Goal: Task Accomplishment & Management: Use online tool/utility

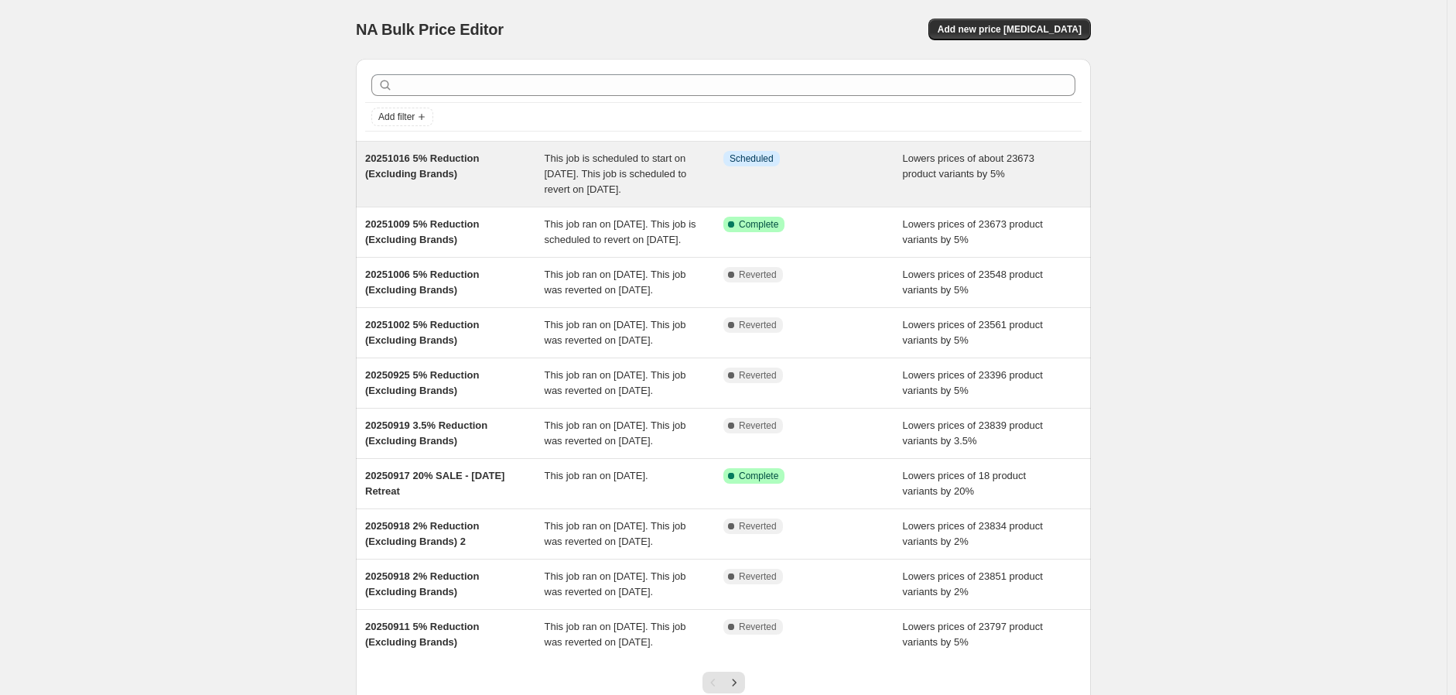
click at [869, 190] on div "Info Scheduled" at bounding box center [814, 174] width 180 height 46
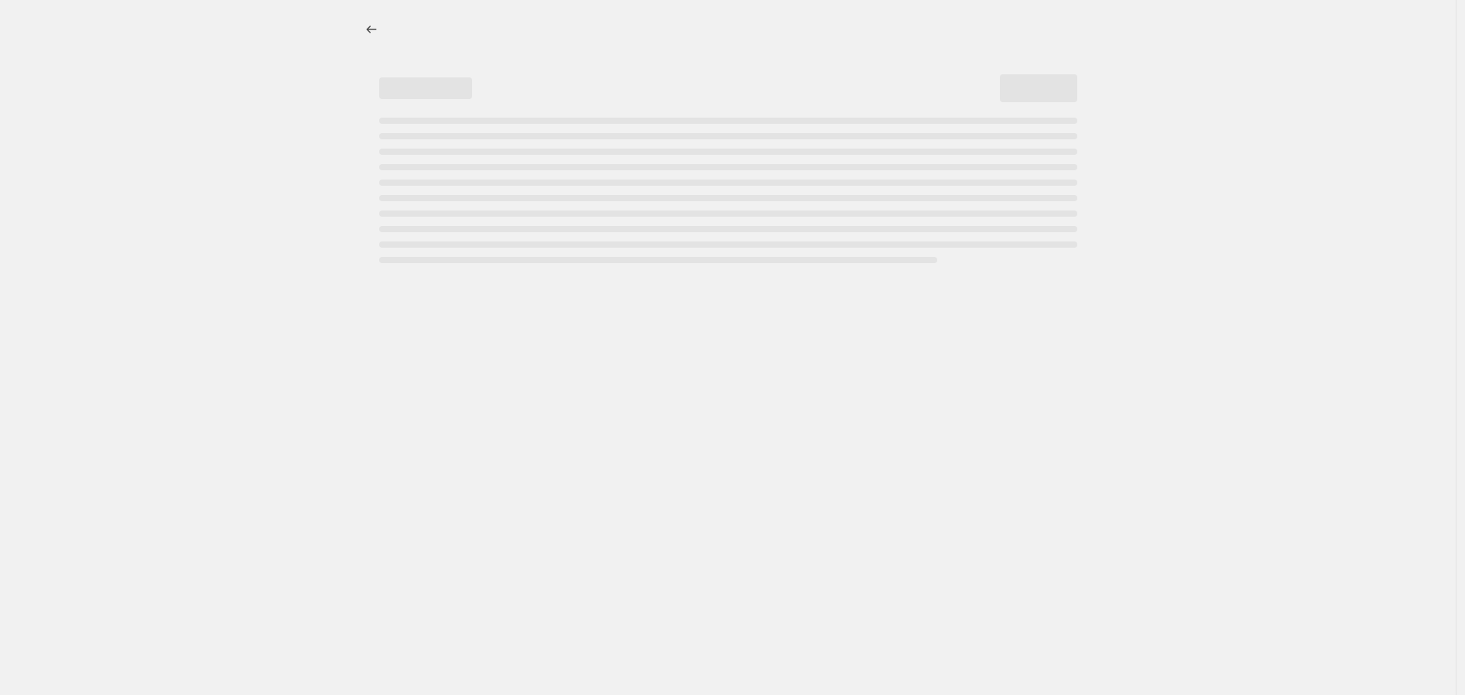
select select "percentage"
select select "no_change"
select select "not_equal"
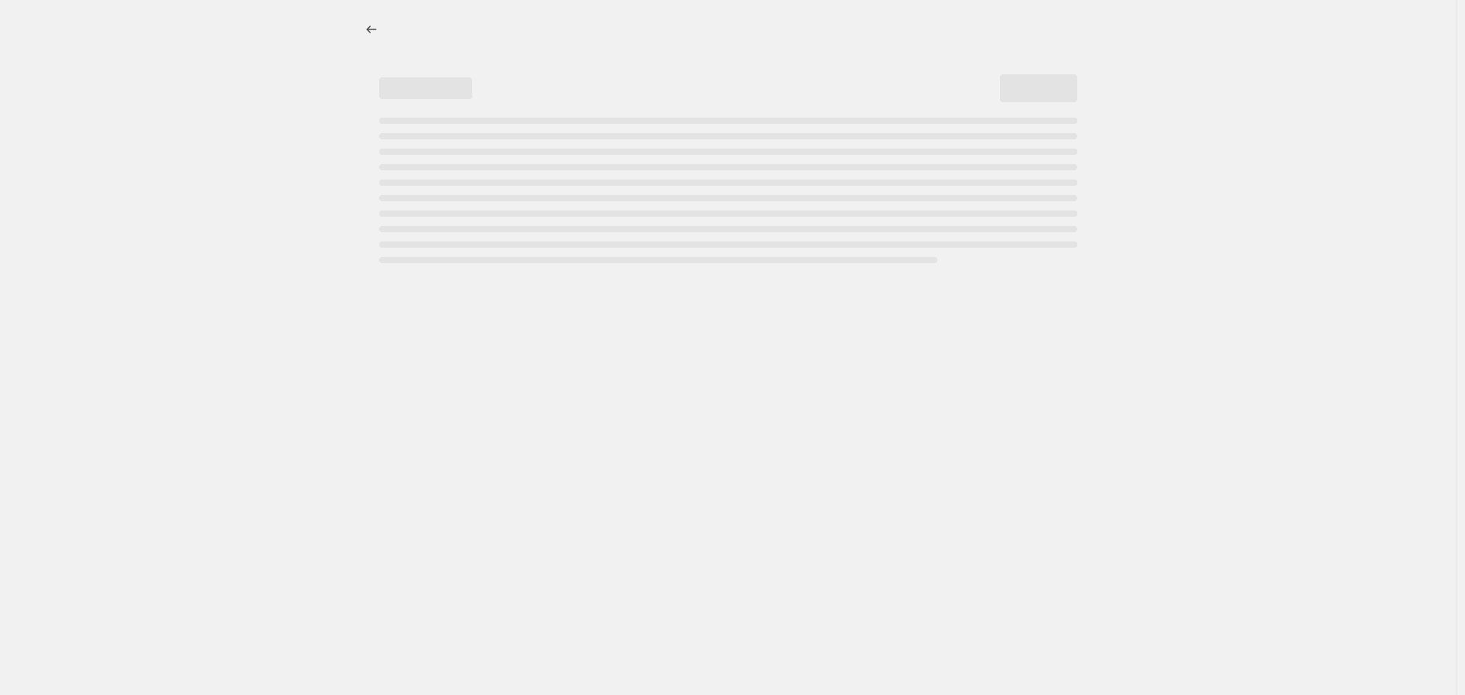
select select "not_equal"
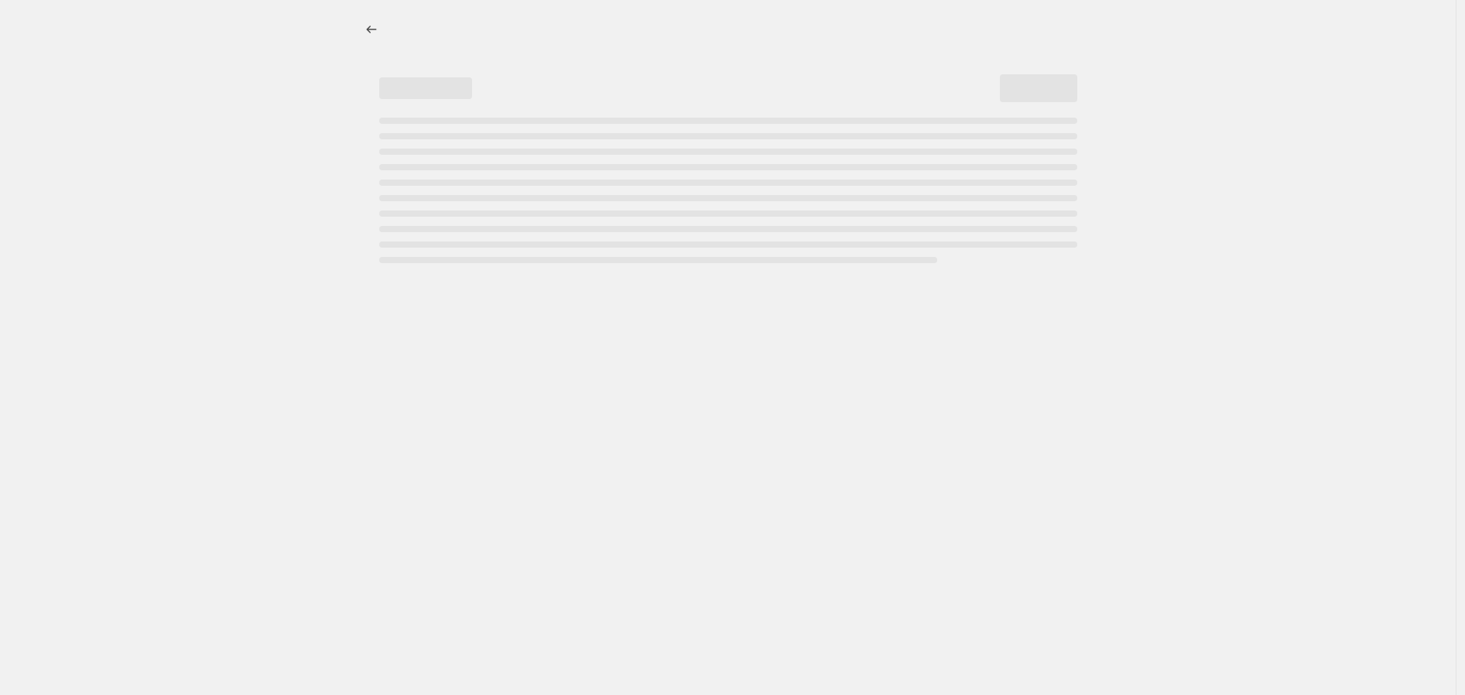
select select "not_equal"
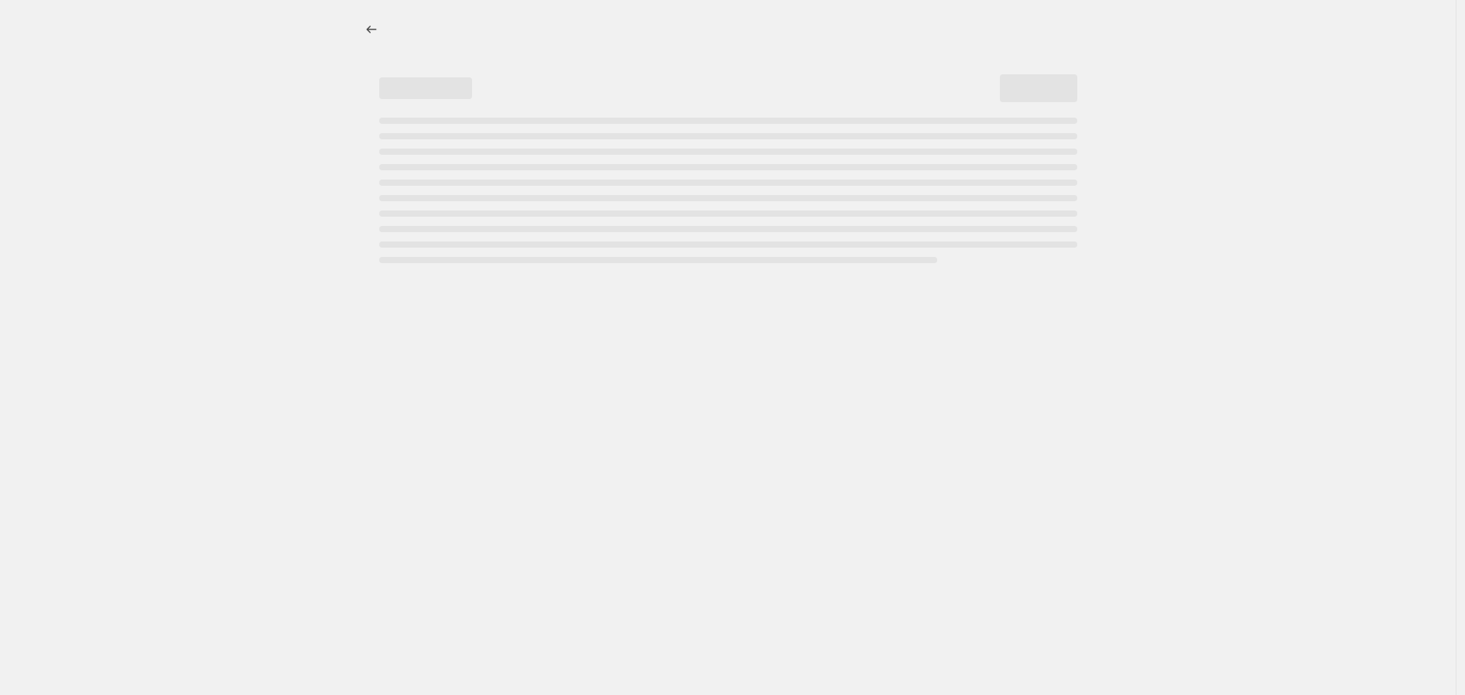
select select "not_equal"
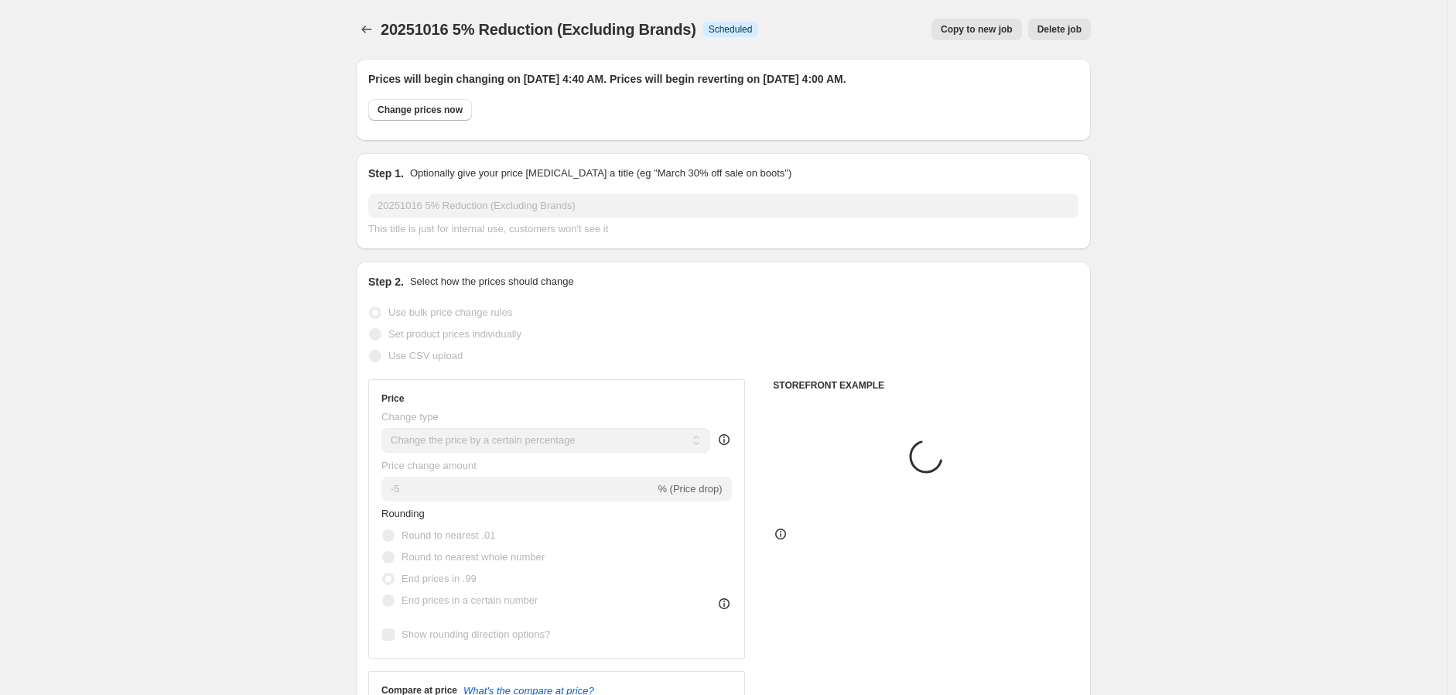
select select "product"
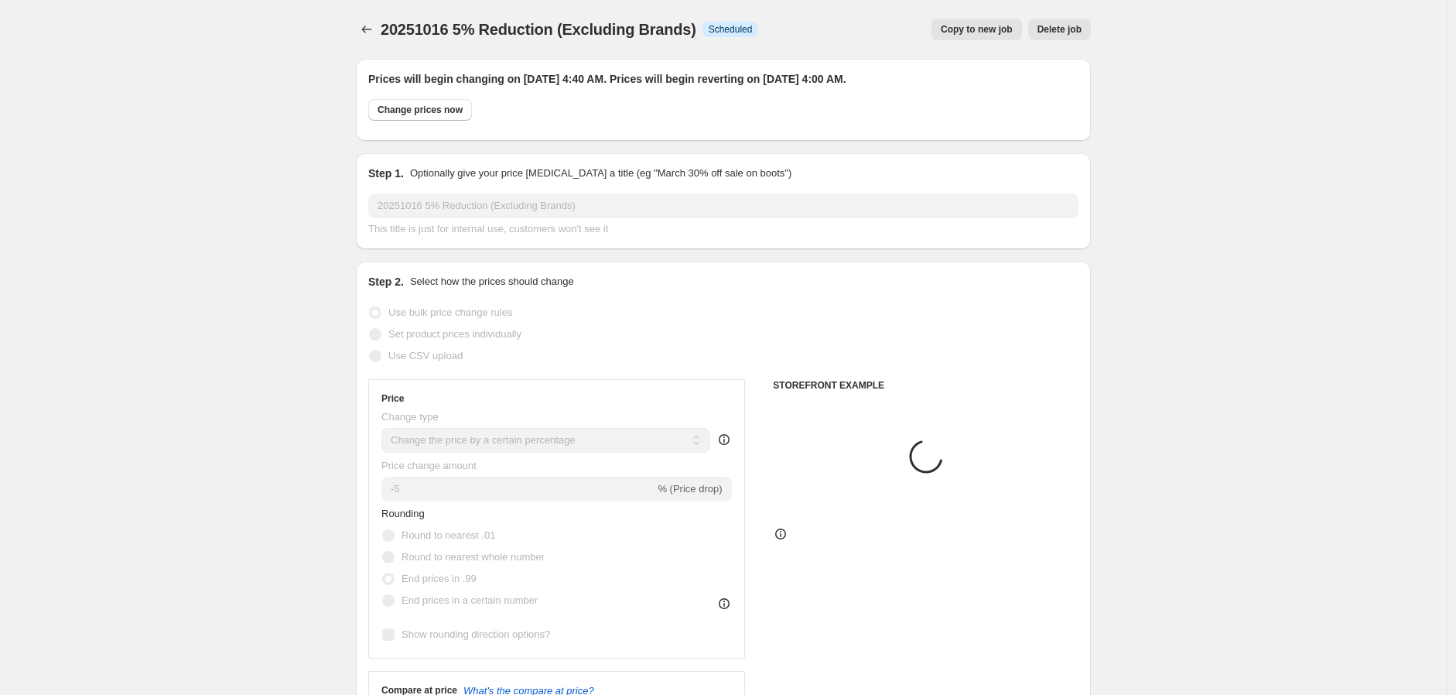
select select "product"
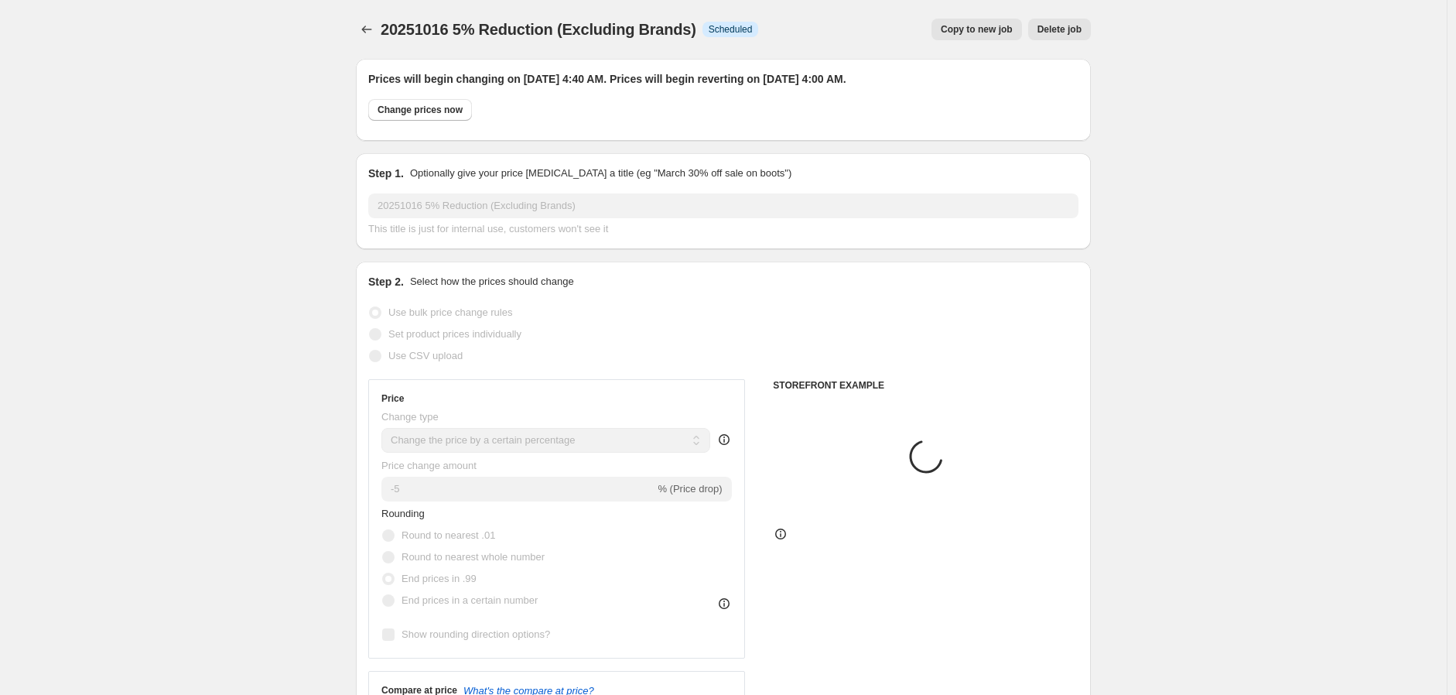
select select "product"
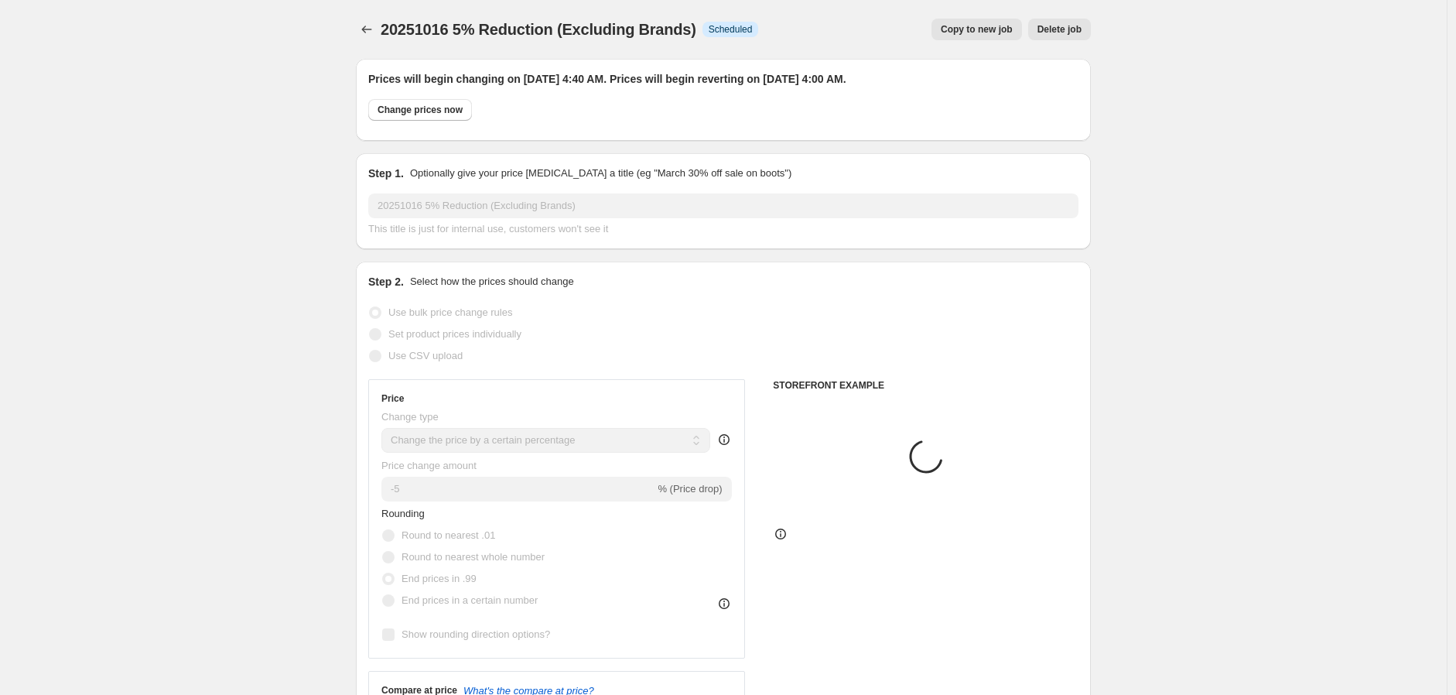
select select "product"
select select "vendor"
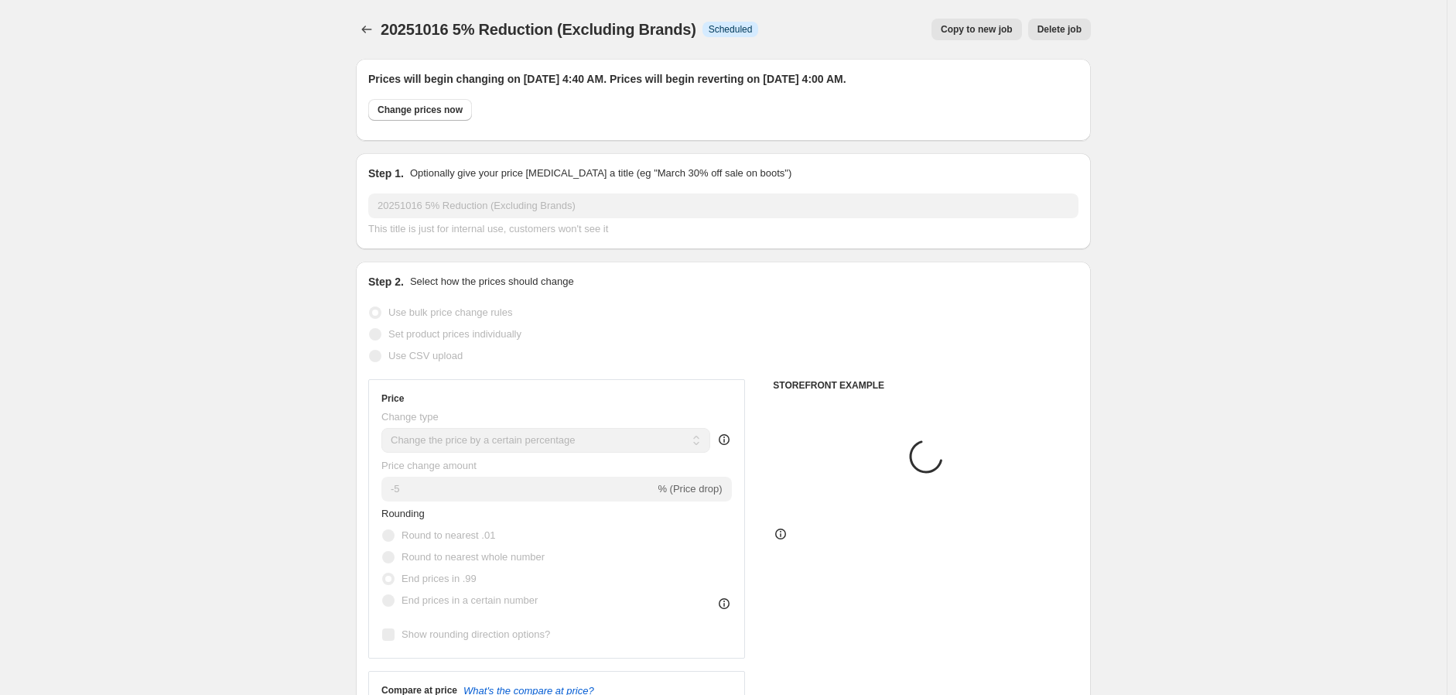
select select "vendor"
select select "tag"
select select "vendor"
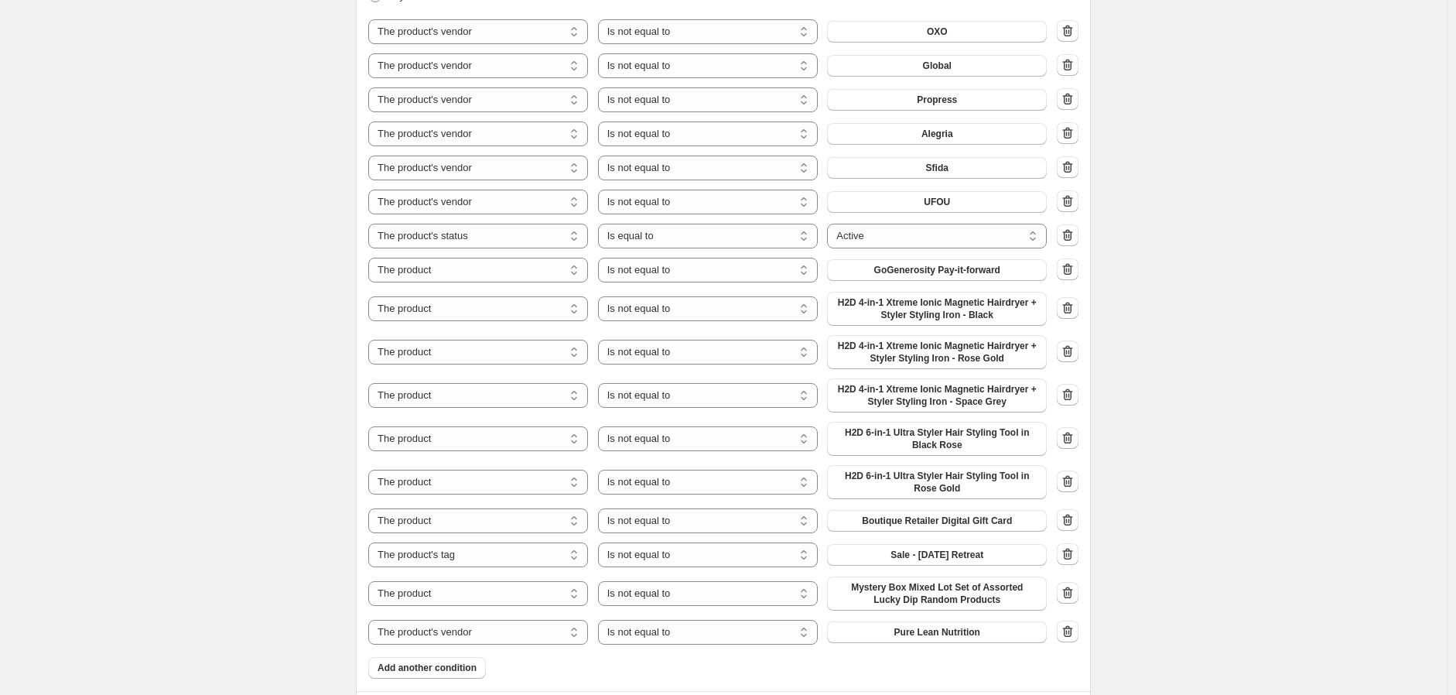
scroll to position [1289, 0]
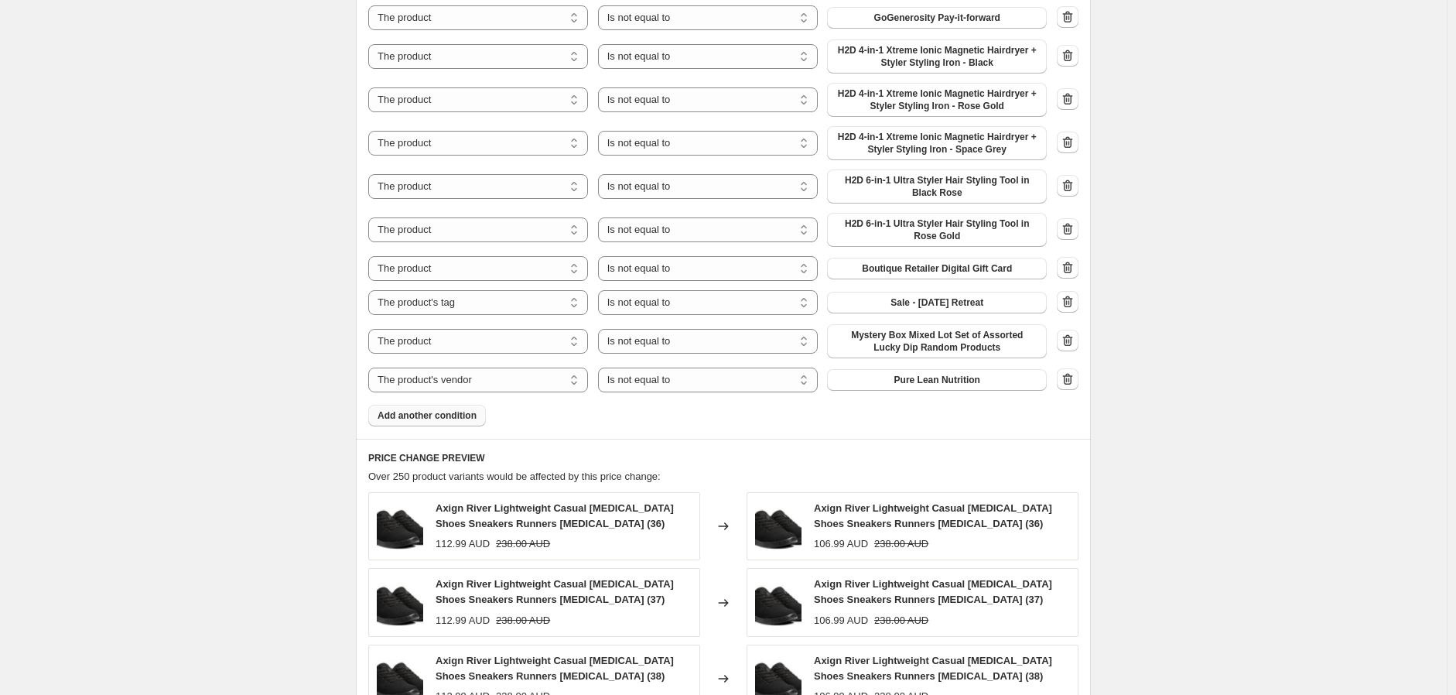
click at [477, 412] on span "Add another condition" at bounding box center [427, 415] width 99 height 12
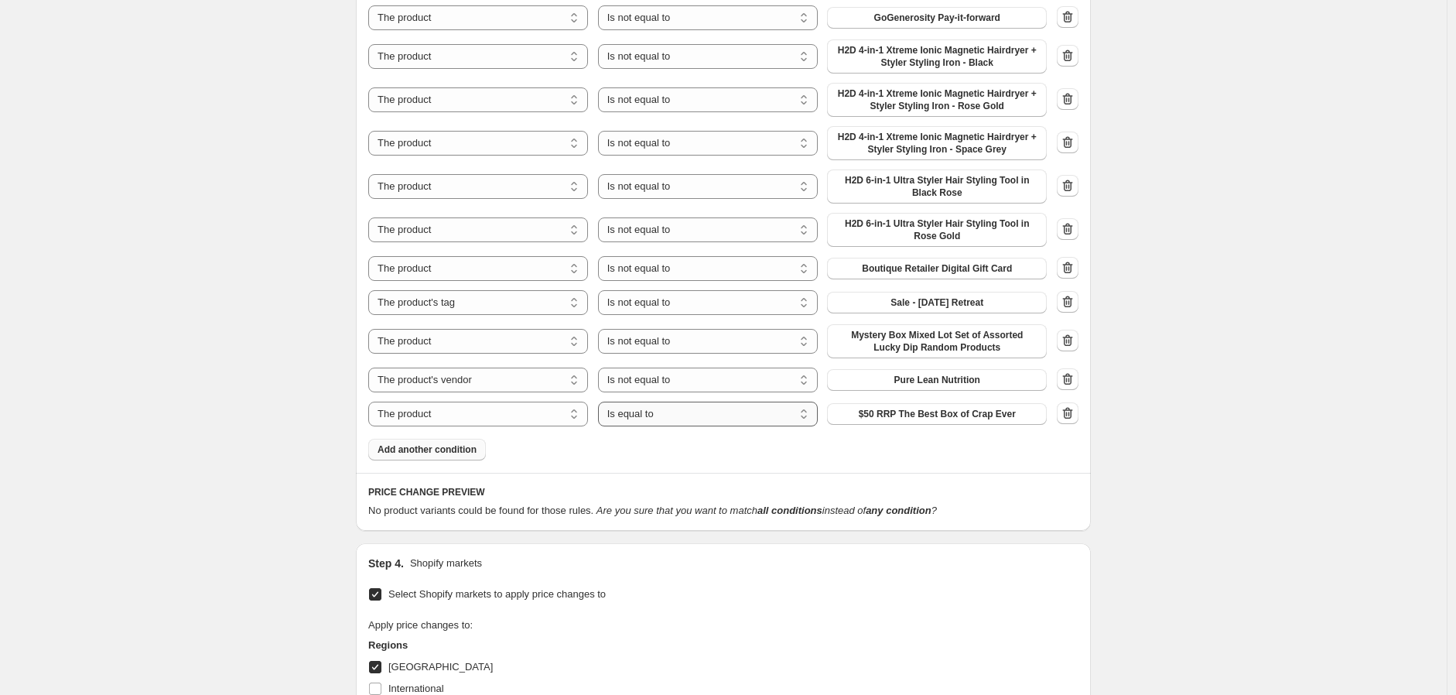
click at [643, 417] on select "Is equal to Is not equal to" at bounding box center [708, 414] width 220 height 25
click at [511, 415] on select "The product The product's collection The product's tag The product's vendor The…" at bounding box center [478, 414] width 220 height 25
select select "tag"
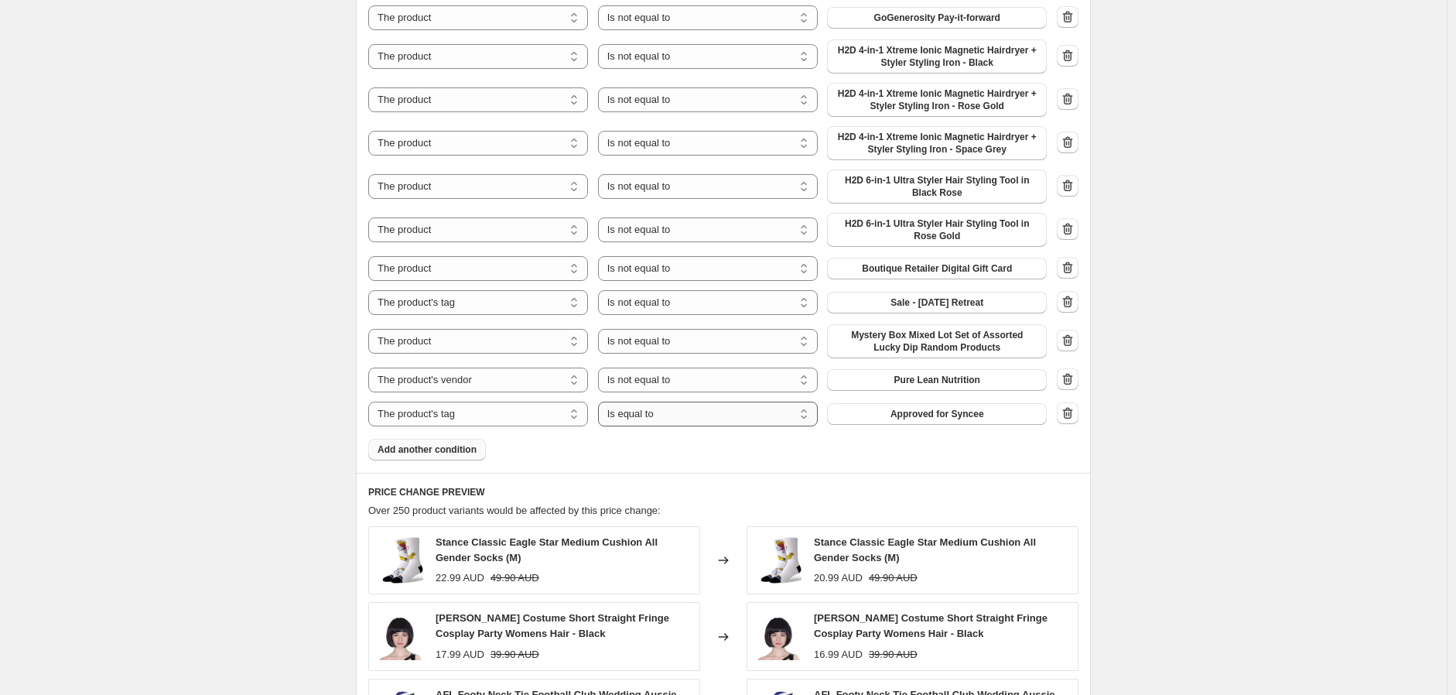
drag, startPoint x: 662, startPoint y: 412, endPoint x: 660, endPoint y: 424, distance: 11.7
click at [662, 412] on select "Is equal to Is not equal to" at bounding box center [708, 414] width 220 height 25
select select "not_equal"
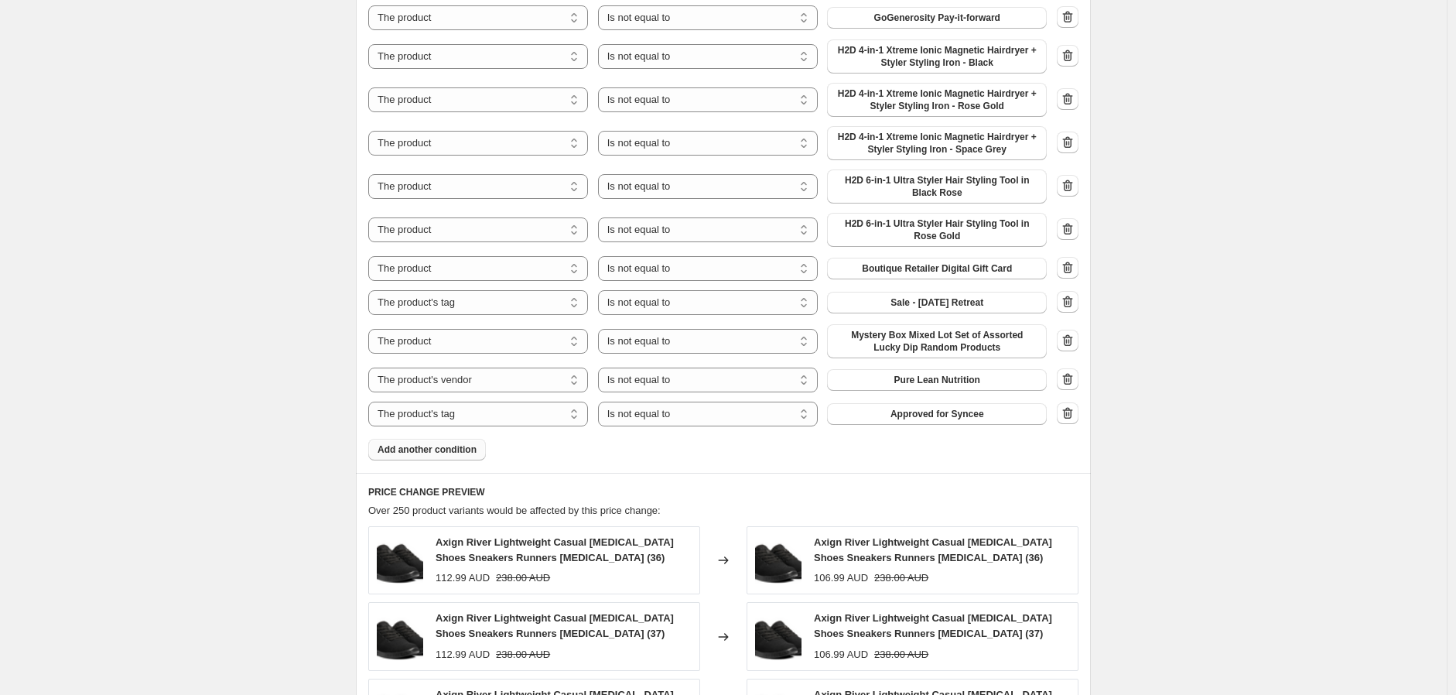
click at [958, 412] on span "Approved for Syncee" at bounding box center [938, 414] width 94 height 12
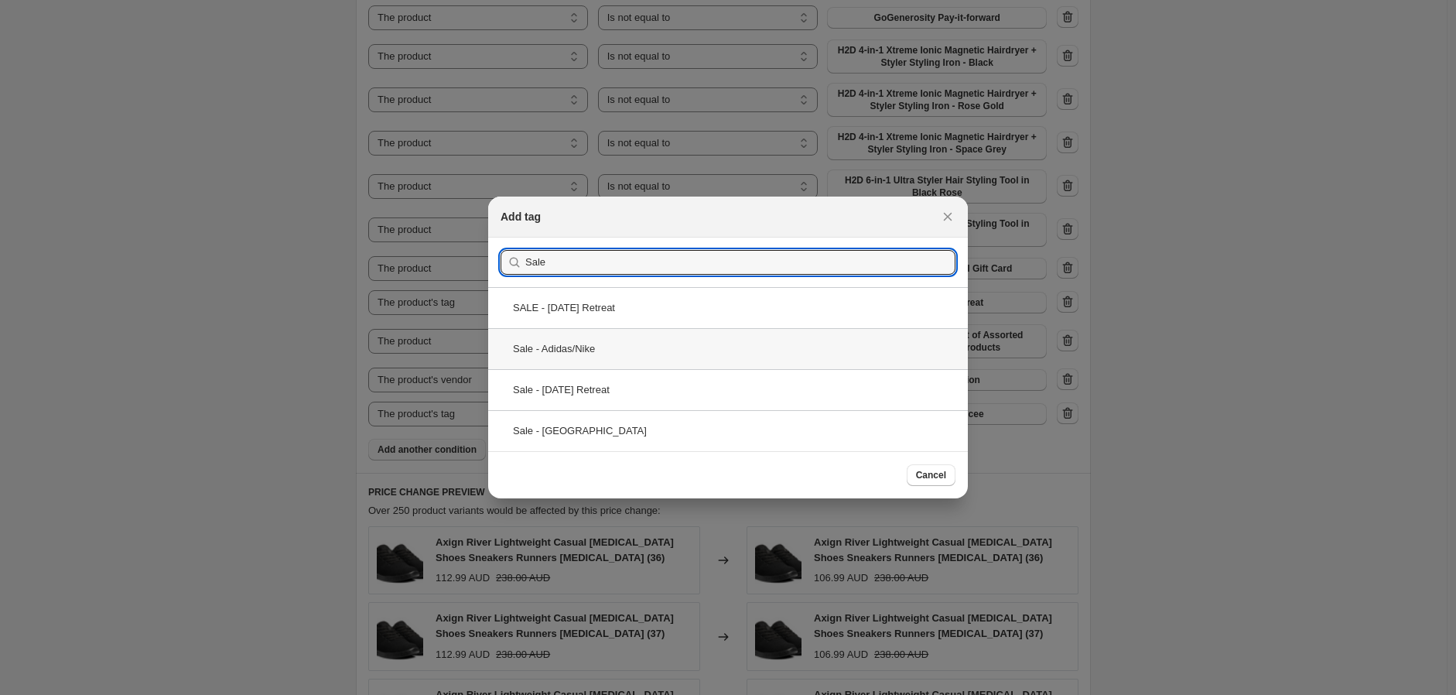
type input "Sale"
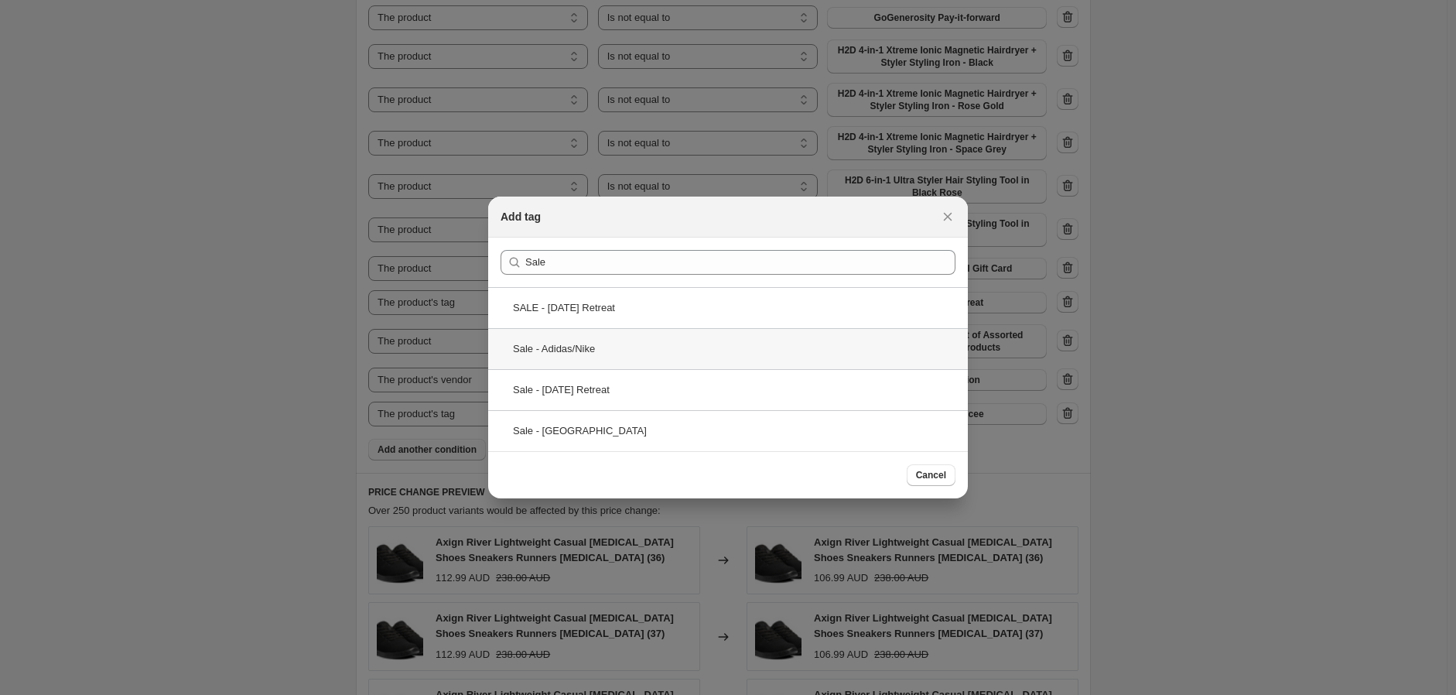
click at [581, 344] on div "Sale - Adidas/Nike" at bounding box center [728, 348] width 480 height 41
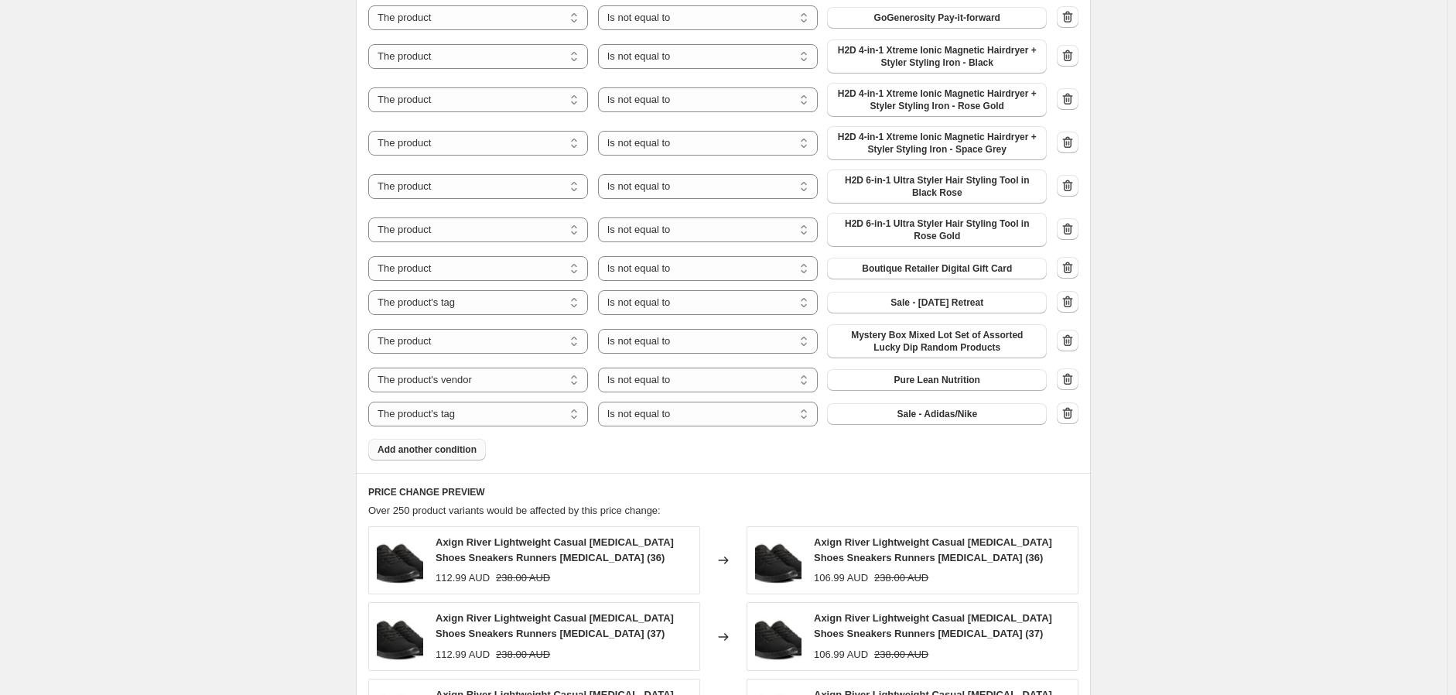
click at [429, 449] on span "Add another condition" at bounding box center [427, 449] width 99 height 12
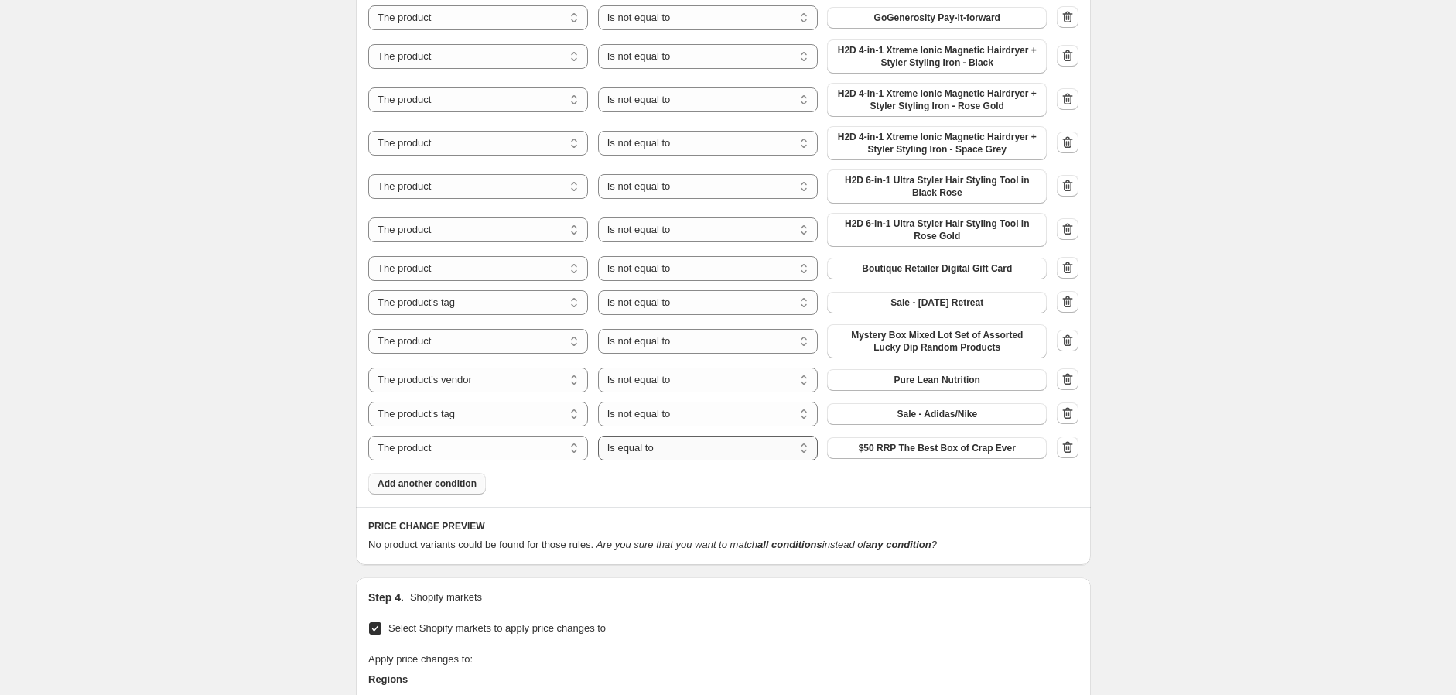
click at [690, 449] on select "Is equal to Is not equal to" at bounding box center [708, 448] width 220 height 25
select select "not_equal"
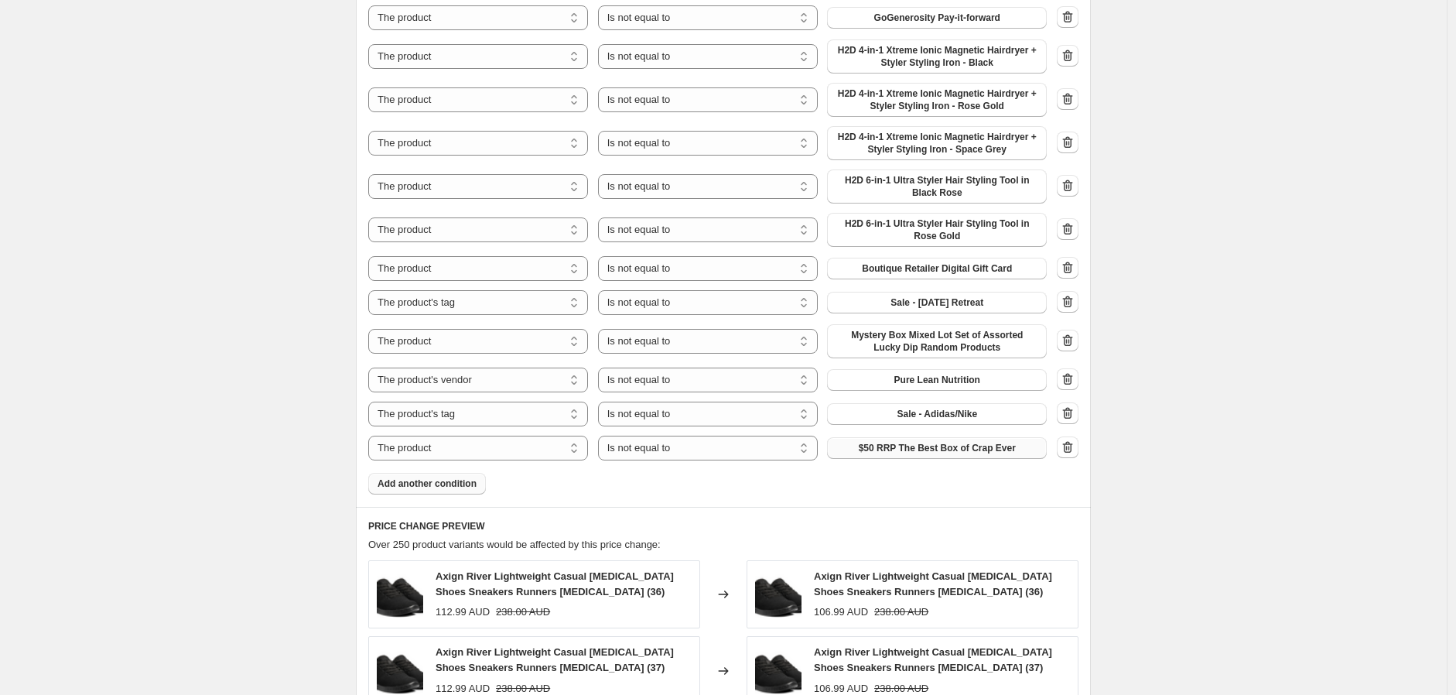
click at [943, 450] on span "$50 RRP The Best Box of Crap Ever" at bounding box center [937, 448] width 157 height 12
click at [527, 453] on select "The product The product's collection The product's tag The product's vendor The…" at bounding box center [478, 448] width 220 height 25
select select "tag"
click at [970, 444] on span "Approved for Syncee" at bounding box center [938, 448] width 94 height 12
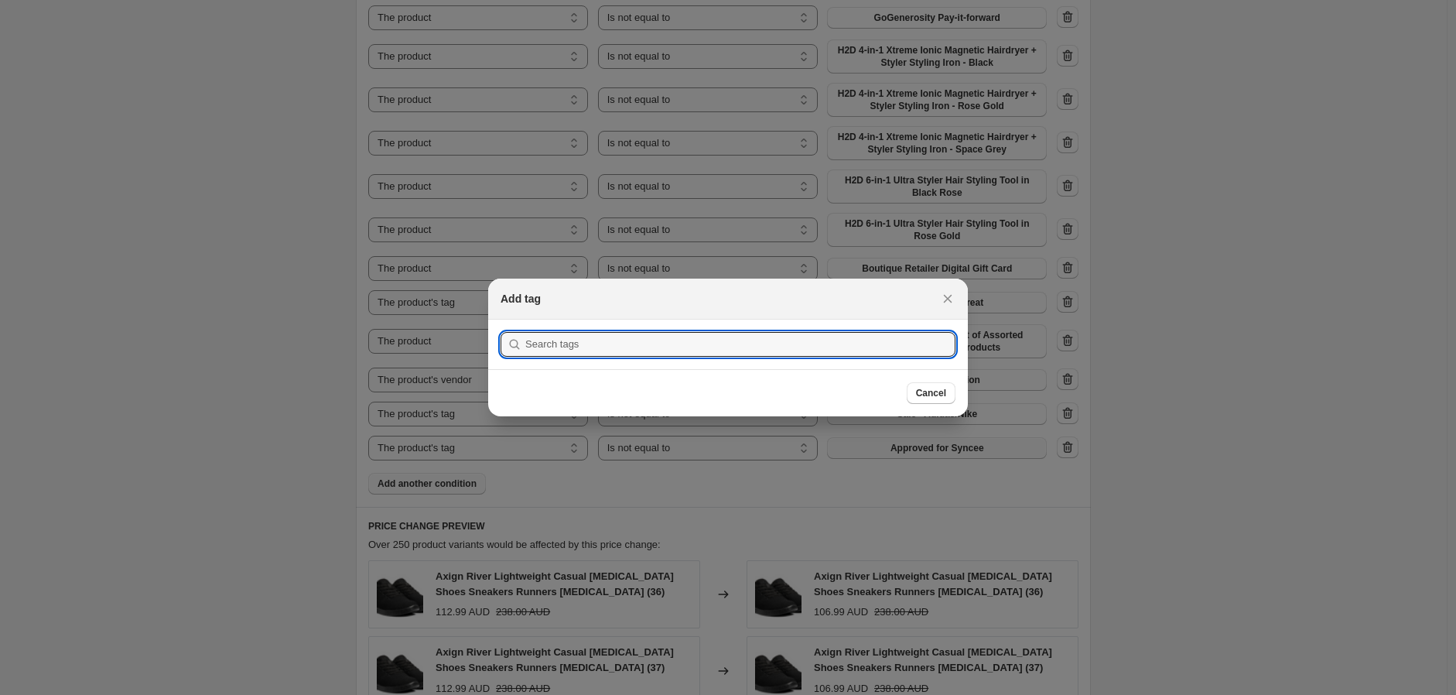
scroll to position [0, 0]
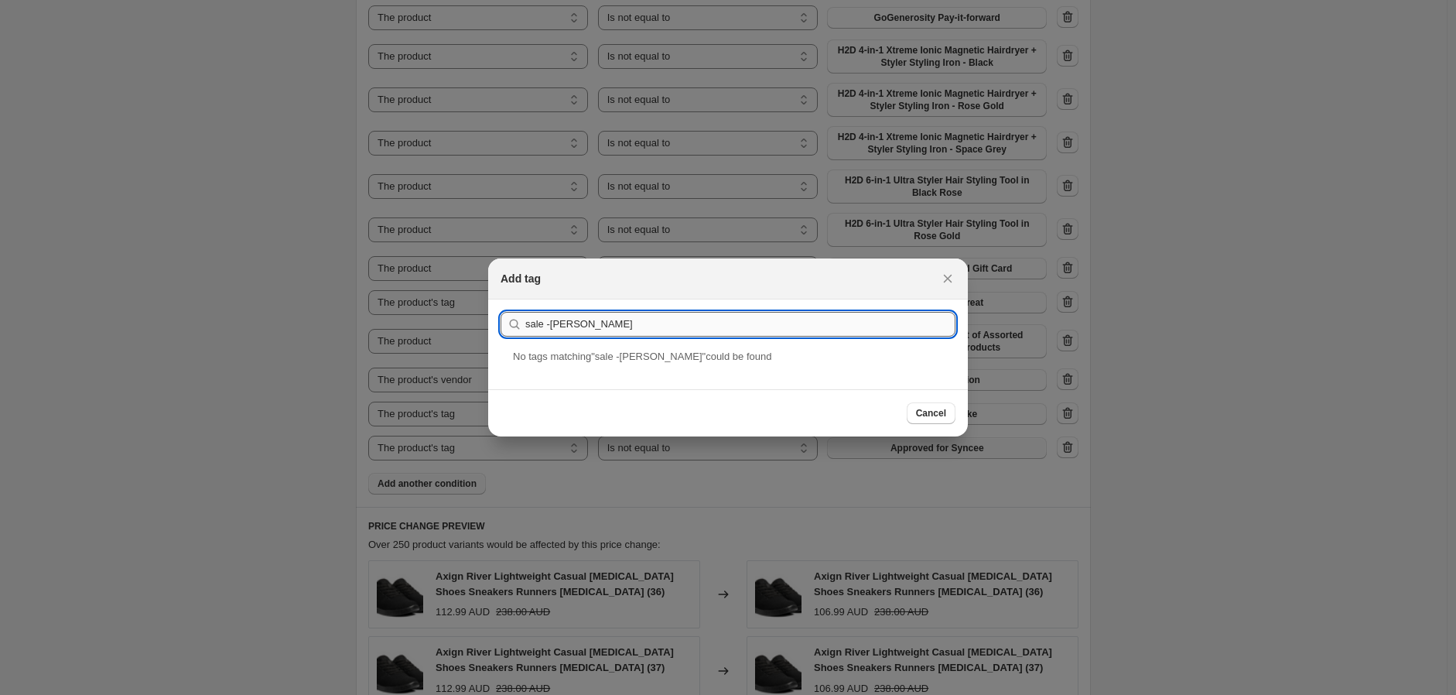
drag, startPoint x: 549, startPoint y: 322, endPoint x: 679, endPoint y: 328, distance: 130.2
click at [679, 328] on input "sale -tim" at bounding box center [740, 324] width 430 height 25
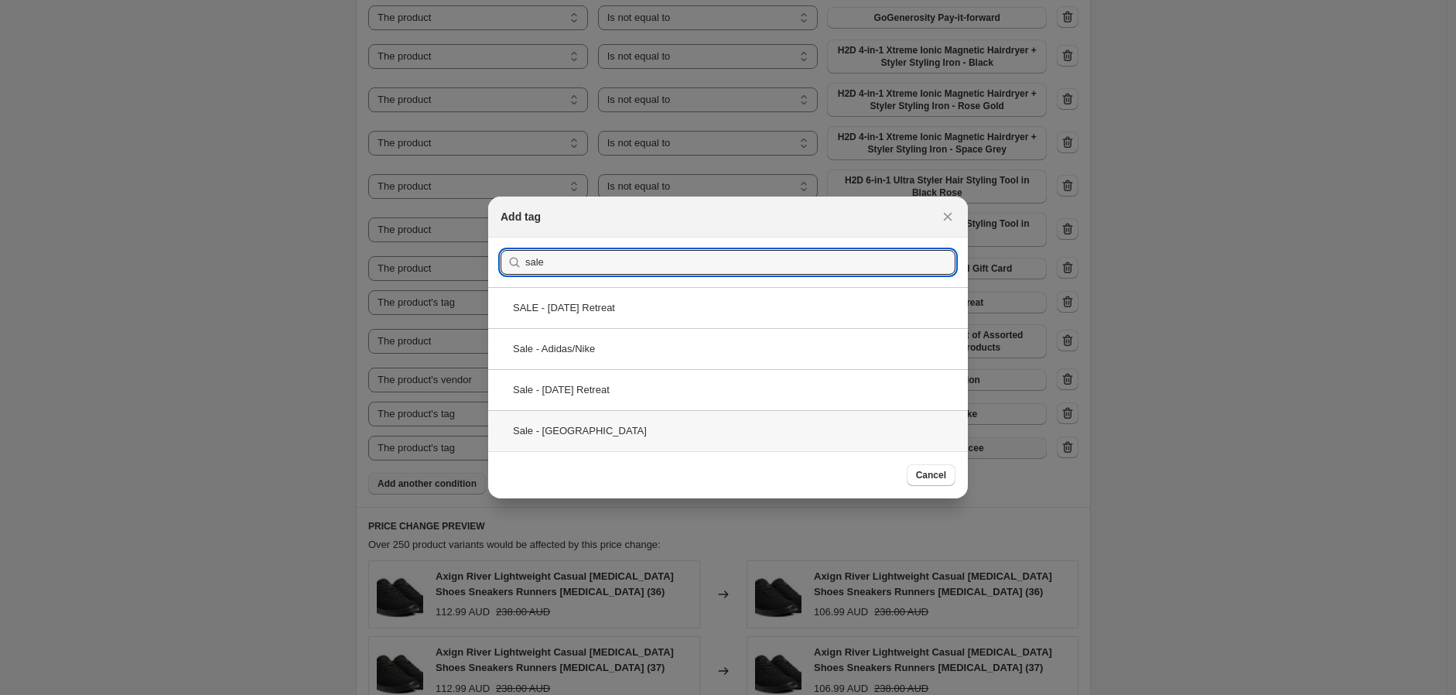
type input "sale"
click at [583, 428] on div "Sale - [GEOGRAPHIC_DATA]" at bounding box center [728, 430] width 480 height 41
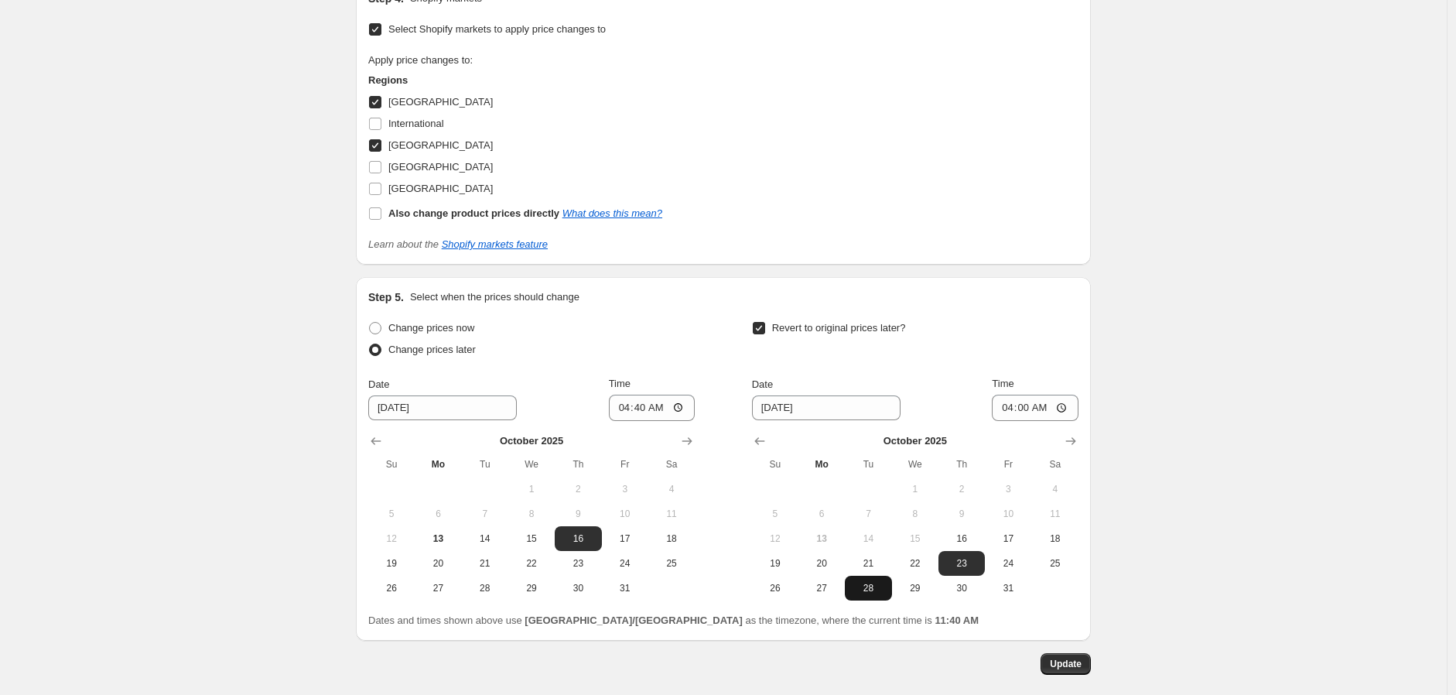
scroll to position [2399, 0]
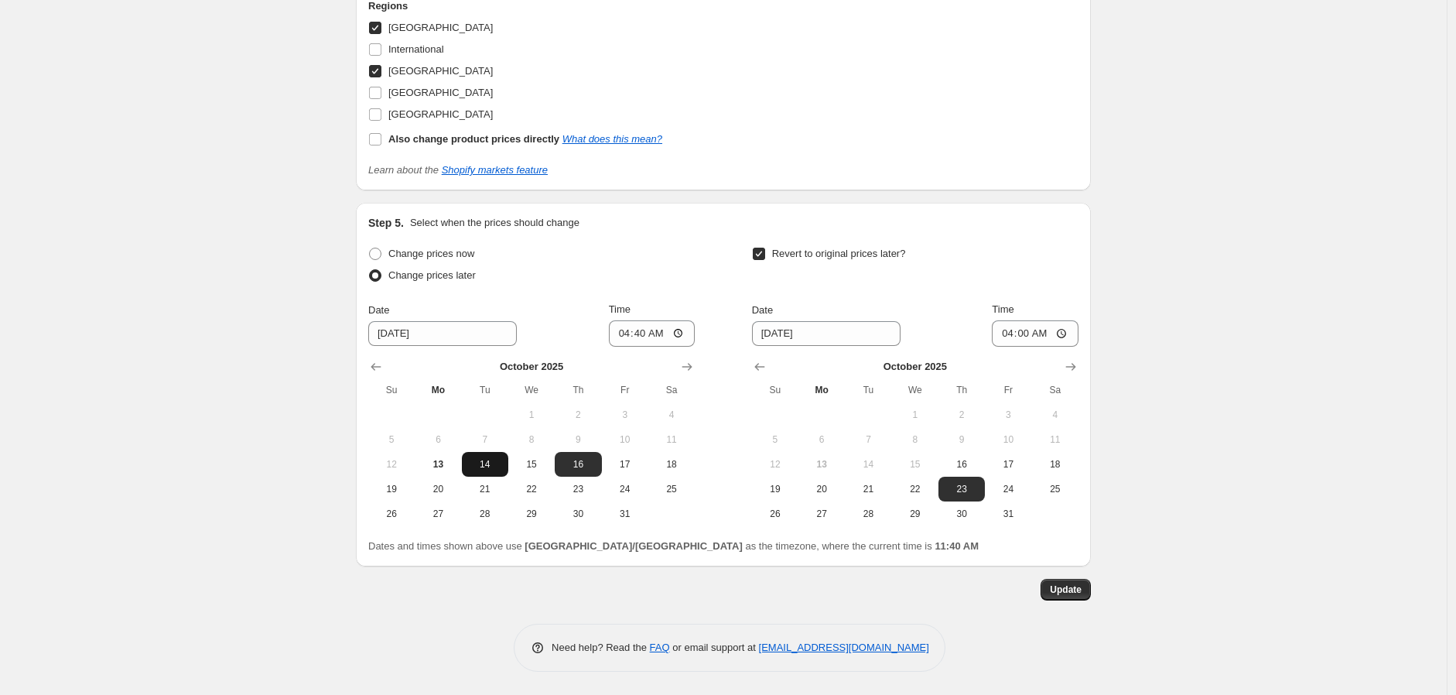
click at [482, 467] on span "14" at bounding box center [485, 464] width 34 height 12
click at [581, 460] on span "16" at bounding box center [578, 464] width 34 height 12
click at [500, 458] on span "14" at bounding box center [485, 464] width 34 height 12
type input "[DATE]"
click at [963, 468] on span "16" at bounding box center [962, 464] width 34 height 12
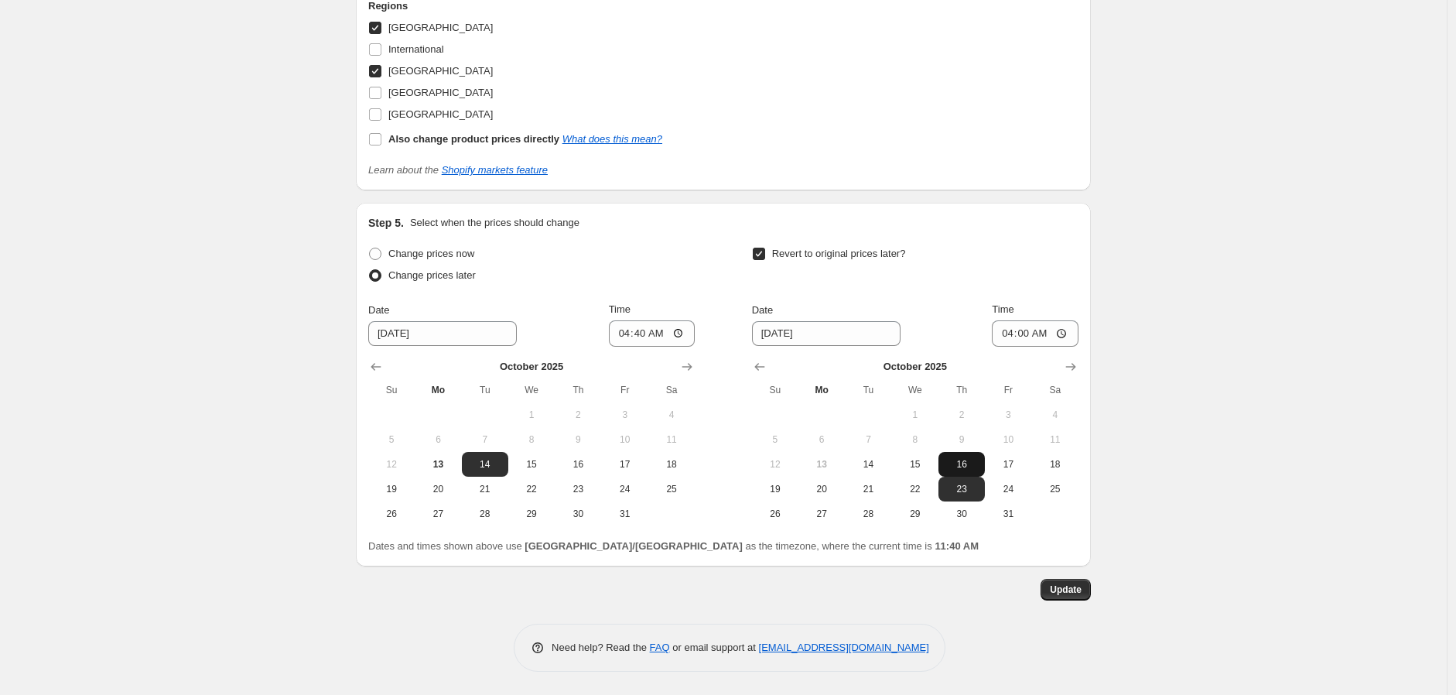
type input "[DATE]"
click at [645, 337] on input "04:40" at bounding box center [652, 333] width 87 height 26
type input "04:45"
click at [1089, 587] on button "Update" at bounding box center [1066, 590] width 50 height 22
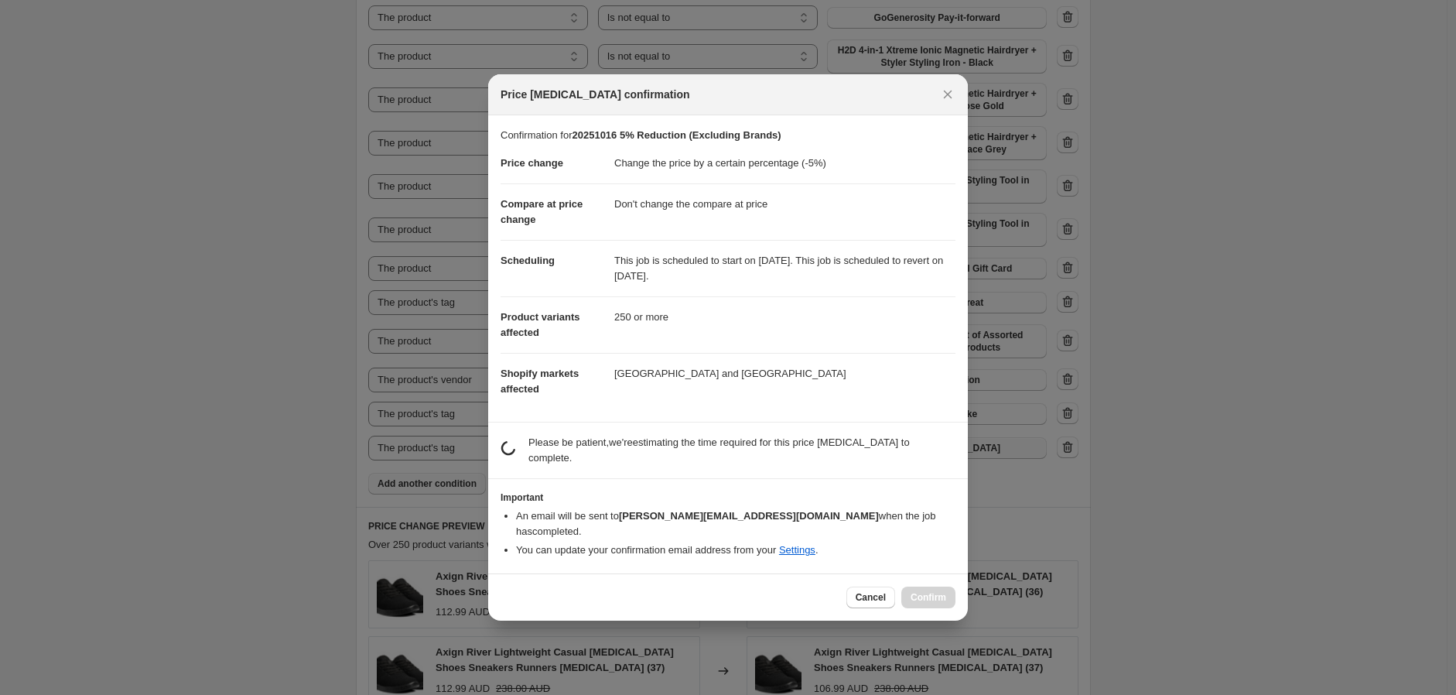
scroll to position [0, 0]
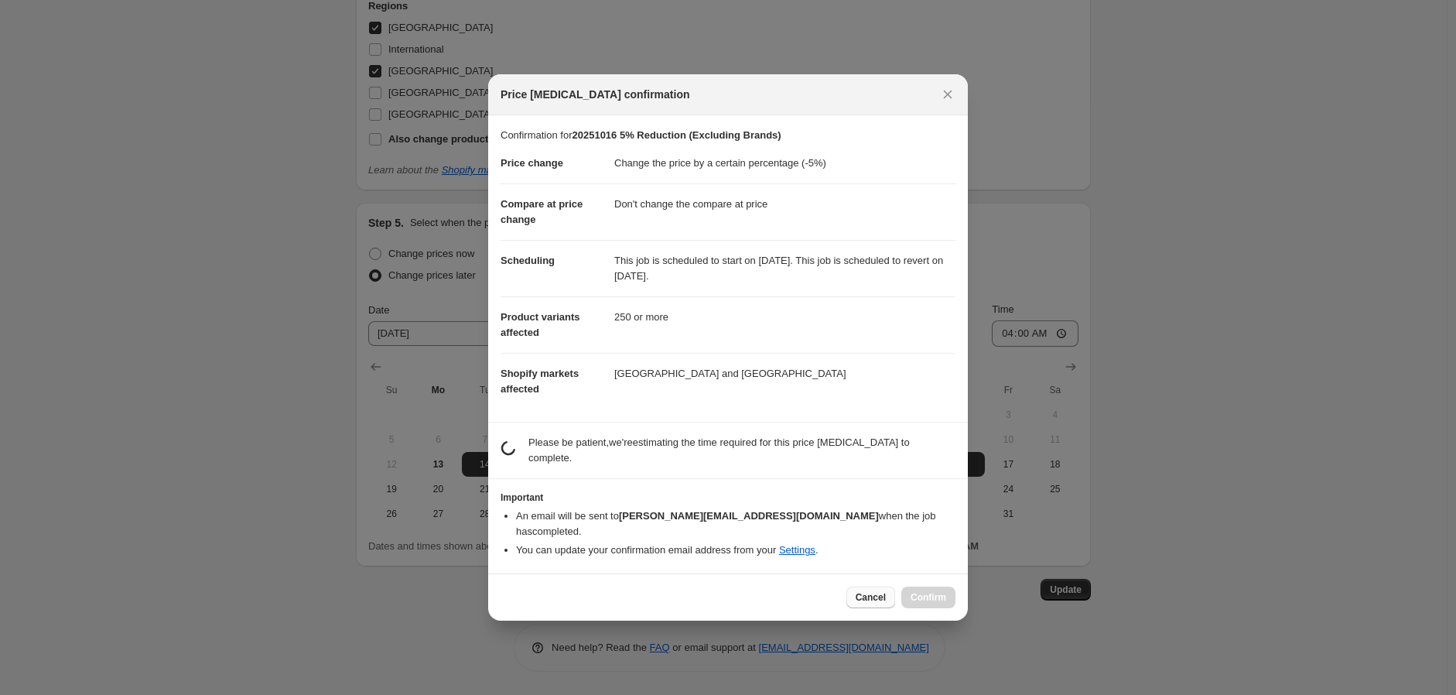
click at [871, 597] on button "Cancel" at bounding box center [871, 598] width 49 height 22
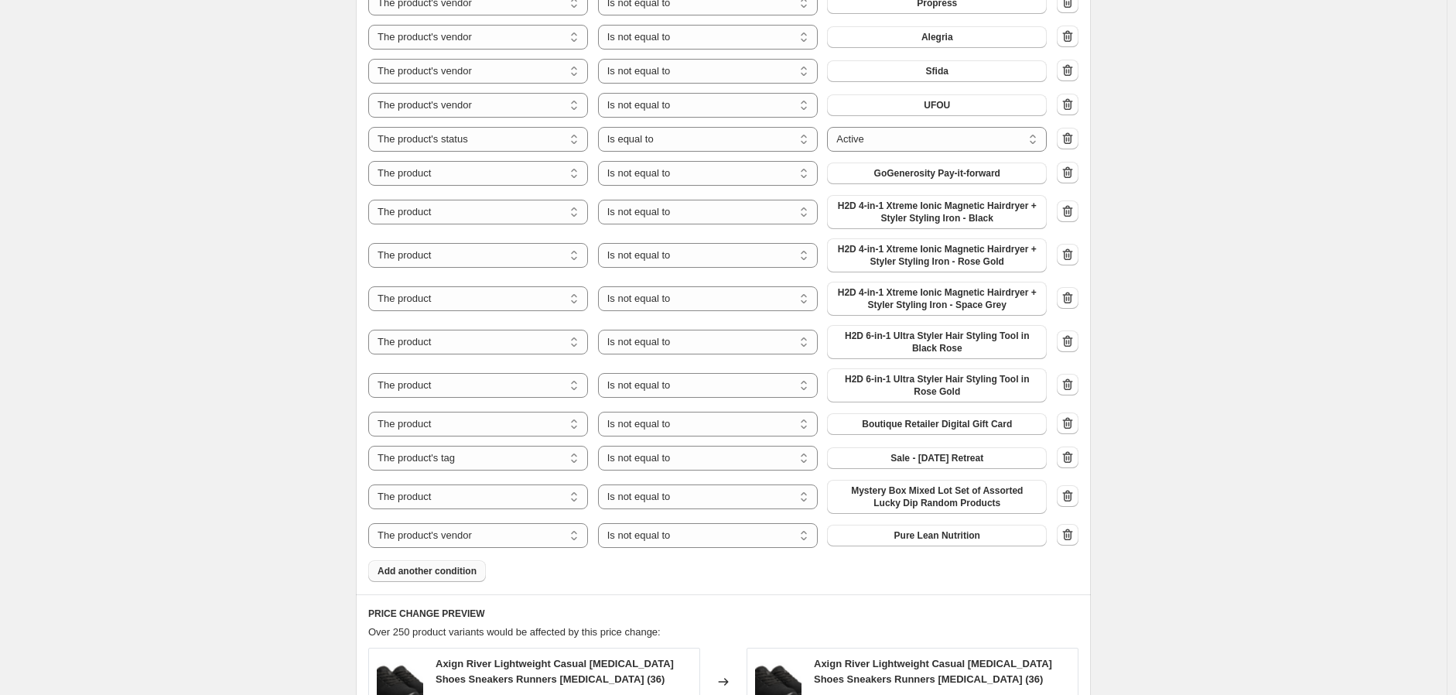
scroll to position [1127, 0]
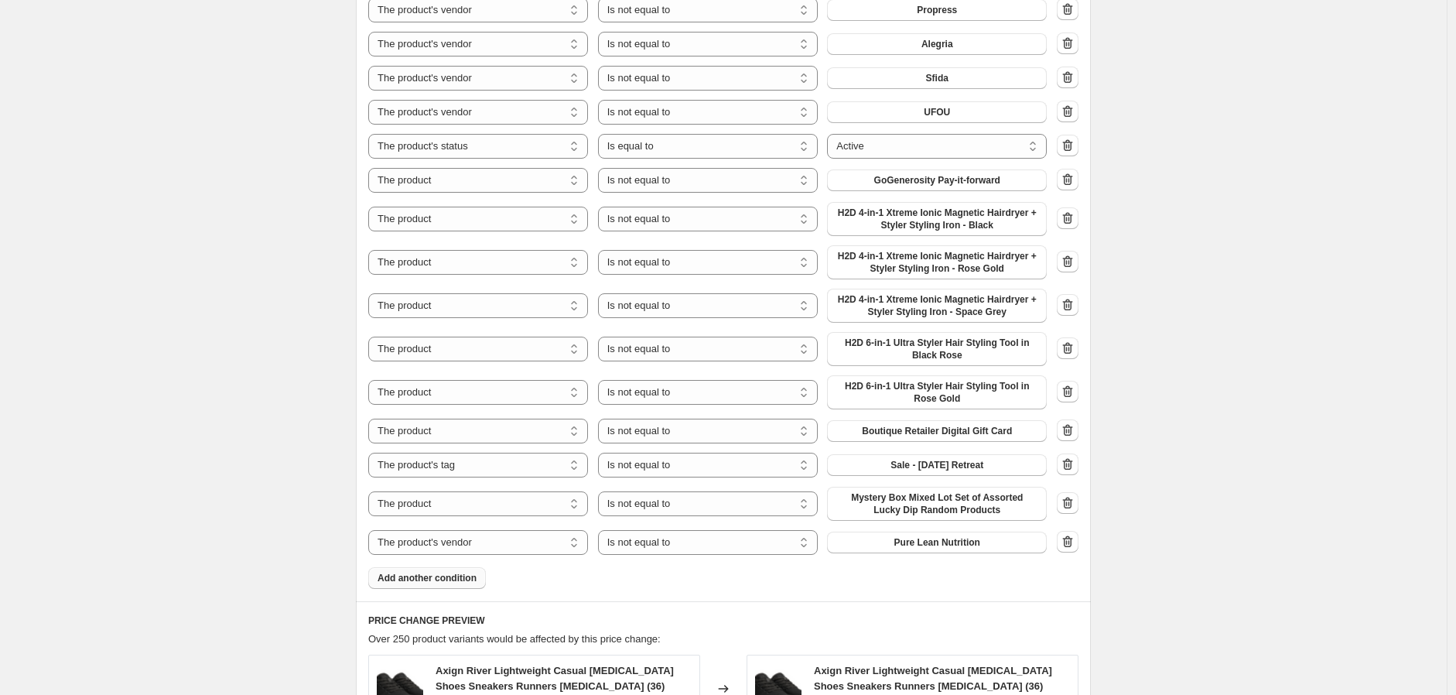
click at [457, 573] on span "Add another condition" at bounding box center [427, 578] width 99 height 12
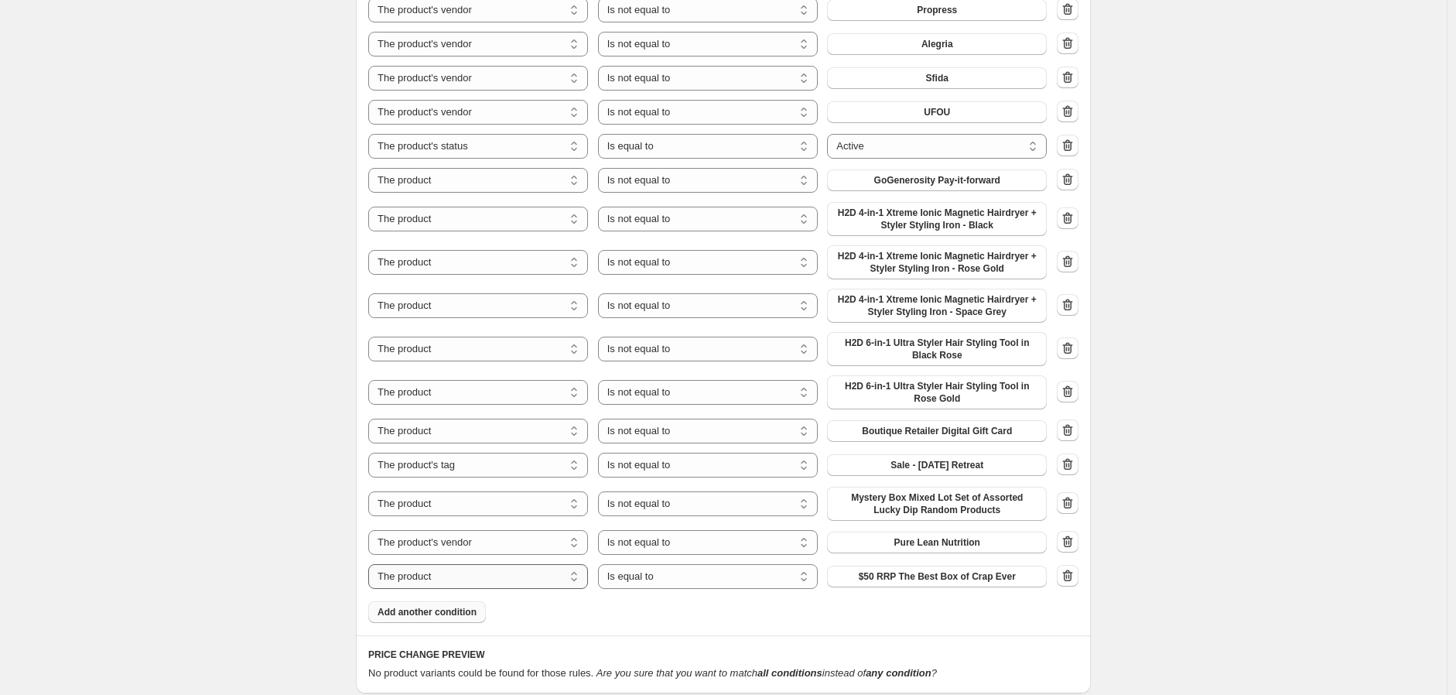
click at [506, 577] on select "The product The product's collection The product's tag The product's vendor The…" at bounding box center [478, 576] width 220 height 25
select select "tag"
click at [673, 575] on select "Is equal to Is not equal to" at bounding box center [708, 576] width 220 height 25
select select "not_equal"
click at [933, 577] on span "Approved for Syncee" at bounding box center [938, 576] width 94 height 12
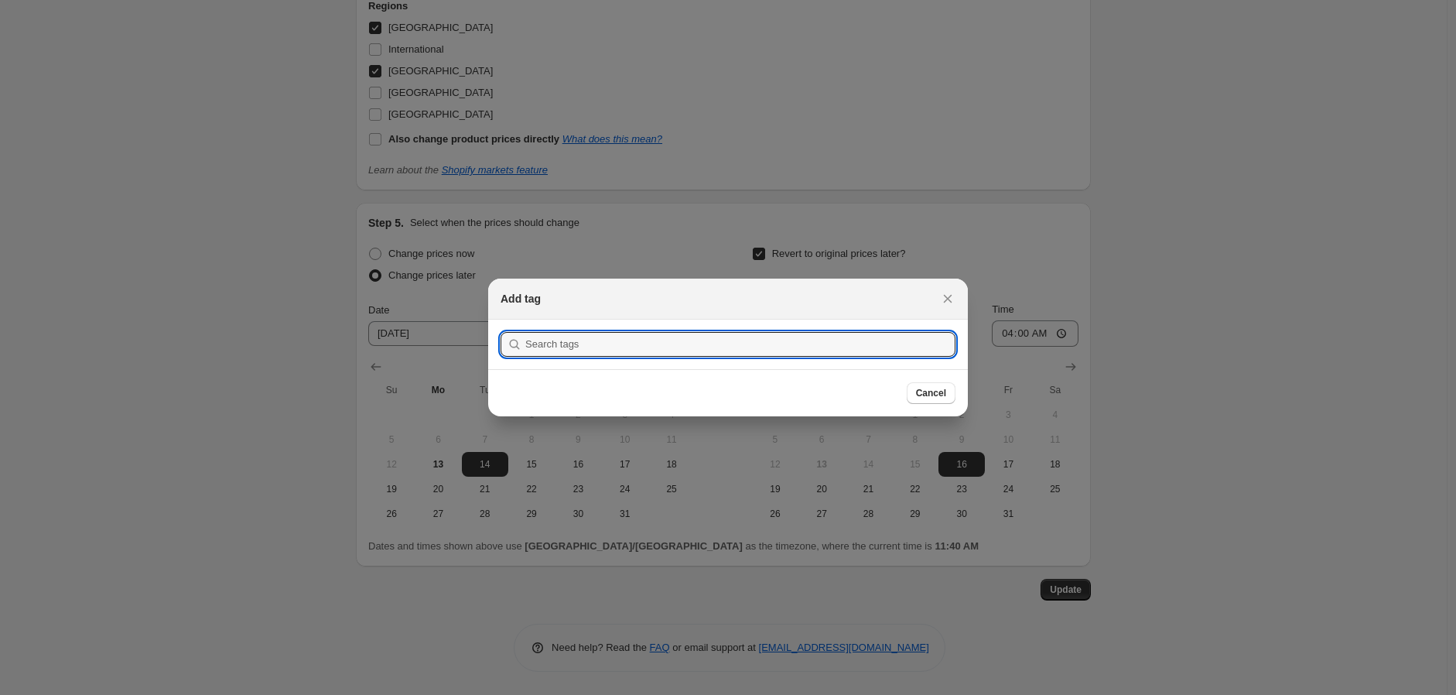
scroll to position [0, 0]
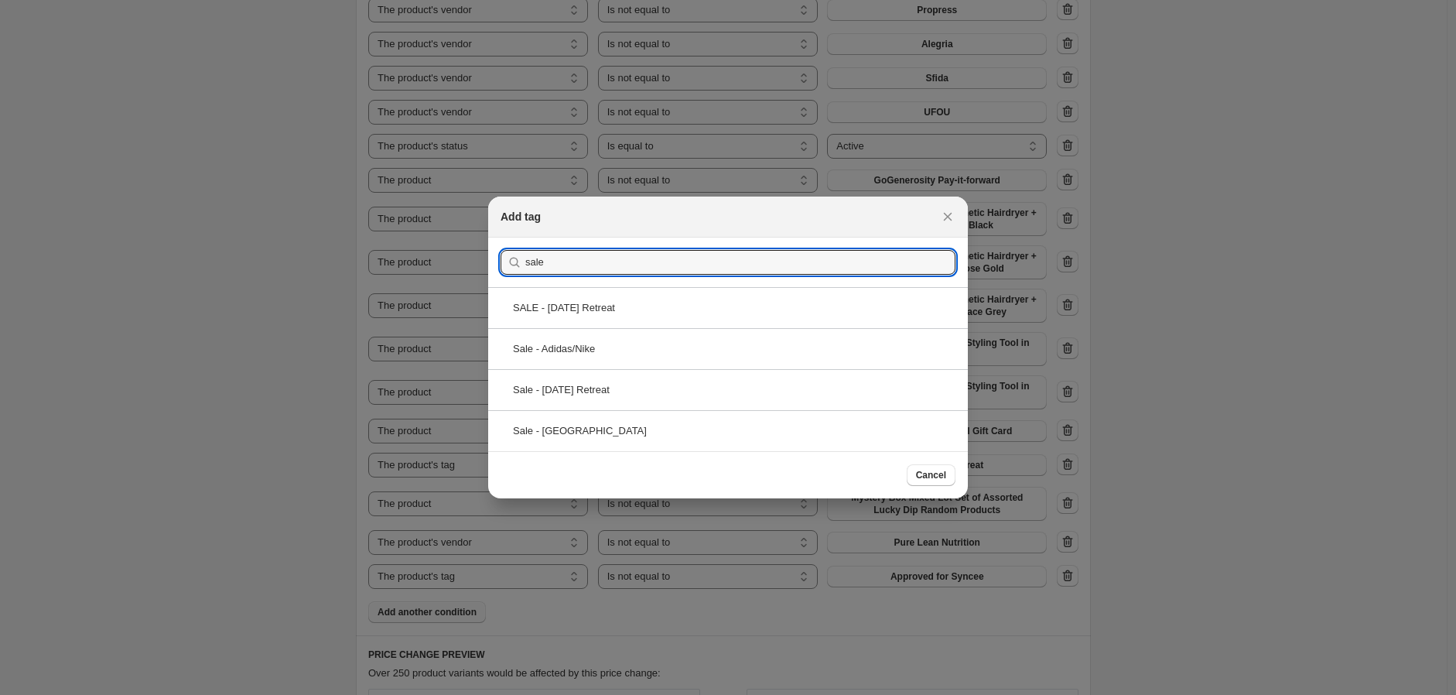
type input "sale"
click at [689, 357] on div "Sale - Adidas/Nike" at bounding box center [728, 348] width 480 height 41
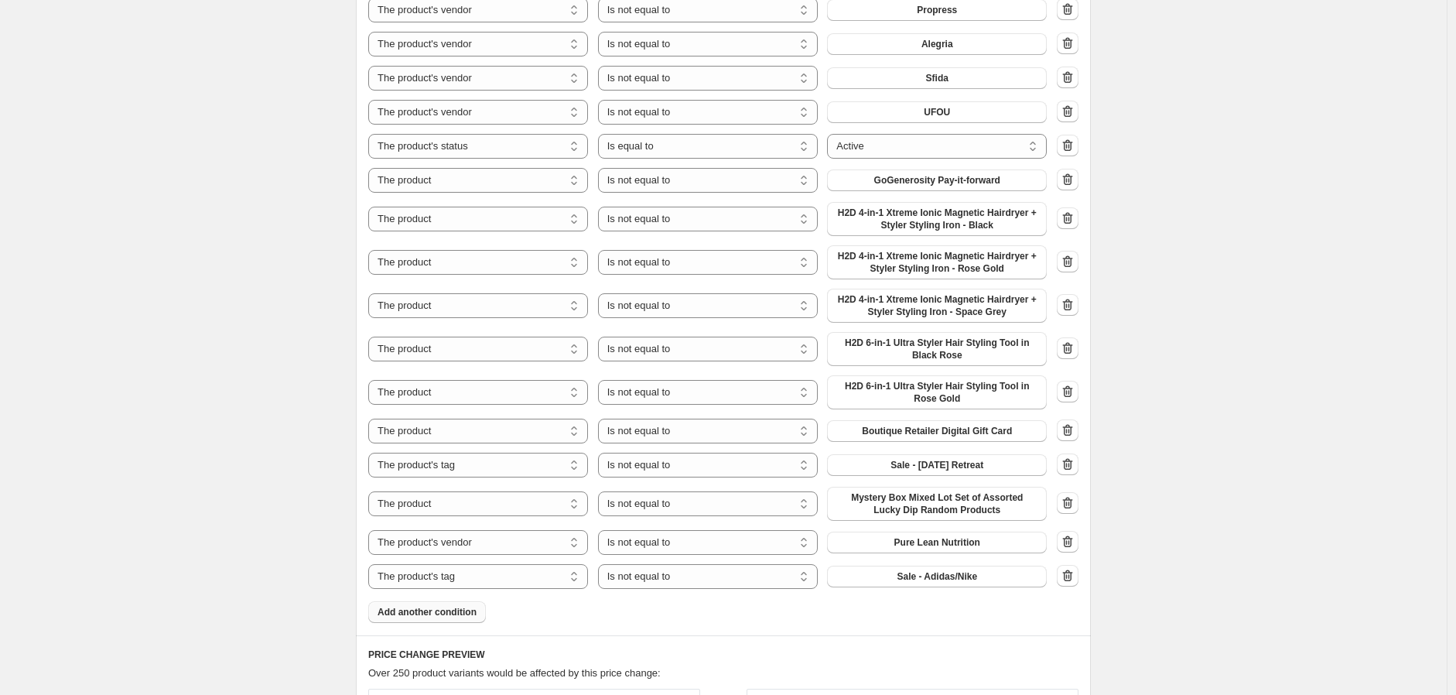
click at [460, 612] on span "Add another condition" at bounding box center [427, 612] width 99 height 12
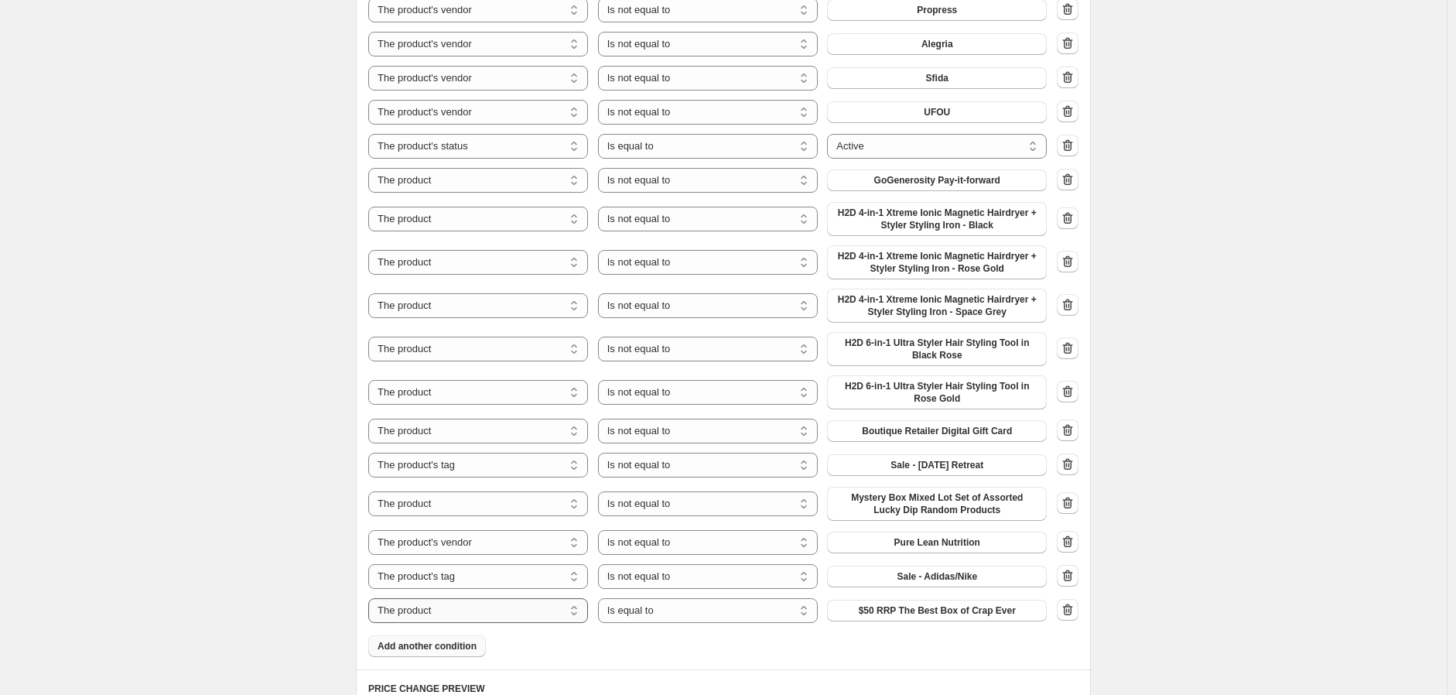
drag, startPoint x: 524, startPoint y: 613, endPoint x: 512, endPoint y: 601, distance: 17.0
click at [524, 613] on select "The product The product's collection The product's tag The product's vendor The…" at bounding box center [478, 610] width 220 height 25
select select "tag"
drag, startPoint x: 652, startPoint y: 616, endPoint x: 666, endPoint y: 602, distance: 19.7
click at [652, 616] on select "Is equal to Is not equal to" at bounding box center [708, 610] width 220 height 25
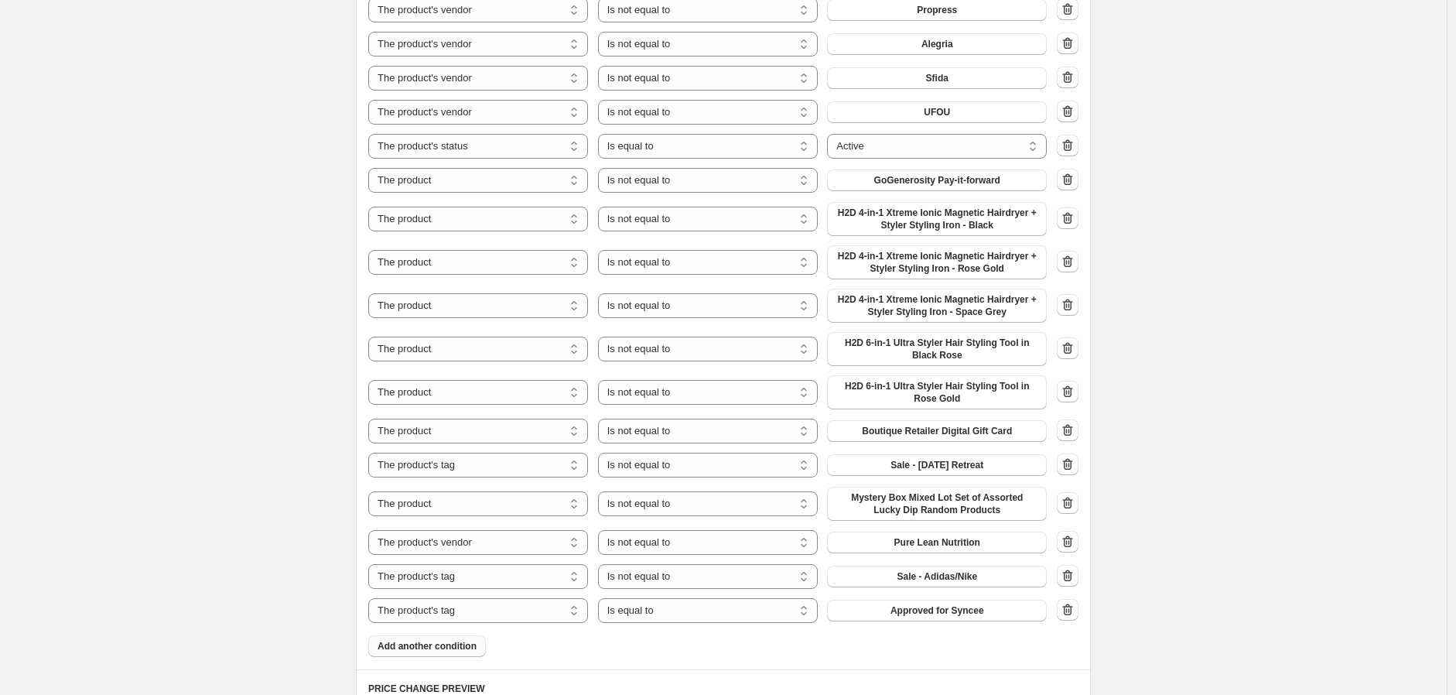
select select "not_equal"
click at [921, 608] on span "Approved for Syncee" at bounding box center [938, 610] width 94 height 12
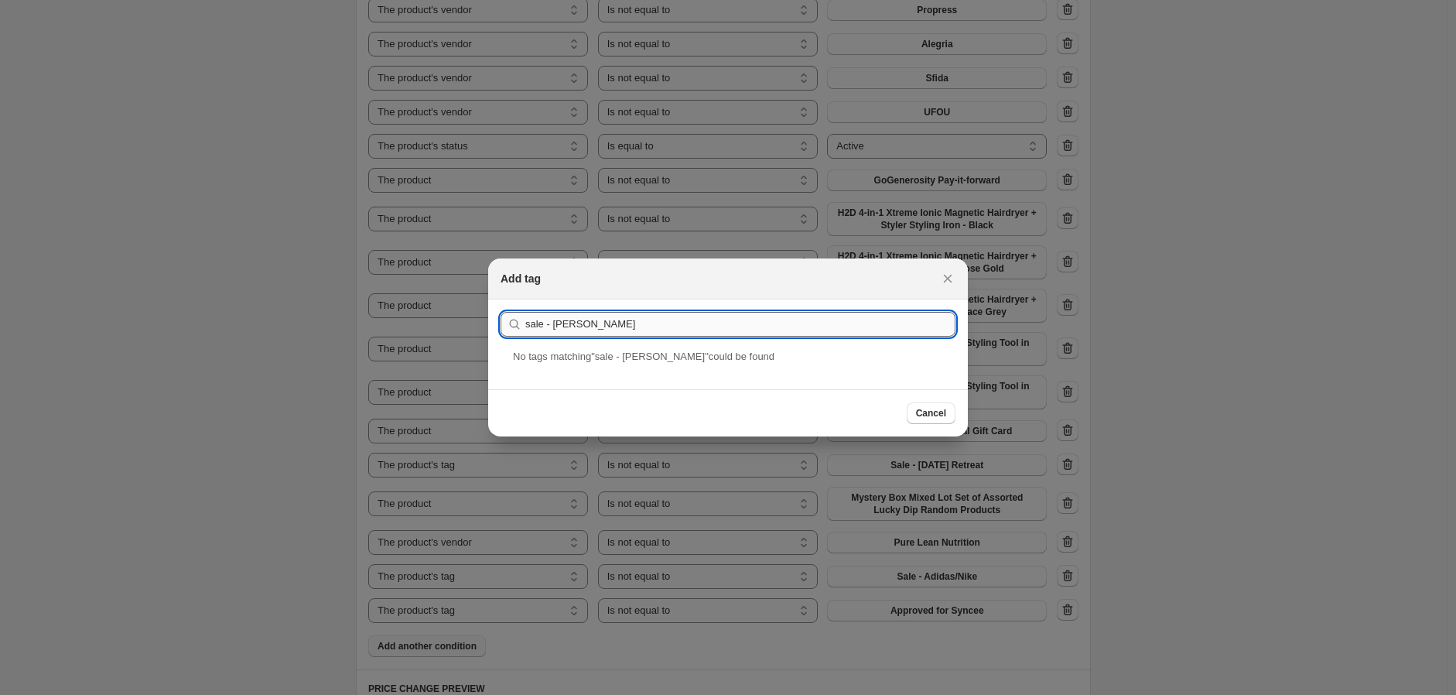
drag, startPoint x: 575, startPoint y: 324, endPoint x: 545, endPoint y: 323, distance: 30.2
click at [545, 323] on input "sale - tim" at bounding box center [740, 324] width 430 height 25
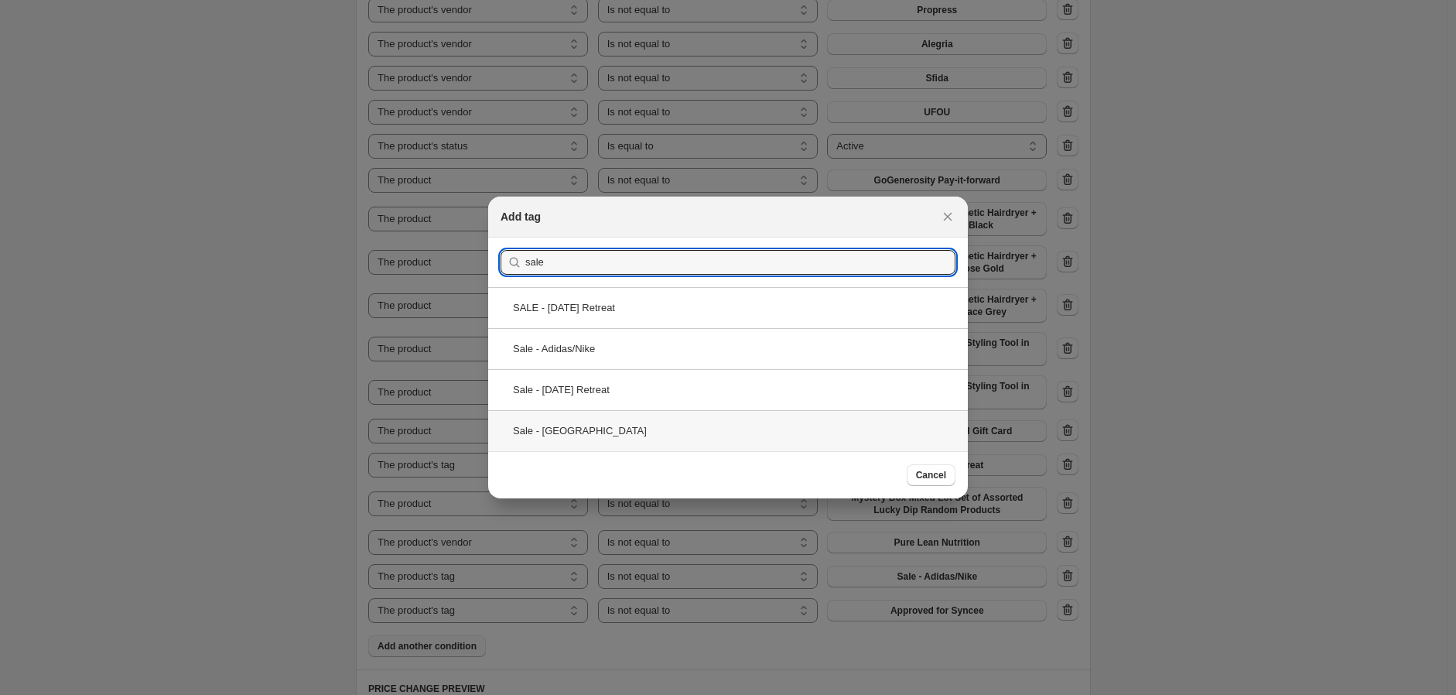
type input "sale"
click at [579, 433] on div "Sale - [GEOGRAPHIC_DATA]" at bounding box center [728, 430] width 480 height 41
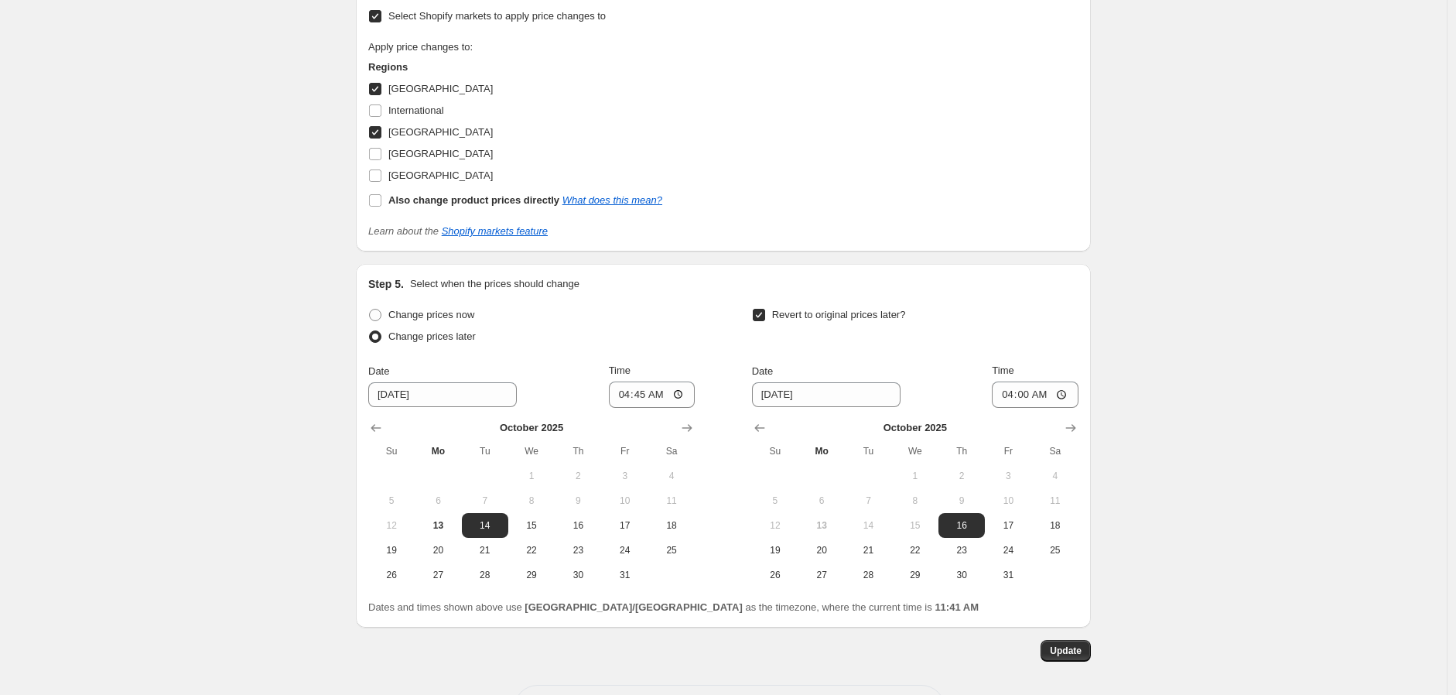
scroll to position [2399, 0]
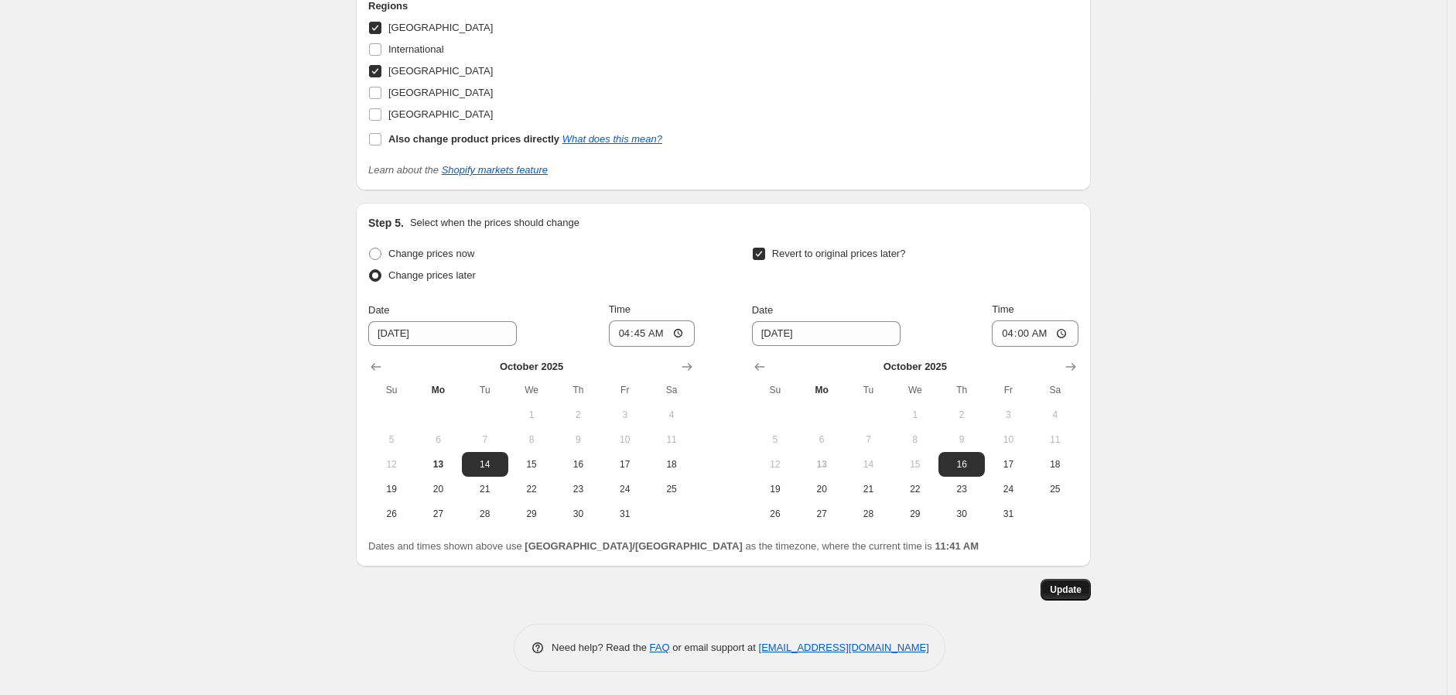
click at [1071, 590] on span "Update" at bounding box center [1066, 590] width 32 height 12
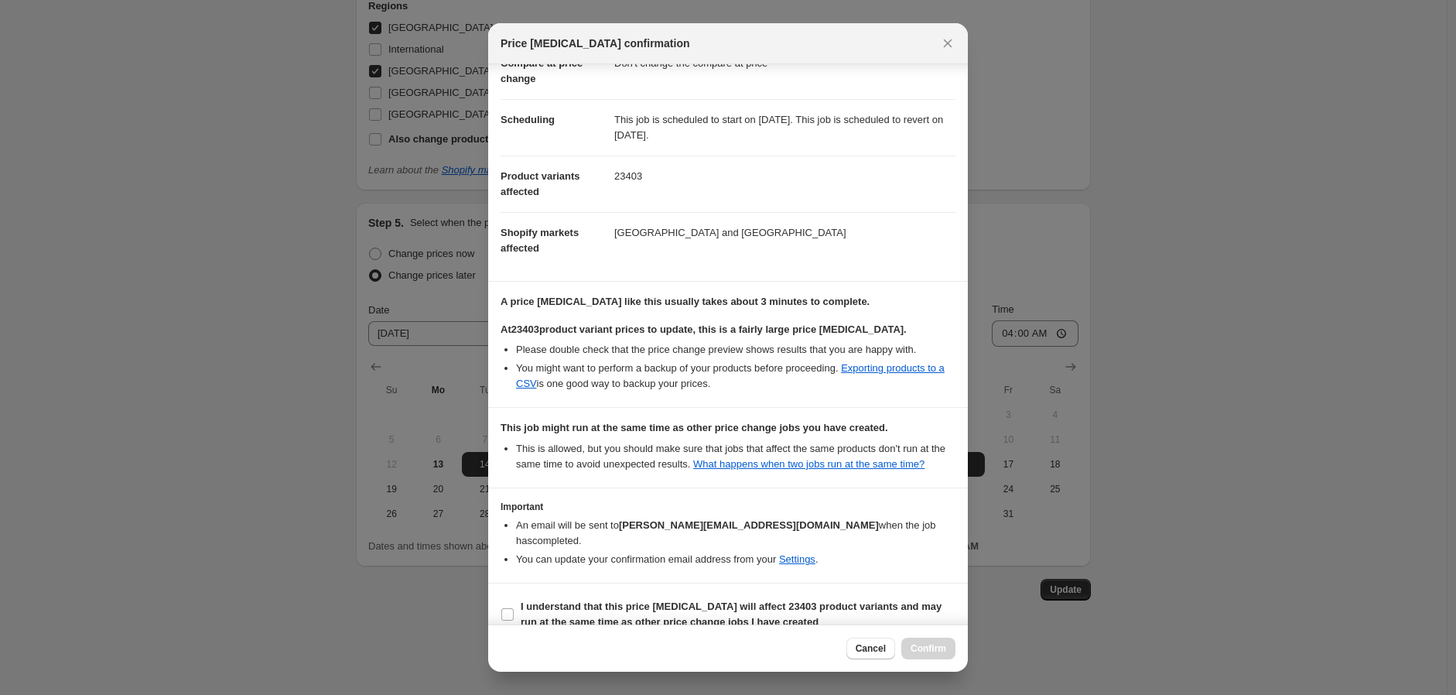
scroll to position [126, 0]
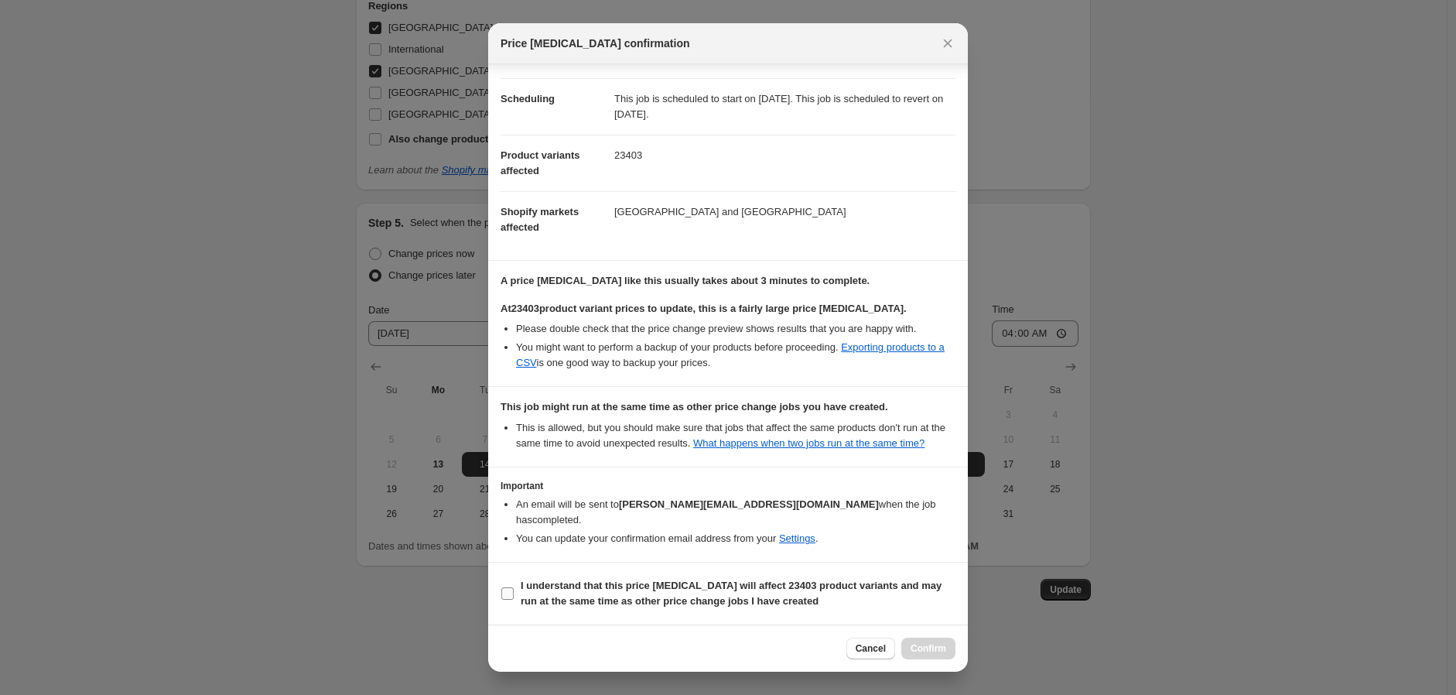
click at [575, 595] on b "I understand that this price [MEDICAL_DATA] will affect 23403 product variants …" at bounding box center [731, 593] width 421 height 27
click at [514, 595] on input "I understand that this price [MEDICAL_DATA] will affect 23403 product variants …" at bounding box center [507, 593] width 12 height 12
checkbox input "true"
click at [946, 649] on span "Confirm" at bounding box center [929, 648] width 36 height 12
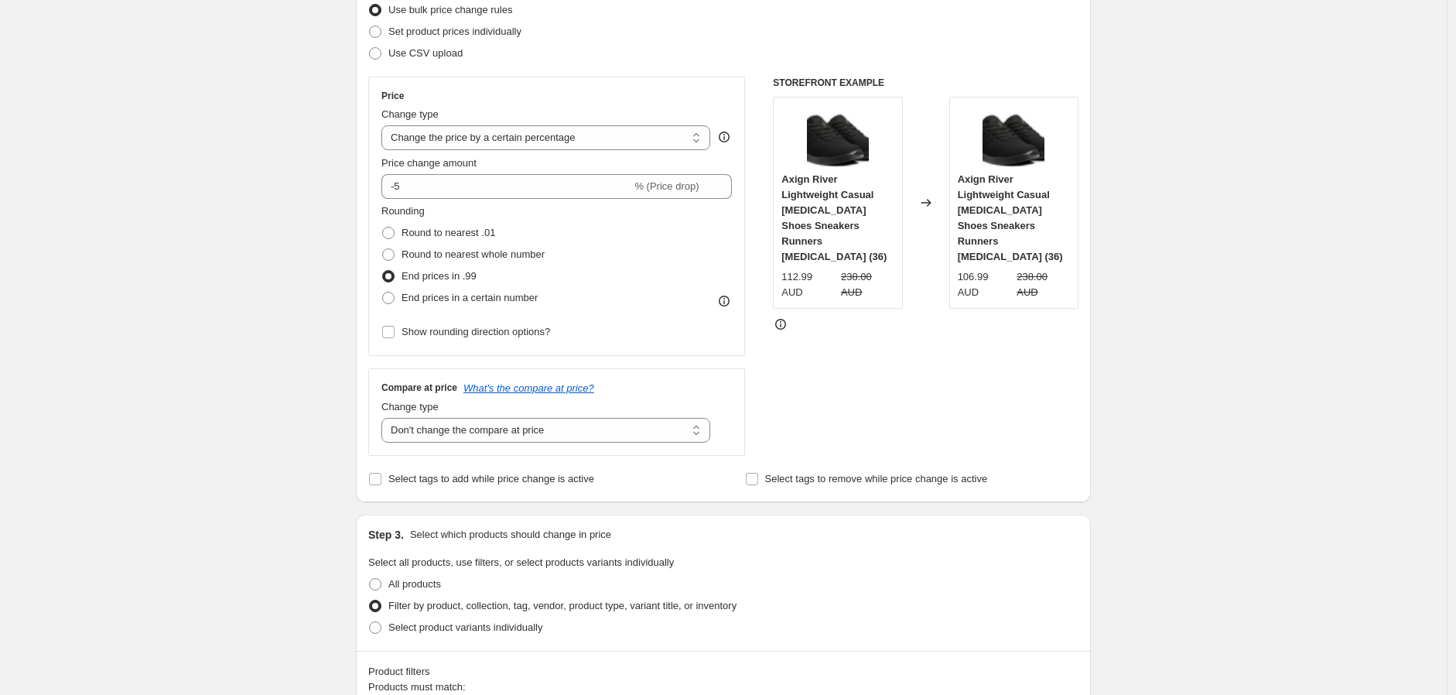
scroll to position [0, 0]
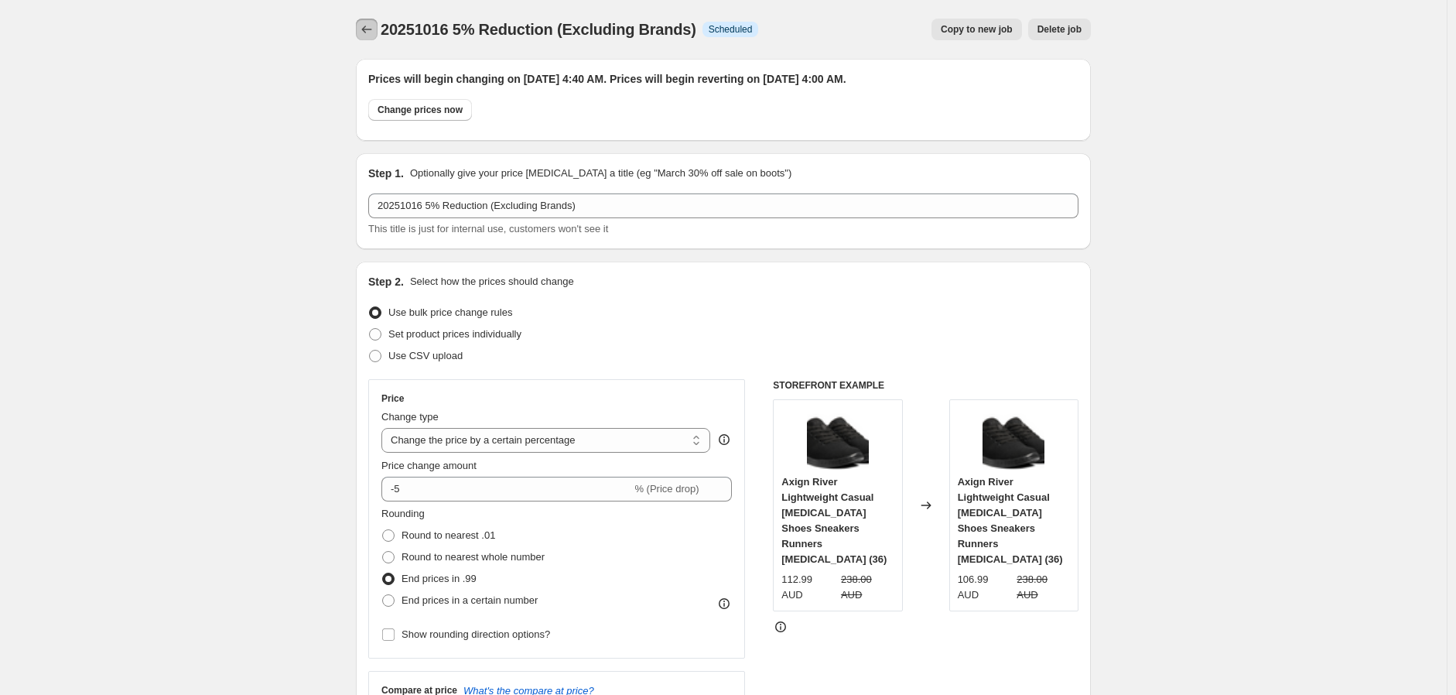
click at [375, 29] on icon "Price change jobs" at bounding box center [366, 29] width 15 height 15
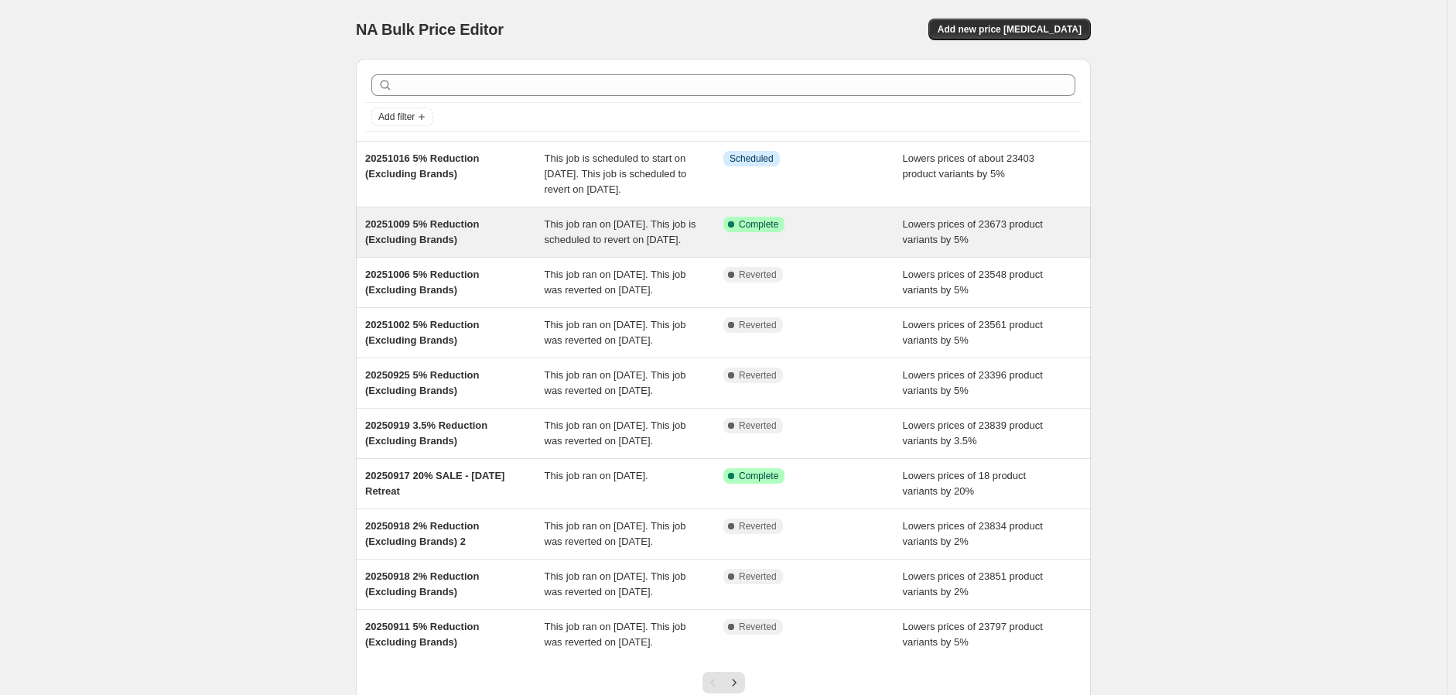
click at [853, 232] on div "Success Complete Complete" at bounding box center [802, 224] width 156 height 15
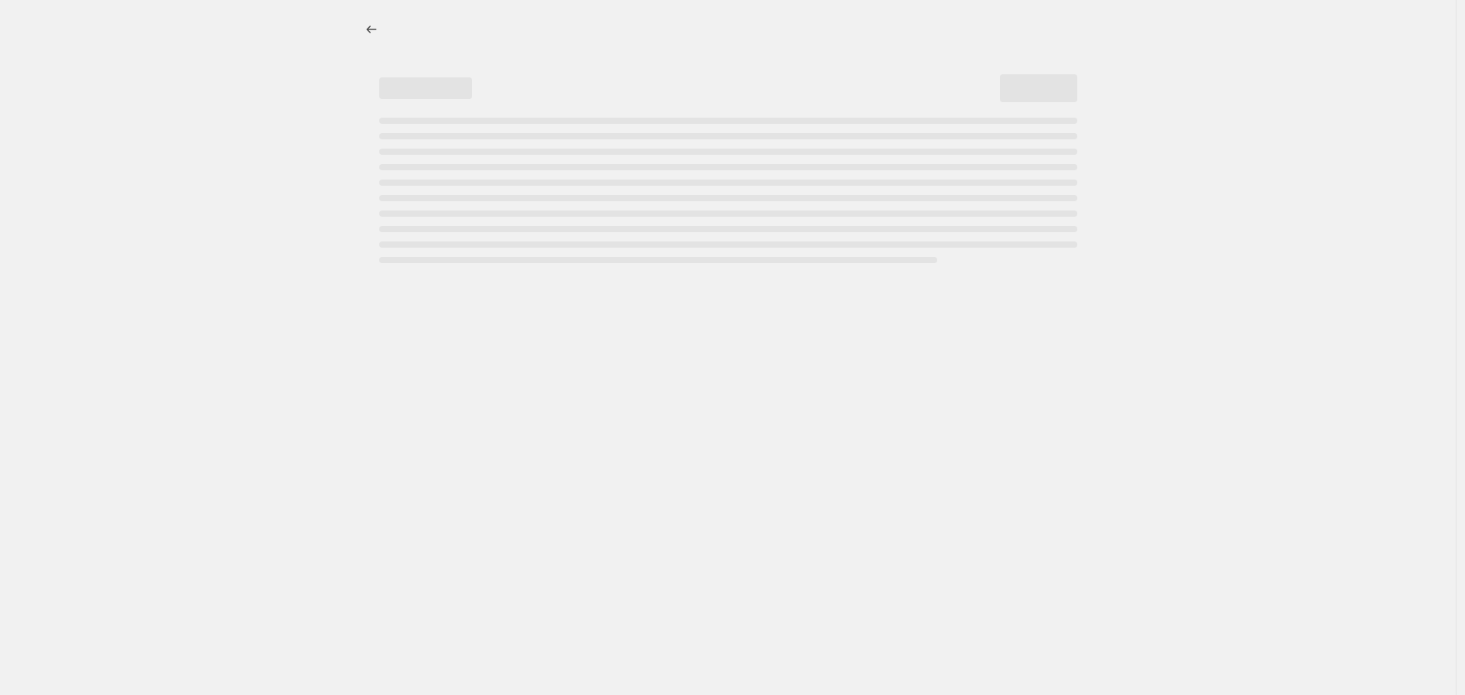
select select "percentage"
select select "no_change"
select select "vendor"
select select "not_equal"
select select "vendor"
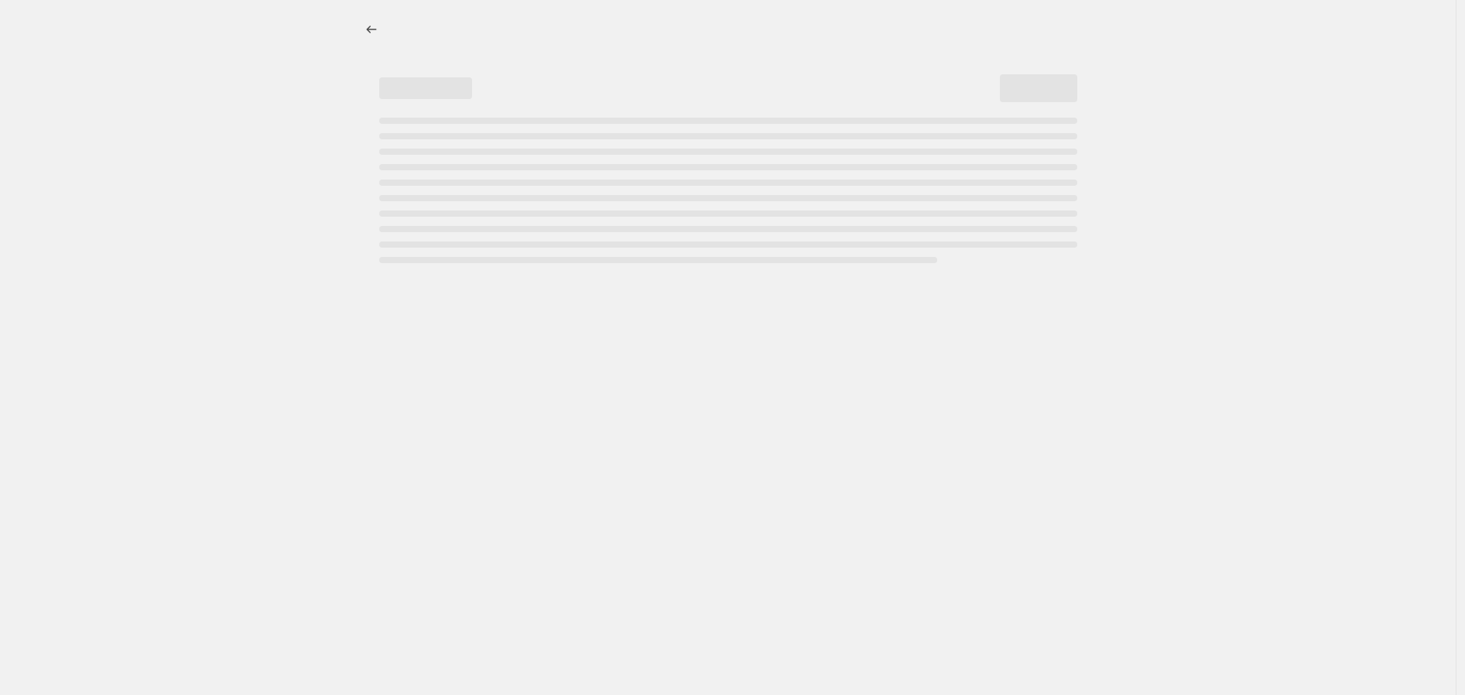
select select "not_equal"
select select "vendor"
select select "not_equal"
select select "vendor"
select select "not_equal"
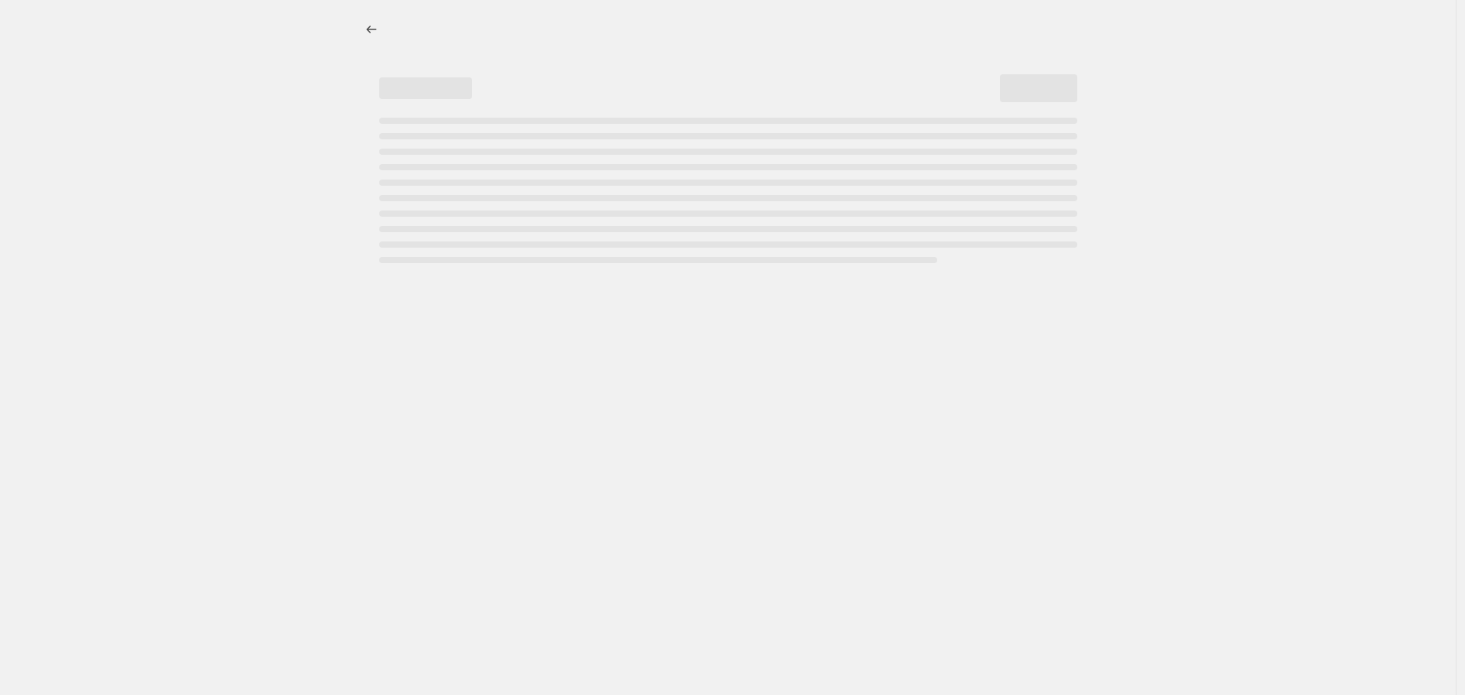
select select "vendor"
select select "not_equal"
select select "vendor"
select select "not_equal"
select select "product_status"
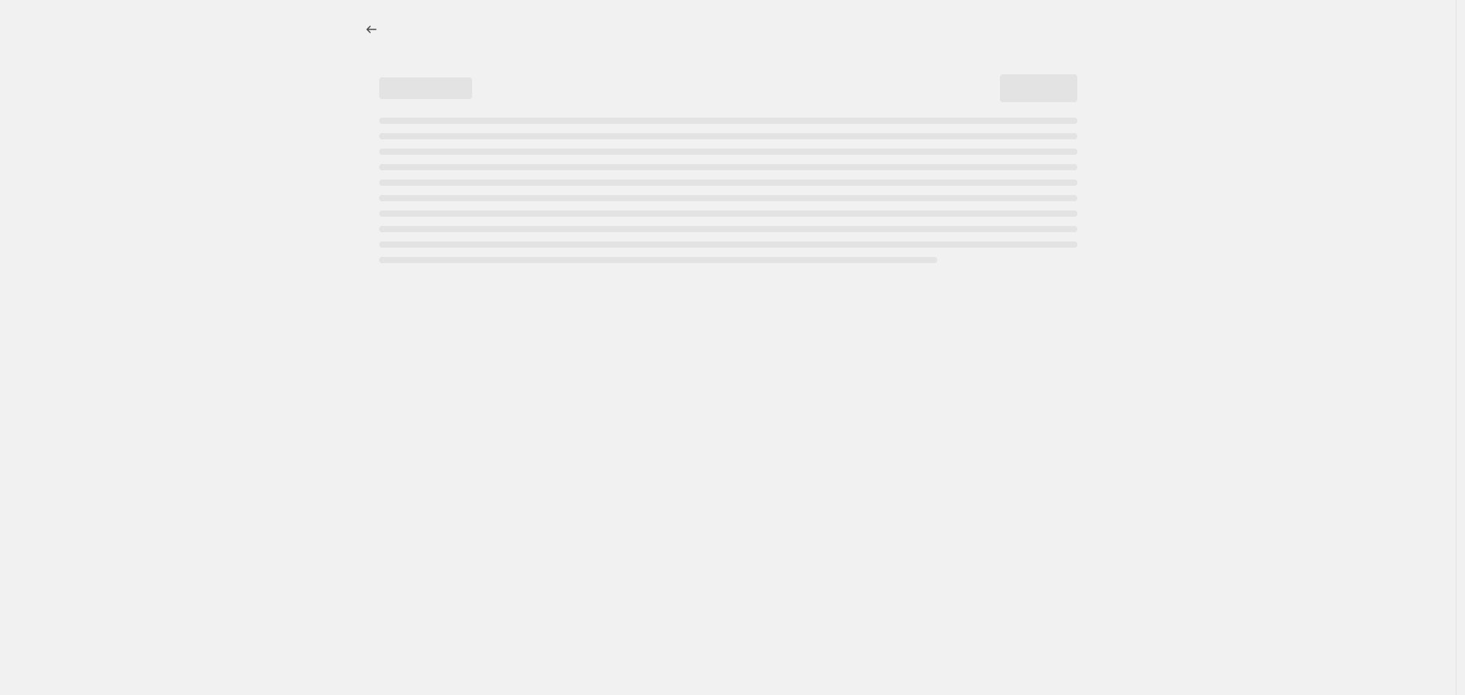
select select "not_equal"
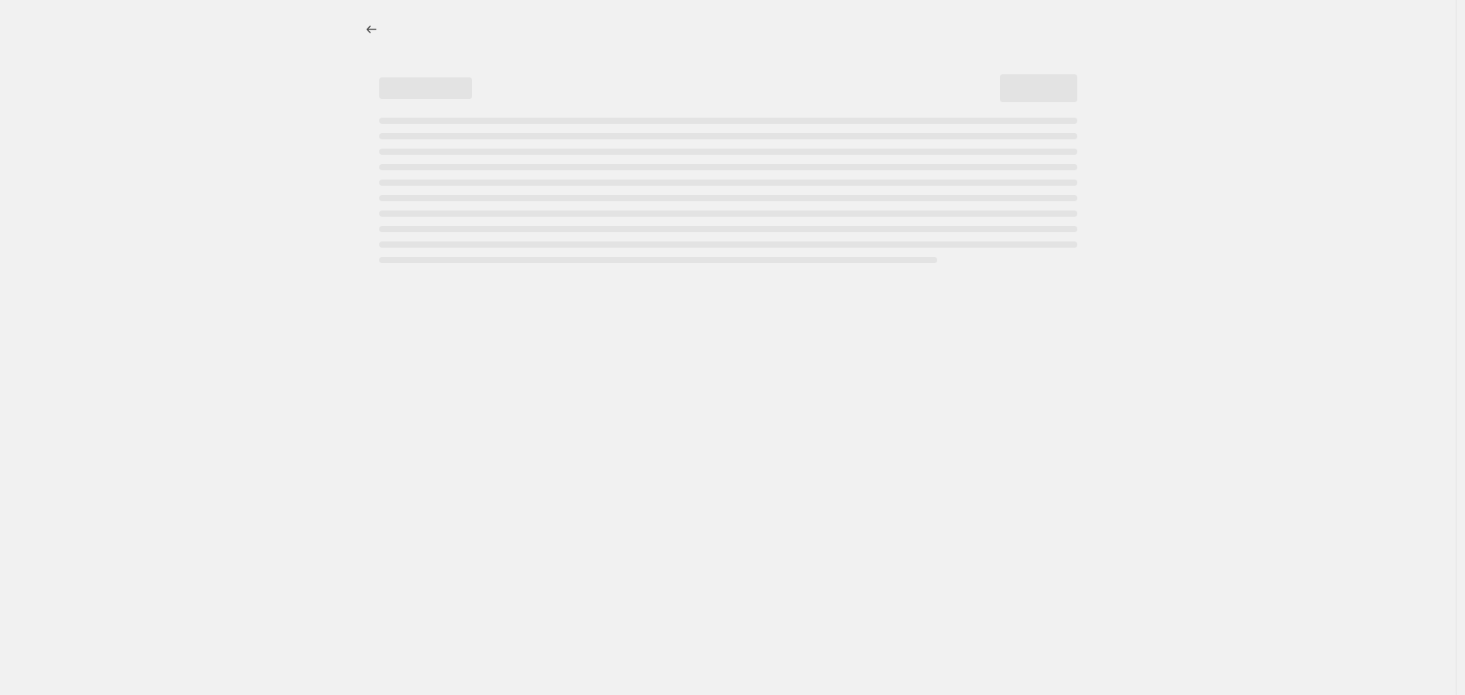
select select "not_equal"
select select "tag"
select select "not_equal"
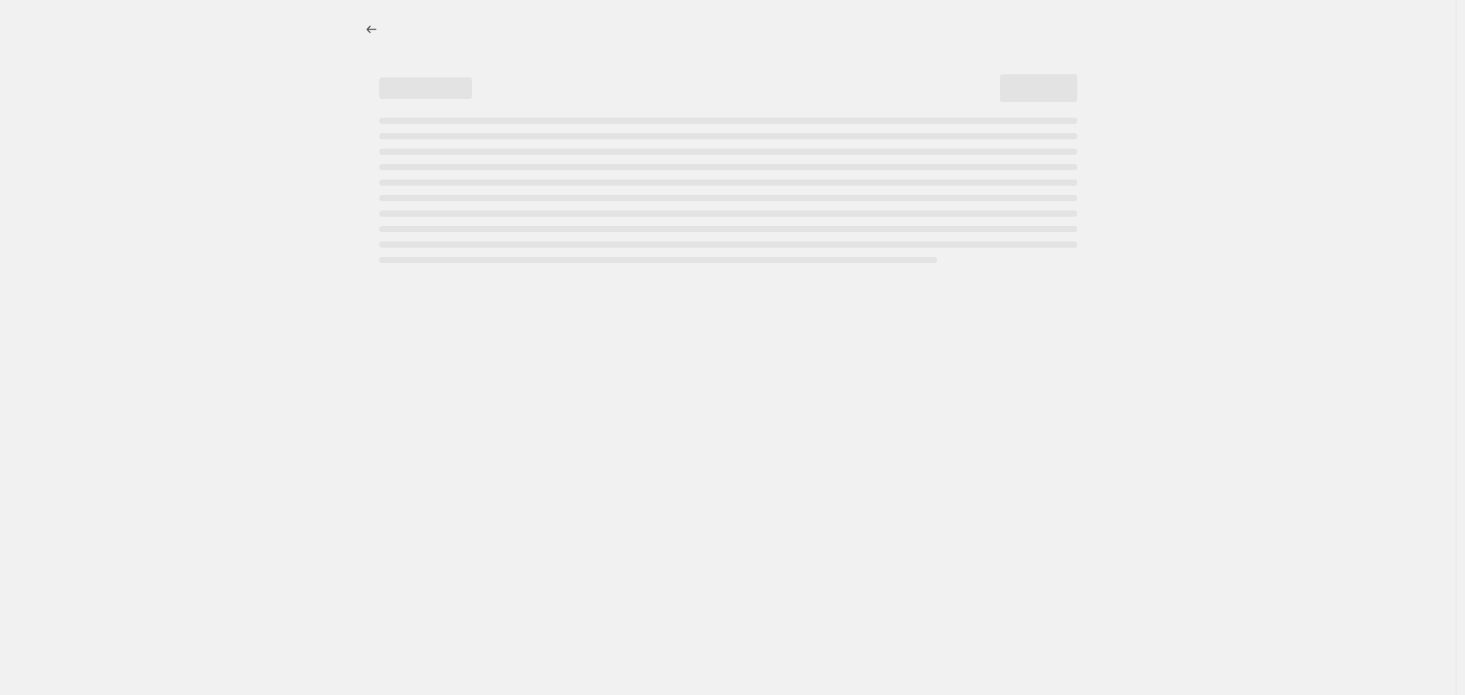
select select "vendor"
select select "not_equal"
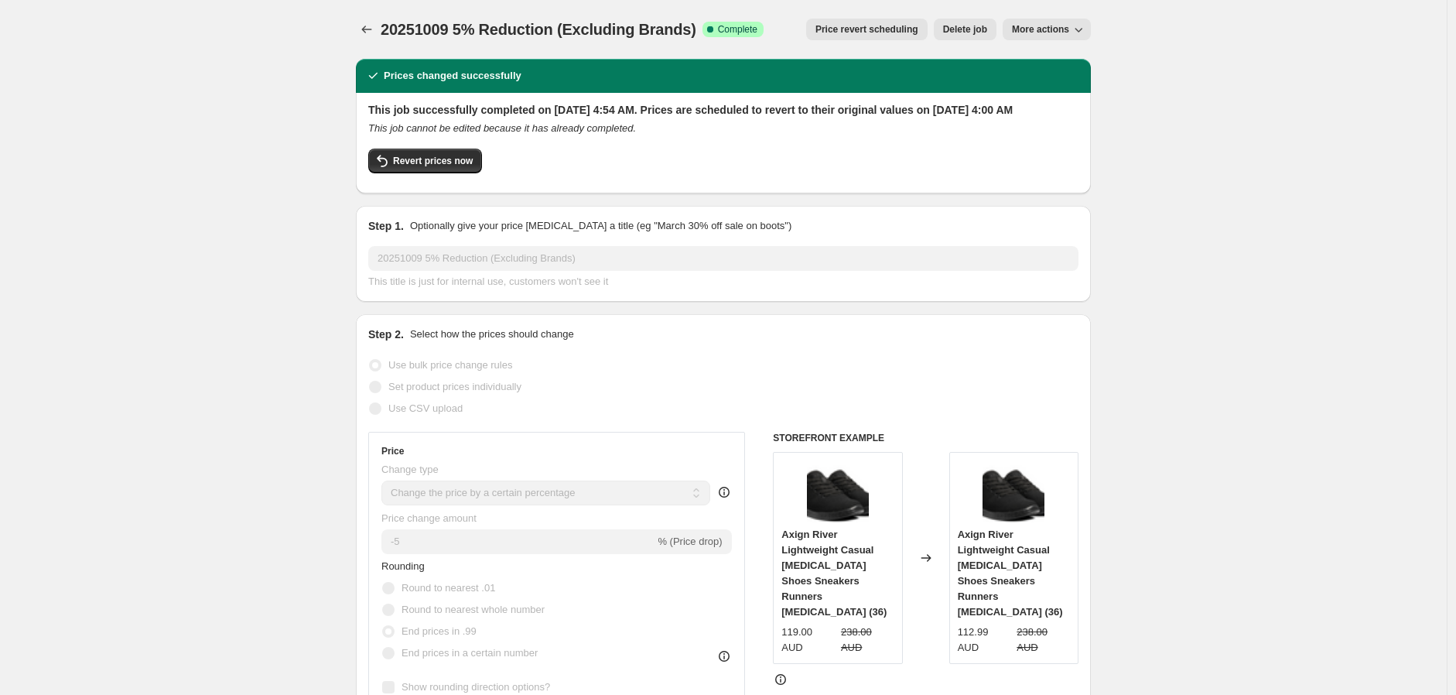
click at [861, 33] on span "Price revert scheduling" at bounding box center [867, 29] width 103 height 12
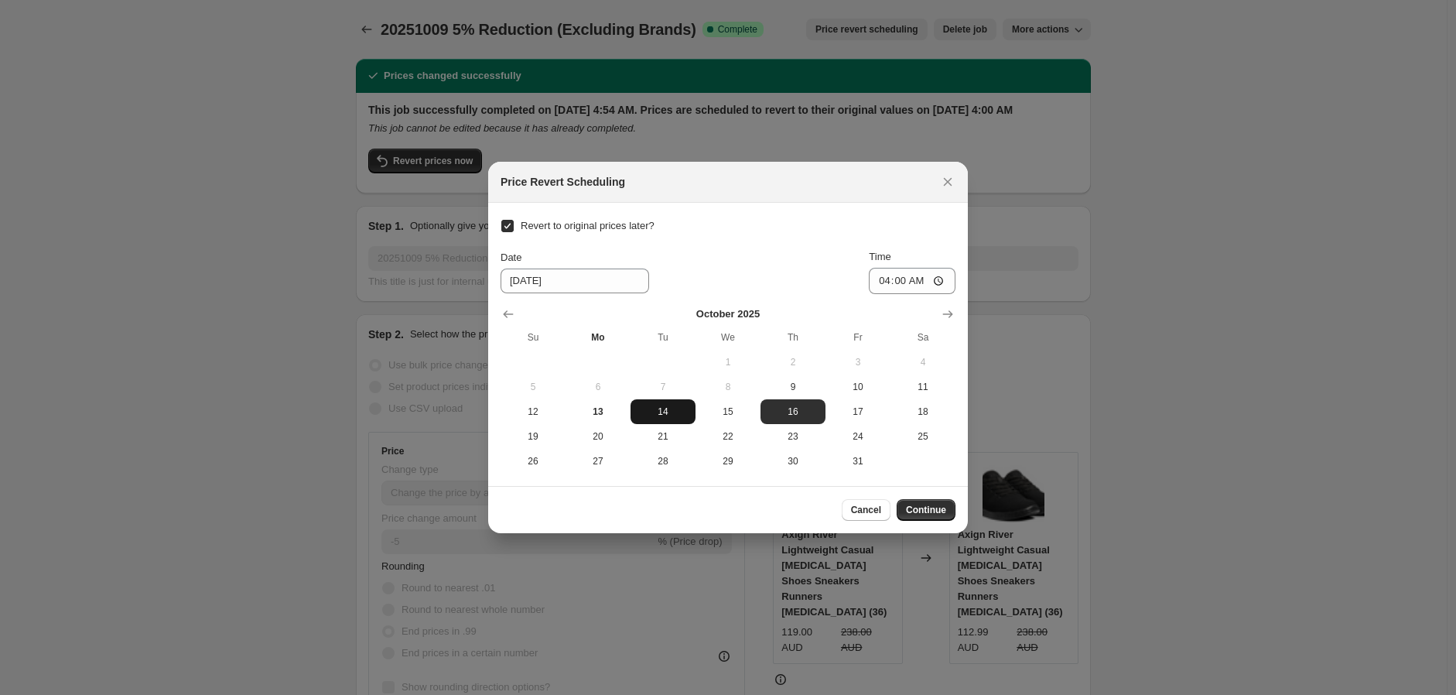
drag, startPoint x: 645, startPoint y: 430, endPoint x: 653, endPoint y: 408, distance: 23.0
click at [653, 408] on tbody "1 2 3 4 5 6 7 8 9 10 11 12 13 14 15 16 17 18 19 20 21 22 23 24 25 26 27 28 29 3…" at bounding box center [728, 412] width 455 height 124
click at [653, 409] on span "14" at bounding box center [663, 412] width 53 height 12
type input "[DATE]"
click at [921, 510] on span "Continue" at bounding box center [926, 510] width 40 height 12
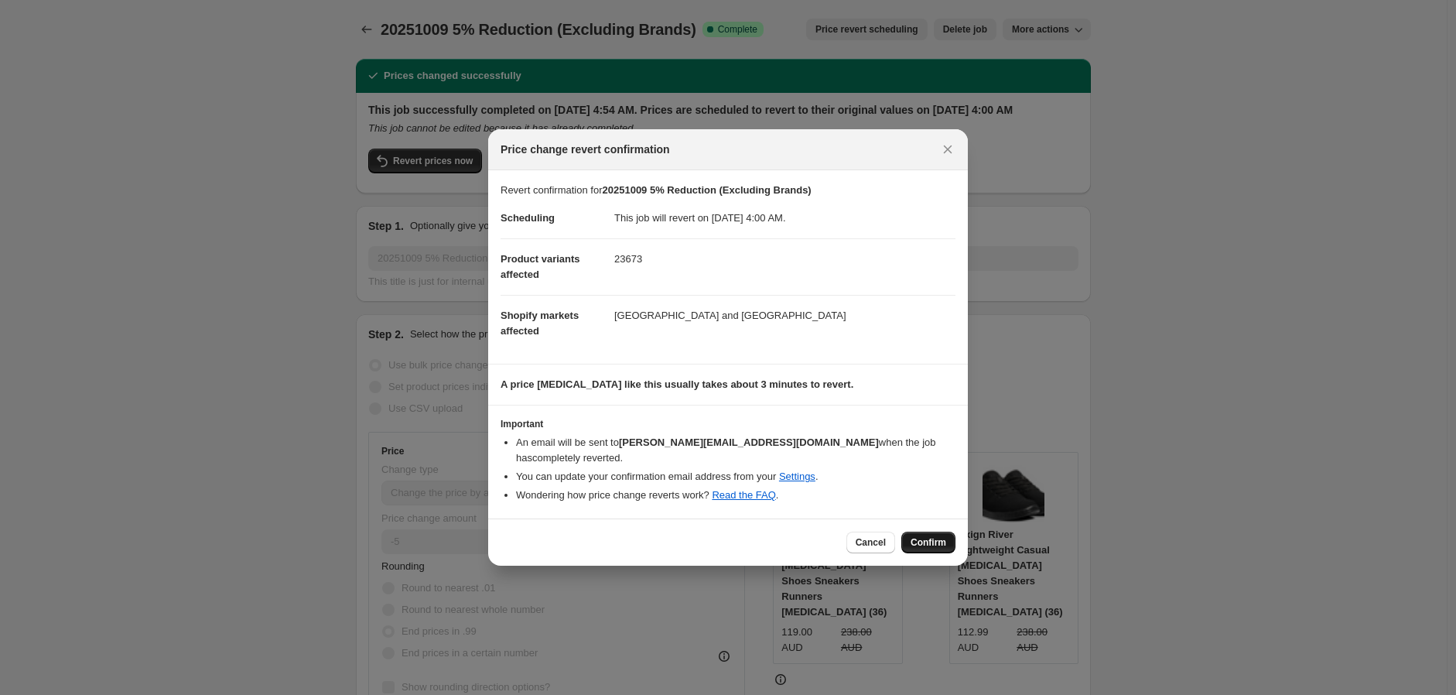
click at [921, 546] on span "Confirm" at bounding box center [929, 542] width 36 height 12
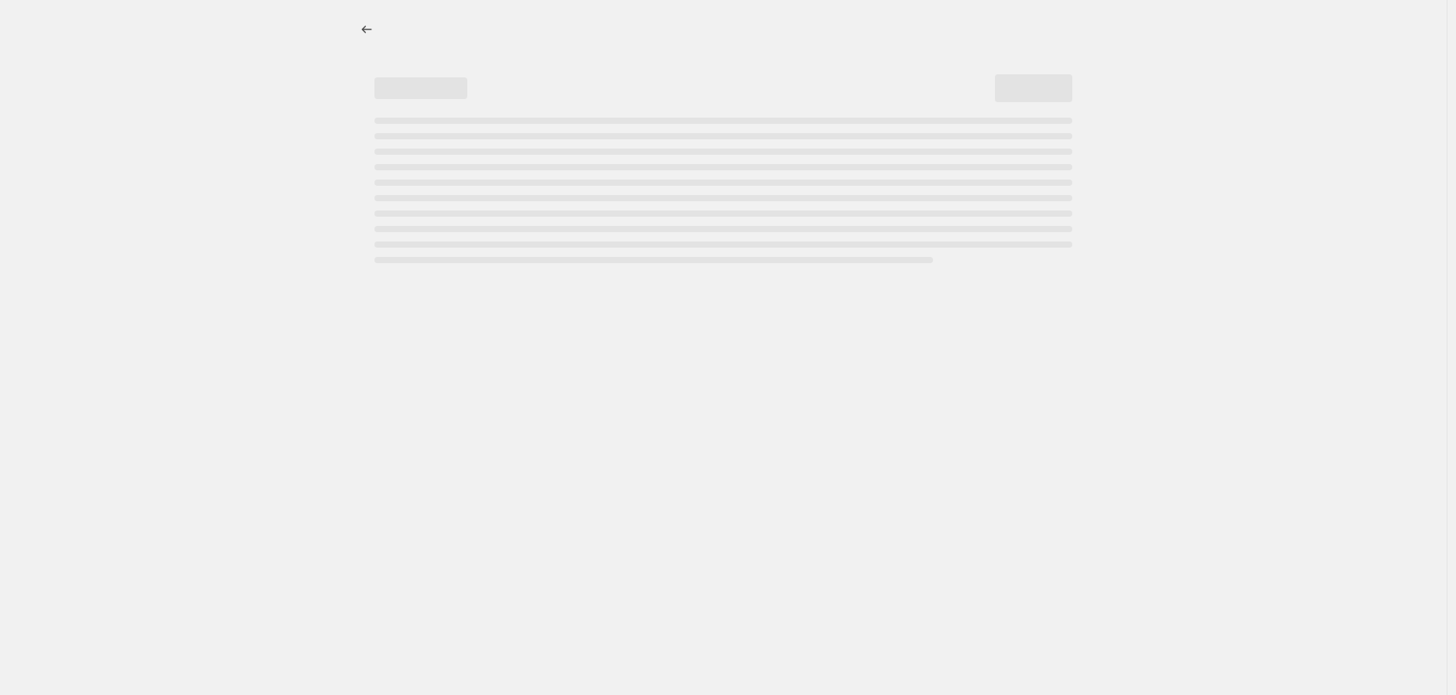
select select "percentage"
select select "no_change"
select select "vendor"
select select "not_equal"
select select "vendor"
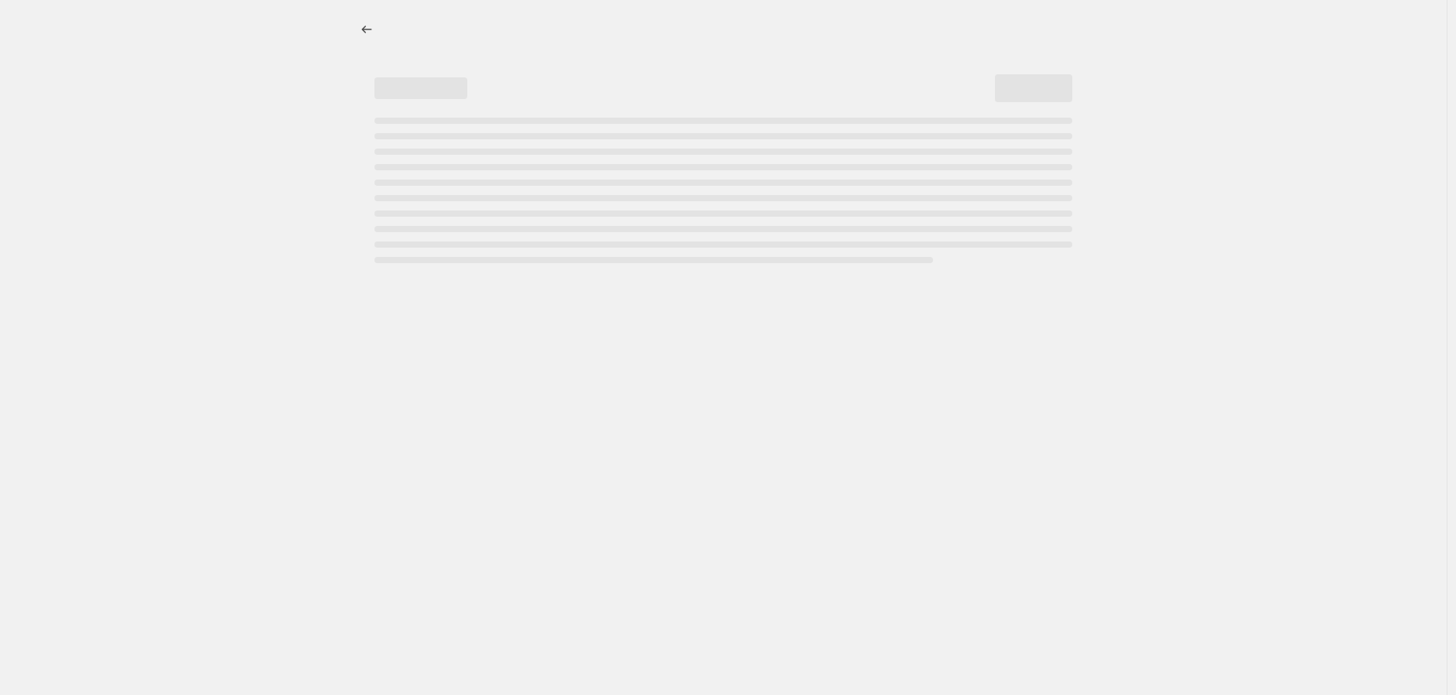
select select "not_equal"
select select "vendor"
select select "not_equal"
select select "vendor"
select select "not_equal"
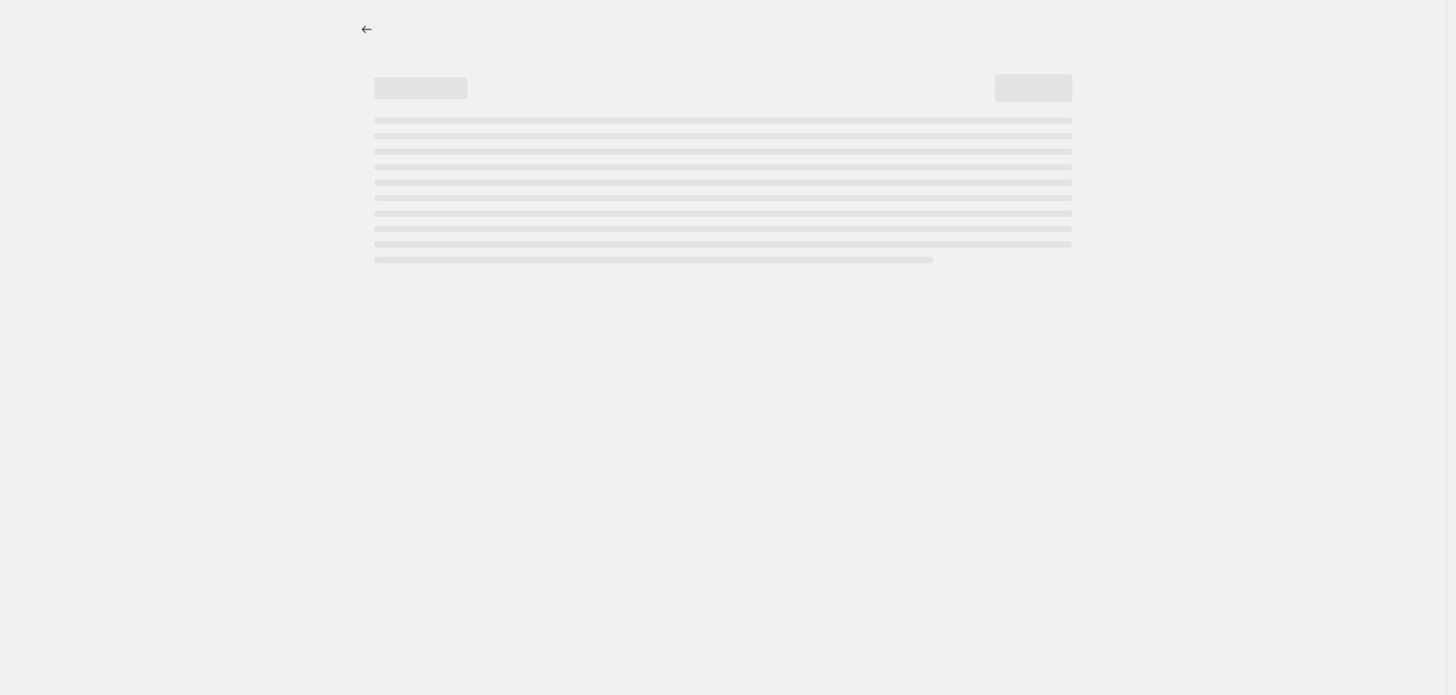
select select "vendor"
select select "not_equal"
select select "vendor"
select select "not_equal"
select select "product_status"
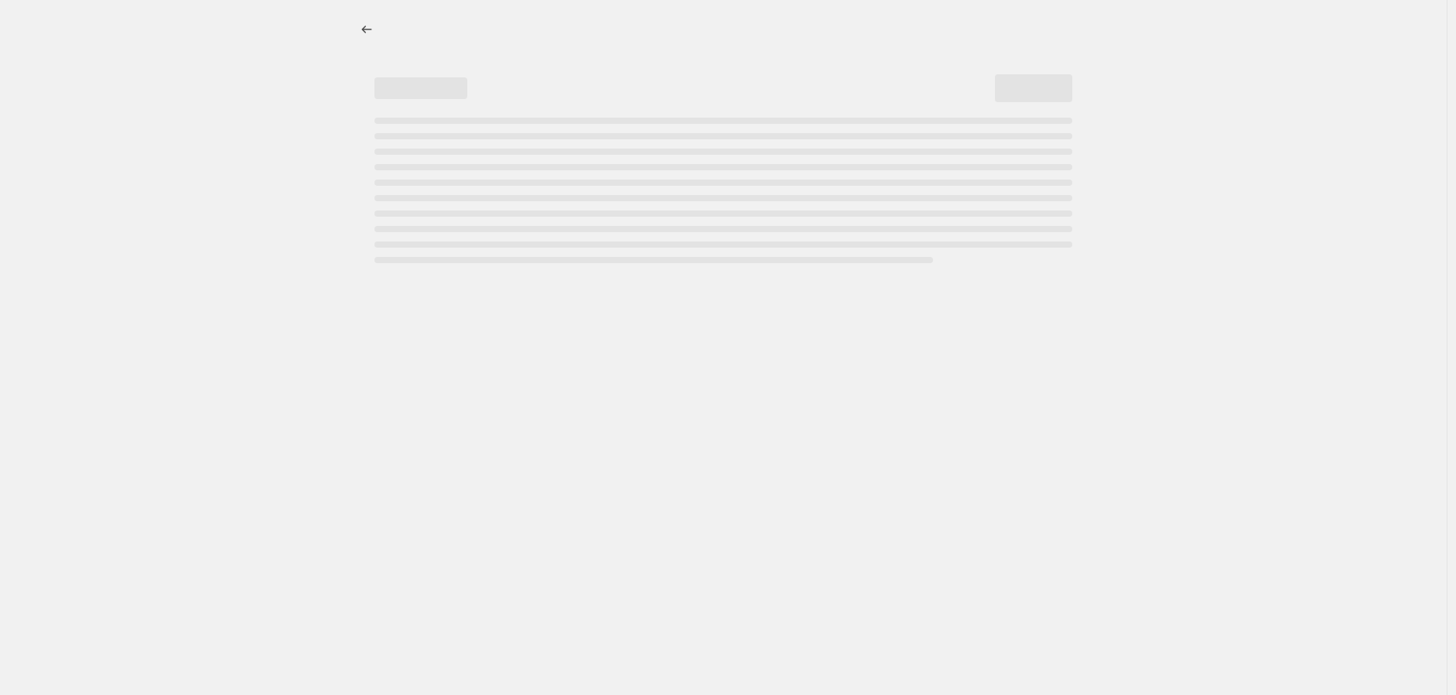
select select "not_equal"
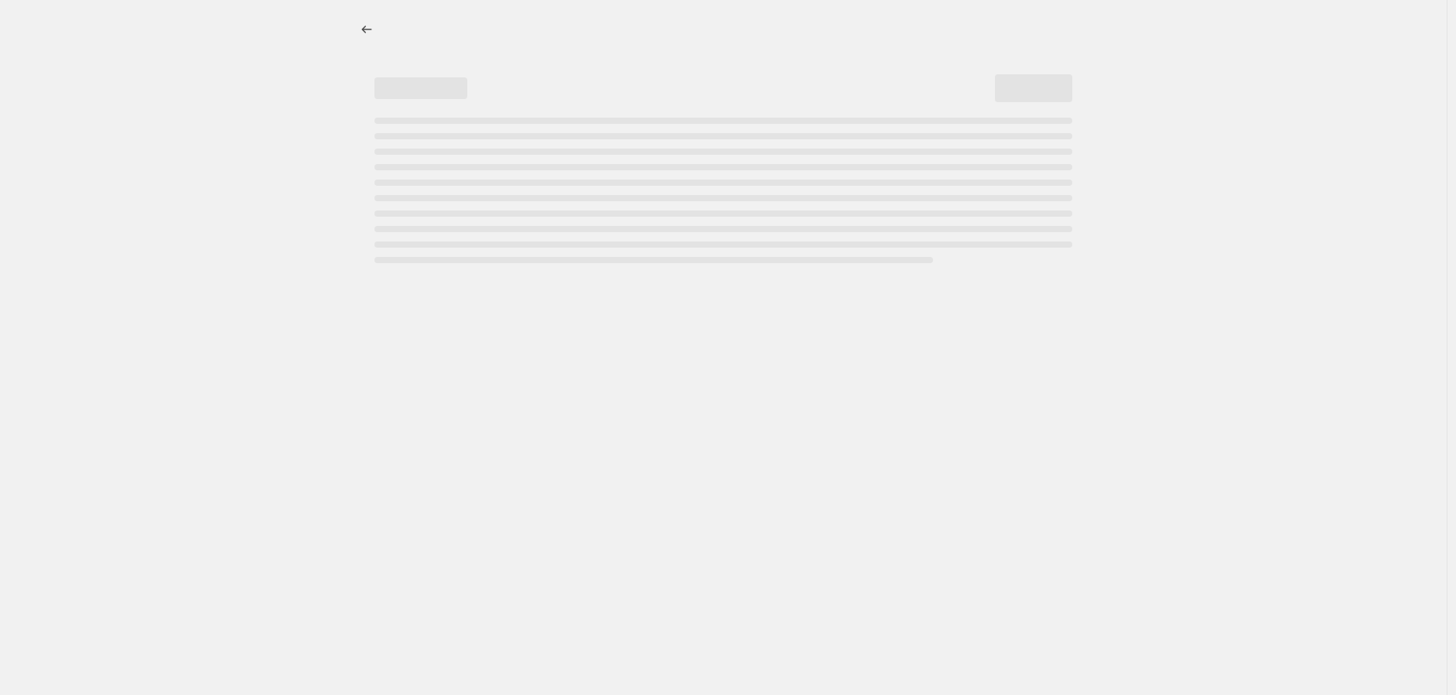
select select "not_equal"
select select "tag"
select select "not_equal"
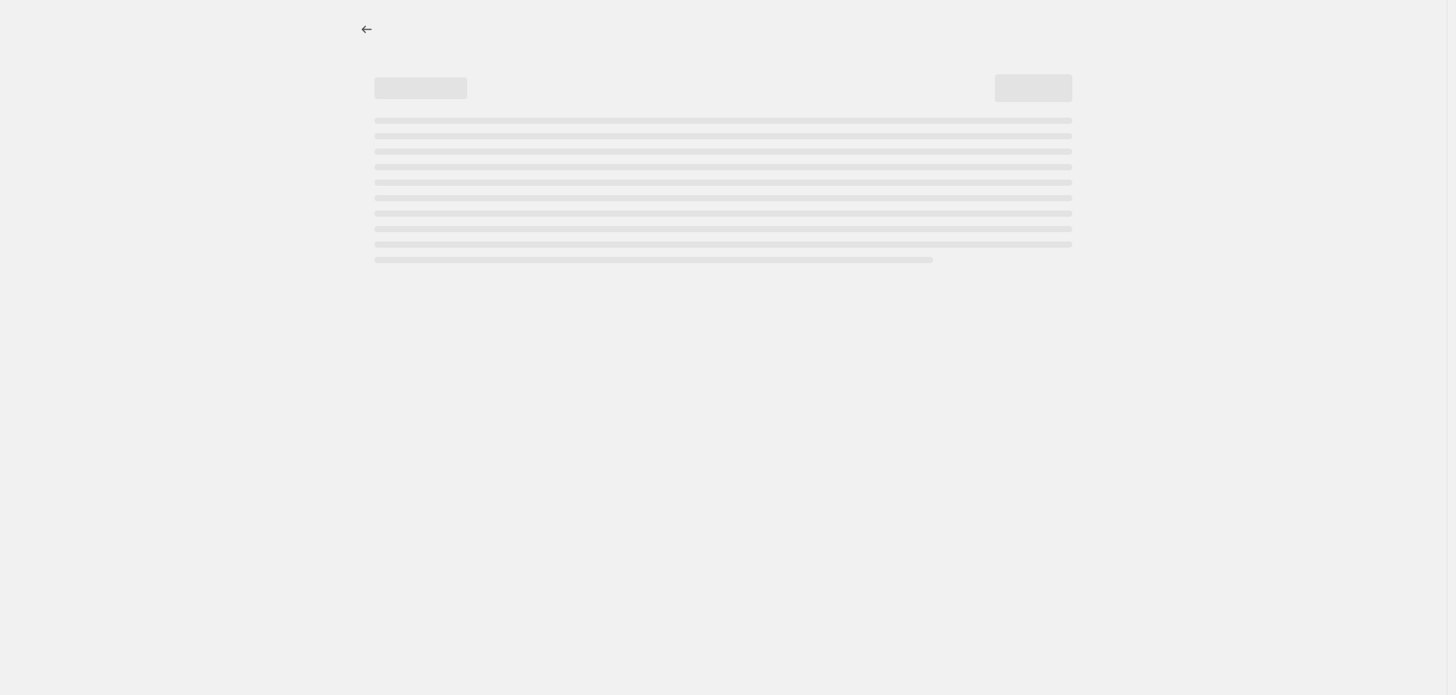
select select "vendor"
select select "not_equal"
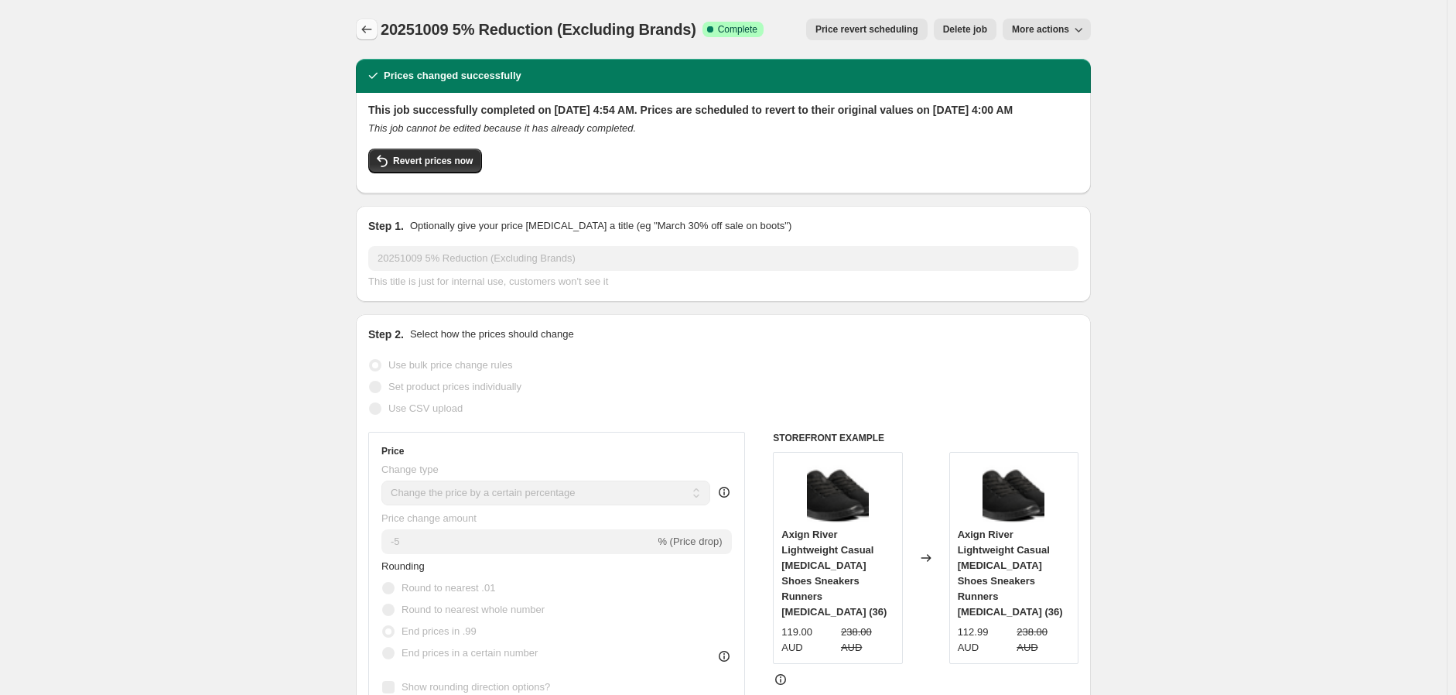
click at [361, 27] on button "Price change jobs" at bounding box center [367, 30] width 22 height 22
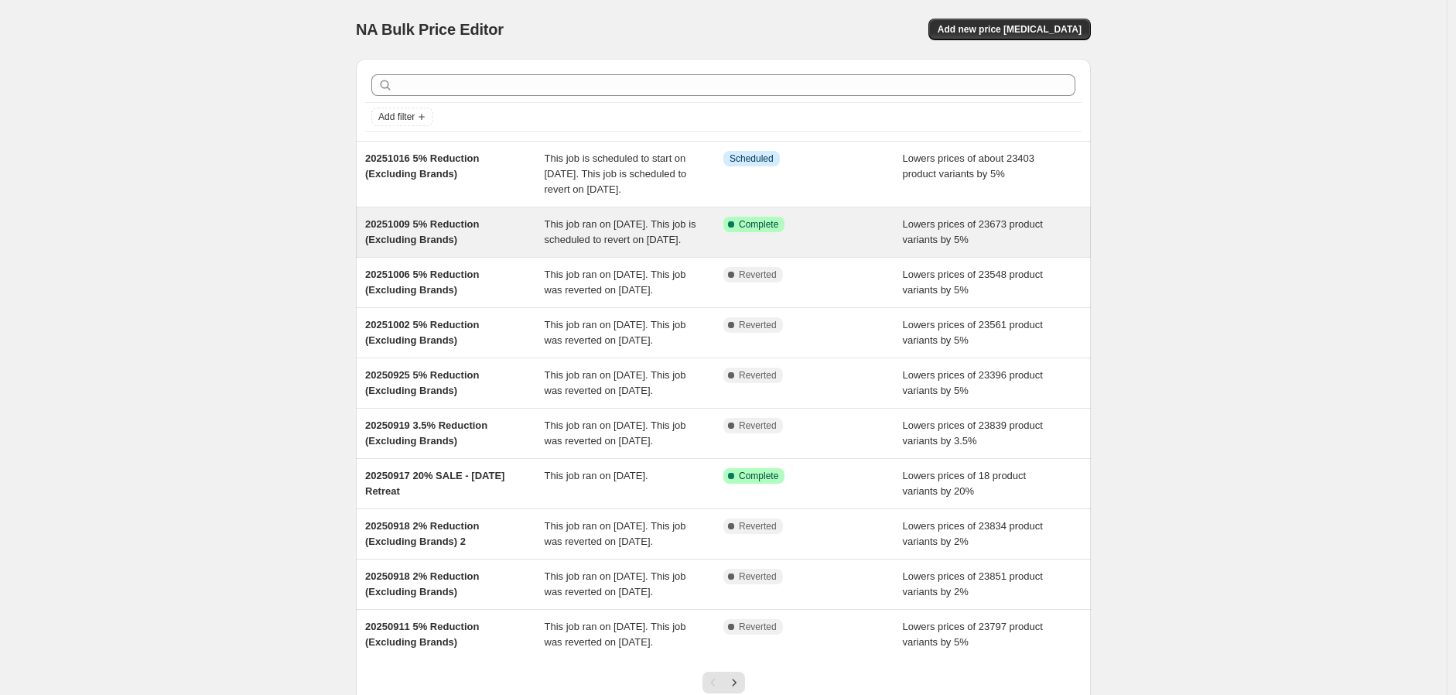
click at [887, 248] on div "Success Complete Complete" at bounding box center [814, 232] width 180 height 31
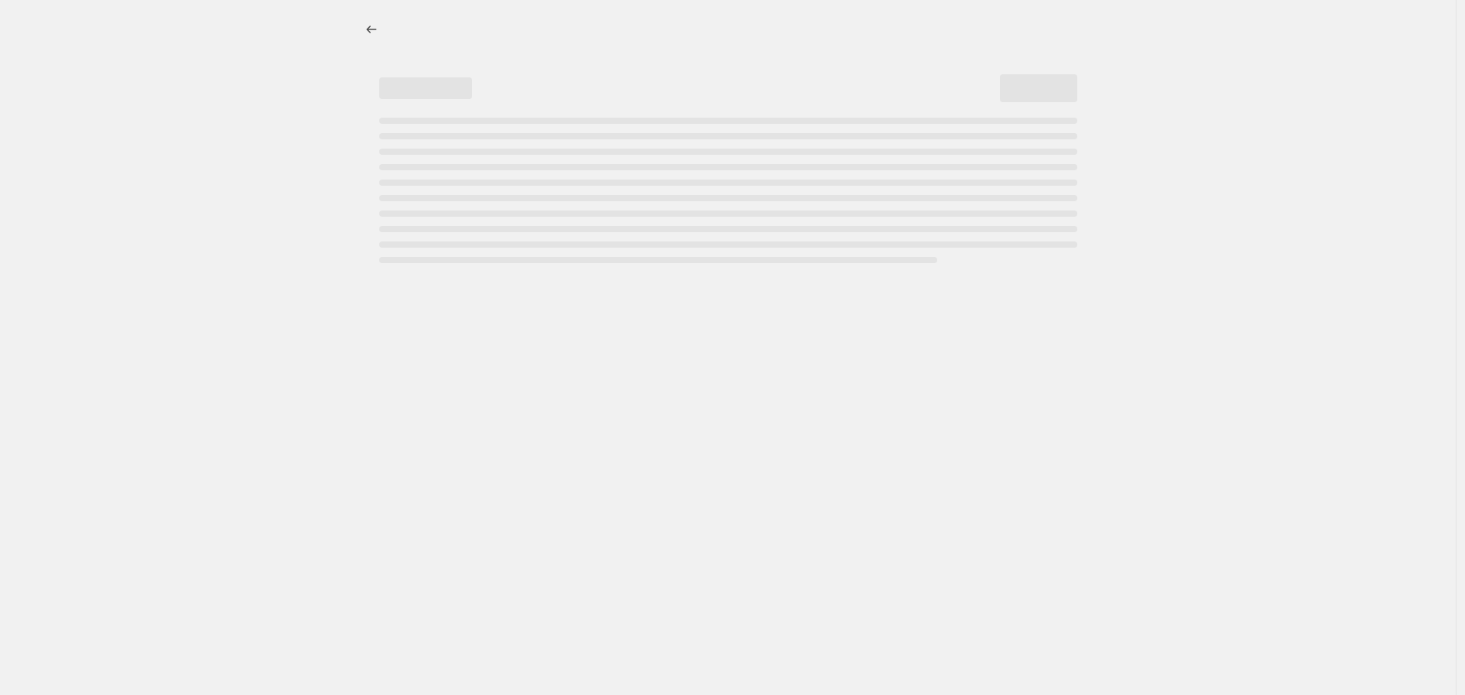
select select "percentage"
select select "no_change"
select select "vendor"
select select "not_equal"
select select "vendor"
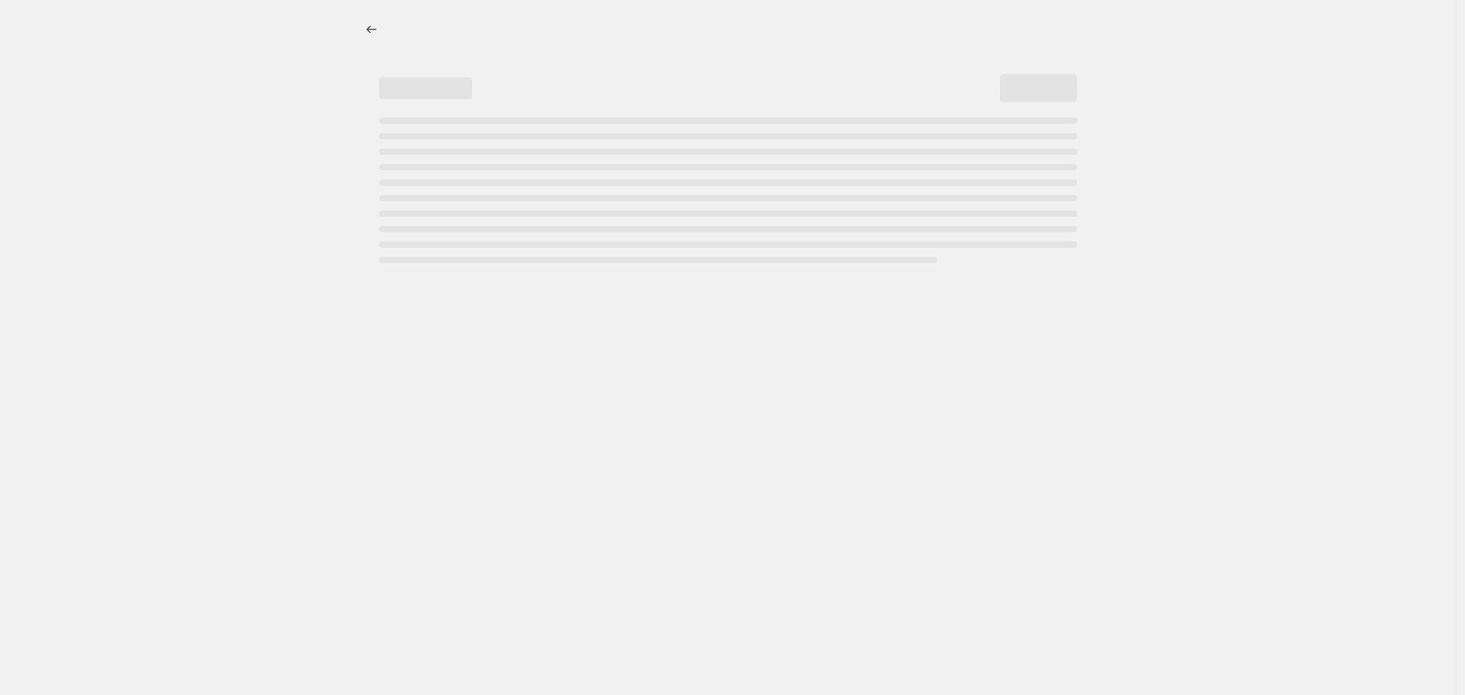
select select "not_equal"
select select "vendor"
select select "not_equal"
select select "vendor"
select select "not_equal"
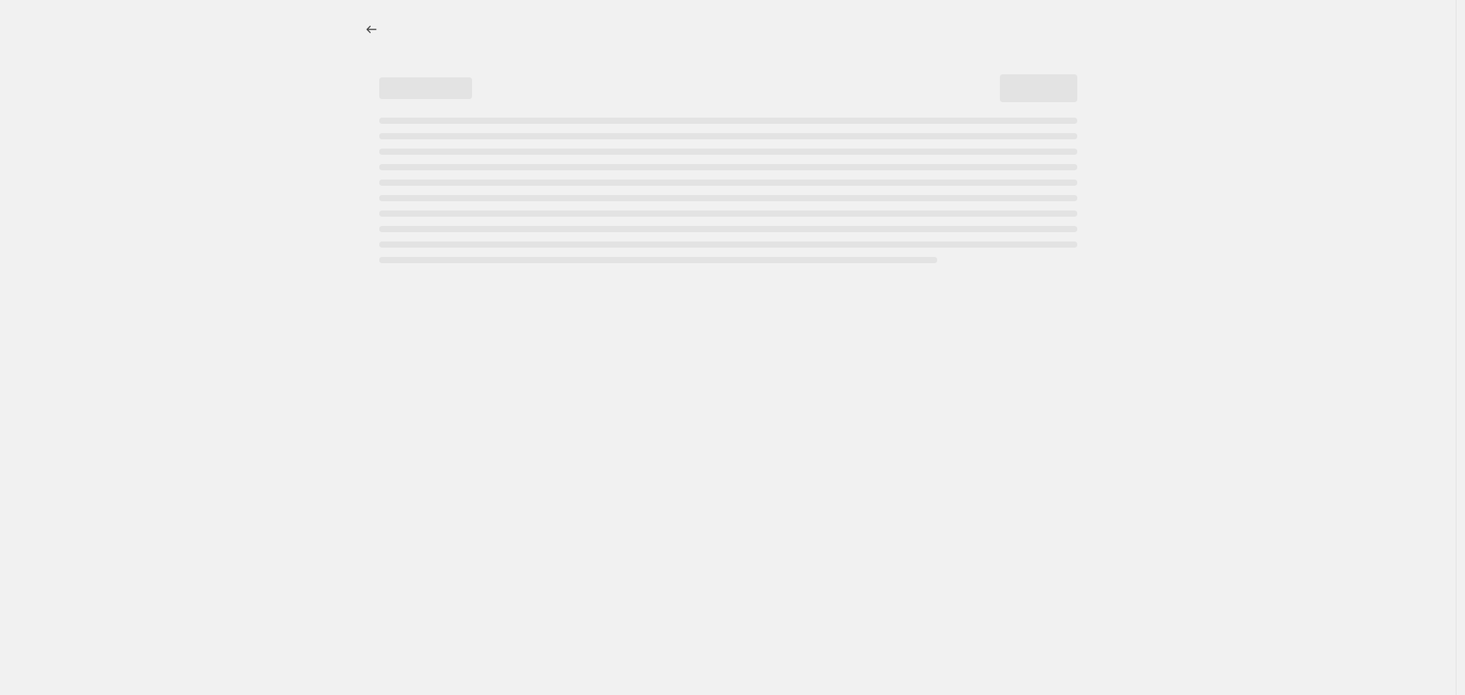
select select "vendor"
select select "not_equal"
select select "vendor"
select select "not_equal"
select select "product_status"
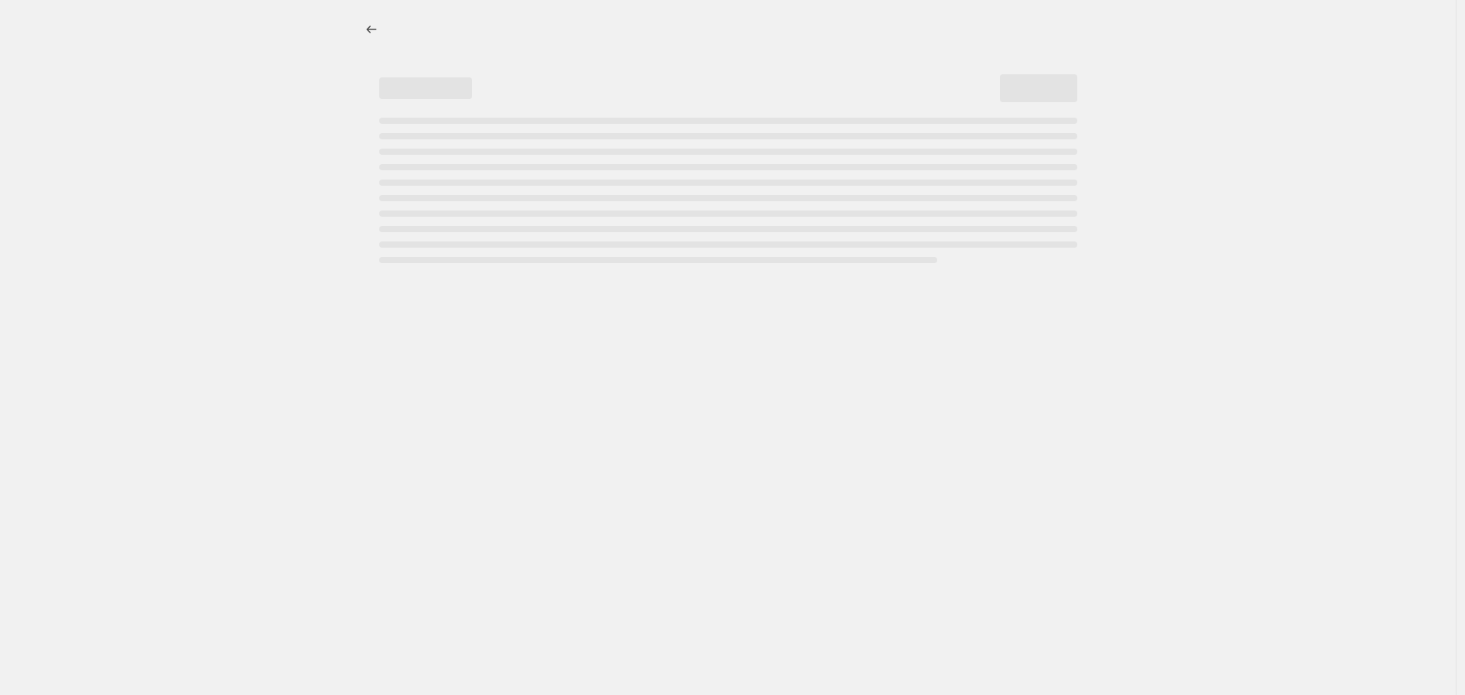
select select "not_equal"
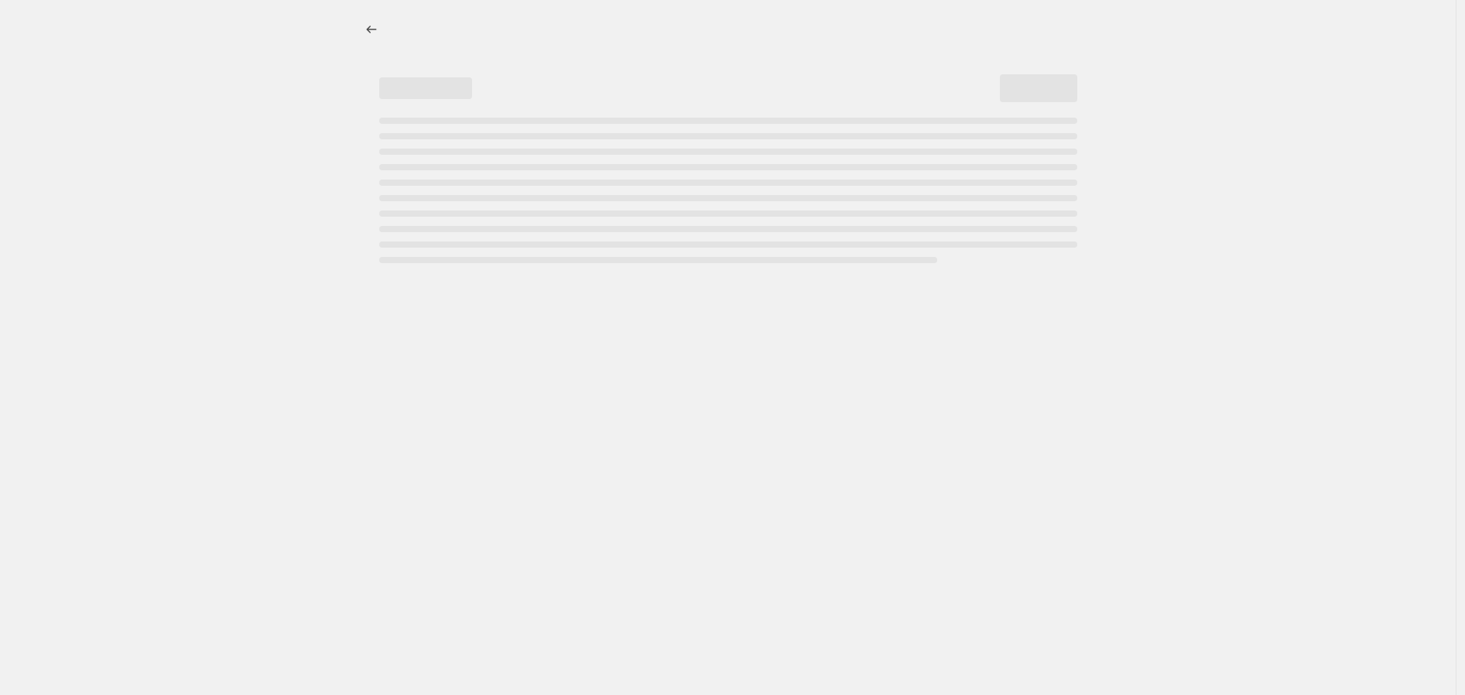
select select "not_equal"
select select "tag"
select select "not_equal"
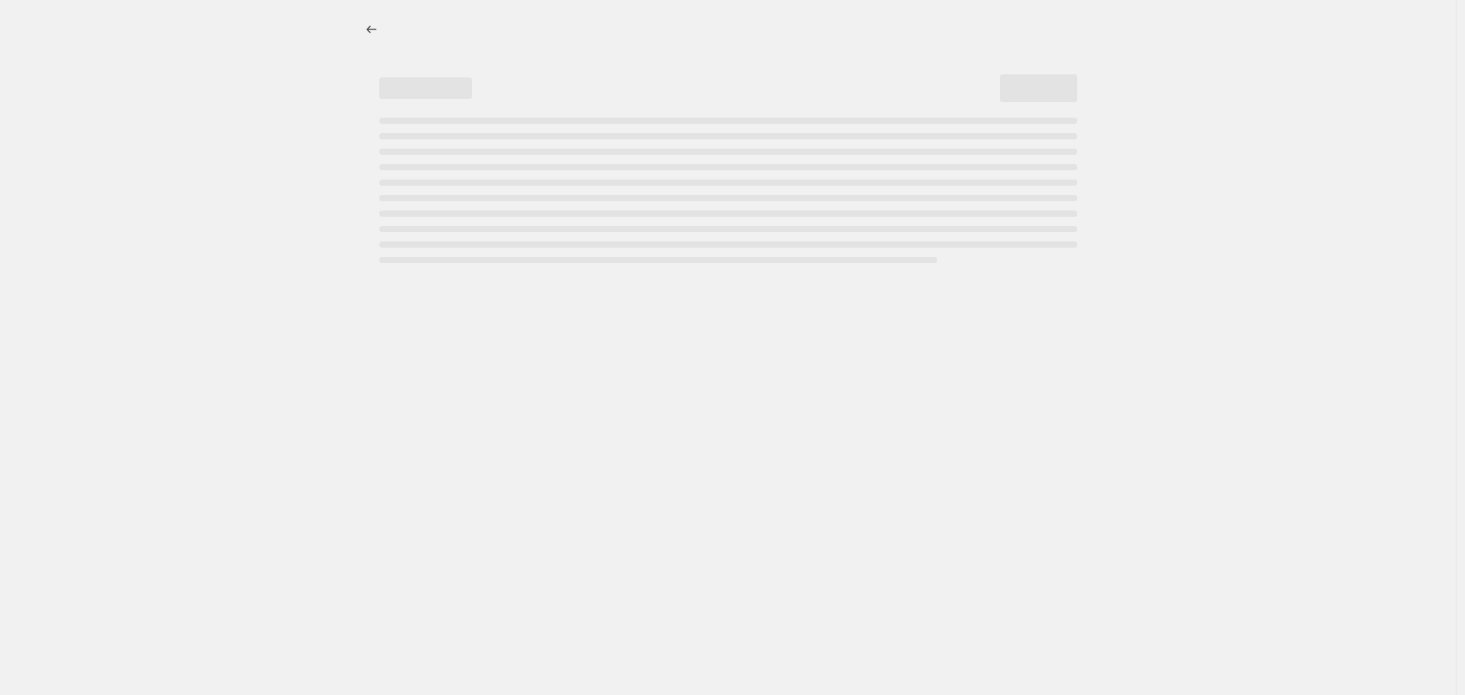
select select "vendor"
select select "not_equal"
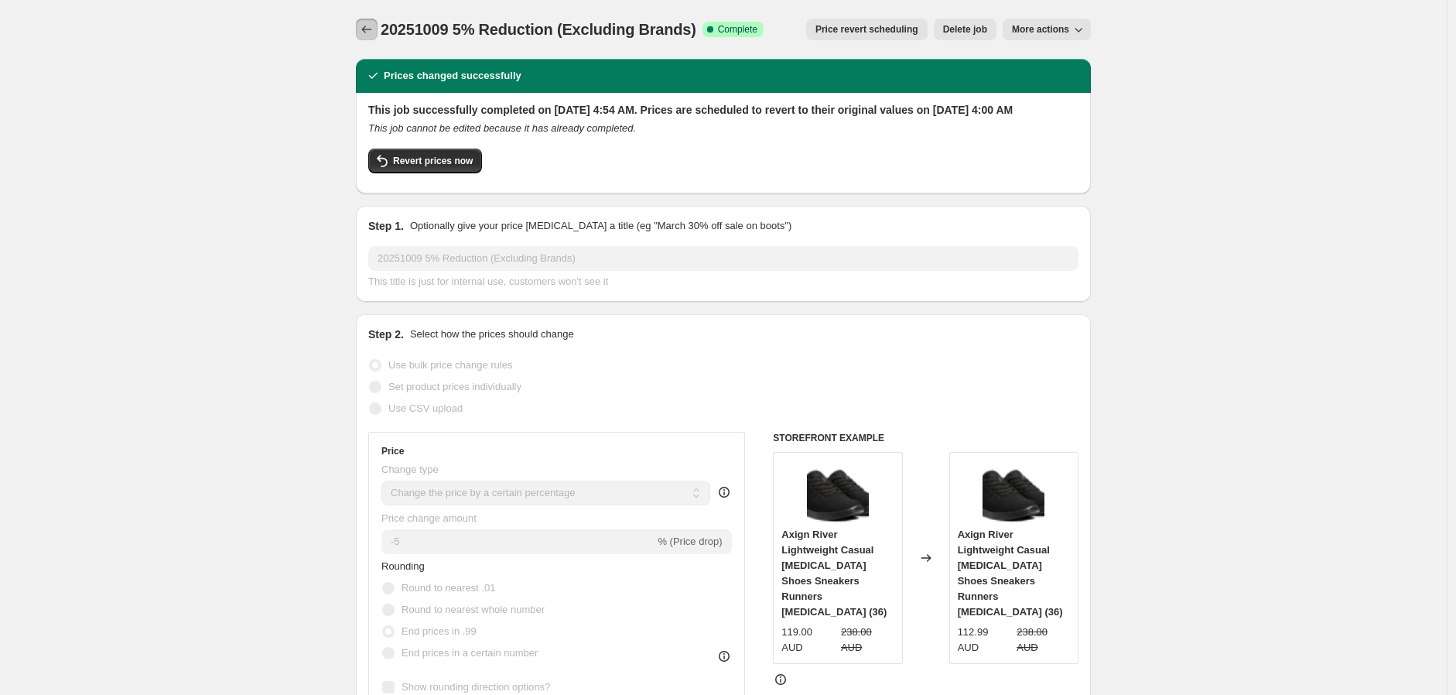
click at [373, 26] on icon "Price change jobs" at bounding box center [366, 29] width 15 height 15
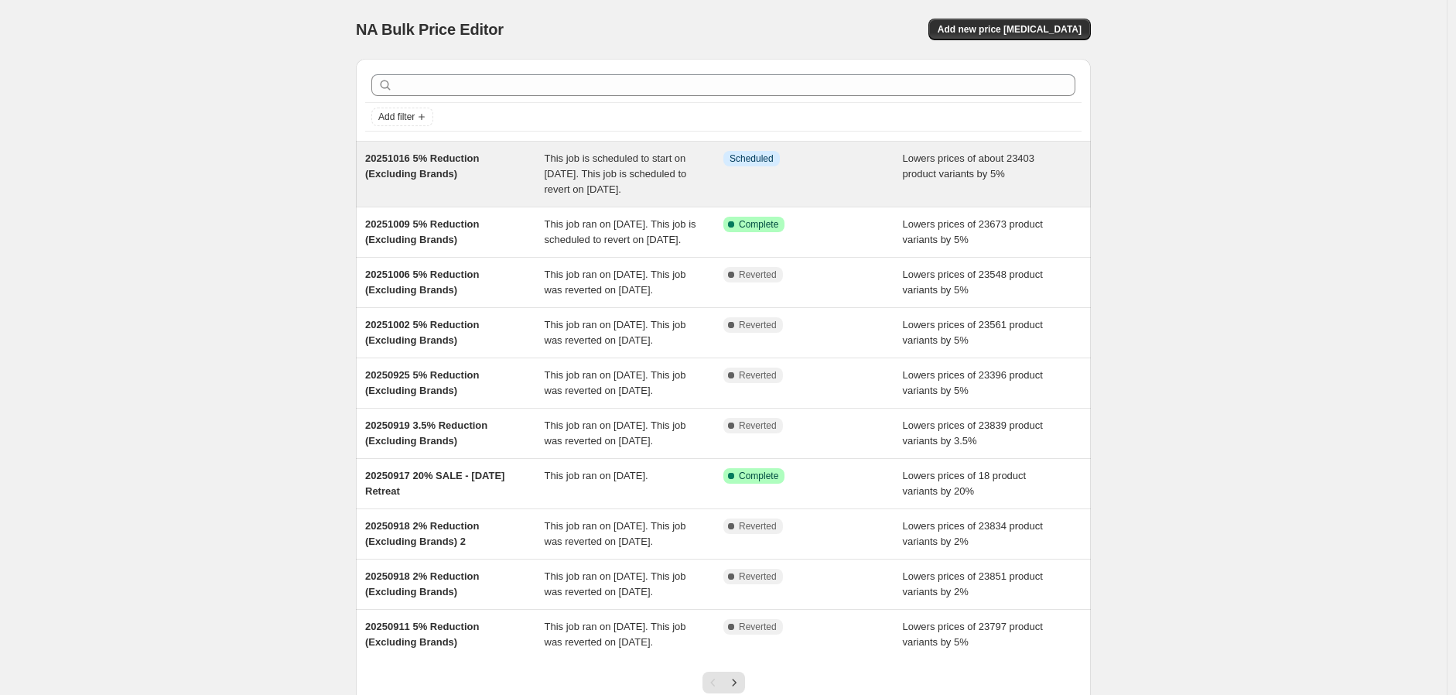
click at [883, 193] on div "Info Scheduled" at bounding box center [814, 174] width 180 height 46
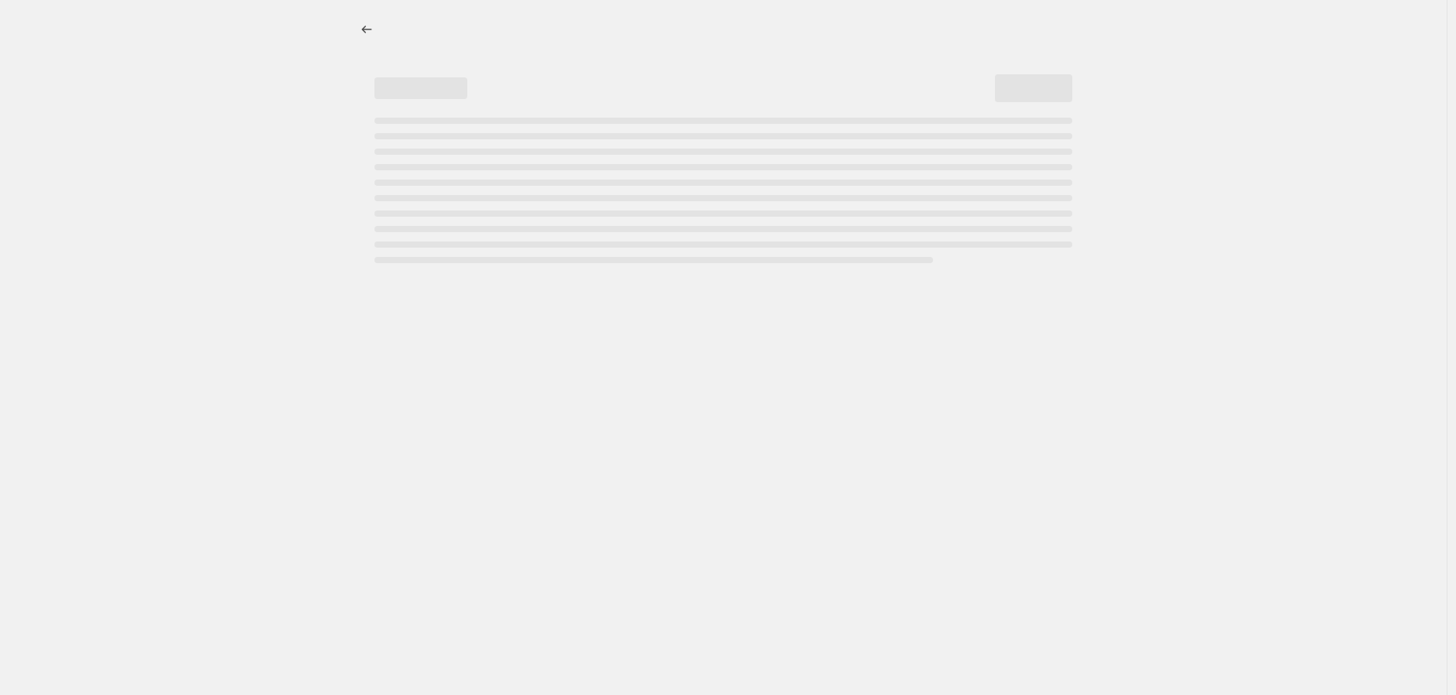
select select "percentage"
select select "no_change"
select select "vendor"
select select "not_equal"
select select "vendor"
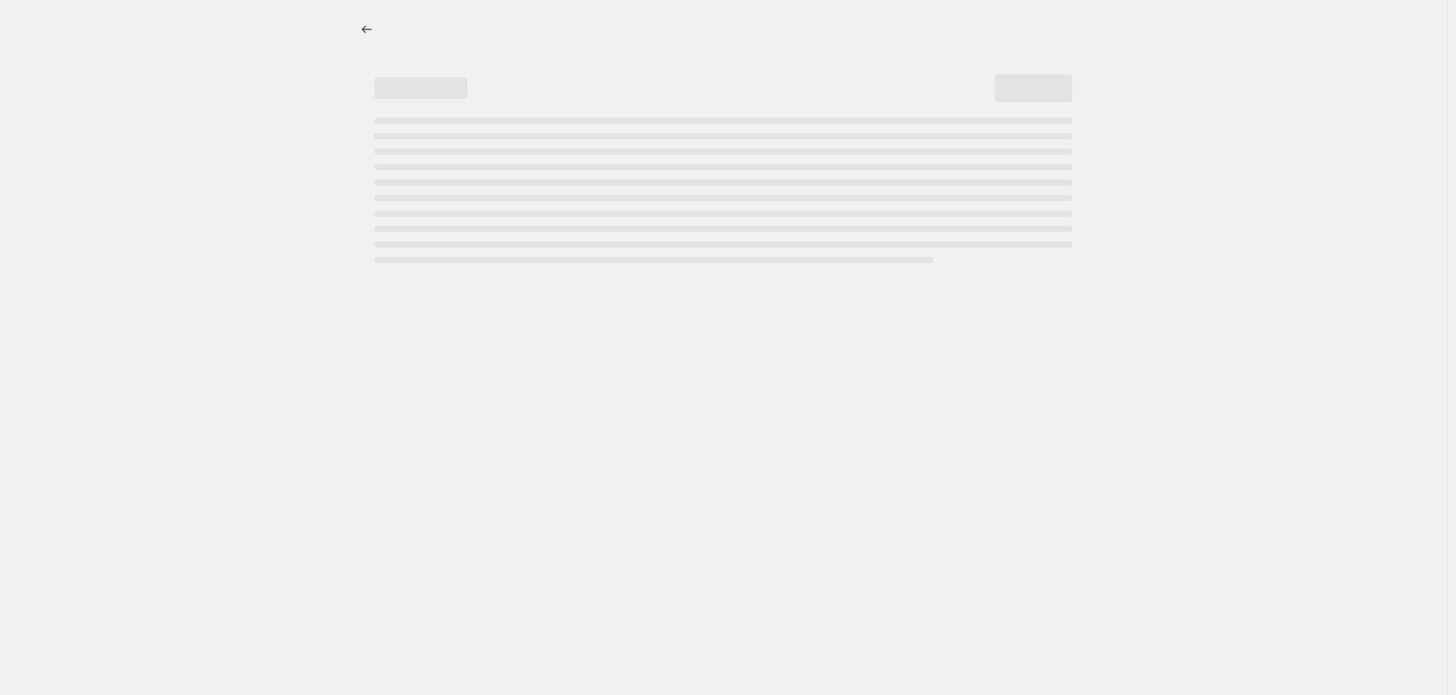
select select "not_equal"
select select "vendor"
select select "not_equal"
select select "vendor"
select select "not_equal"
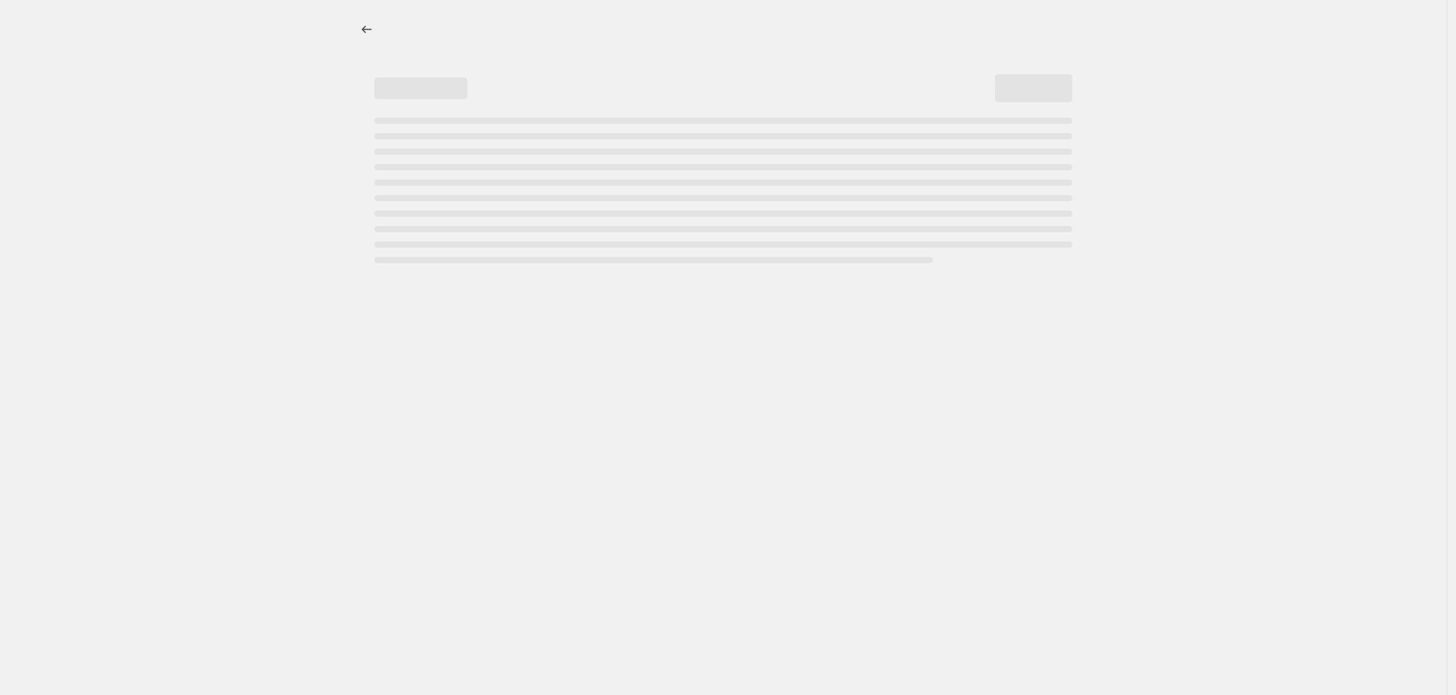
select select "vendor"
select select "not_equal"
select select "vendor"
select select "not_equal"
select select "product_status"
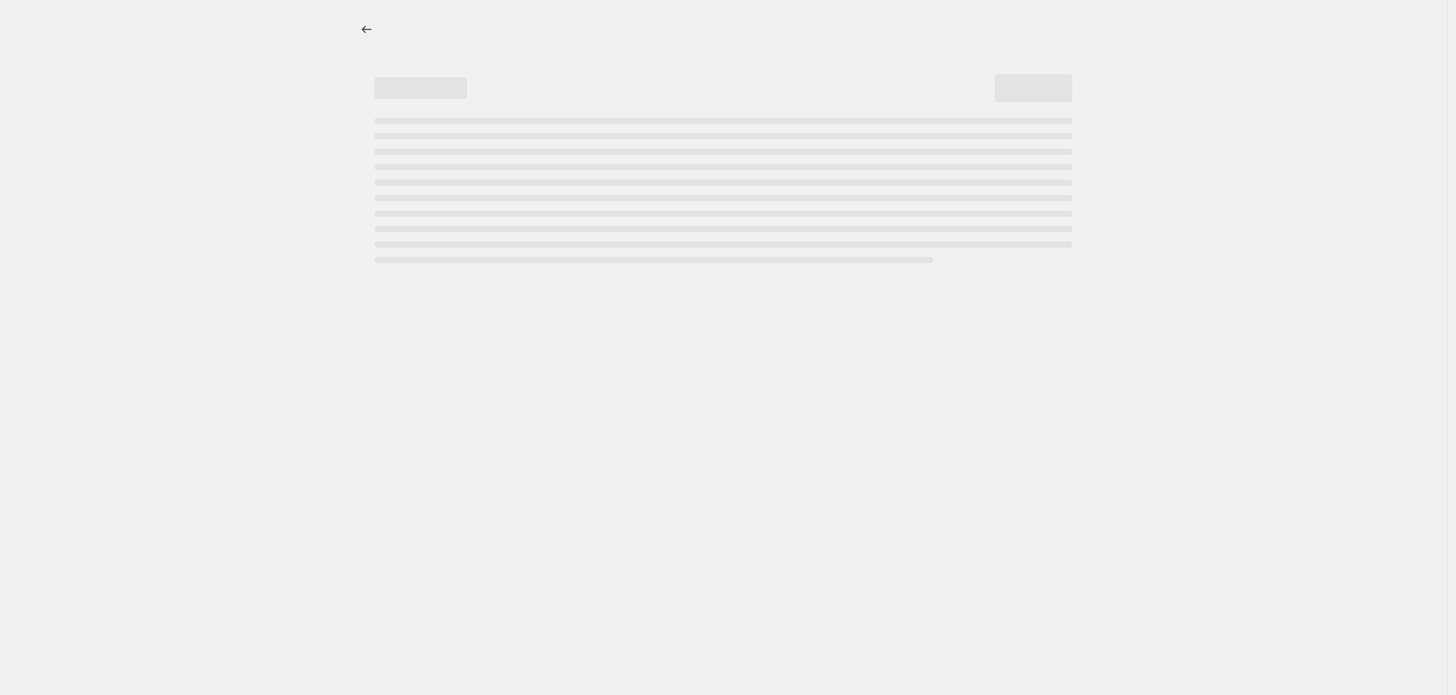
select select "not_equal"
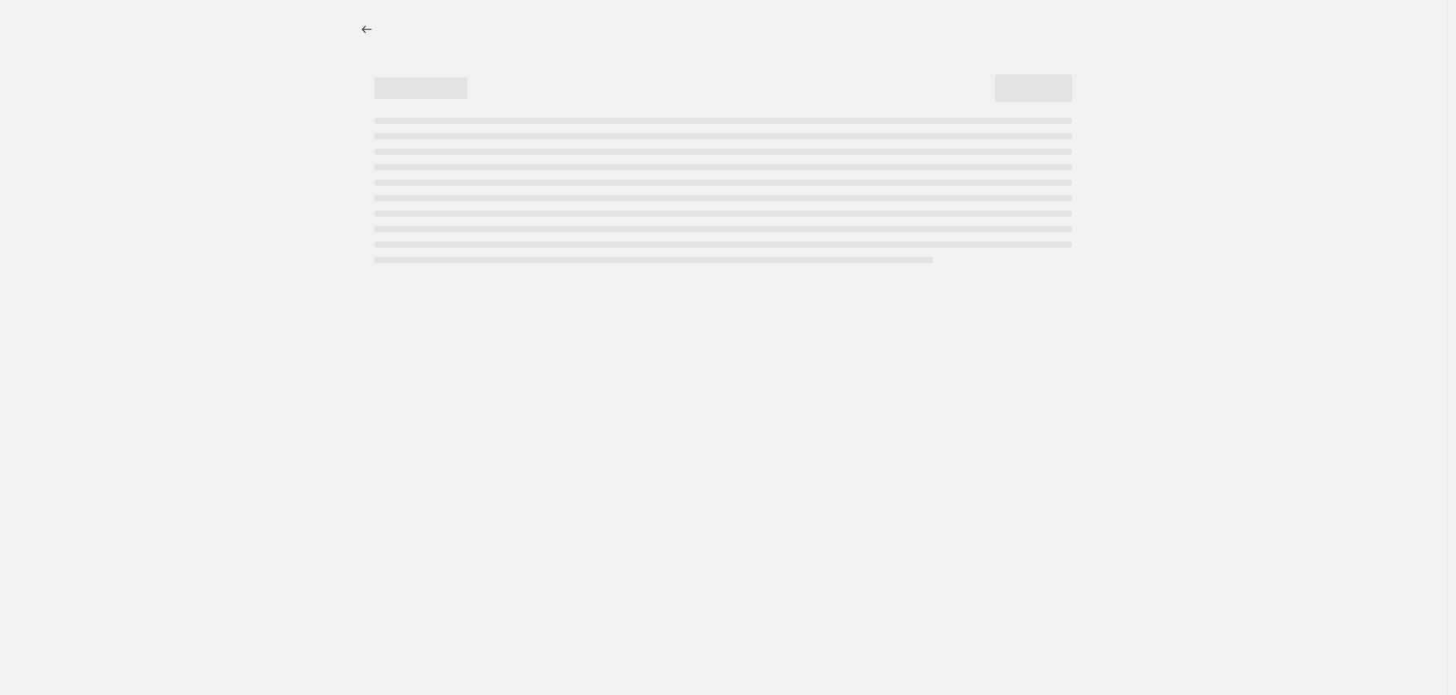
select select "not_equal"
select select "tag"
select select "not_equal"
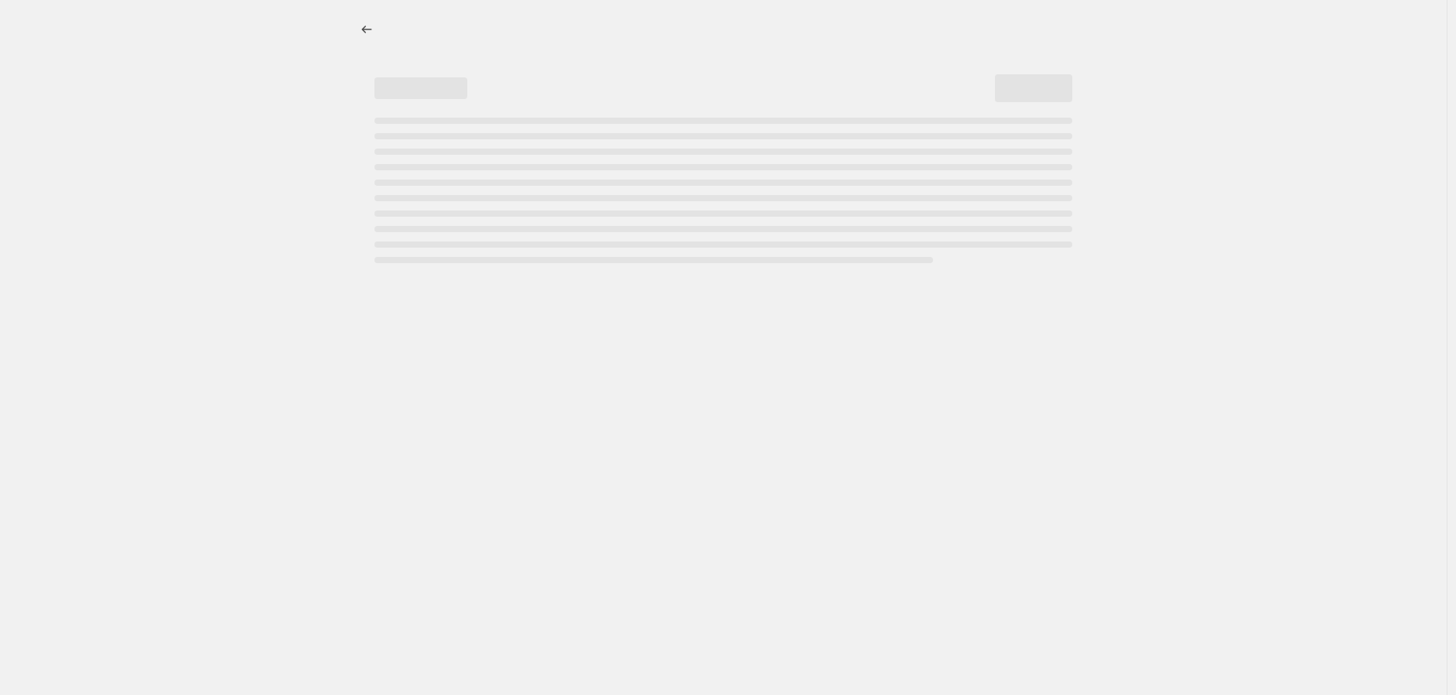
select select "vendor"
select select "not_equal"
select select "tag"
select select "not_equal"
select select "tag"
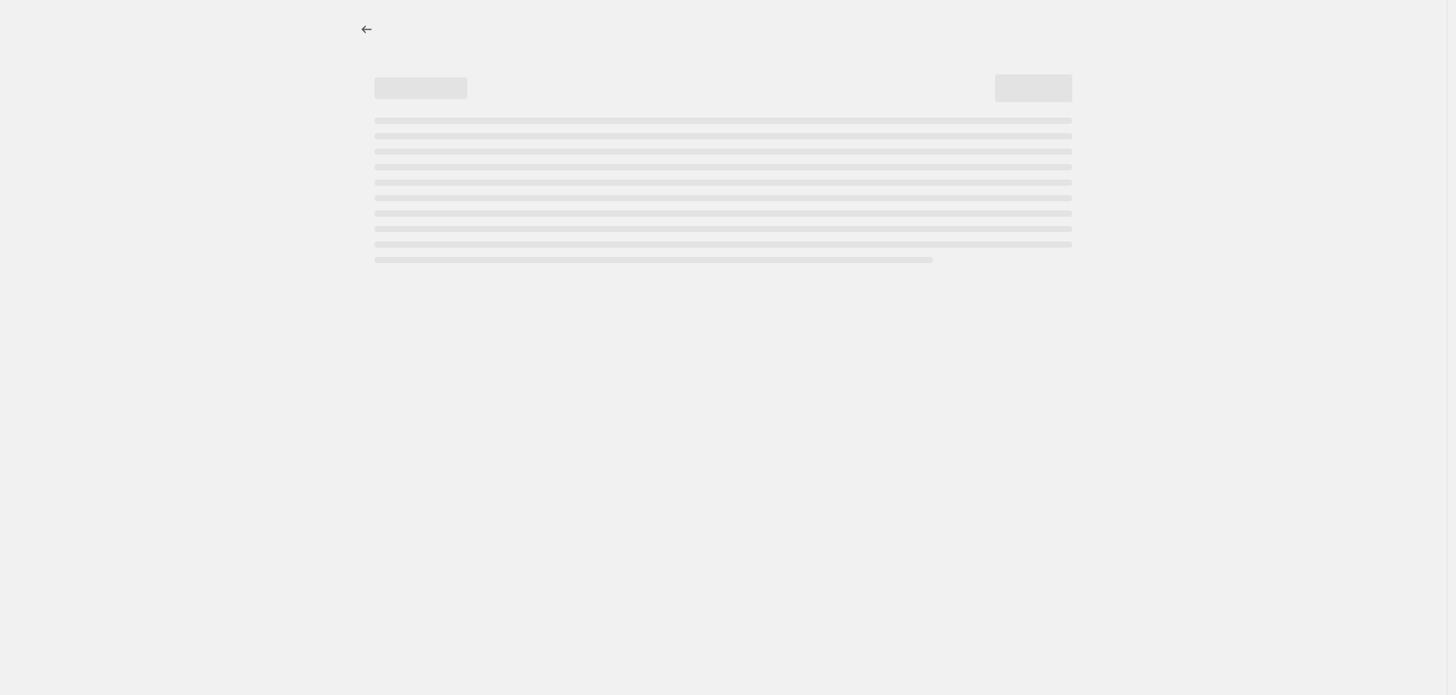
select select "not_equal"
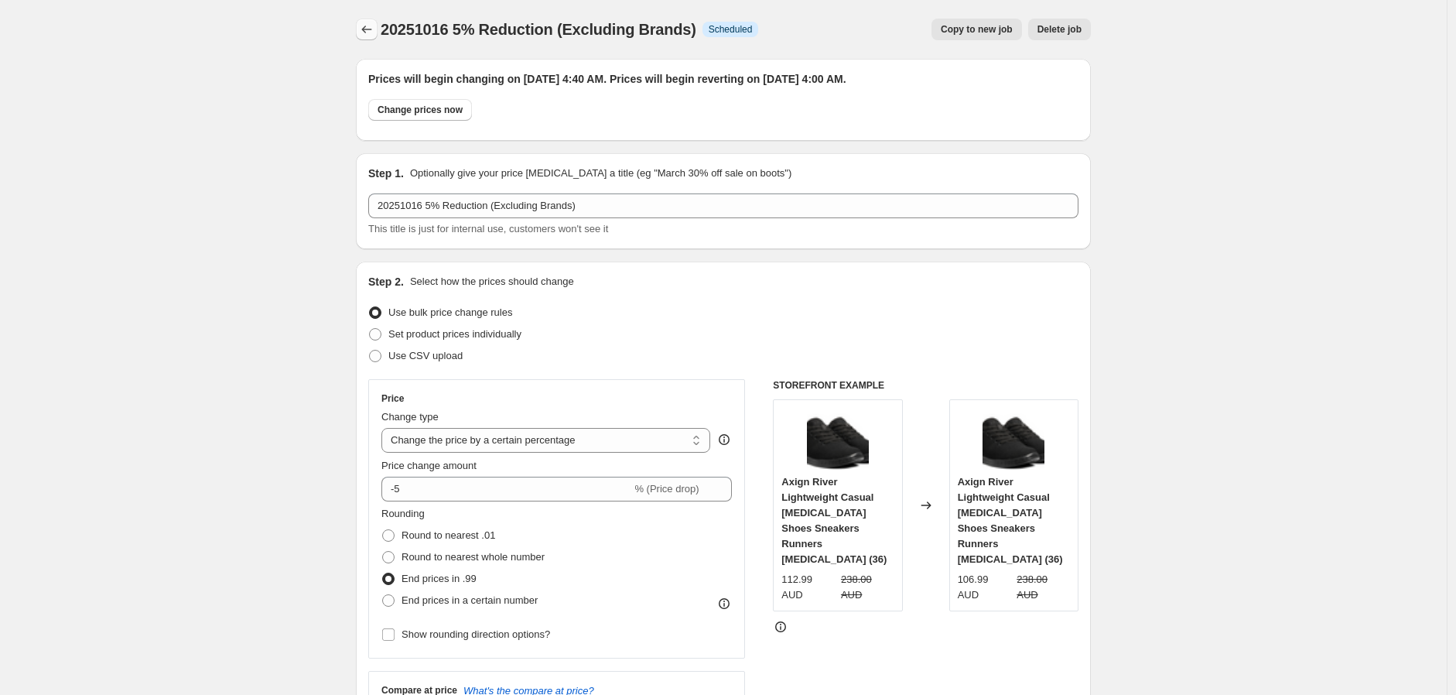
click at [367, 24] on icon "Price change jobs" at bounding box center [366, 29] width 15 height 15
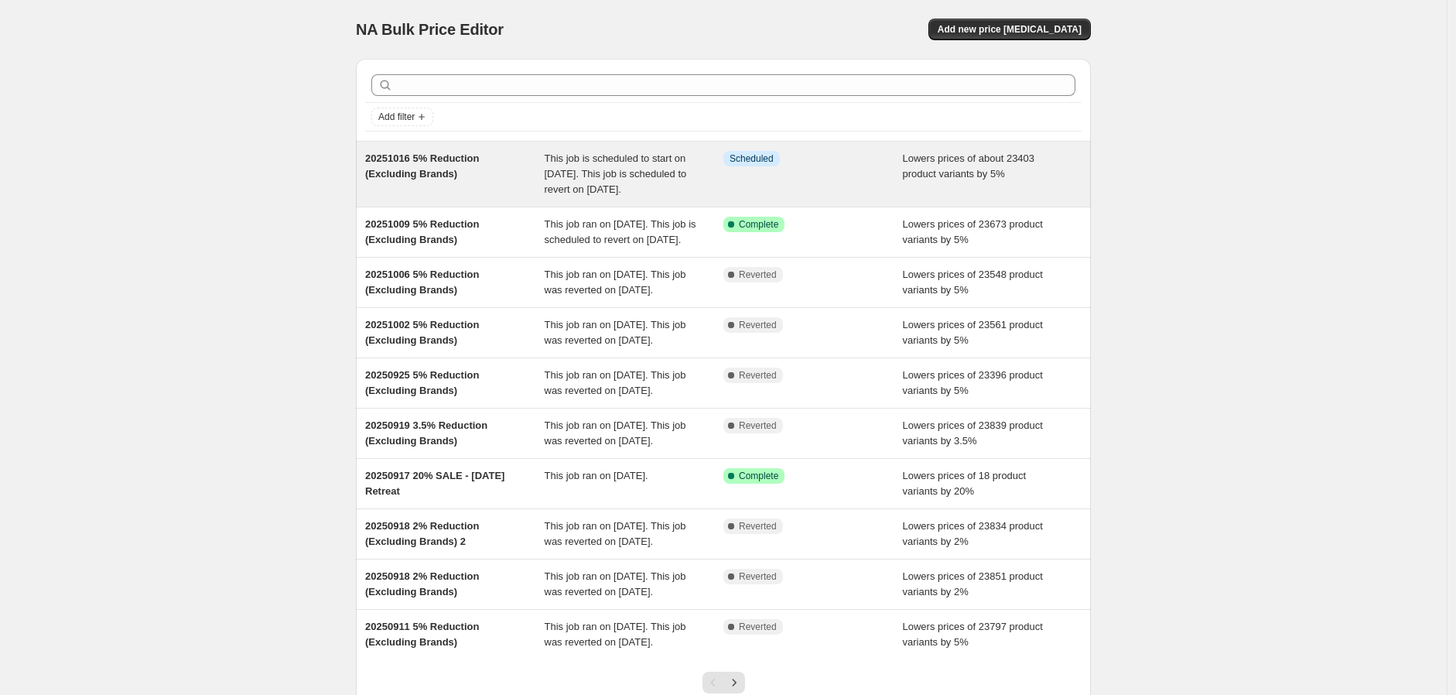
click at [925, 188] on div "Lowers prices of about 23403 product variants by 5%" at bounding box center [993, 174] width 180 height 46
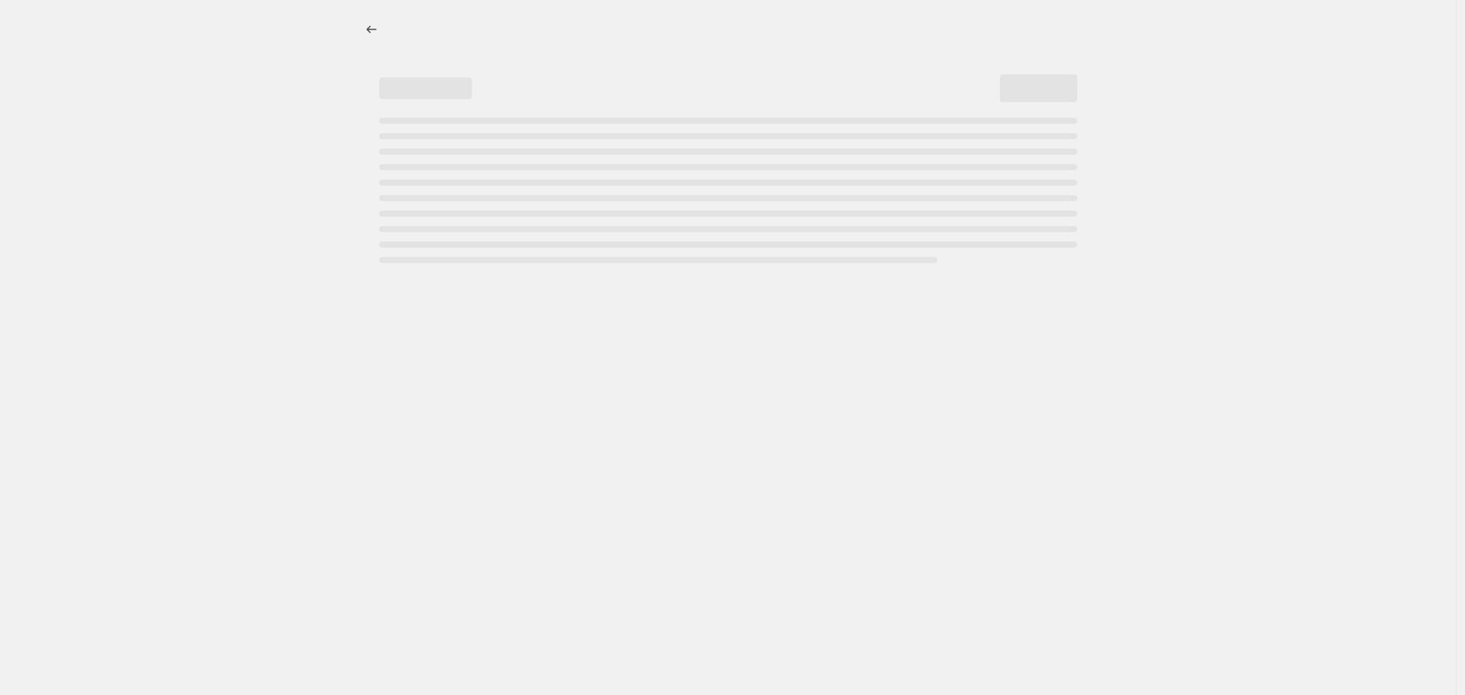
select select "percentage"
select select "no_change"
select select "vendor"
select select "not_equal"
select select "vendor"
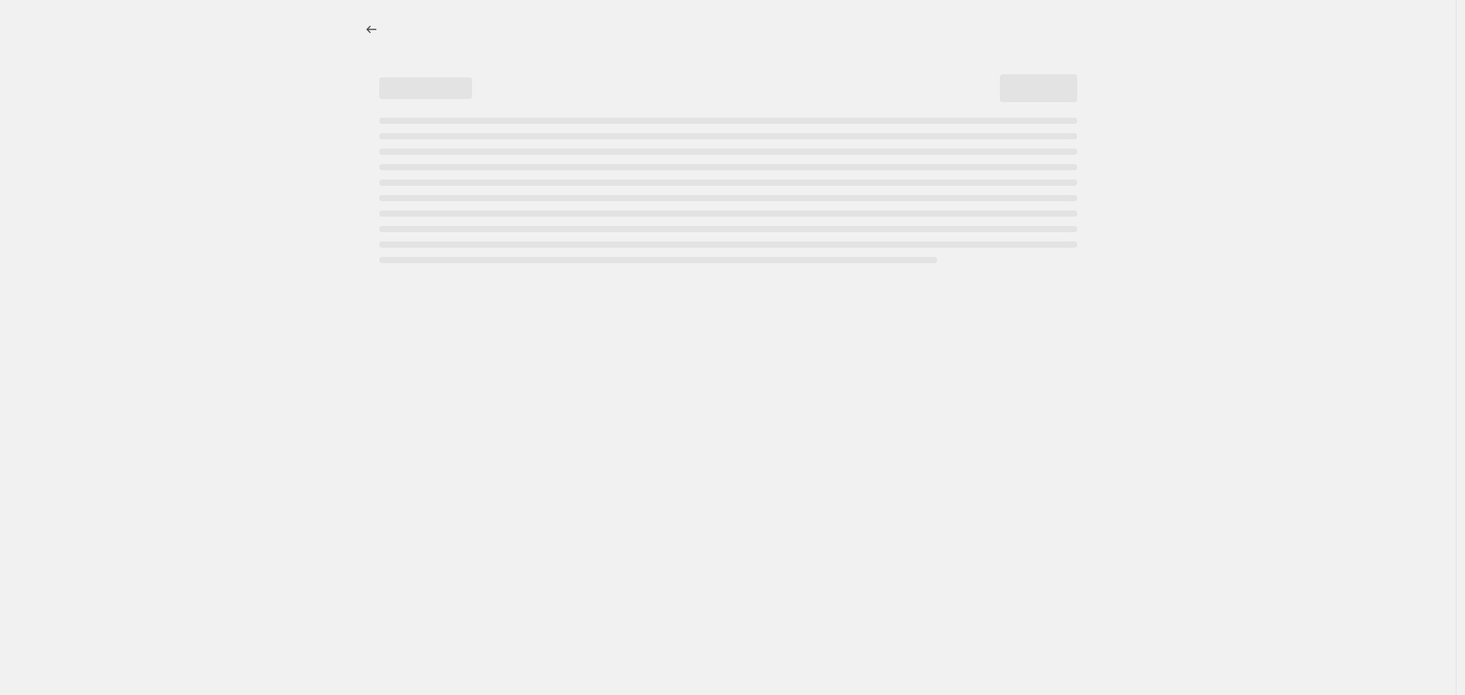
select select "not_equal"
select select "vendor"
select select "not_equal"
select select "vendor"
select select "not_equal"
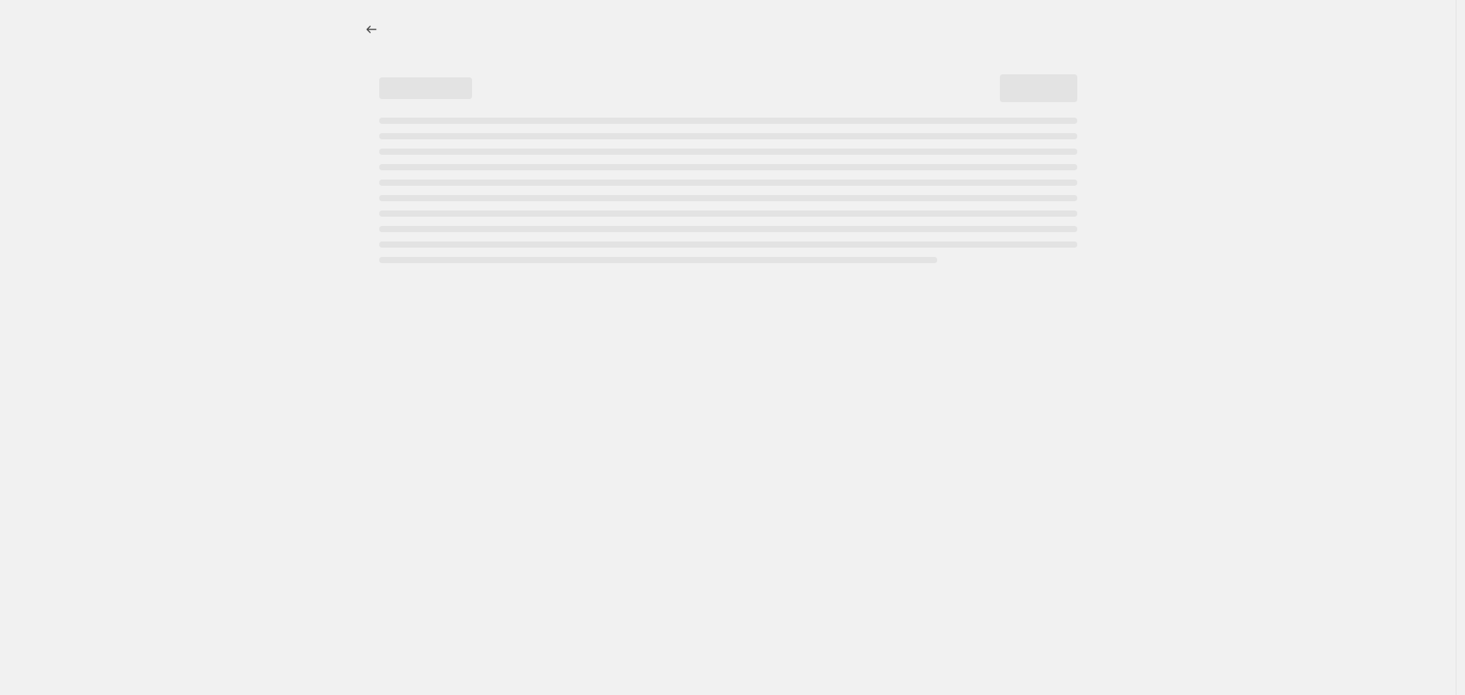
select select "vendor"
select select "not_equal"
select select "vendor"
select select "not_equal"
select select "product_status"
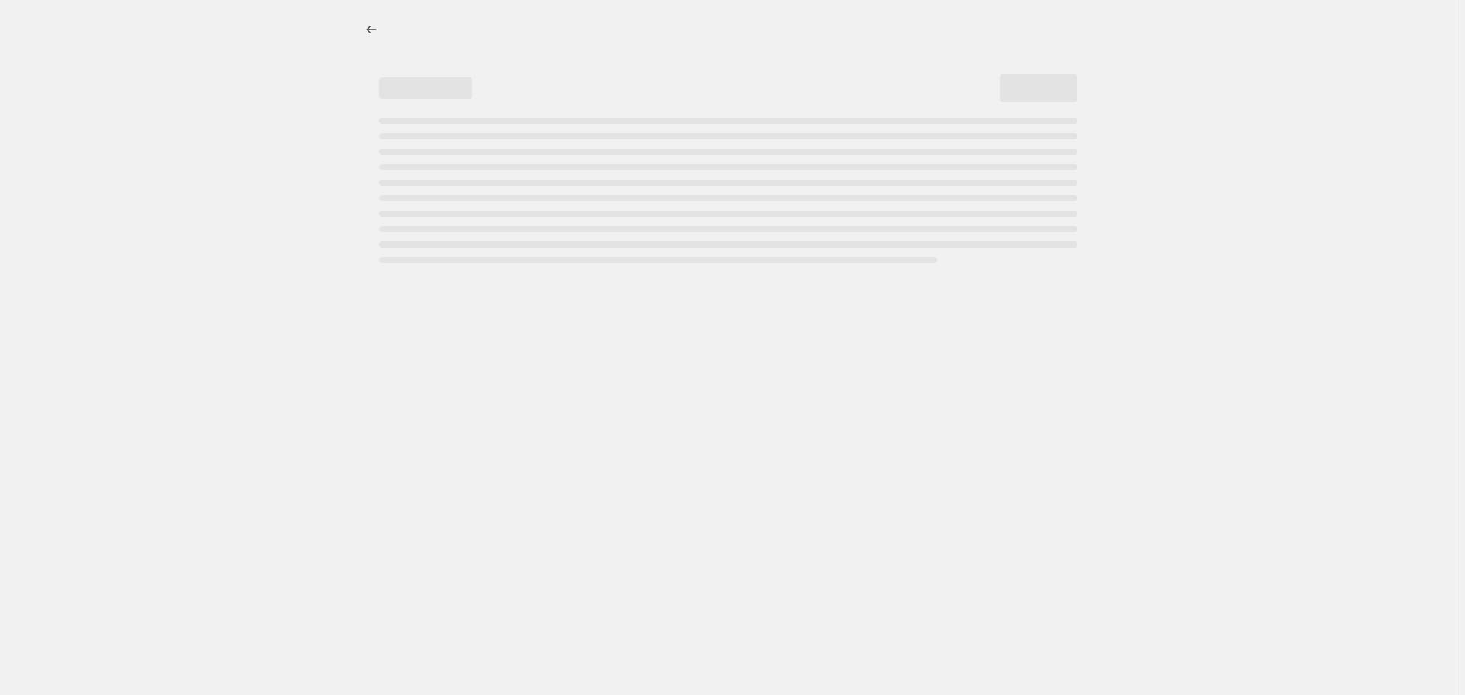
select select "not_equal"
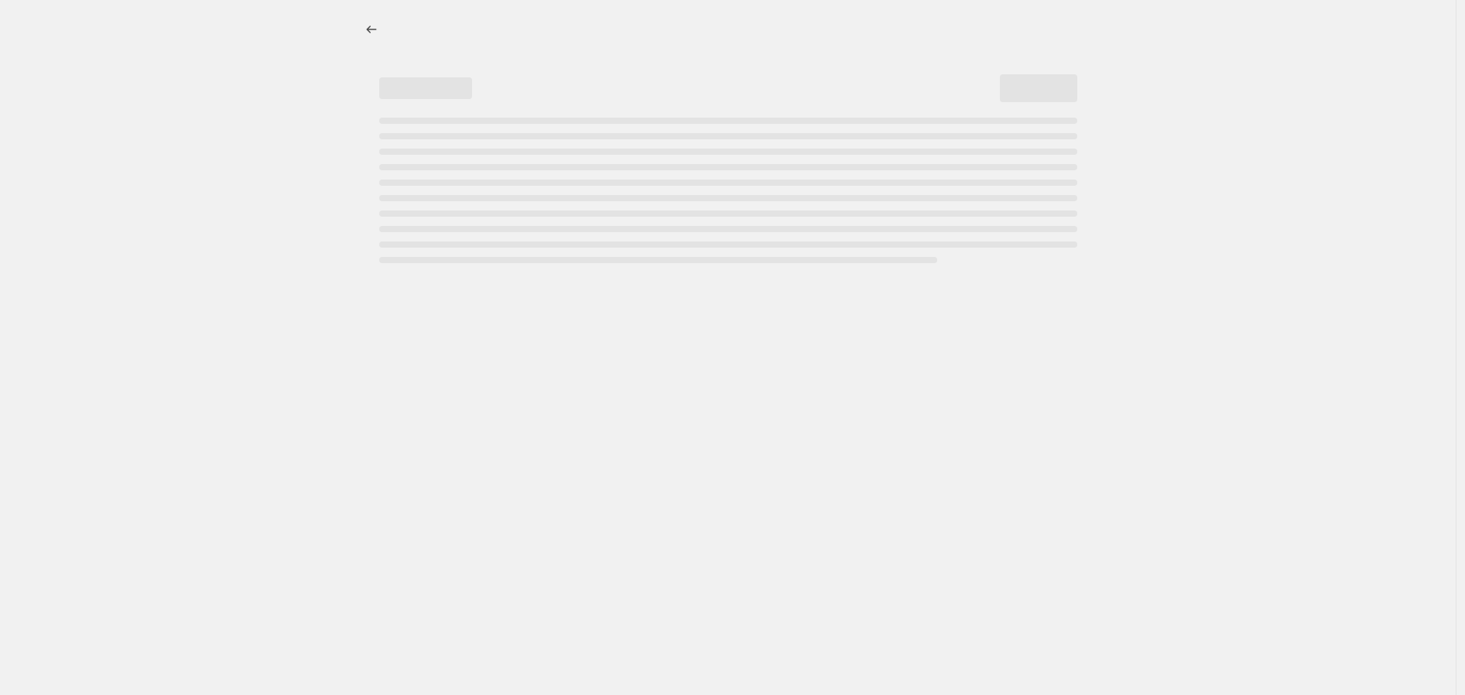
select select "not_equal"
select select "tag"
select select "not_equal"
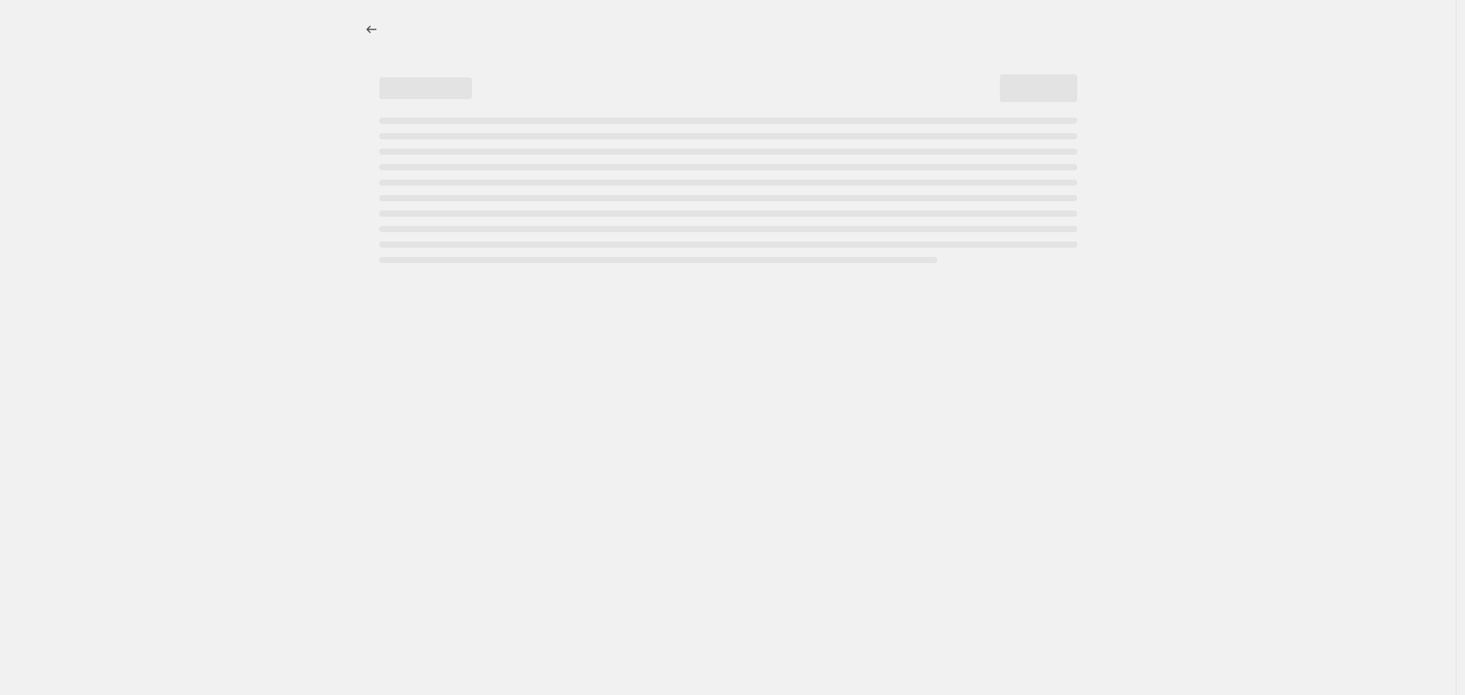
select select "vendor"
select select "not_equal"
select select "tag"
select select "not_equal"
select select "tag"
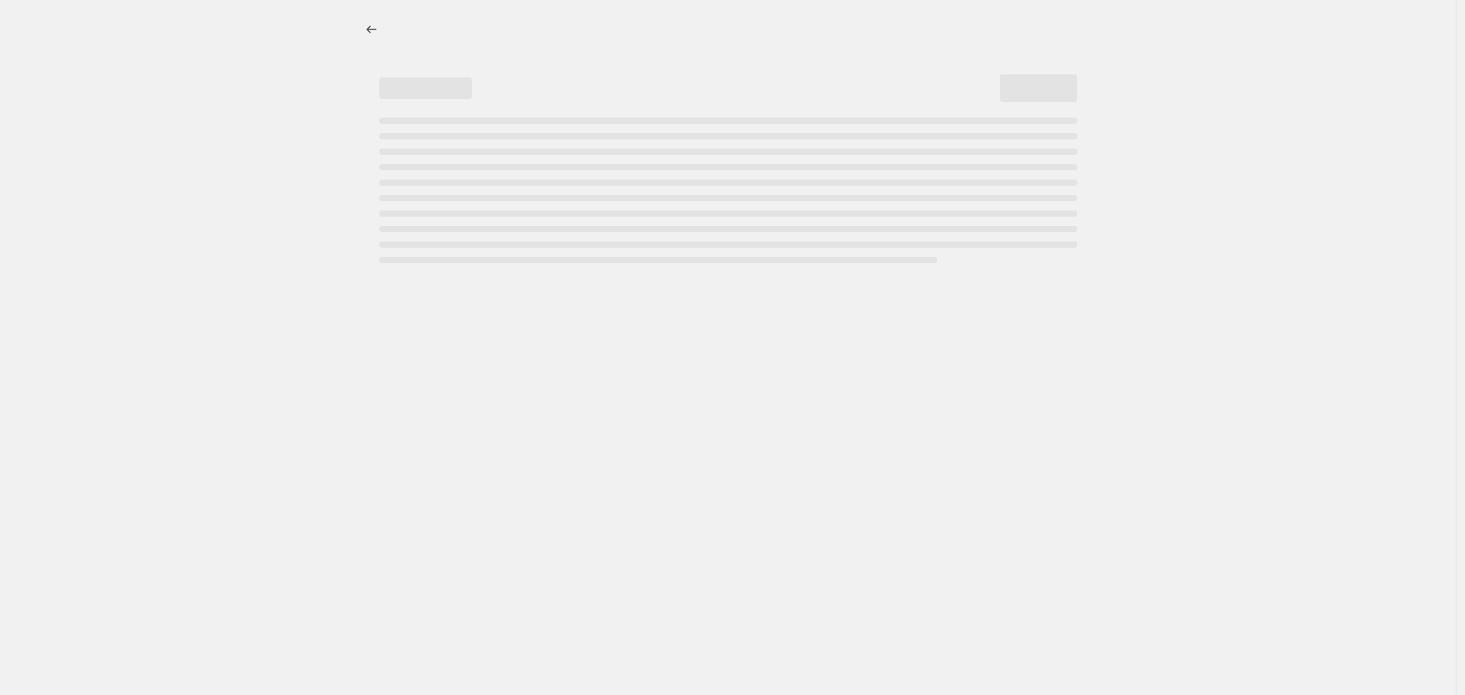
select select "not_equal"
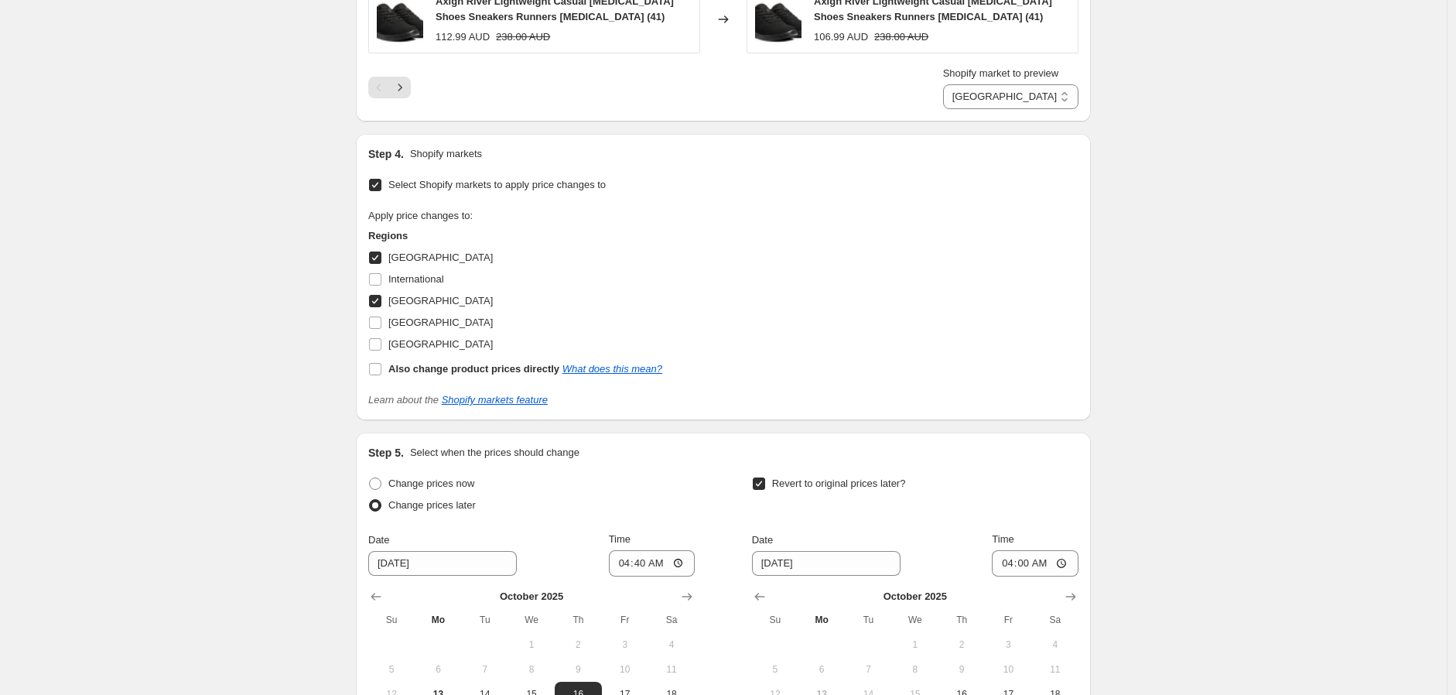
scroll to position [2399, 0]
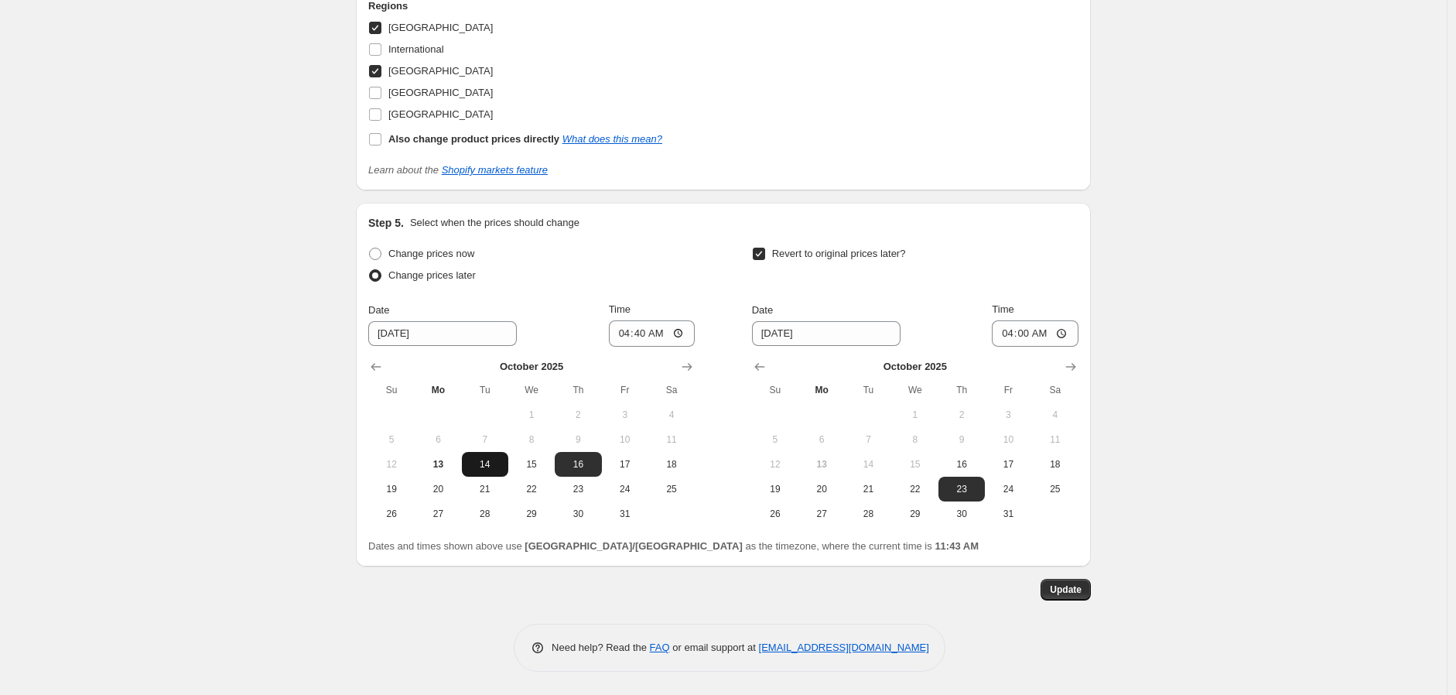
click at [476, 466] on span "14" at bounding box center [485, 464] width 34 height 12
type input "[DATE]"
click at [953, 464] on span "16" at bounding box center [962, 464] width 34 height 12
type input "[DATE]"
click at [1059, 584] on button "Update" at bounding box center [1066, 590] width 50 height 22
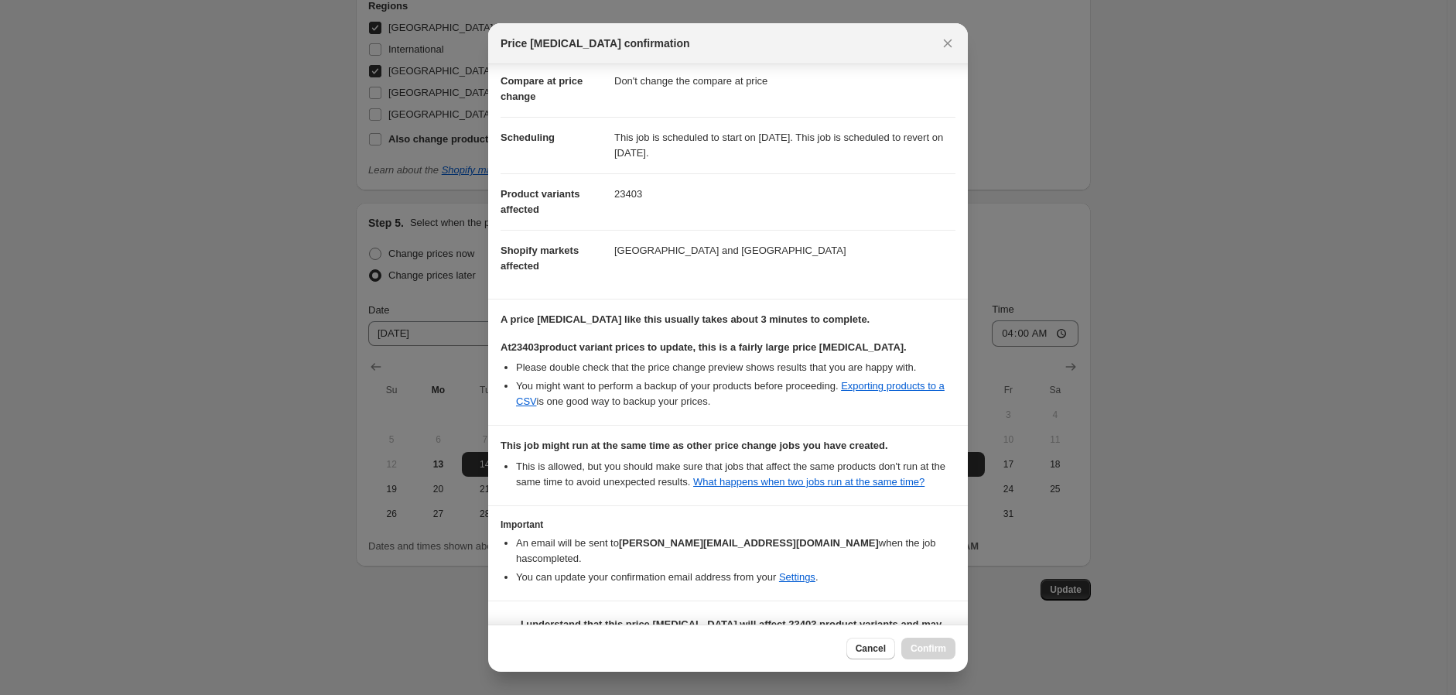
scroll to position [126, 0]
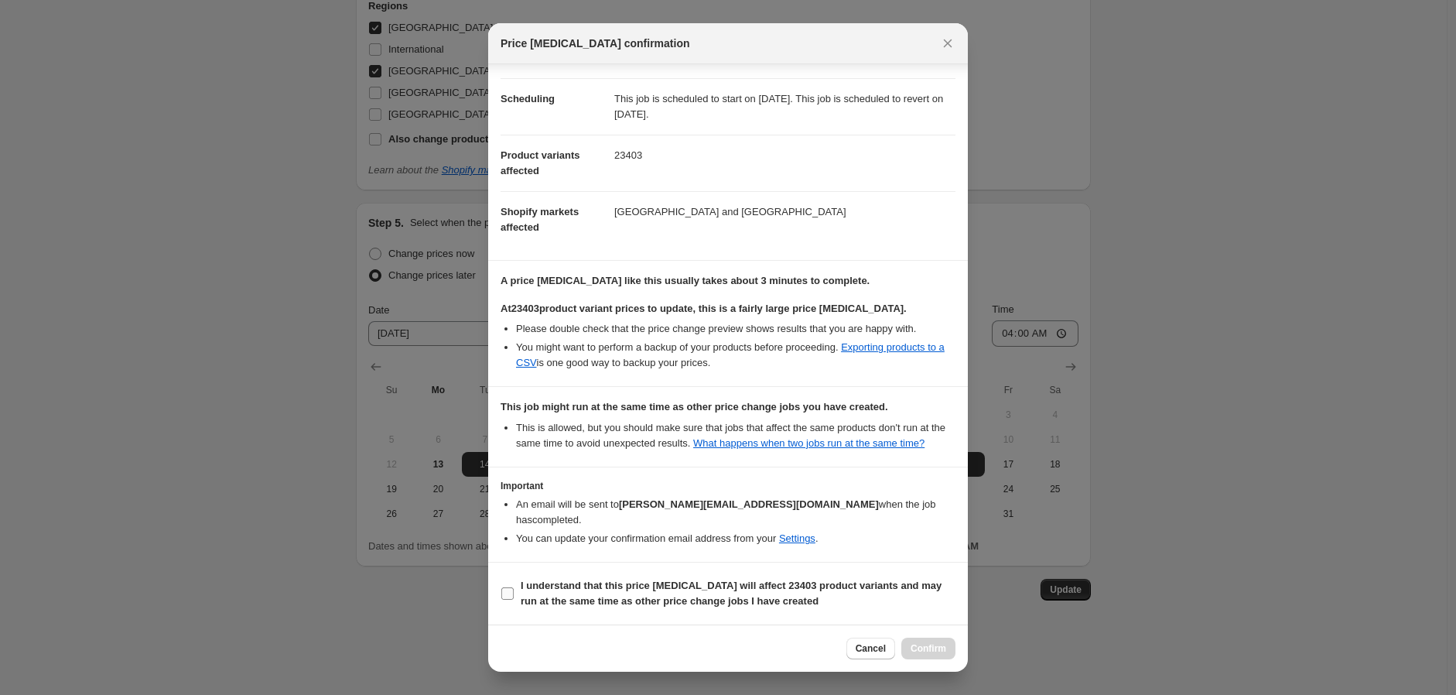
click at [659, 592] on span "I understand that this price [MEDICAL_DATA] will affect 23403 product variants …" at bounding box center [738, 593] width 435 height 31
click at [514, 592] on input "I understand that this price [MEDICAL_DATA] will affect 23403 product variants …" at bounding box center [507, 593] width 12 height 12
checkbox input "true"
click at [937, 643] on span "Confirm" at bounding box center [929, 648] width 36 height 12
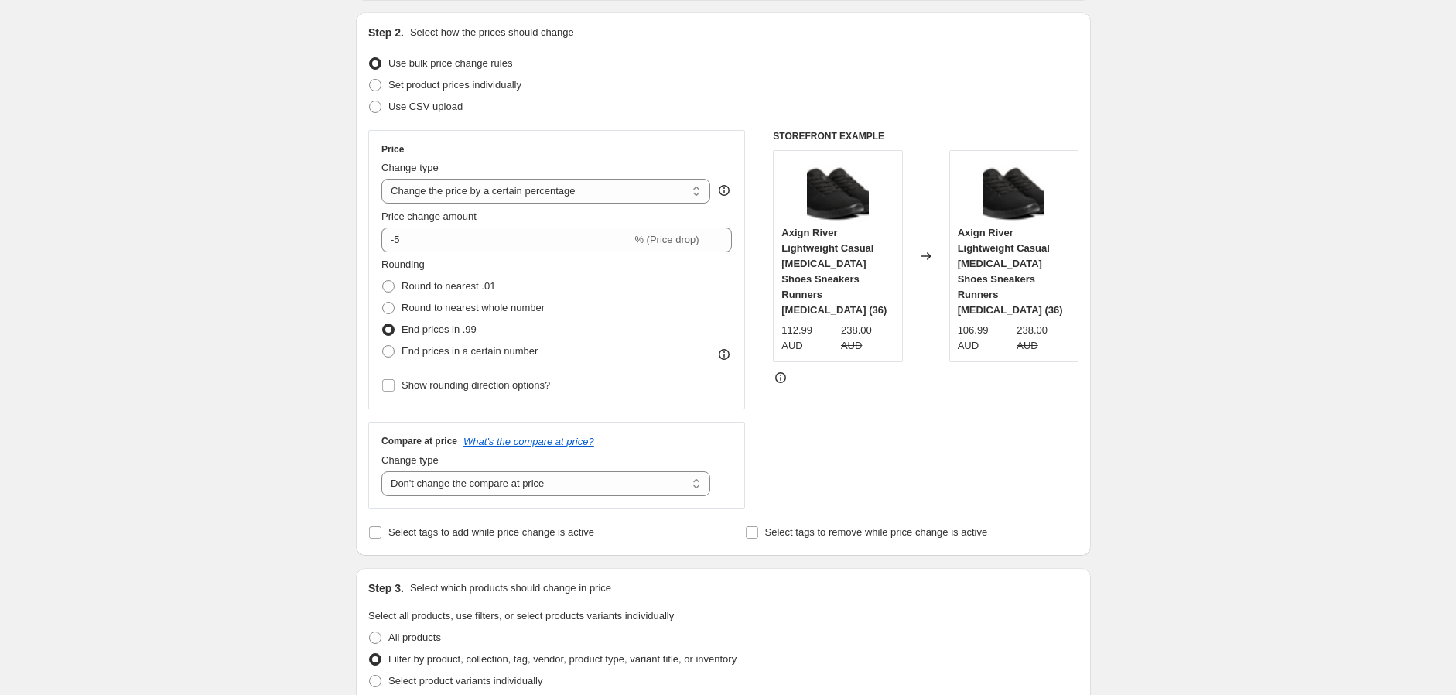
scroll to position [0, 0]
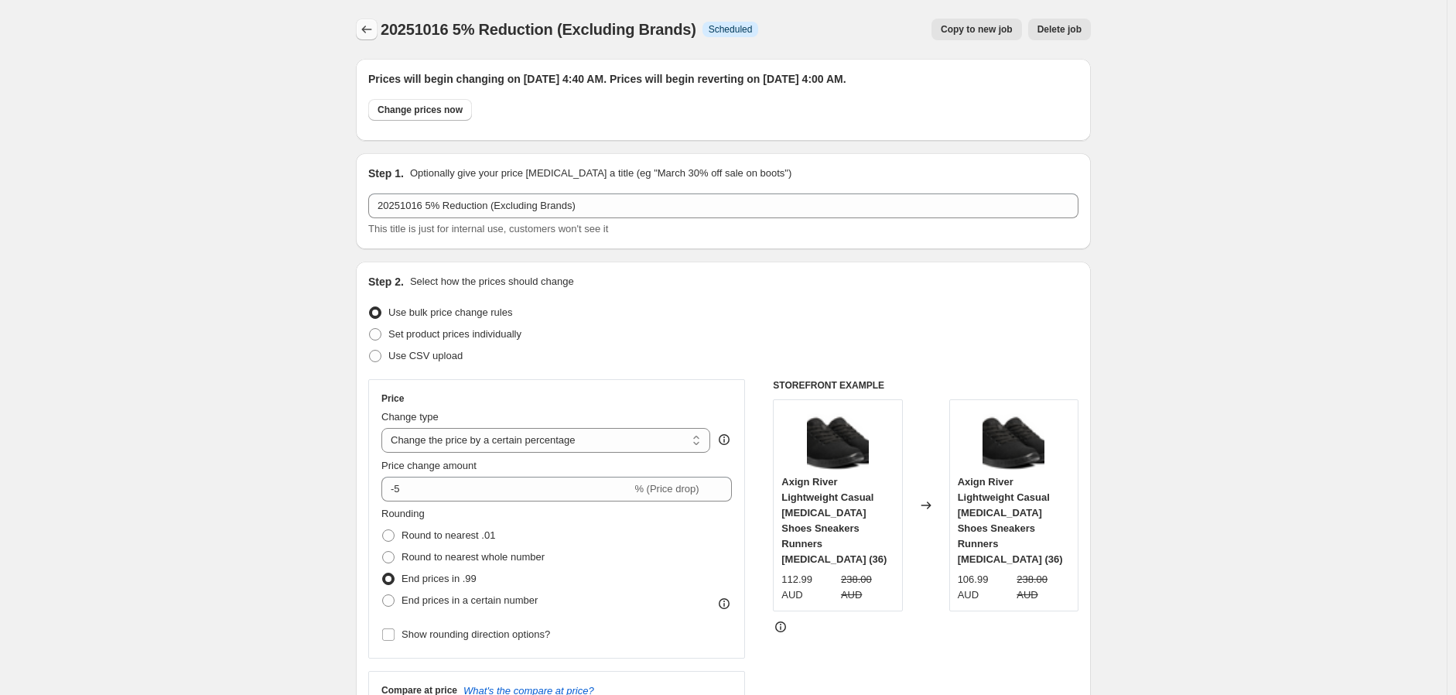
click at [372, 29] on icon "Price change jobs" at bounding box center [366, 29] width 15 height 15
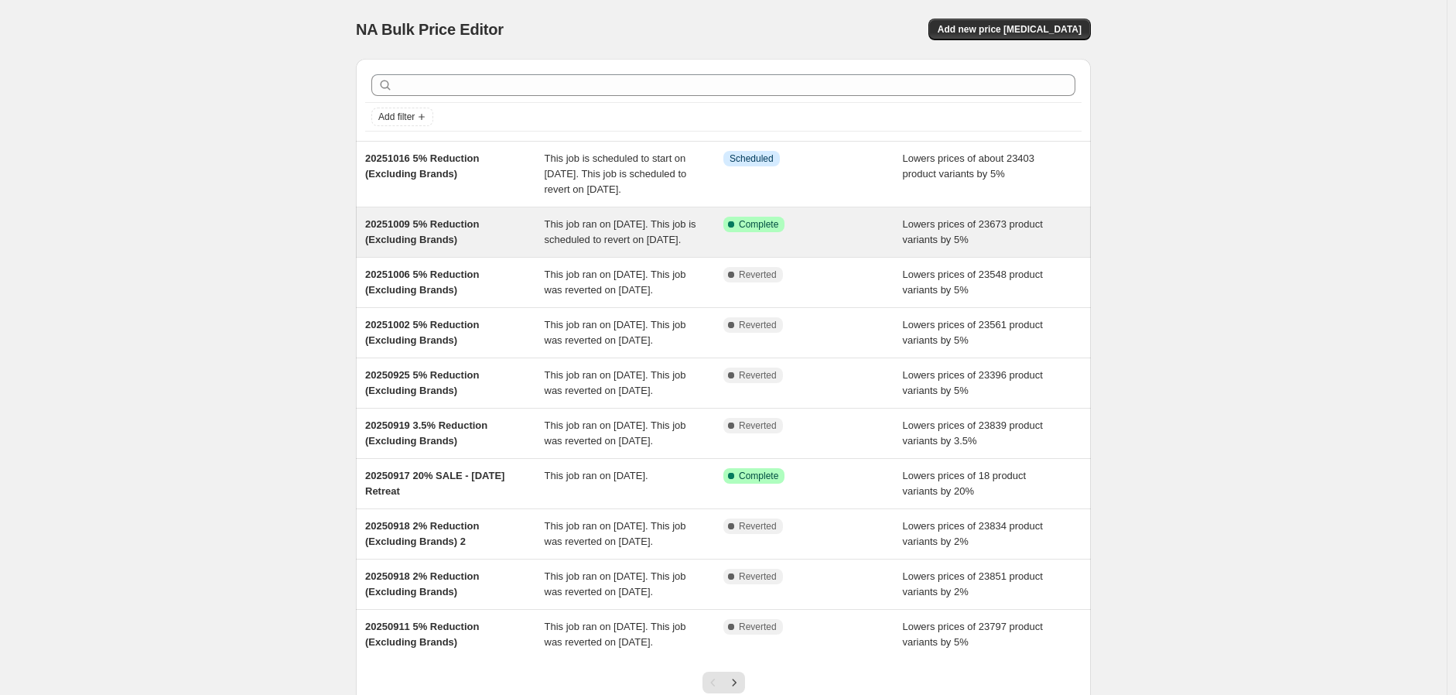
click at [611, 245] on span "This job ran on [DATE]. This job is scheduled to revert on [DATE]." at bounding box center [621, 231] width 152 height 27
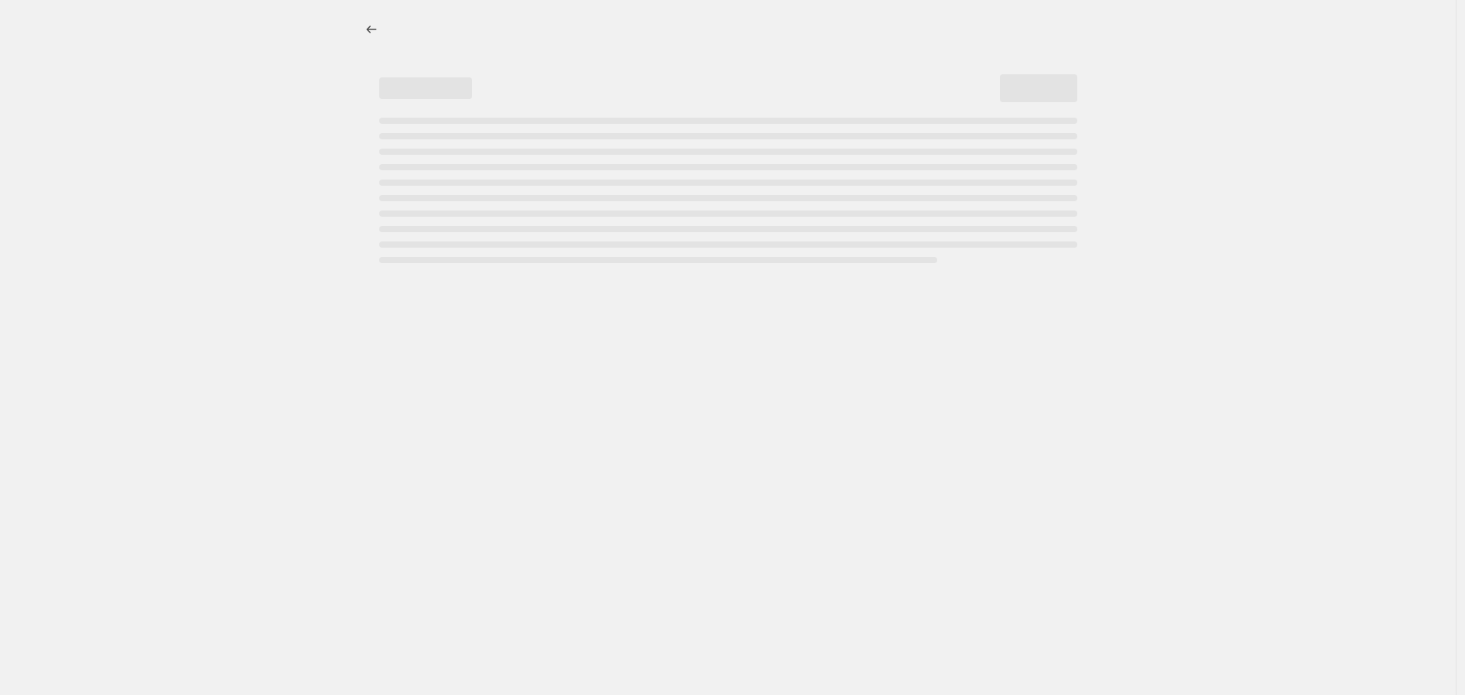
select select "percentage"
select select "no_change"
select select "vendor"
select select "not_equal"
select select "vendor"
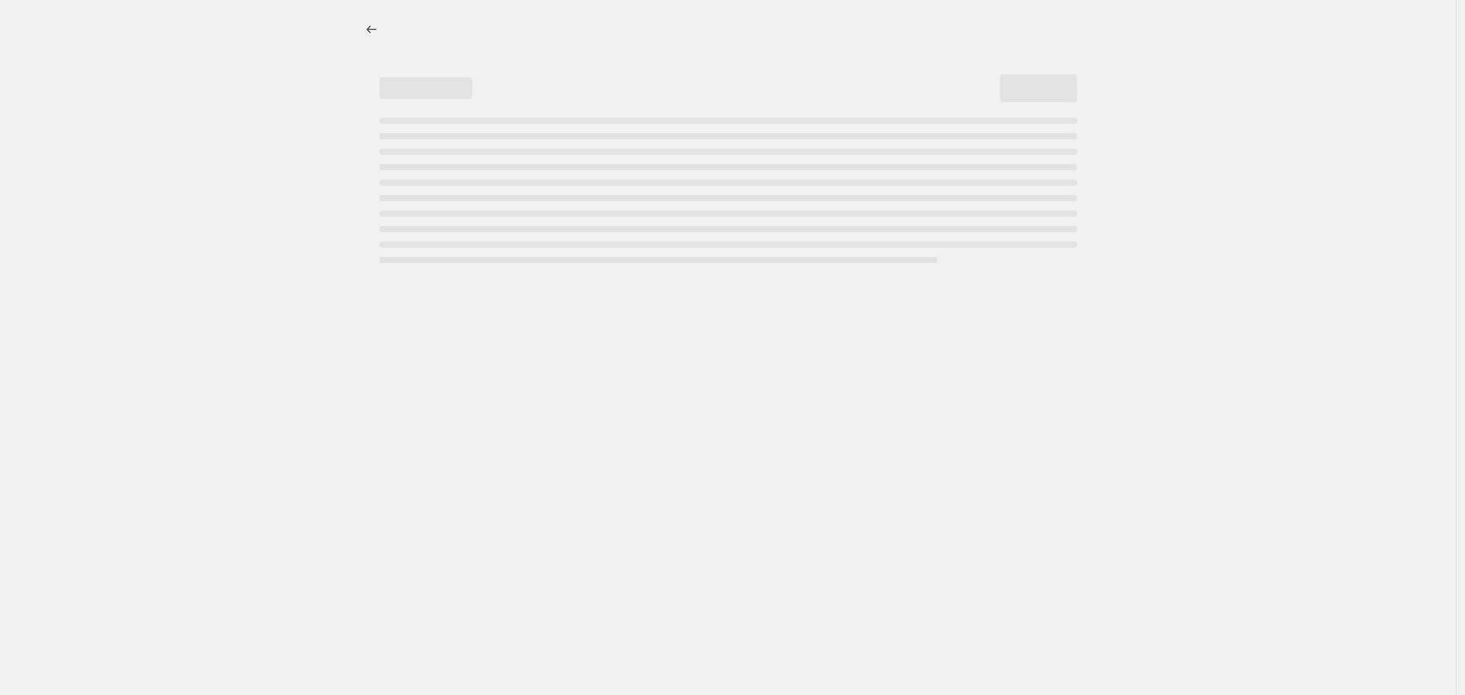
select select "not_equal"
select select "vendor"
select select "not_equal"
select select "vendor"
select select "not_equal"
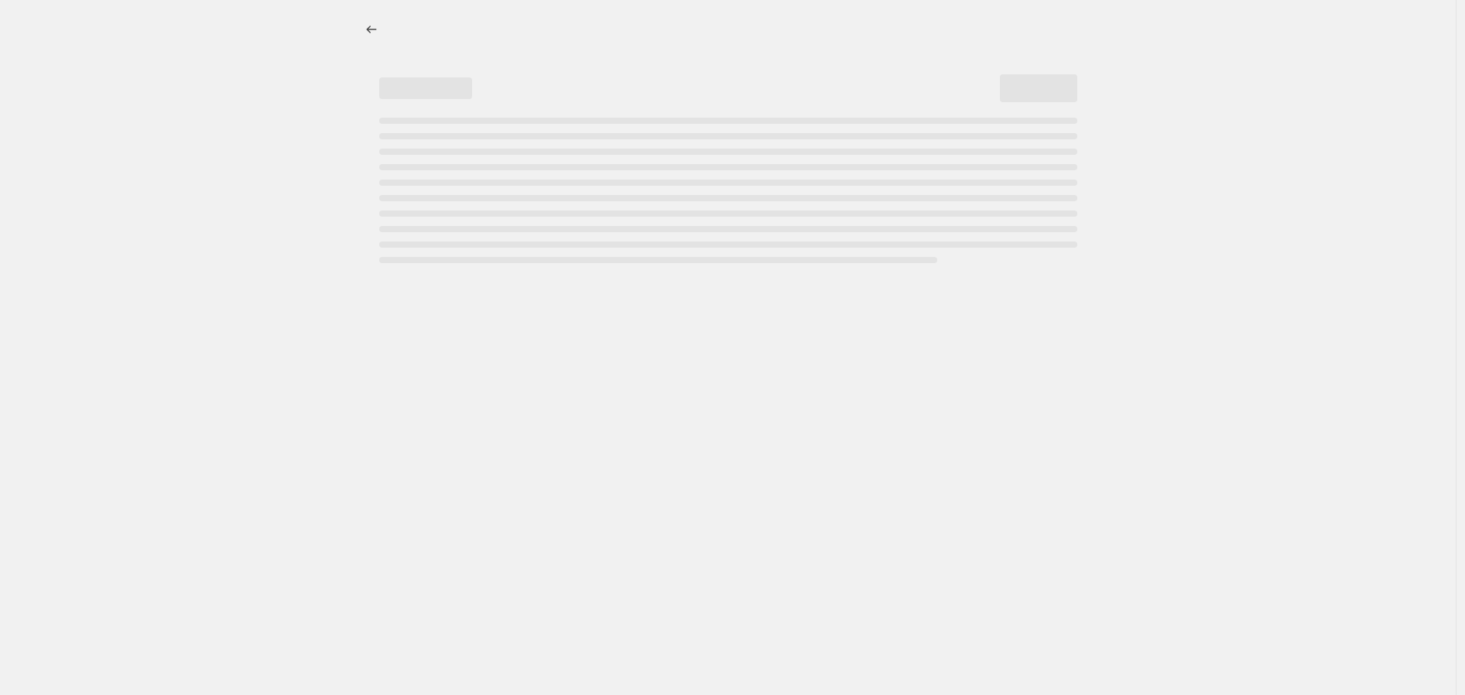
select select "vendor"
select select "not_equal"
select select "vendor"
select select "not_equal"
select select "product_status"
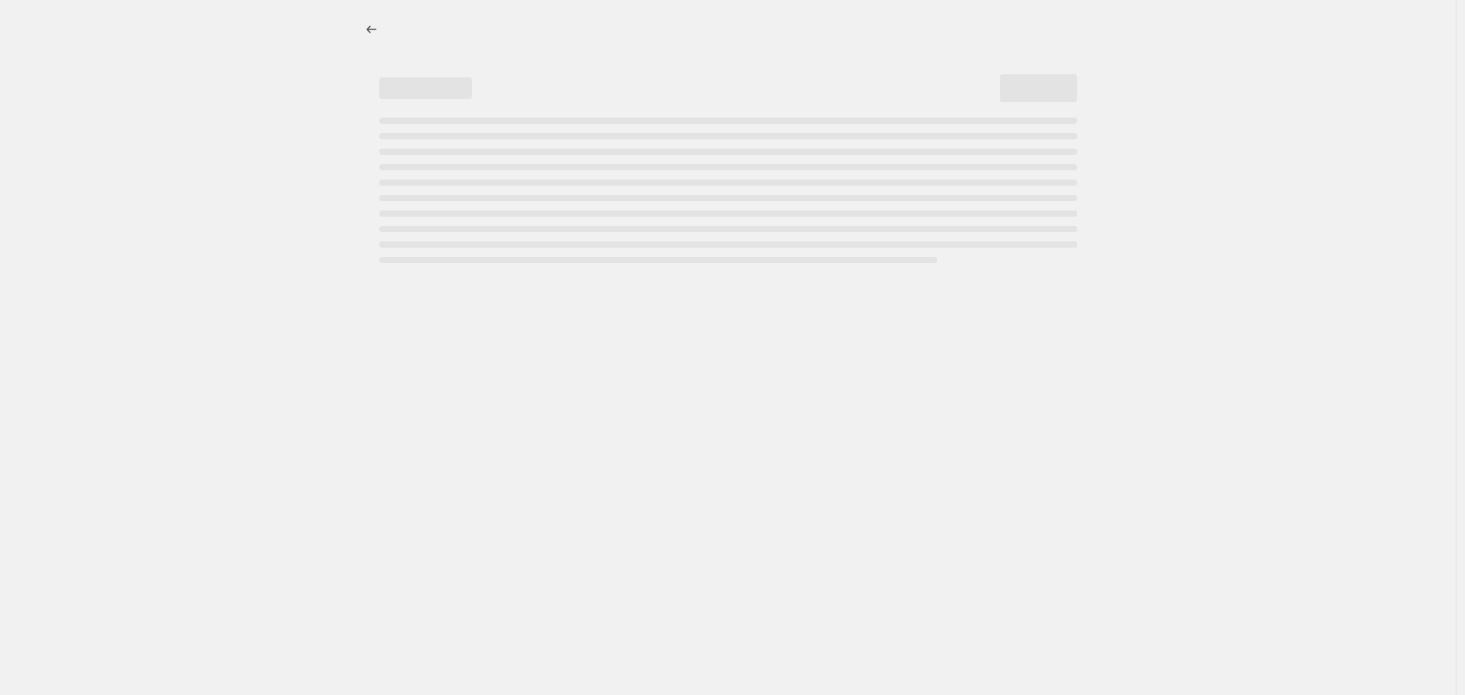
select select "not_equal"
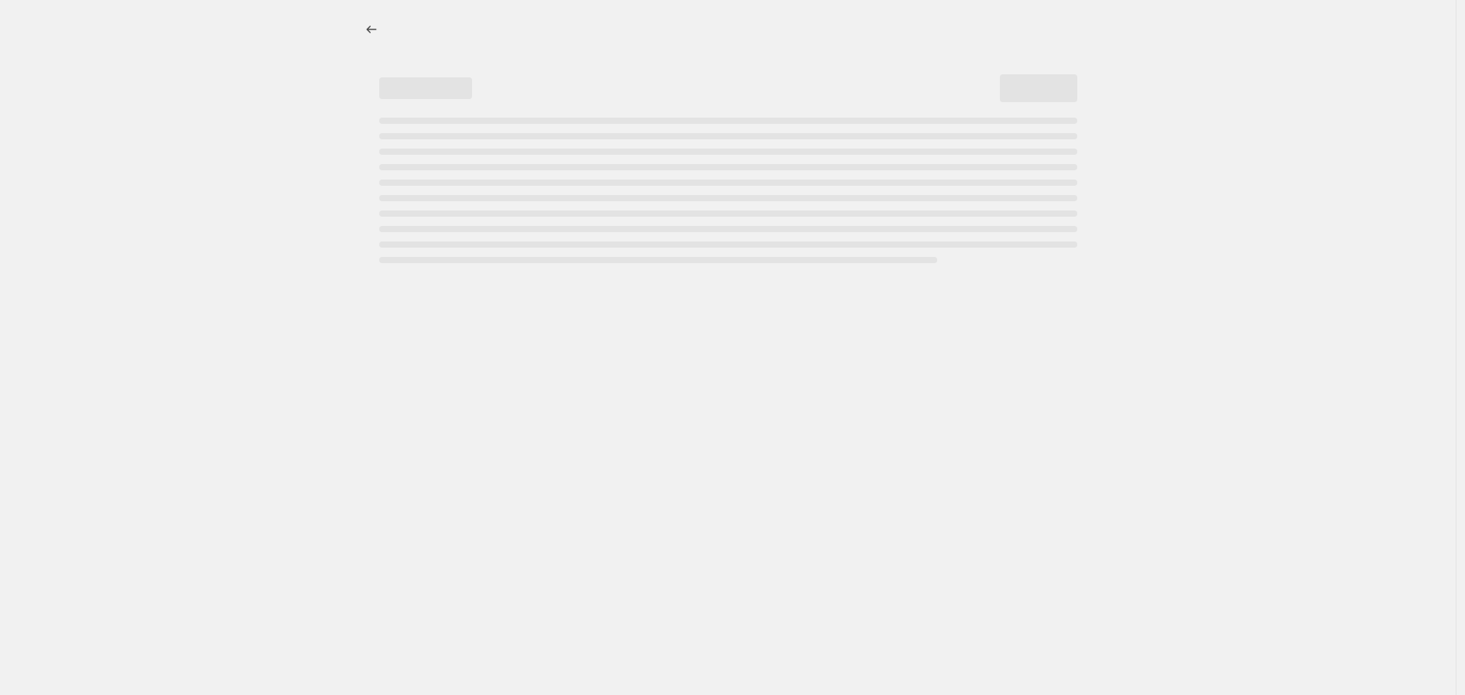
select select "not_equal"
select select "tag"
select select "not_equal"
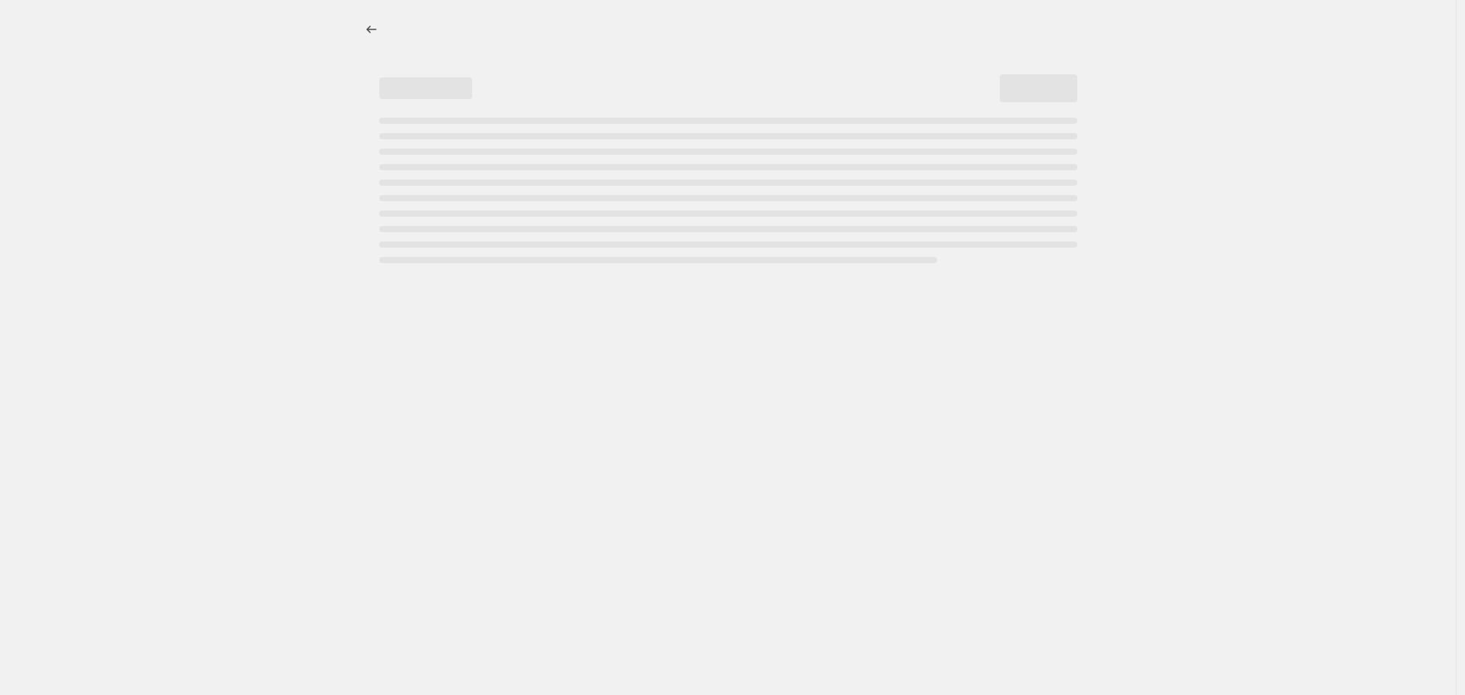
select select "vendor"
select select "not_equal"
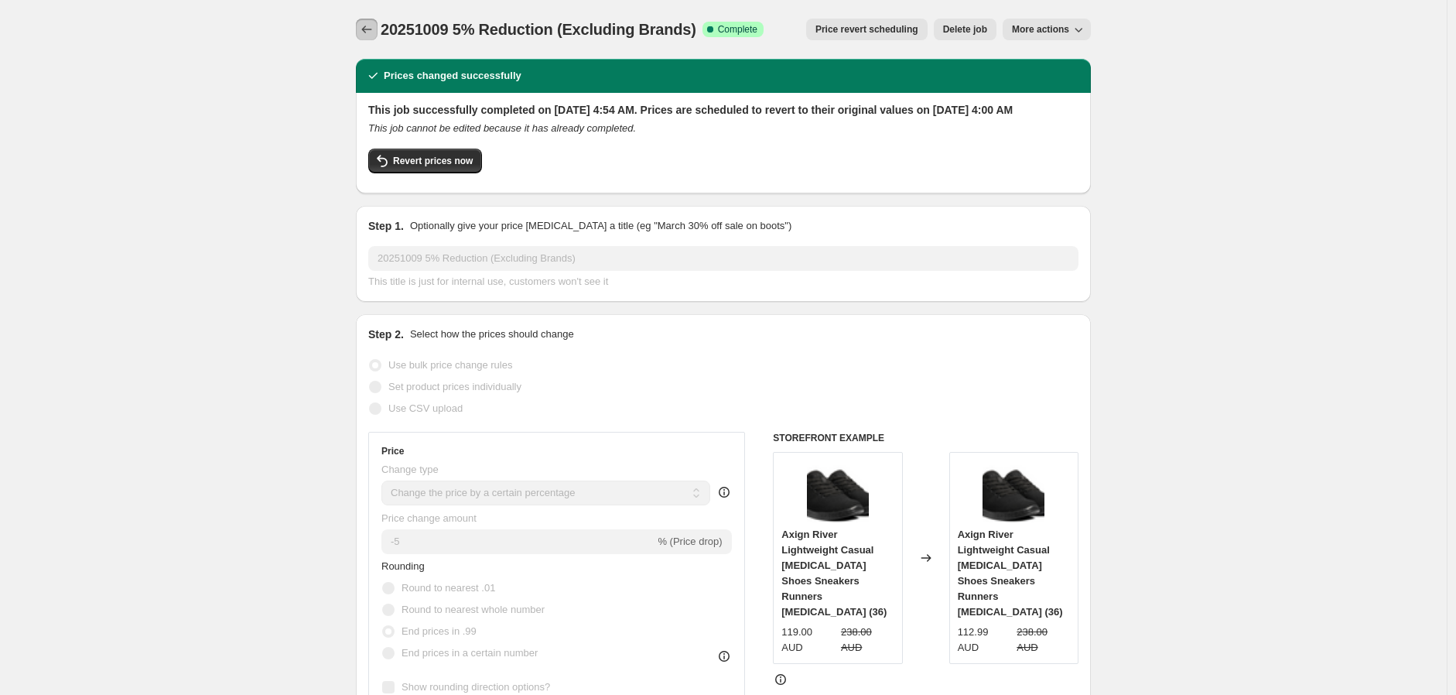
drag, startPoint x: 372, startPoint y: 24, endPoint x: 1410, endPoint y: 109, distance: 1041.3
click at [374, 33] on icon "Price change jobs" at bounding box center [366, 29] width 15 height 15
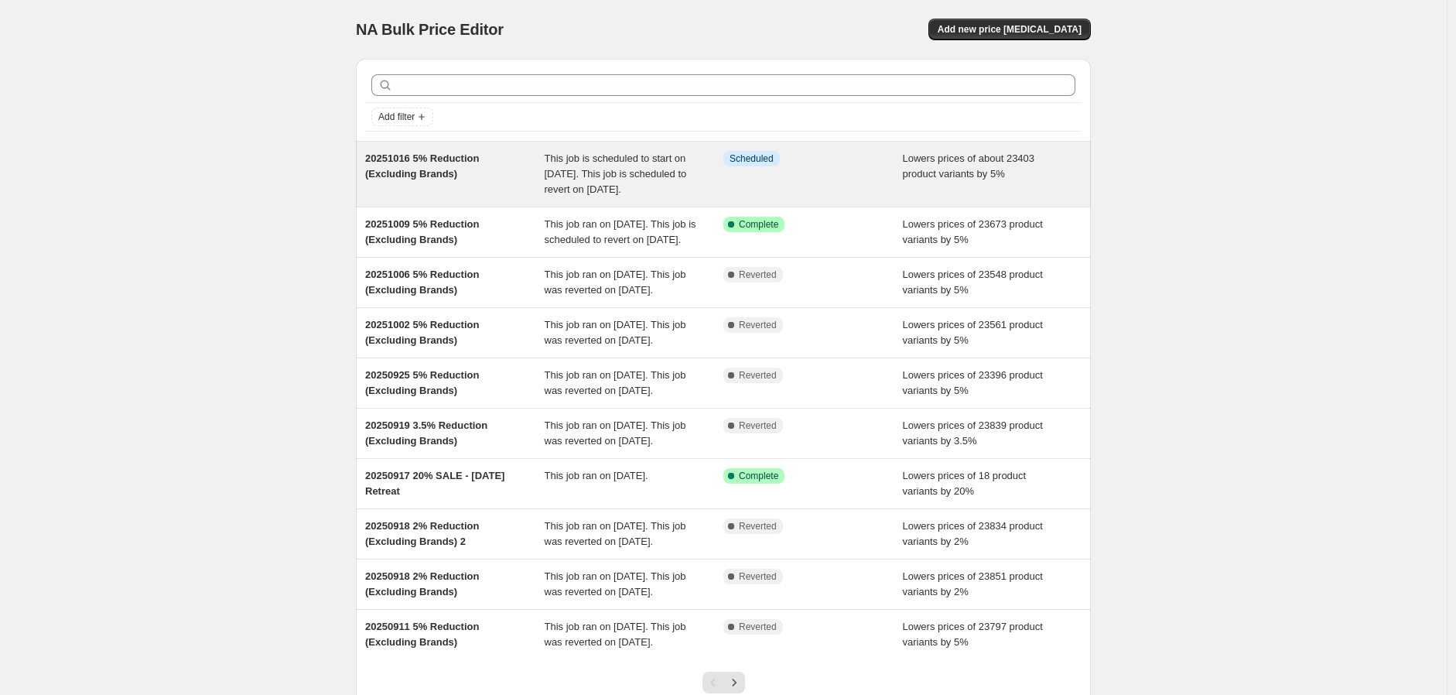
click at [892, 180] on div "Info Scheduled" at bounding box center [814, 174] width 180 height 46
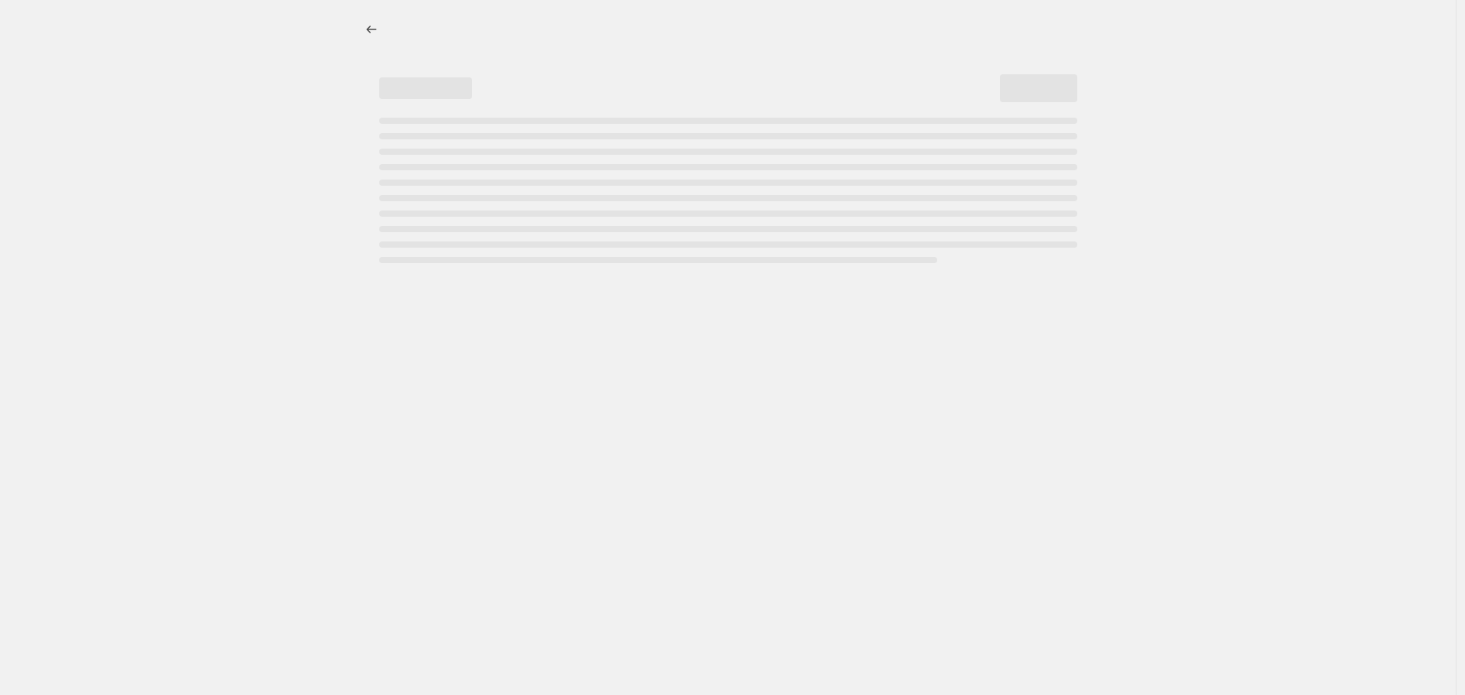
select select "percentage"
select select "no_change"
select select "vendor"
select select "not_equal"
select select "vendor"
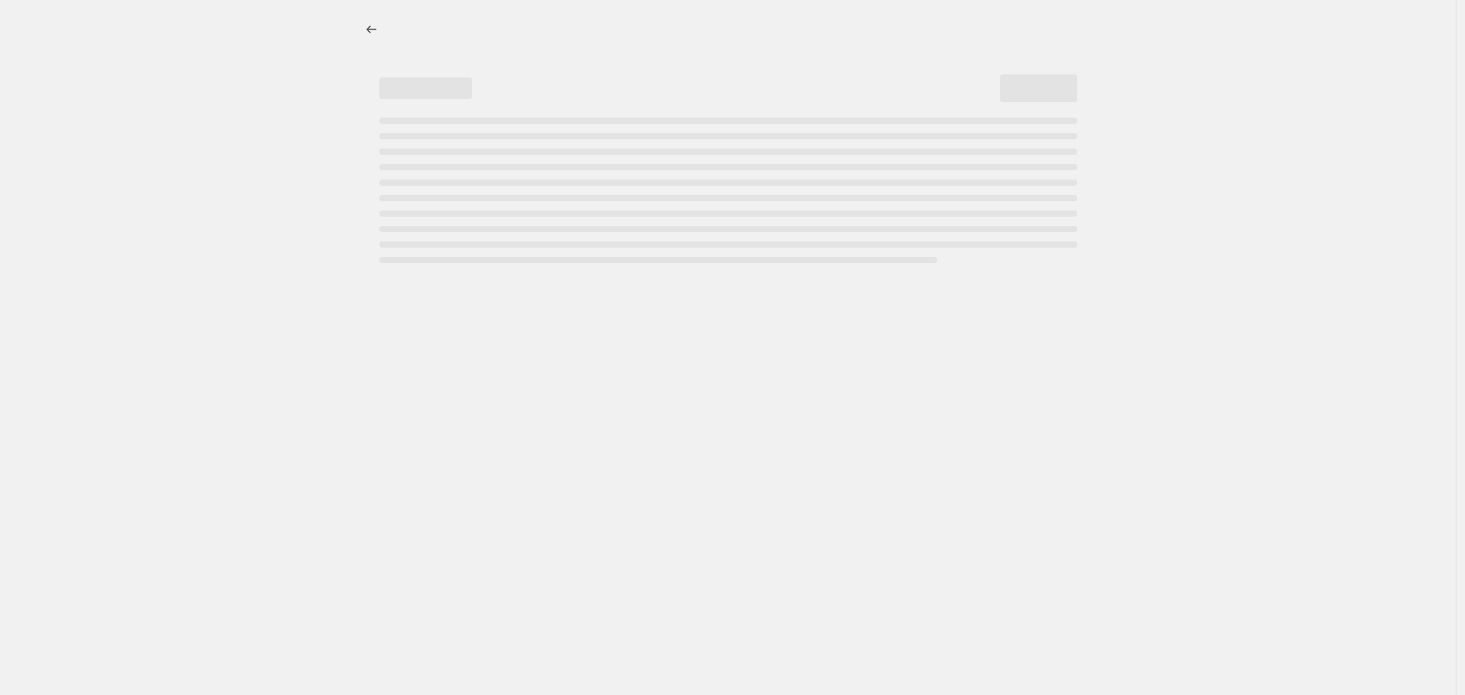
select select "not_equal"
select select "vendor"
select select "not_equal"
select select "vendor"
select select "not_equal"
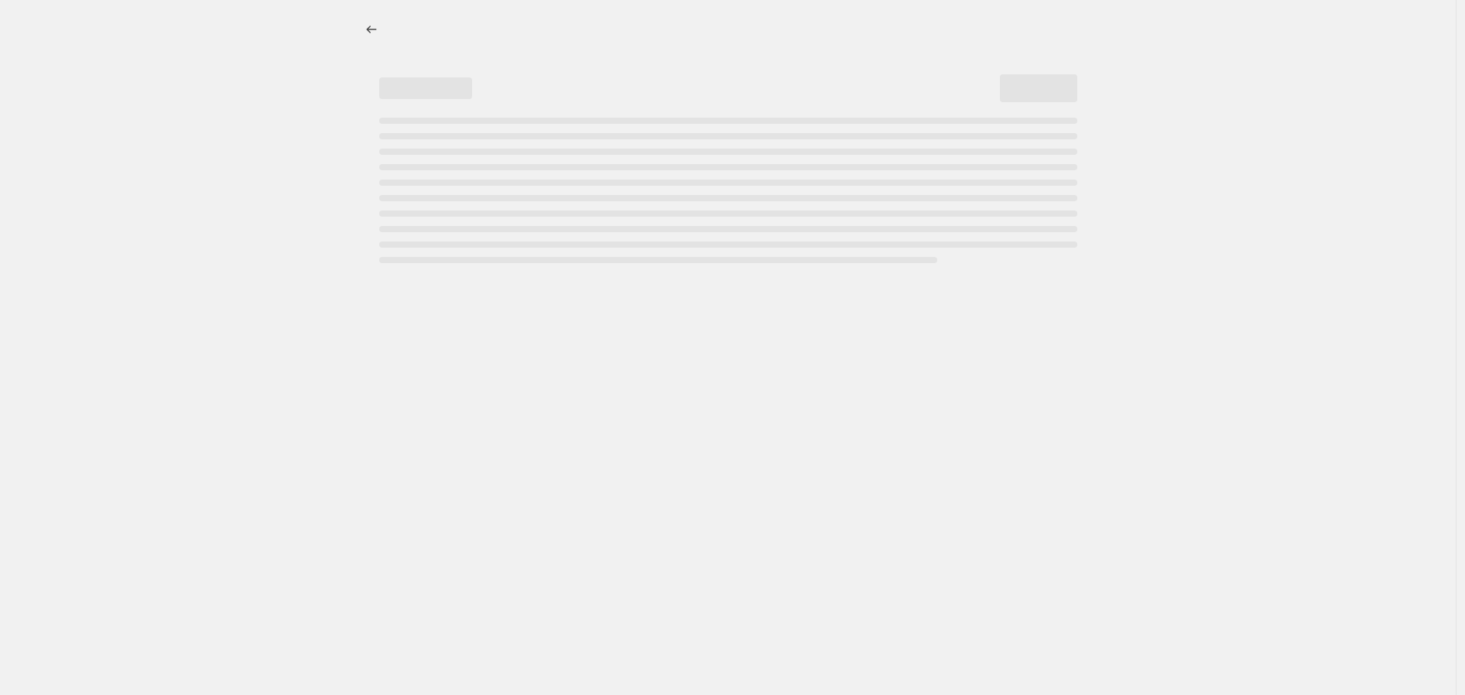
select select "vendor"
select select "not_equal"
select select "vendor"
select select "not_equal"
select select "product_status"
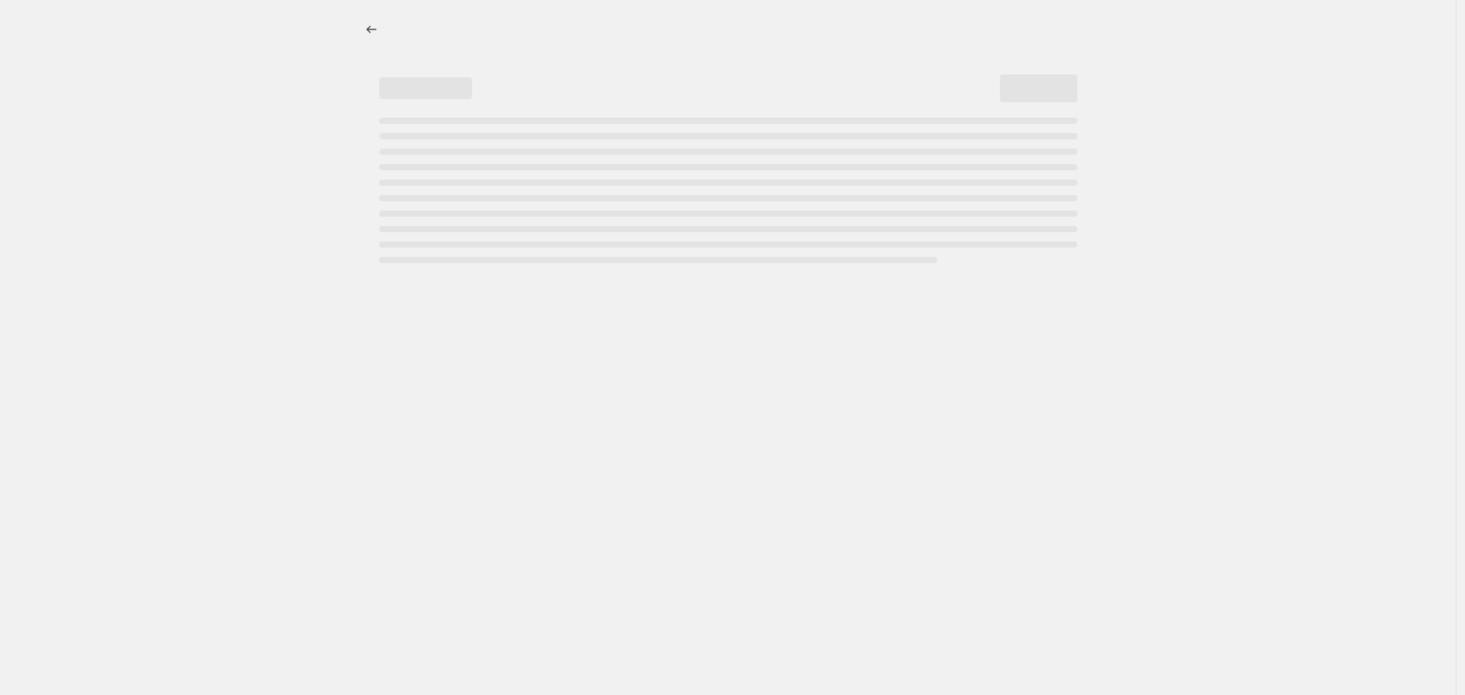
select select "not_equal"
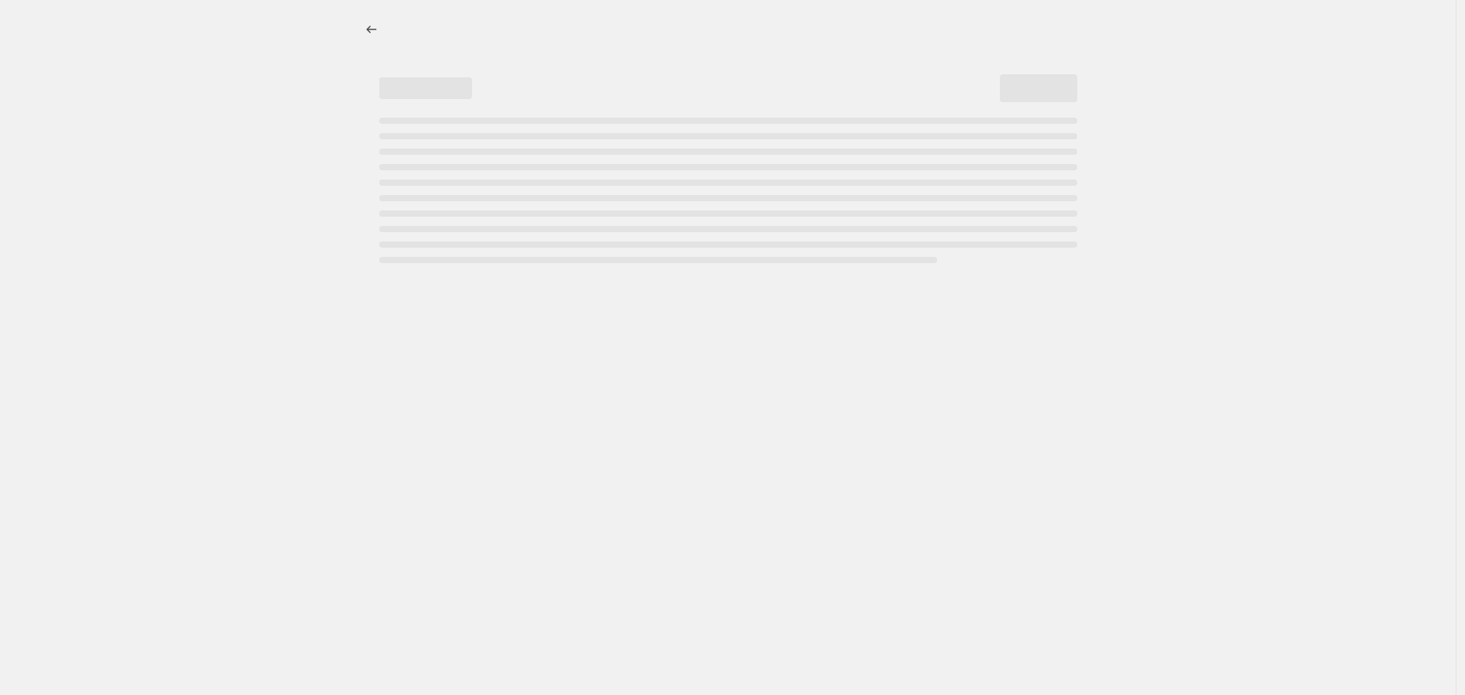
select select "not_equal"
select select "tag"
select select "not_equal"
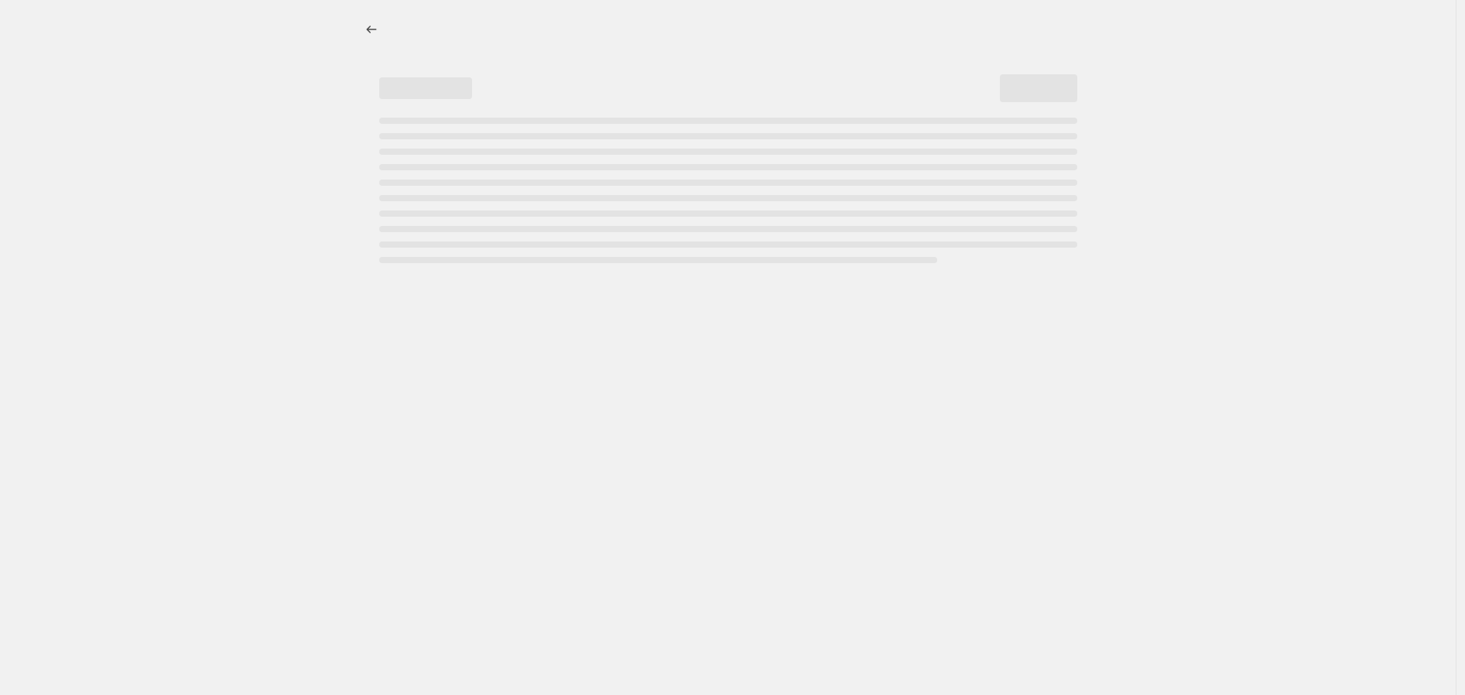
select select "vendor"
select select "not_equal"
select select "tag"
select select "not_equal"
select select "tag"
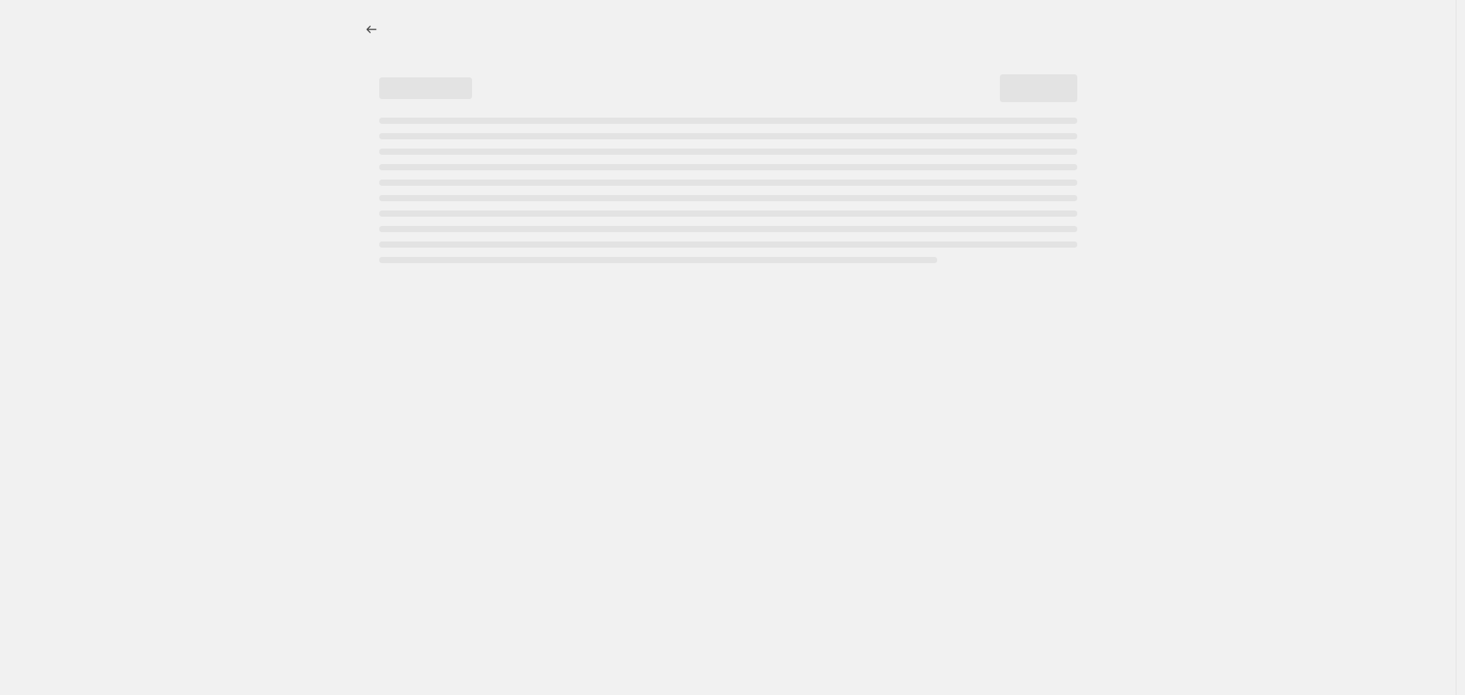
select select "not_equal"
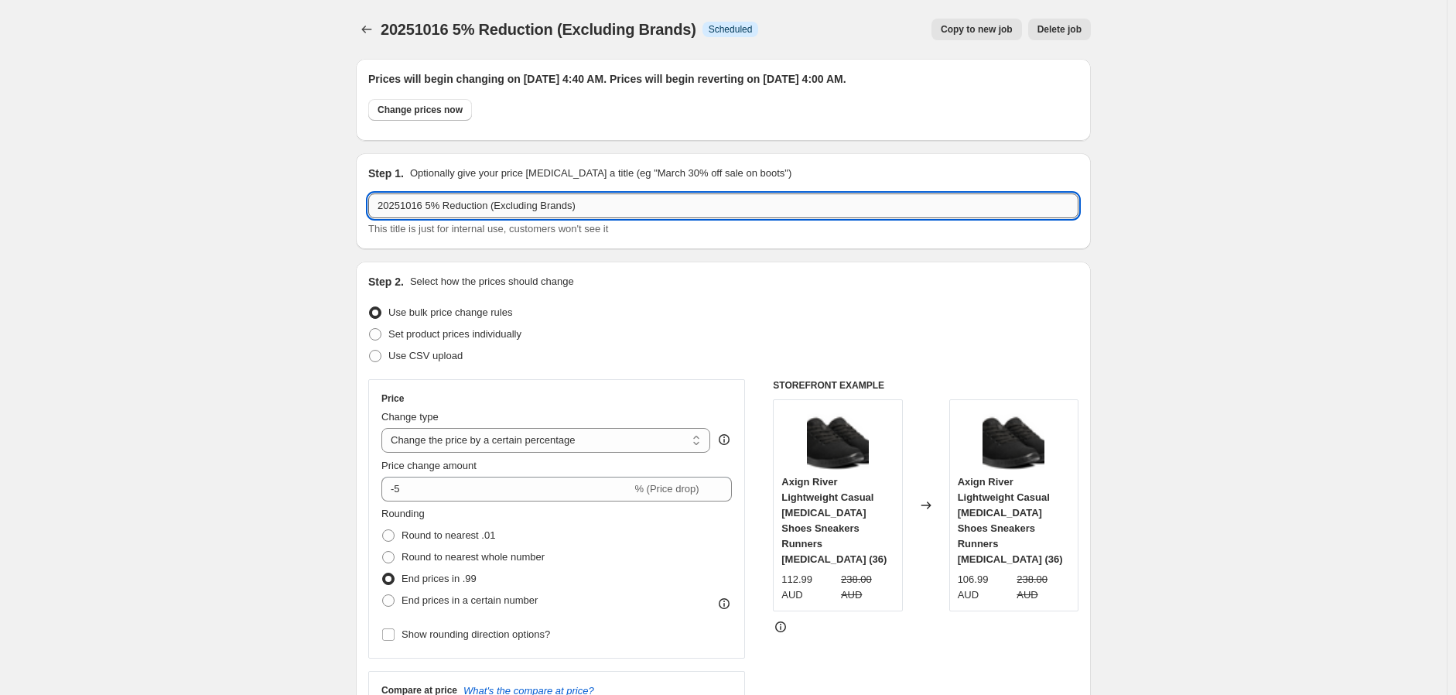
click at [430, 203] on input "20251016 5% Reduction (Excluding Brands)" at bounding box center [723, 205] width 710 height 25
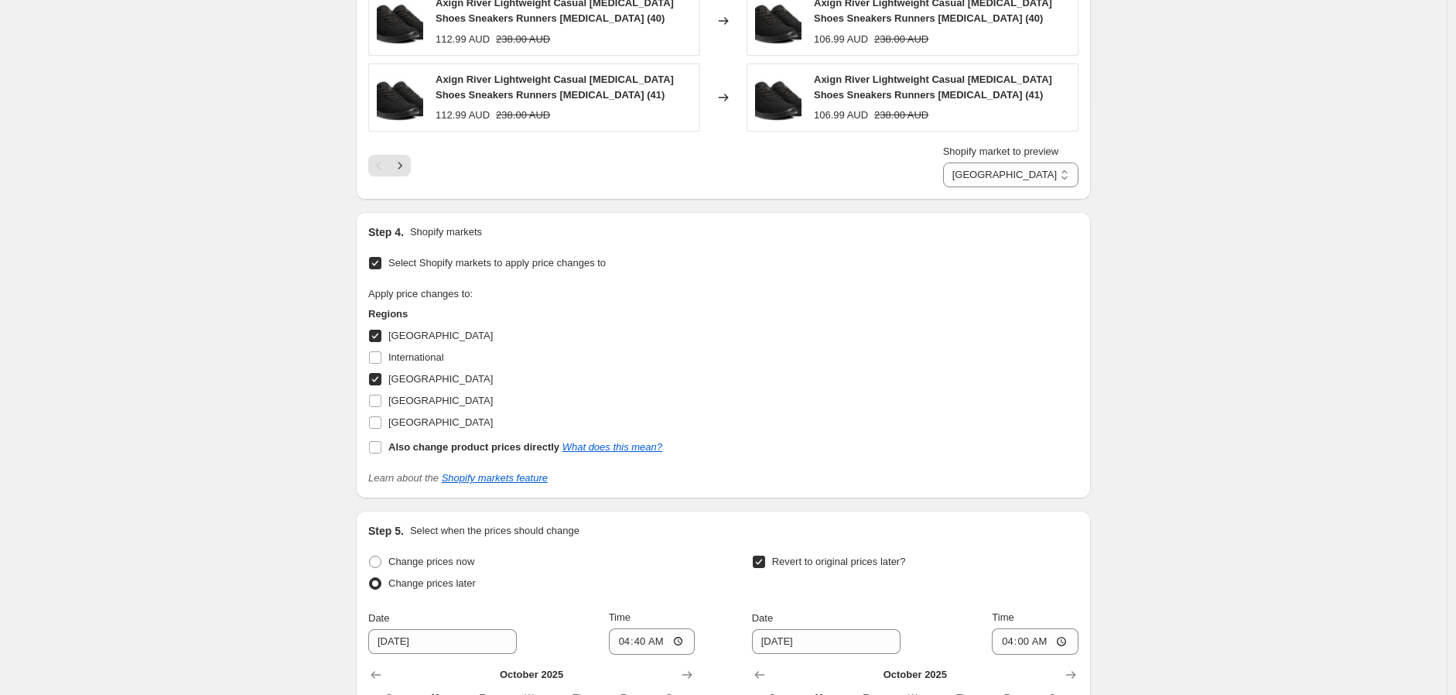
scroll to position [2399, 0]
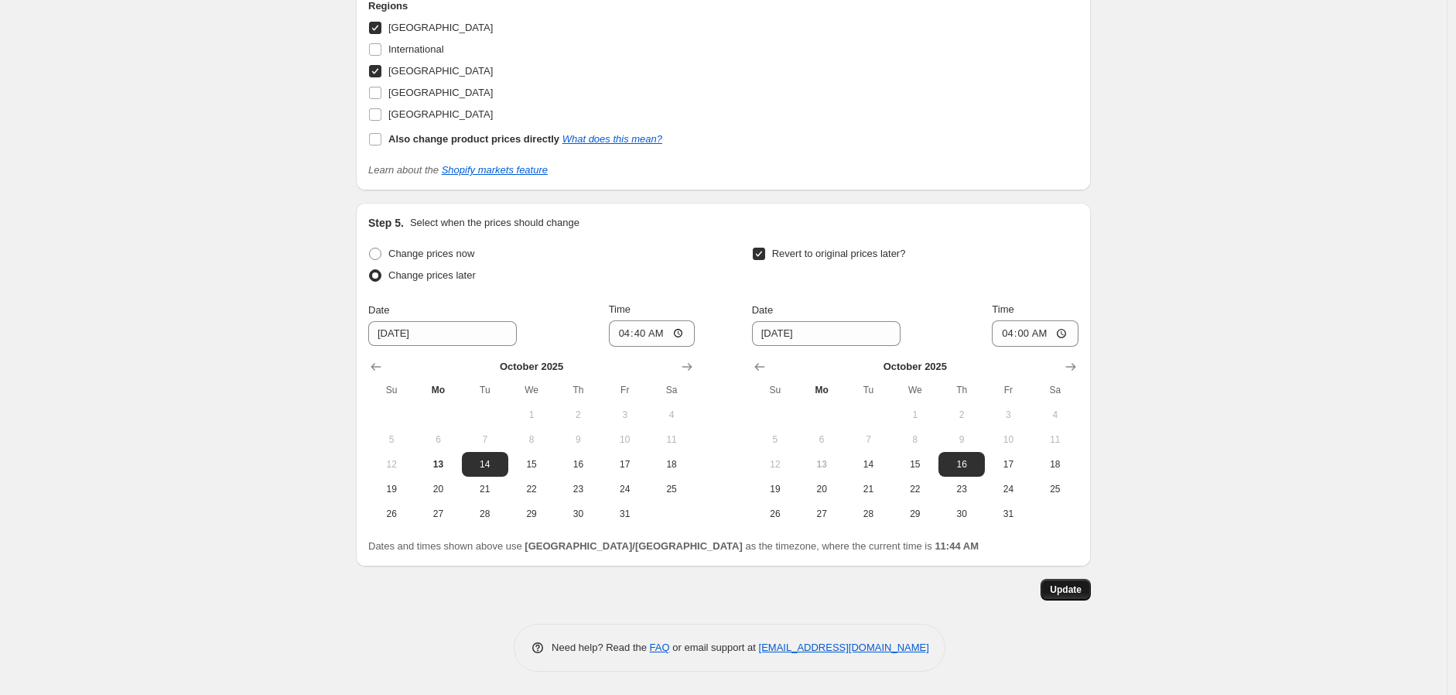
type input "20251014 5% Reduction (Excluding Brands)"
click at [1074, 588] on span "Update" at bounding box center [1066, 590] width 32 height 12
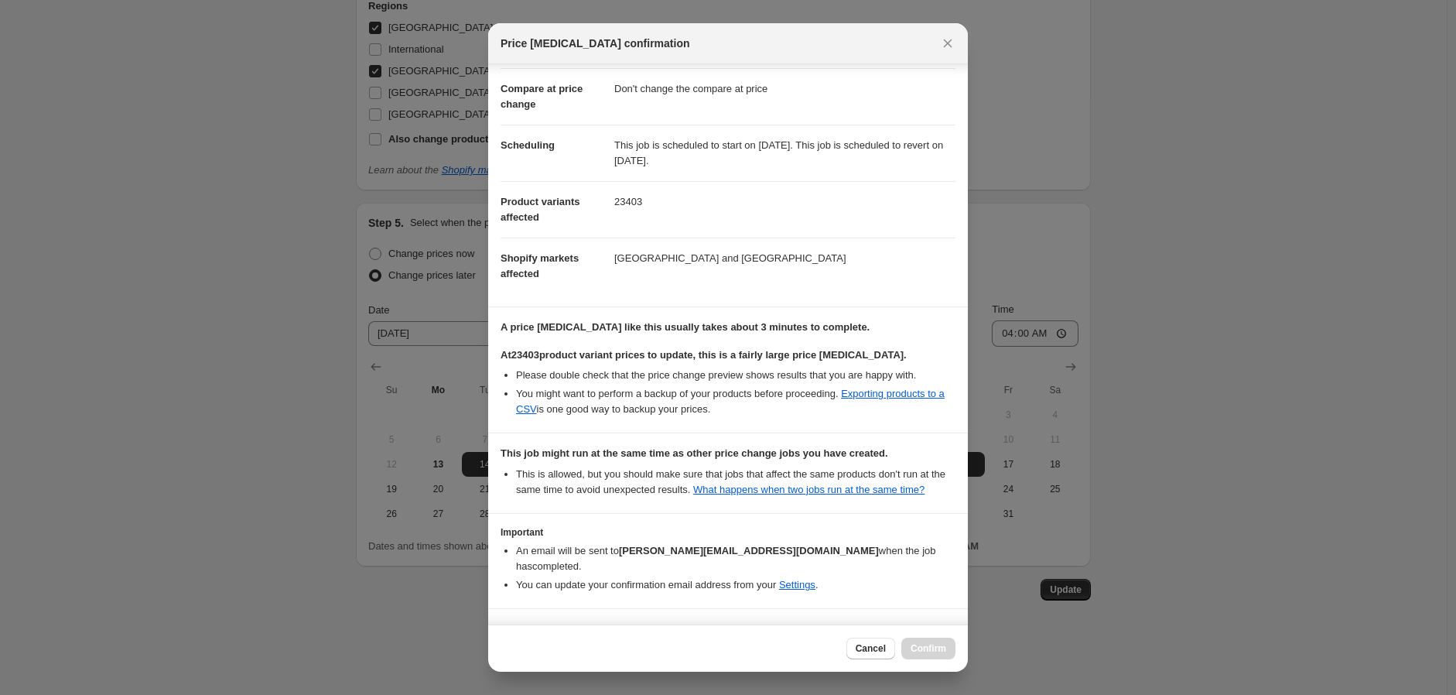
scroll to position [126, 0]
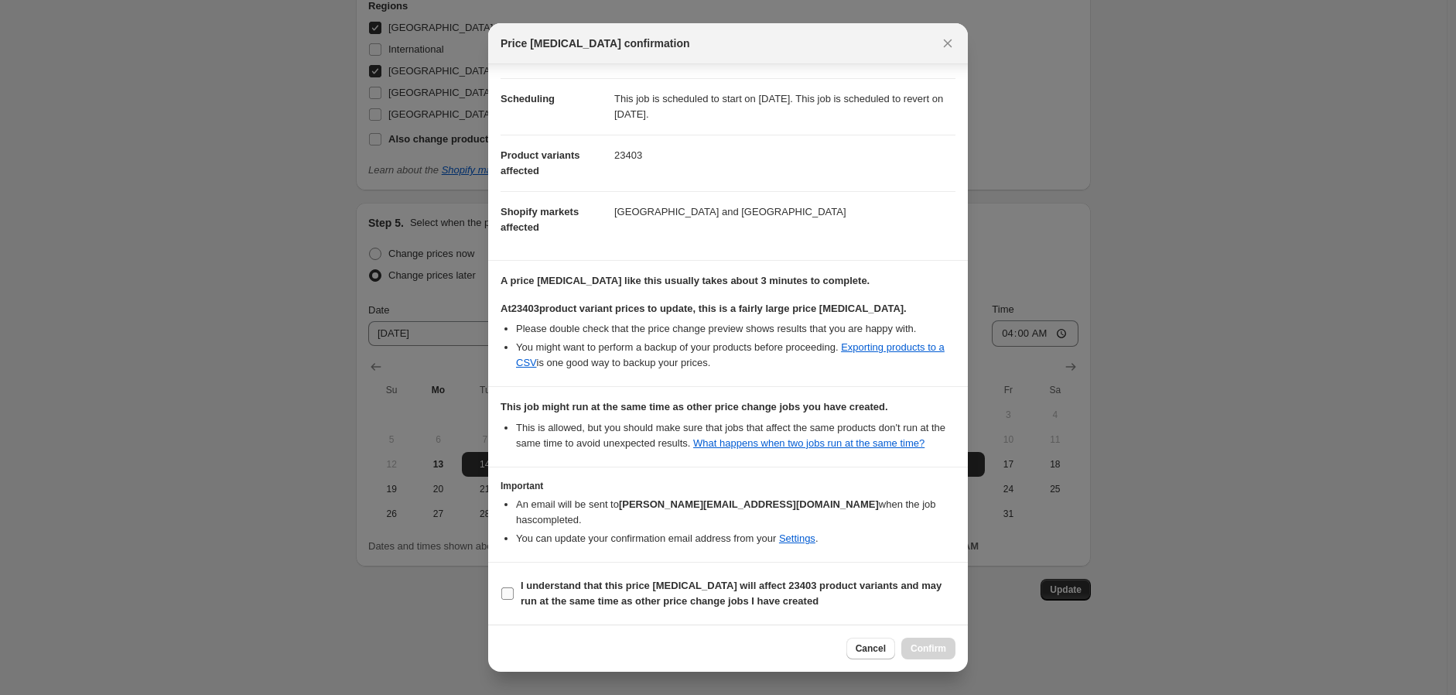
click at [581, 587] on b "I understand that this price [MEDICAL_DATA] will affect 23403 product variants …" at bounding box center [731, 593] width 421 height 27
click at [514, 587] on input "I understand that this price [MEDICAL_DATA] will affect 23403 product variants …" at bounding box center [507, 593] width 12 height 12
checkbox input "true"
click at [952, 655] on button "Confirm" at bounding box center [929, 649] width 54 height 22
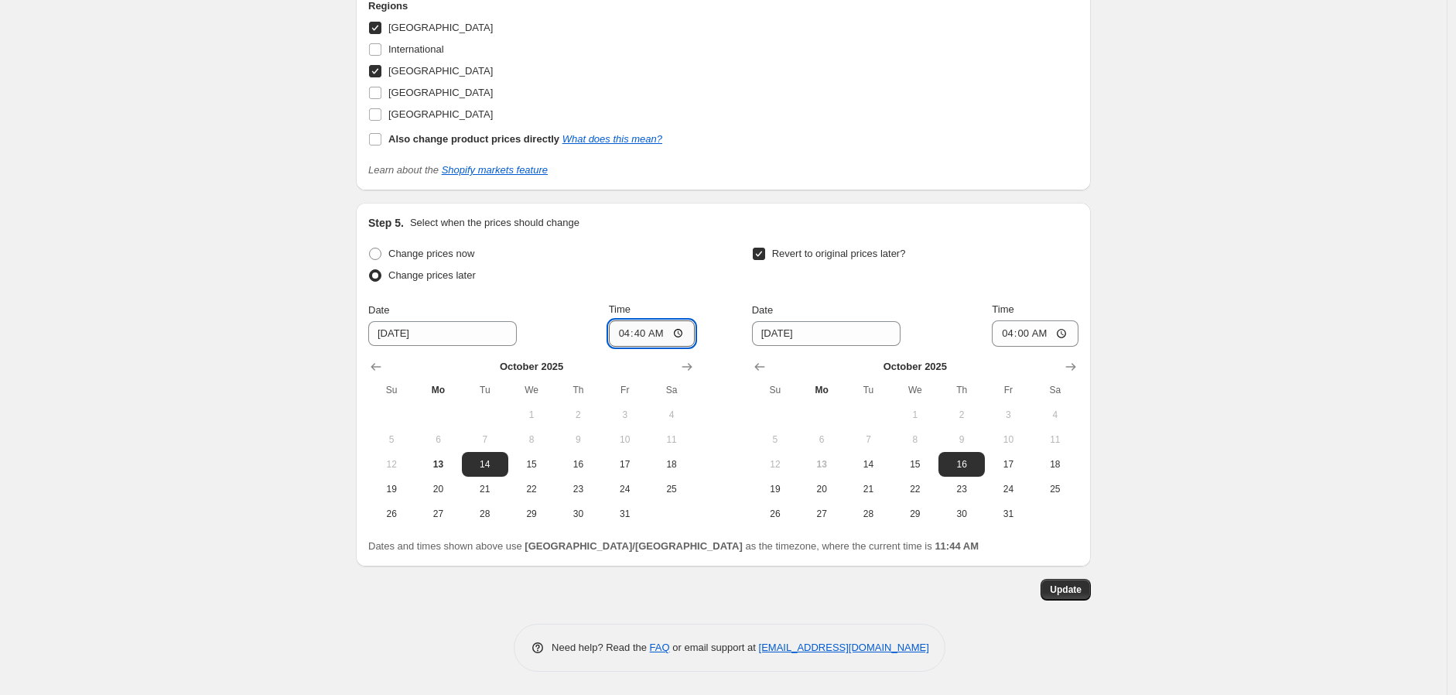
click at [636, 337] on input "04:40" at bounding box center [652, 333] width 87 height 26
click at [641, 335] on input "04:45" at bounding box center [652, 333] width 87 height 26
type input "04:40"
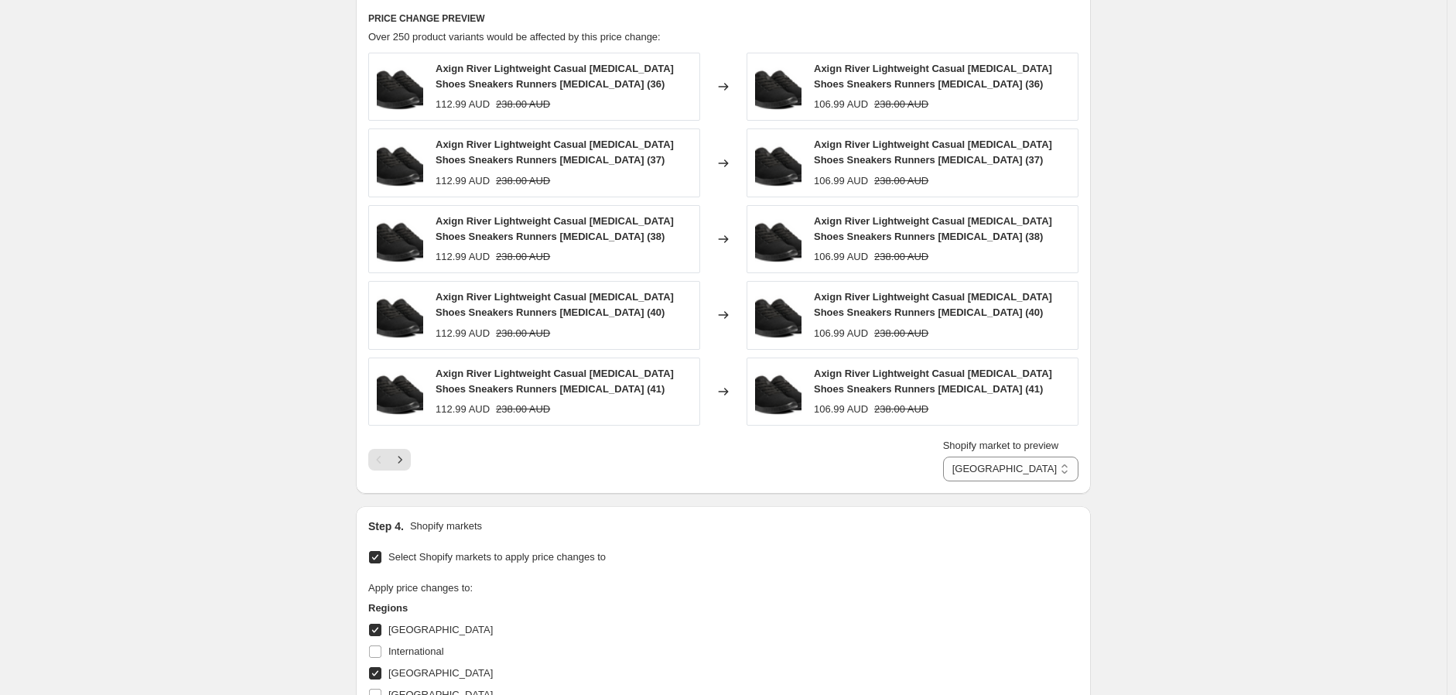
scroll to position [0, 0]
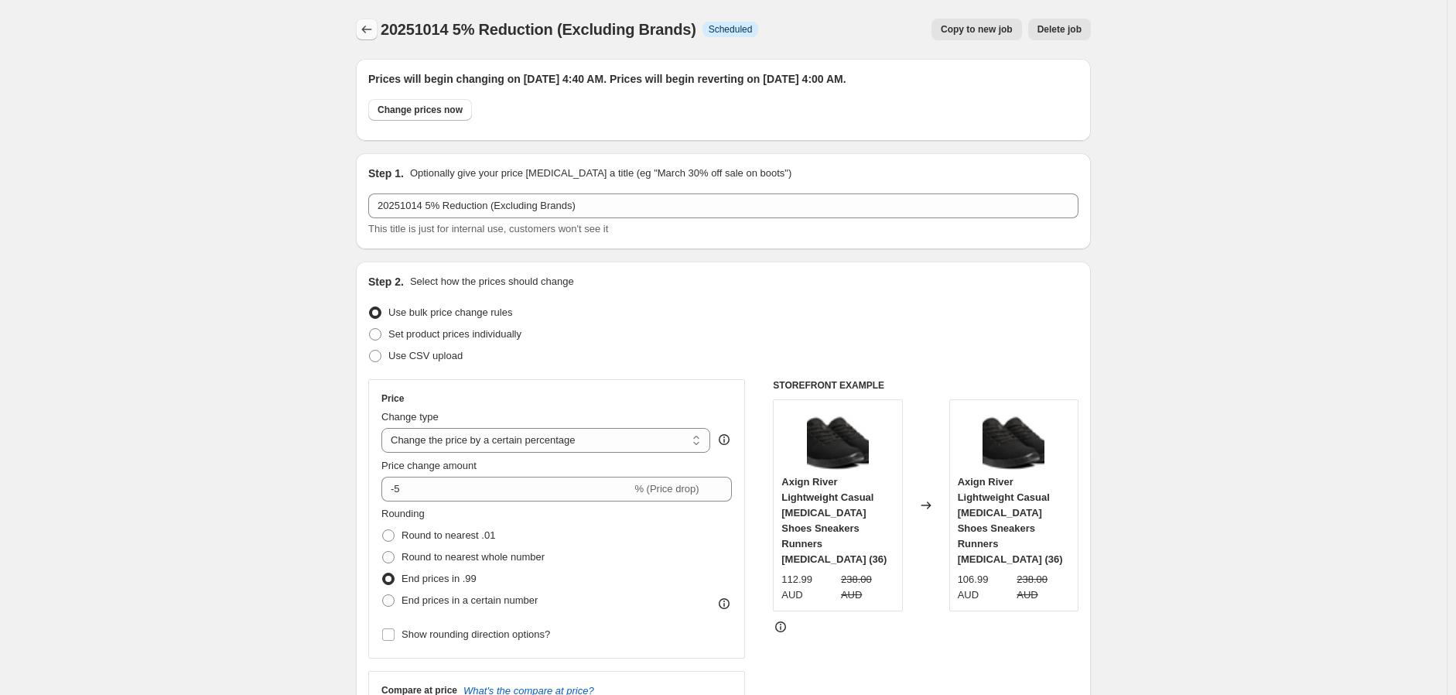
click at [371, 23] on icon "Price change jobs" at bounding box center [366, 29] width 15 height 15
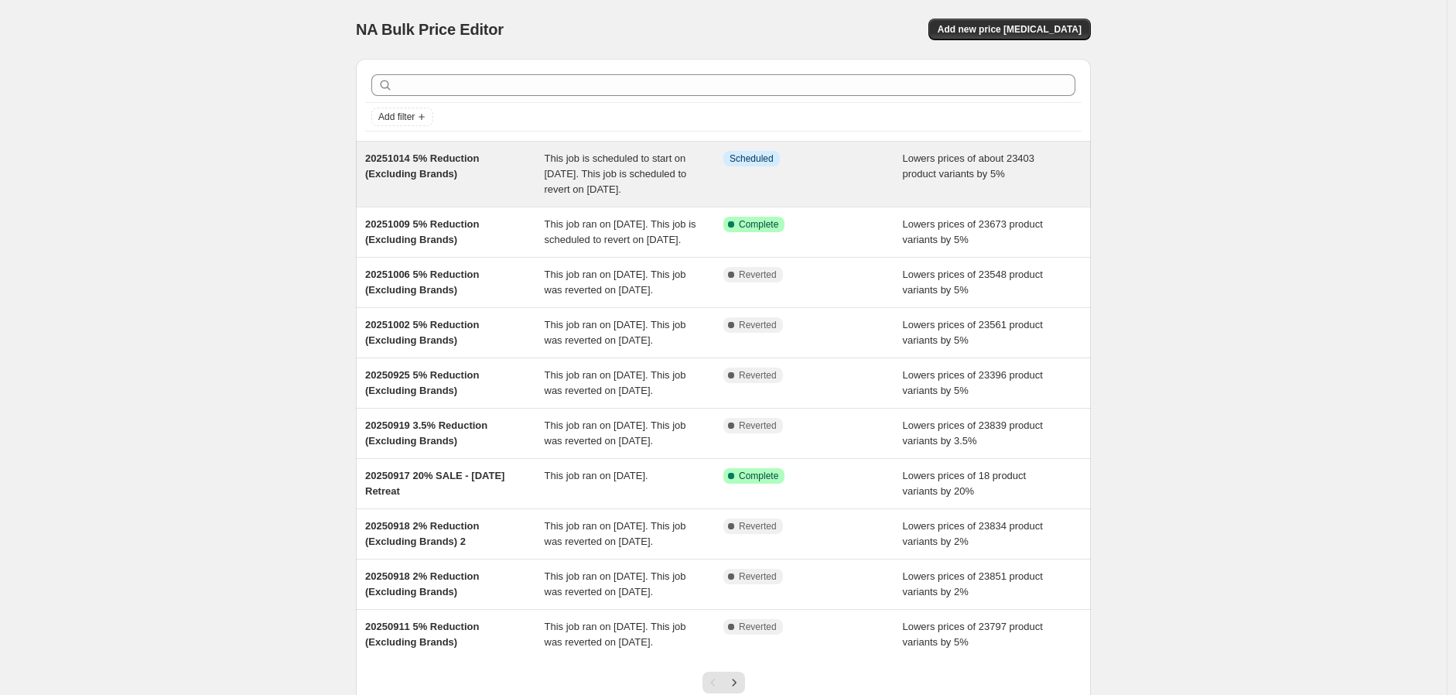
click at [844, 195] on div "Info Scheduled" at bounding box center [814, 174] width 180 height 46
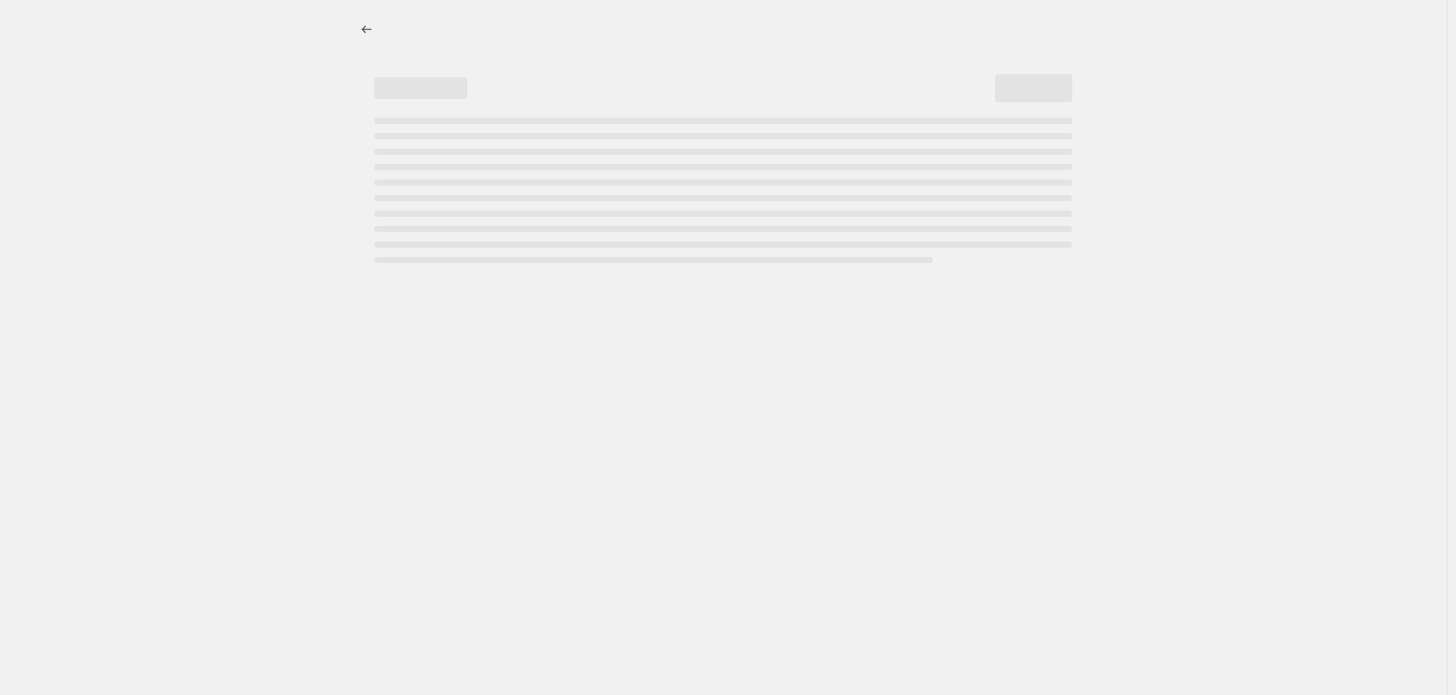
select select "percentage"
select select "no_change"
select select "vendor"
select select "not_equal"
select select "vendor"
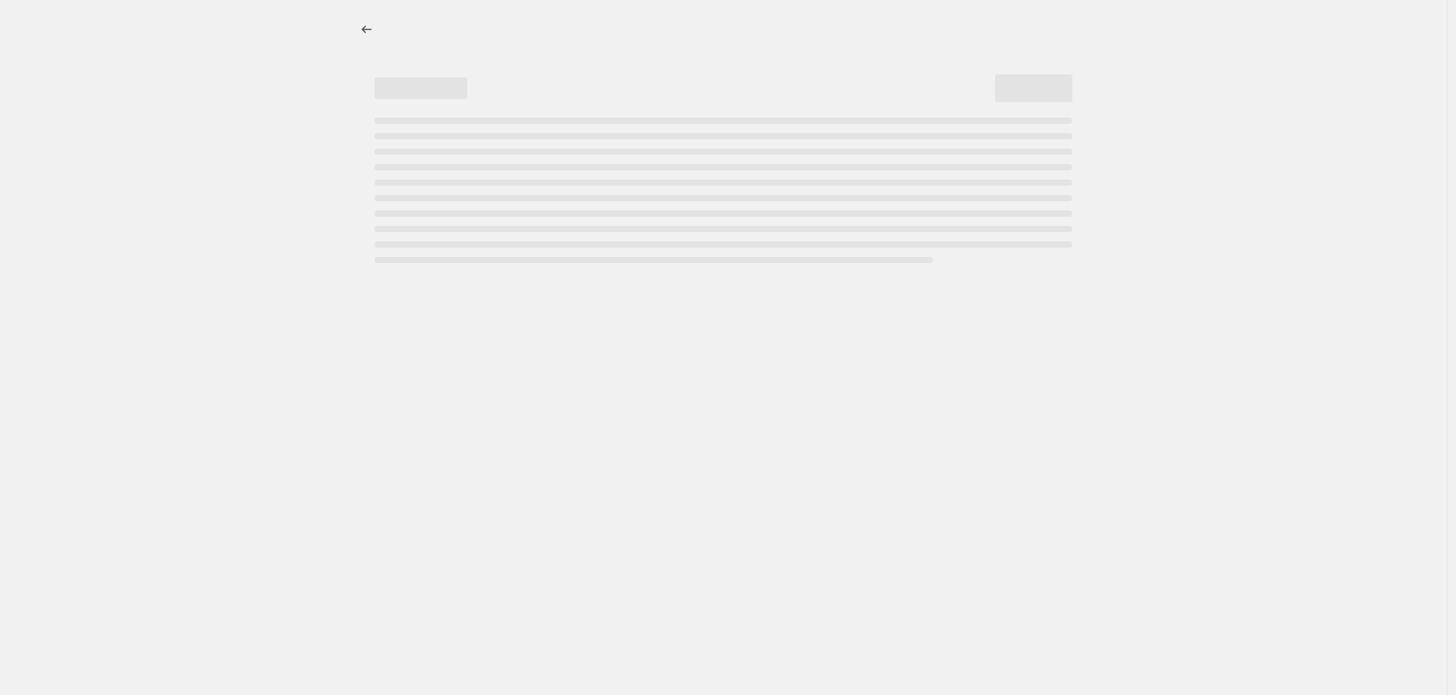
select select "not_equal"
select select "vendor"
select select "not_equal"
select select "vendor"
select select "not_equal"
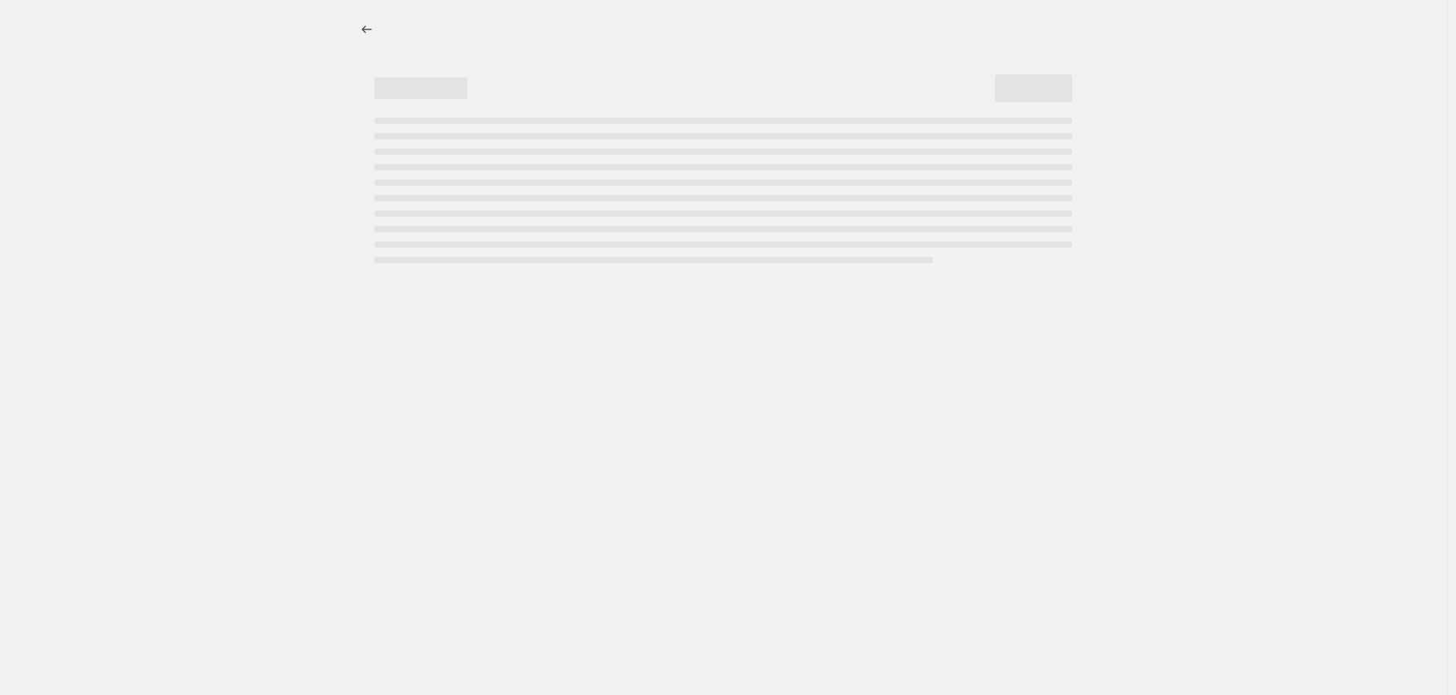
select select "vendor"
select select "not_equal"
select select "vendor"
select select "not_equal"
select select "product_status"
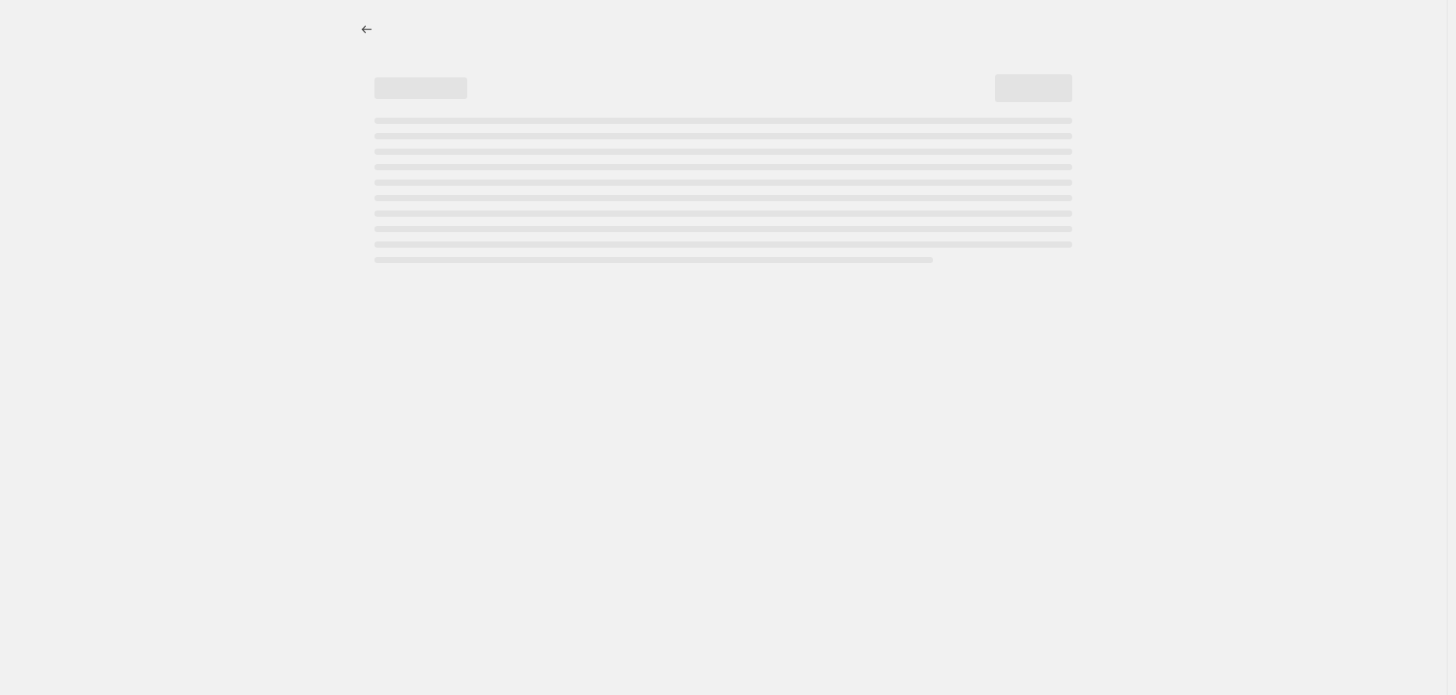
select select "not_equal"
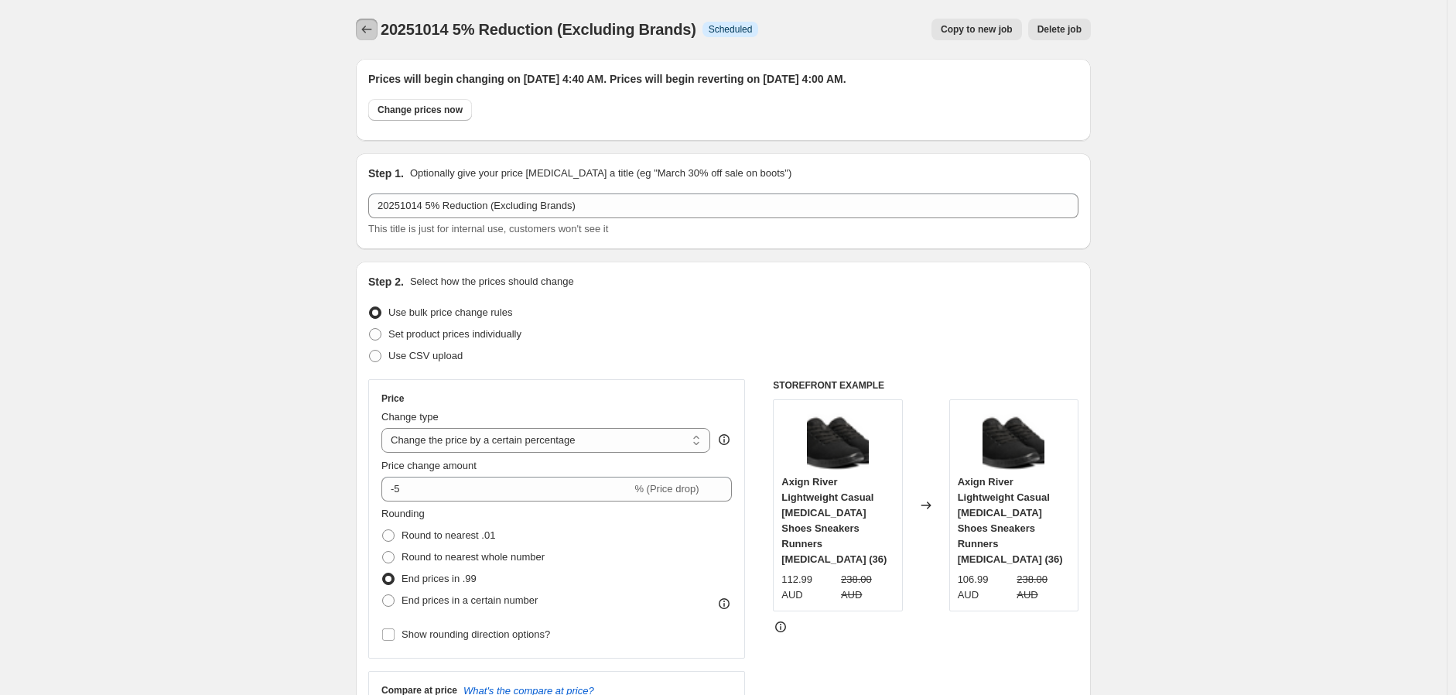
click at [368, 22] on icon "Price change jobs" at bounding box center [366, 29] width 15 height 15
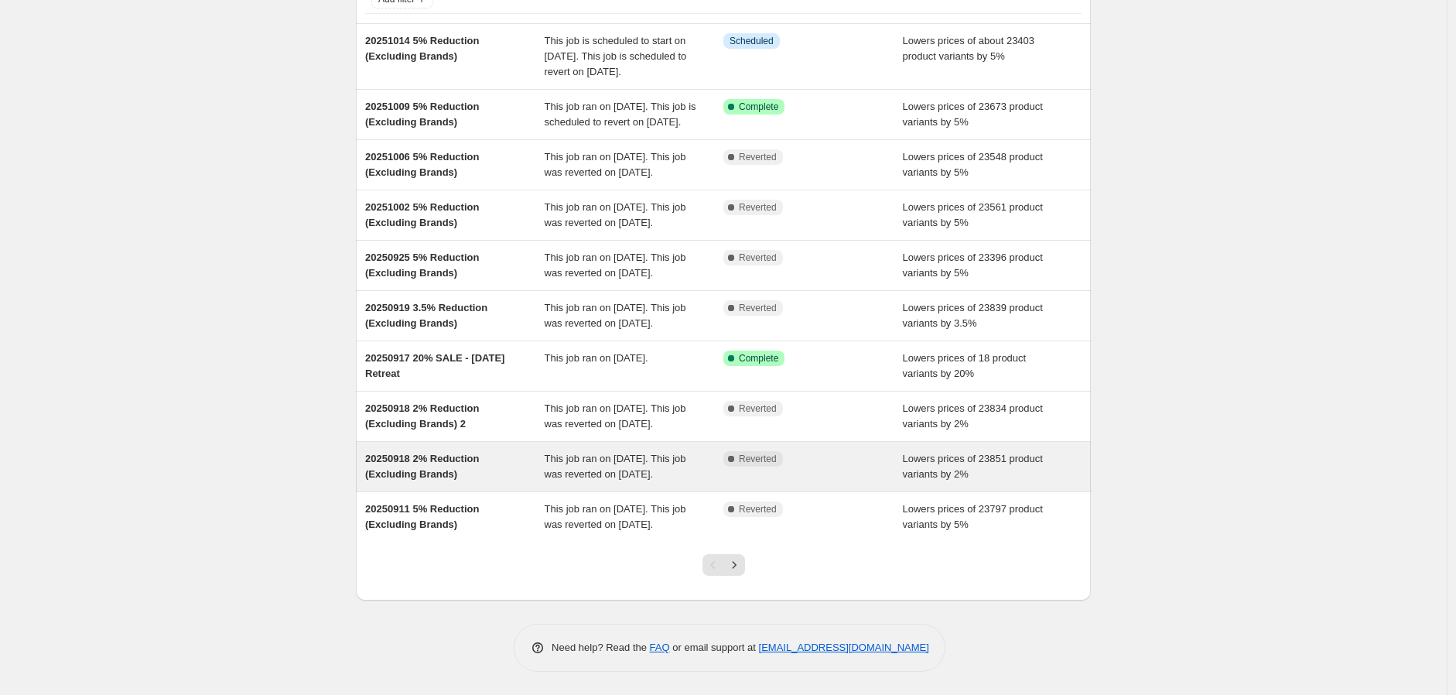
scroll to position [257, 0]
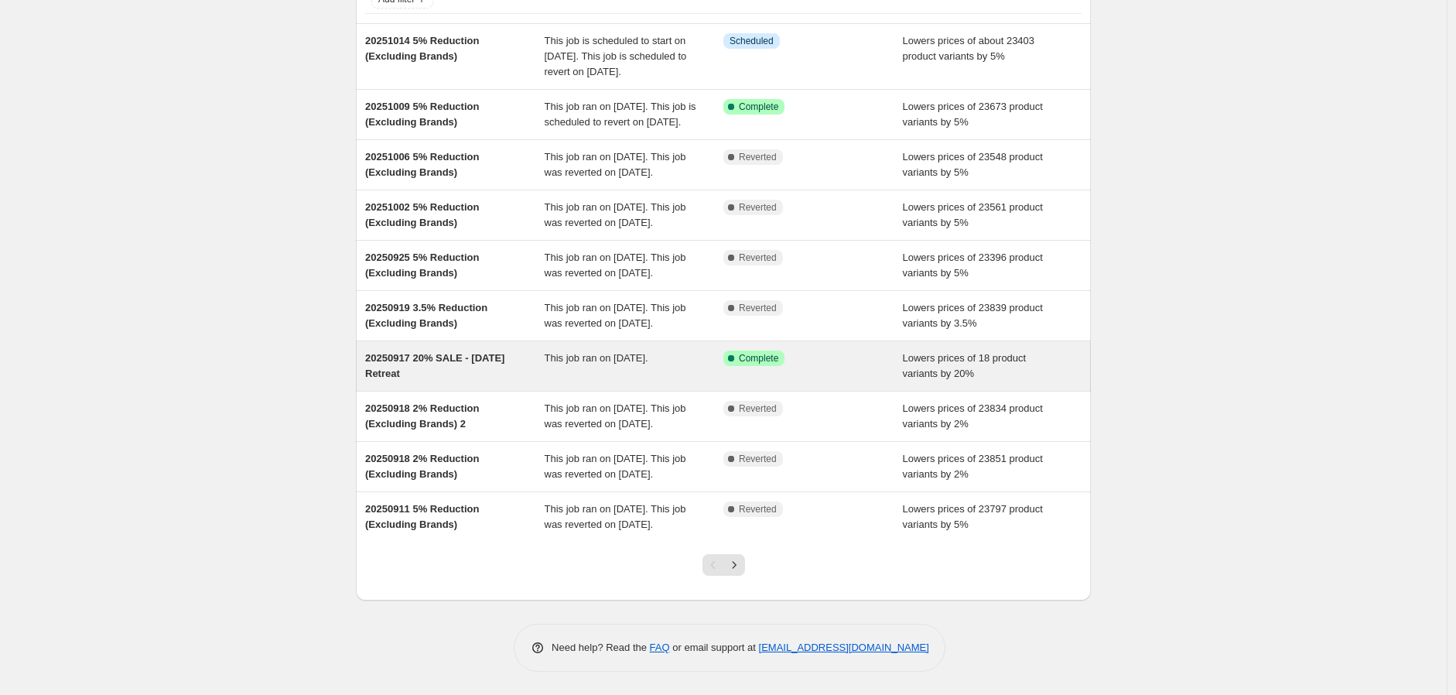
click at [483, 351] on div "20250917 20% SALE - [DATE] Retreat" at bounding box center [455, 366] width 180 height 31
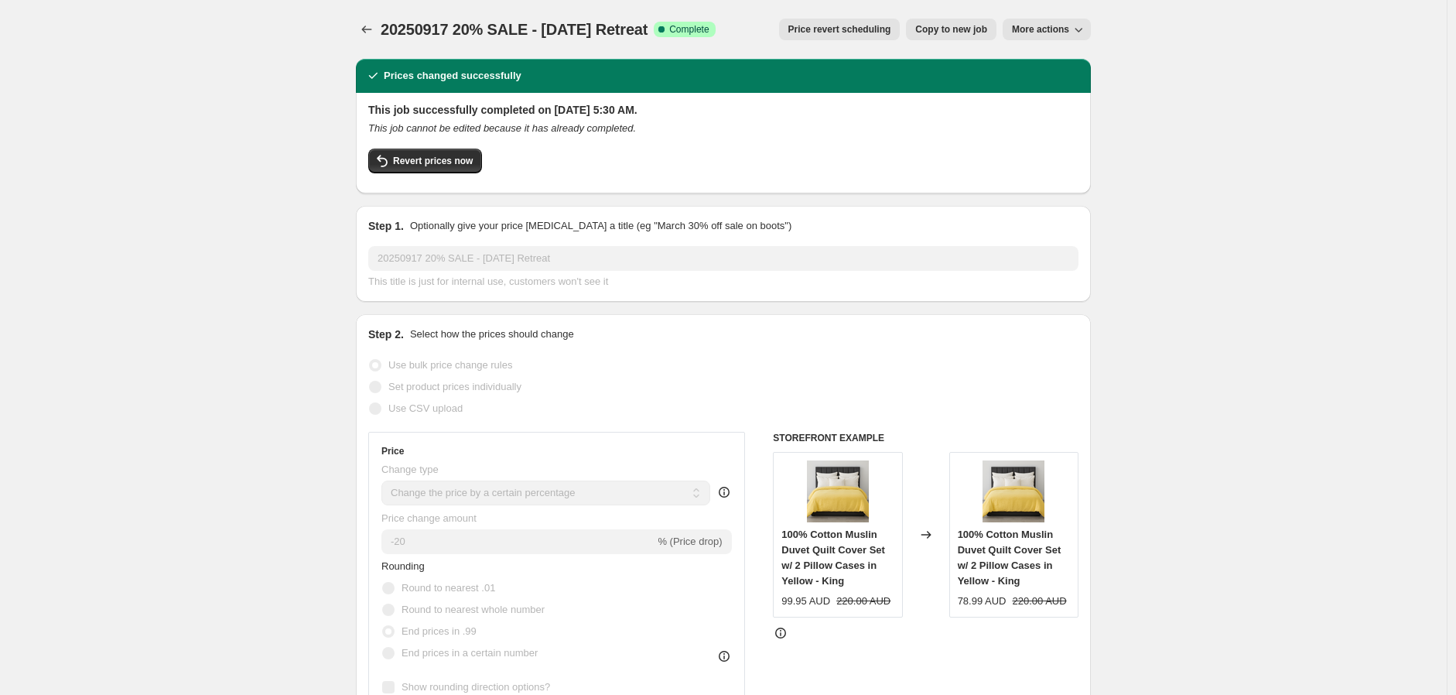
click at [965, 29] on span "Copy to new job" at bounding box center [951, 29] width 72 height 12
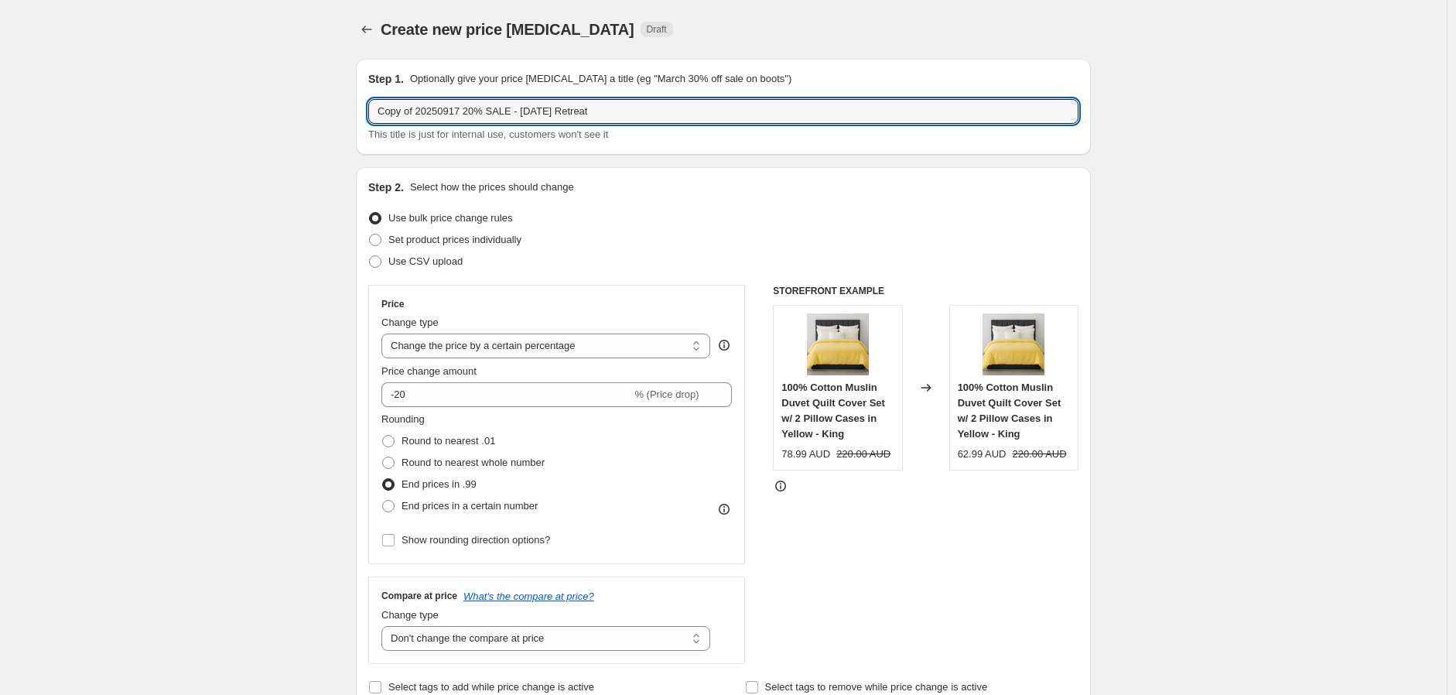
drag, startPoint x: 420, startPoint y: 112, endPoint x: 358, endPoint y: 111, distance: 61.9
drag, startPoint x: 430, startPoint y: 109, endPoint x: 413, endPoint y: 110, distance: 16.3
click at [413, 110] on input "20250917 20% SALE - [DATE] Retreat" at bounding box center [723, 111] width 710 height 25
drag, startPoint x: 586, startPoint y: 113, endPoint x: 488, endPoint y: 102, distance: 98.1
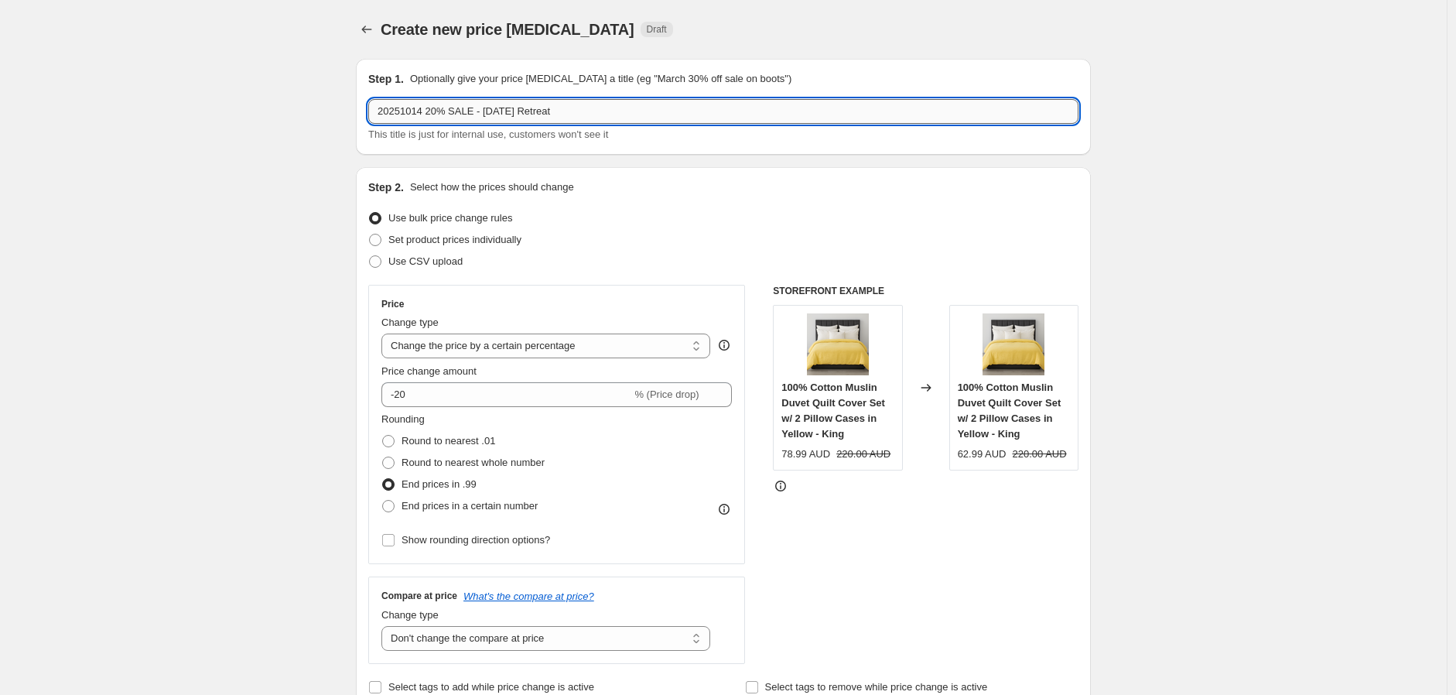
click at [488, 102] on input "20251014 20% SALE - [DATE] Retreat" at bounding box center [723, 111] width 710 height 25
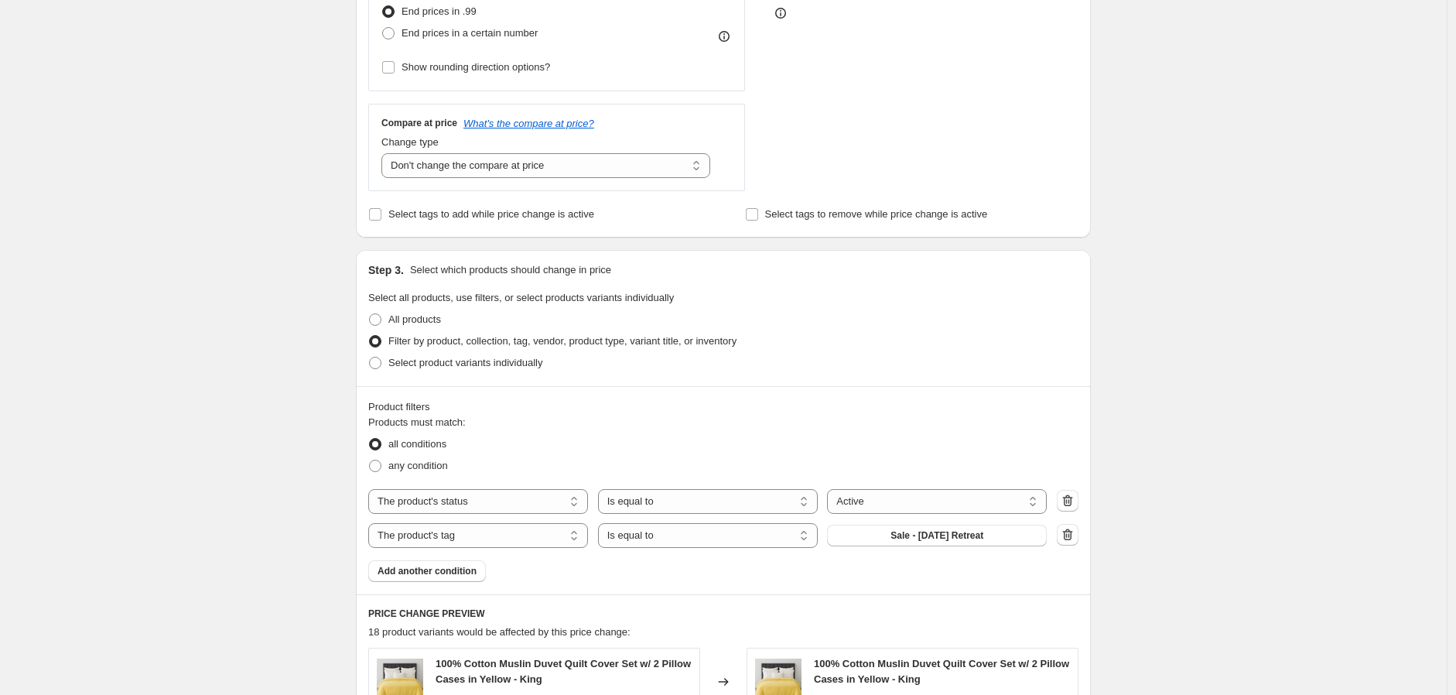
scroll to position [515, 0]
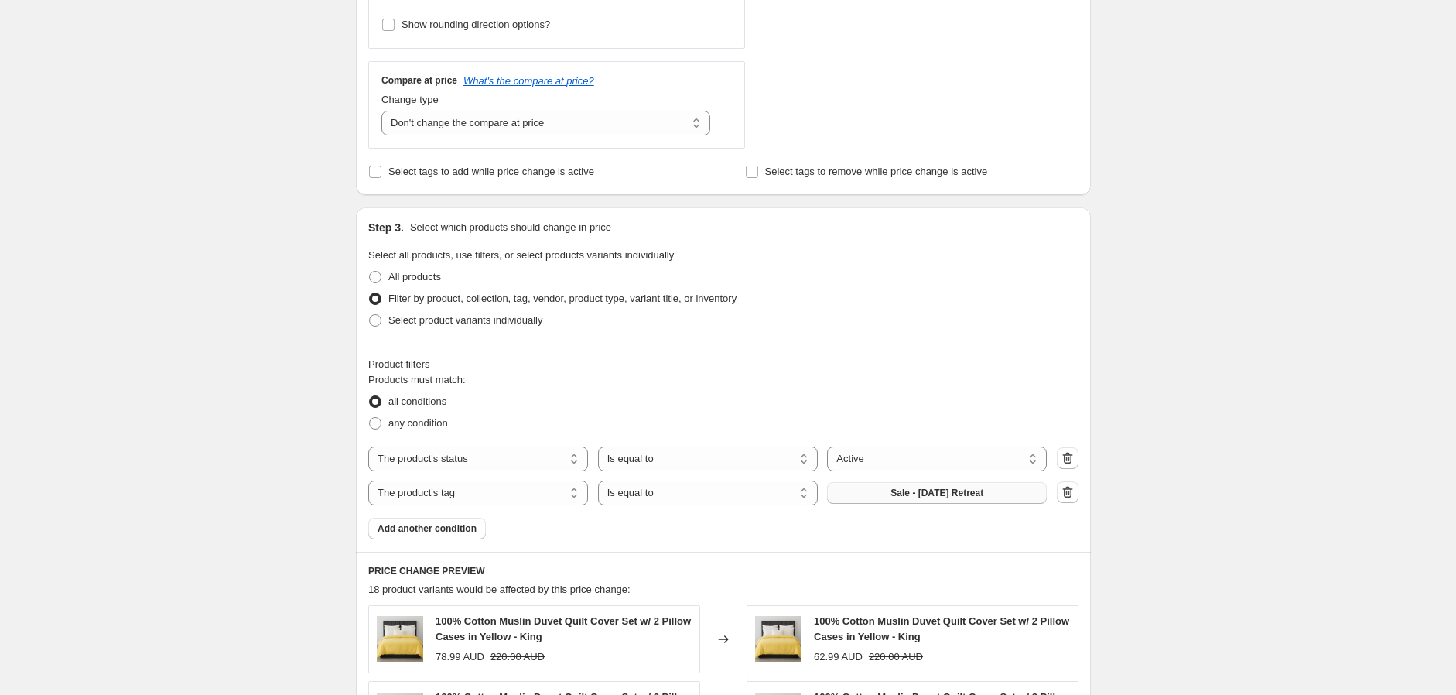
click at [934, 492] on span "Sale - [DATE] Retreat" at bounding box center [937, 493] width 93 height 12
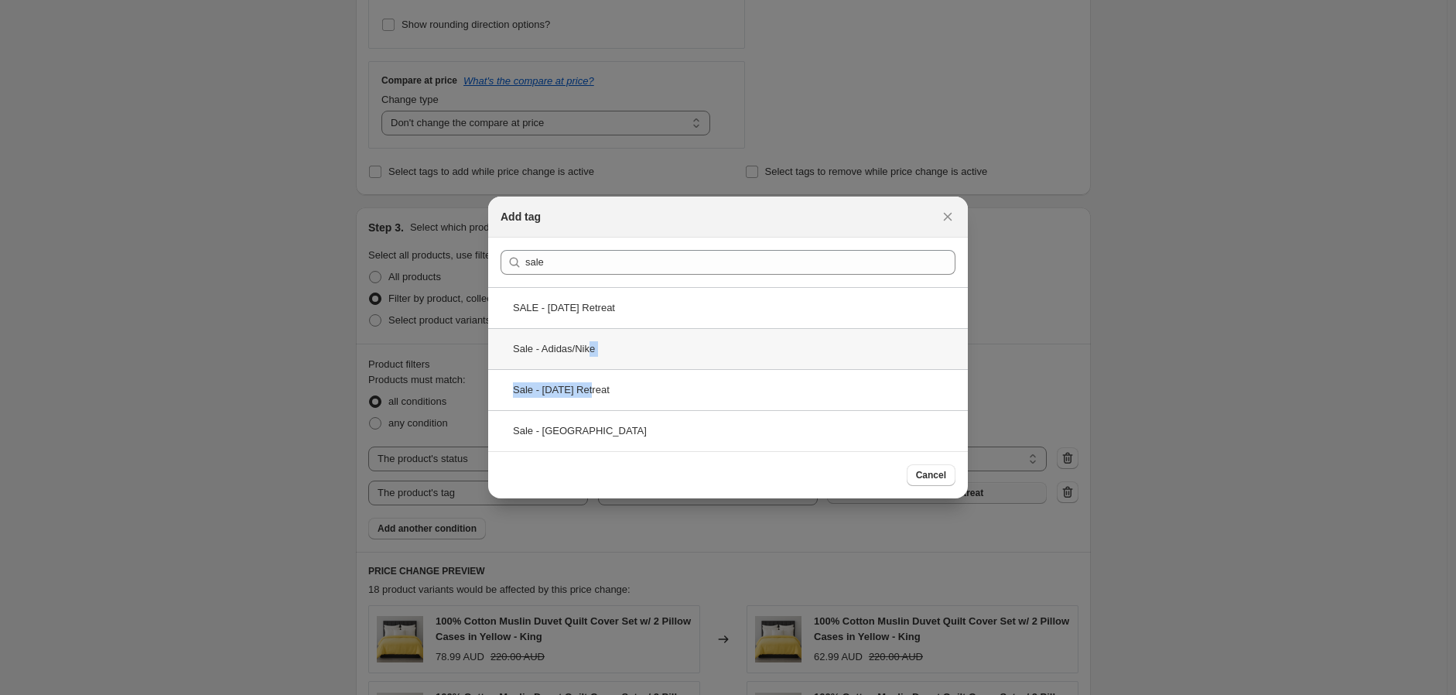
drag, startPoint x: 598, startPoint y: 389, endPoint x: 597, endPoint y: 350, distance: 39.5
click at [597, 350] on div "SALE - [DATE] Retreat Sale - Adidas/Nike Sale - [DATE] Retreat Sale - [GEOGRAPH…" at bounding box center [728, 369] width 480 height 164
click at [597, 350] on div "Sale - Adidas/Nike" at bounding box center [728, 348] width 480 height 41
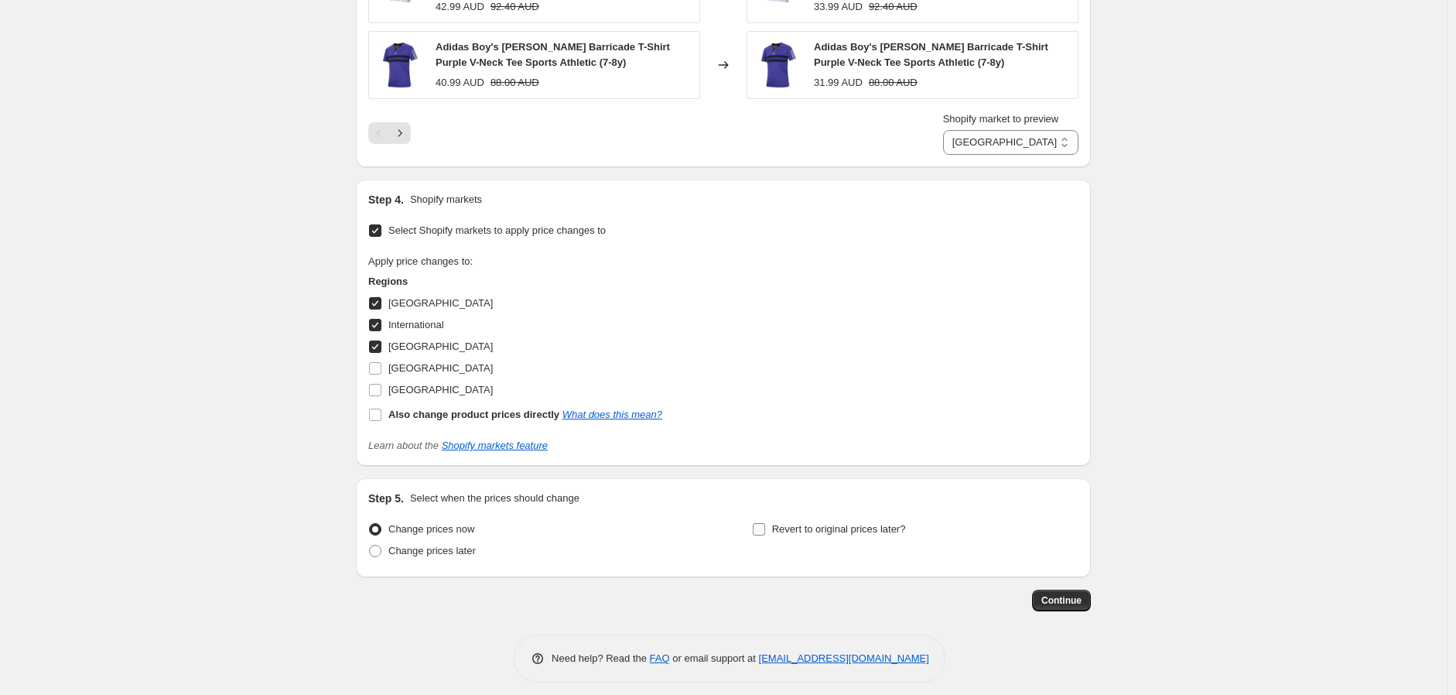
scroll to position [1467, 0]
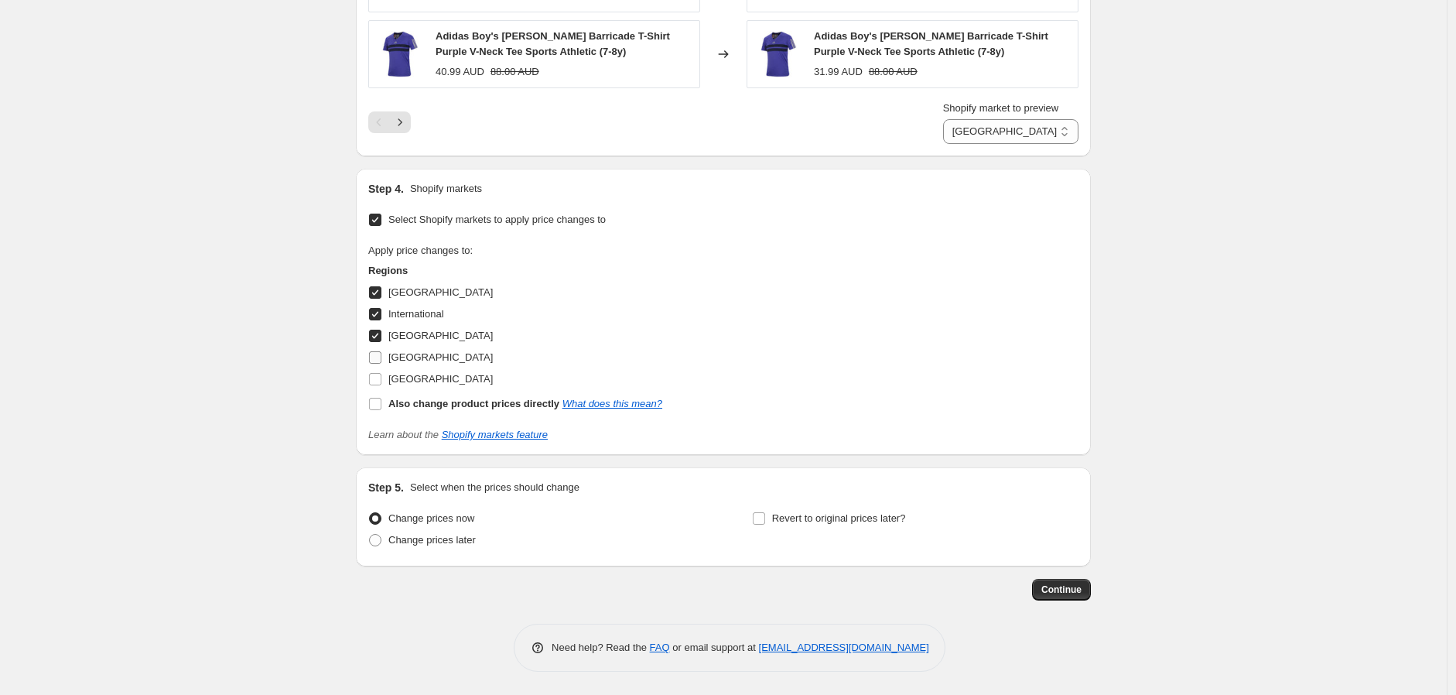
click at [380, 352] on input "[GEOGRAPHIC_DATA]" at bounding box center [375, 357] width 12 height 12
click at [380, 382] on input "[GEOGRAPHIC_DATA]" at bounding box center [375, 379] width 12 height 12
click at [447, 536] on span "Change prices later" at bounding box center [431, 540] width 87 height 12
click at [370, 535] on input "Change prices later" at bounding box center [369, 534] width 1 height 1
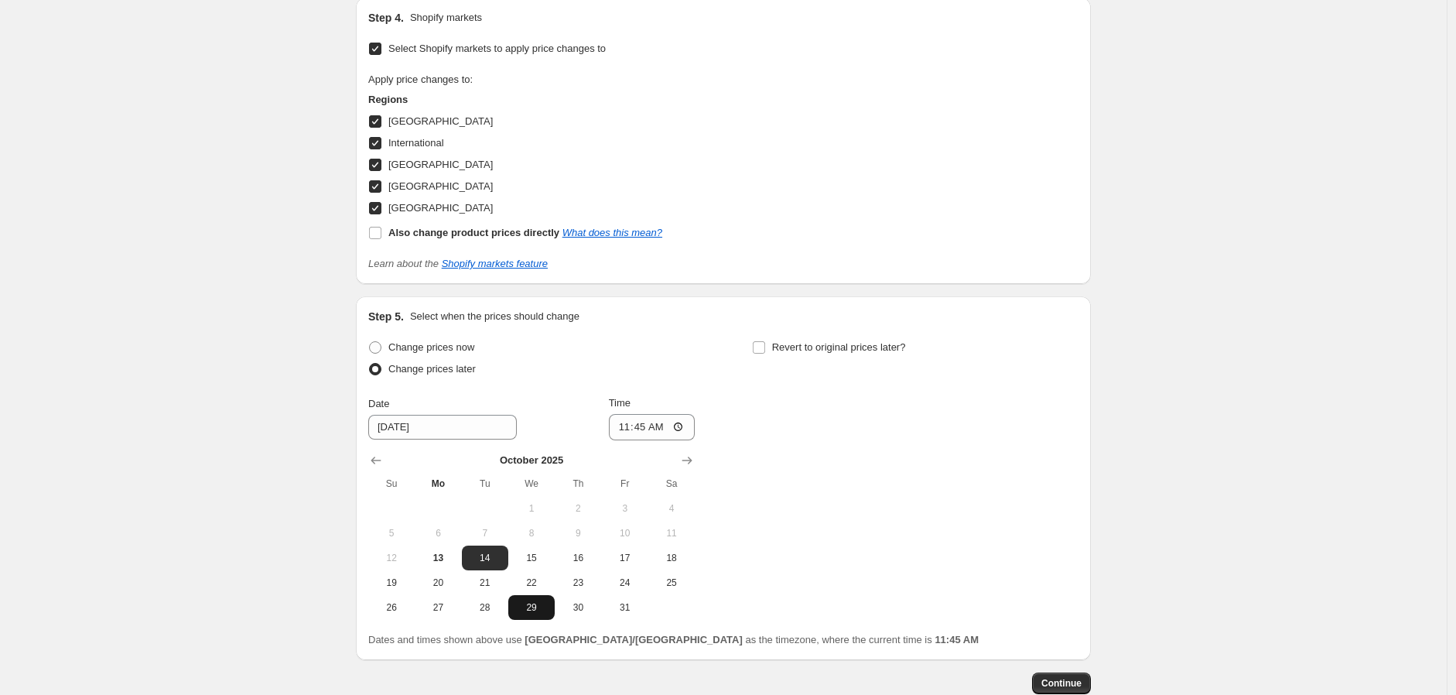
scroll to position [1639, 0]
click at [620, 426] on input "11:45" at bounding box center [652, 426] width 87 height 26
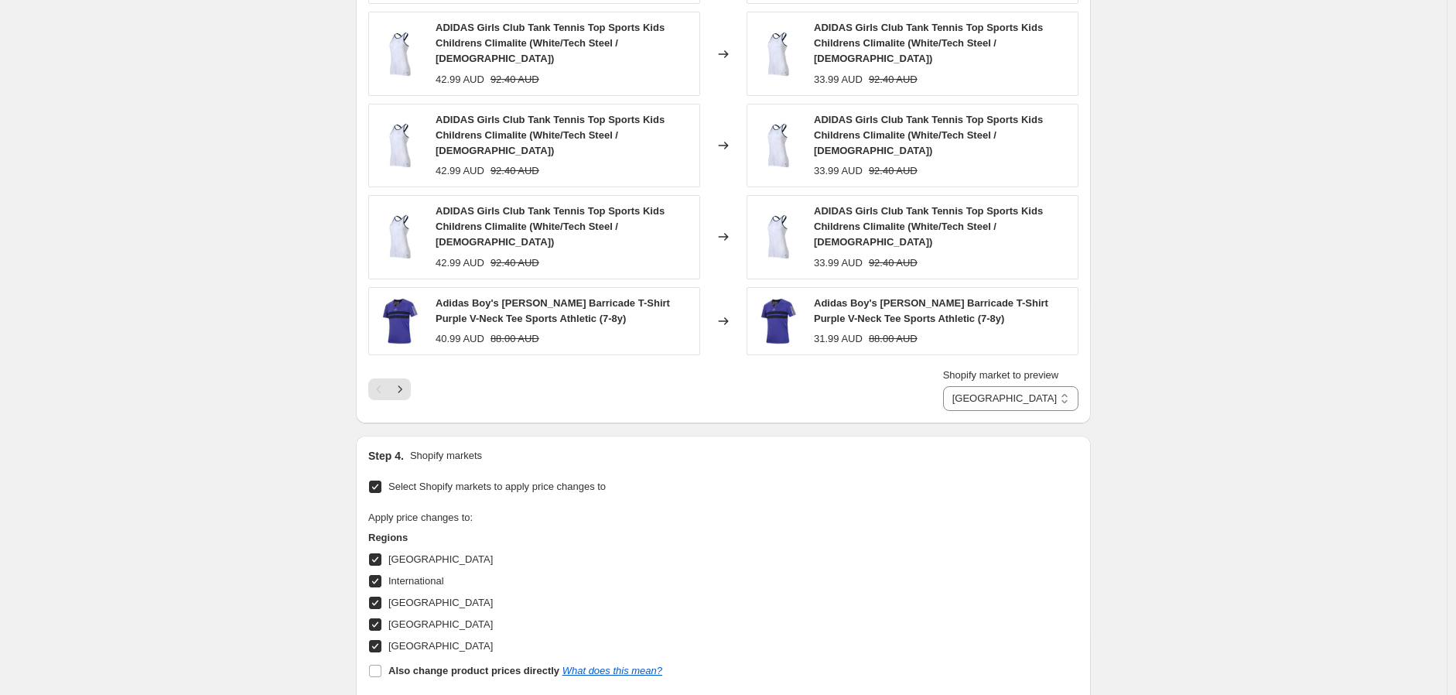
scroll to position [1124, 0]
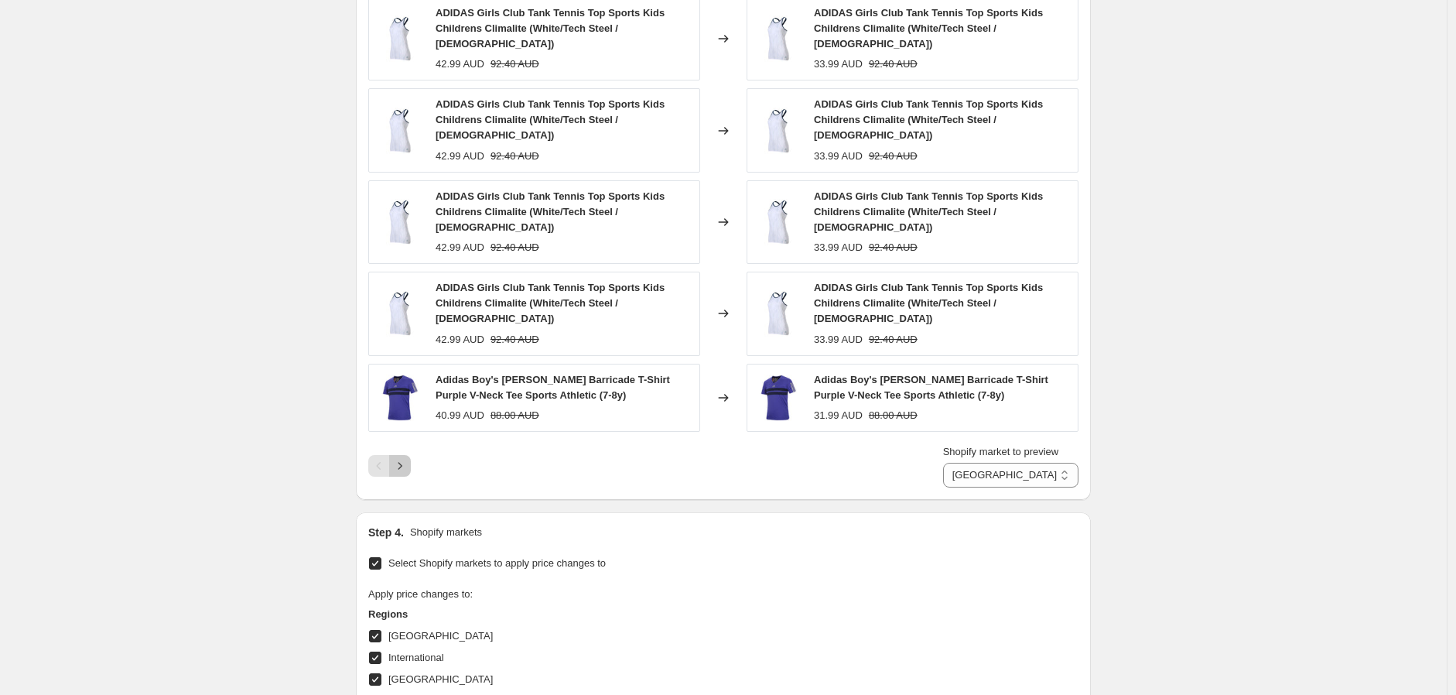
click at [402, 467] on icon "Next" at bounding box center [401, 465] width 4 height 7
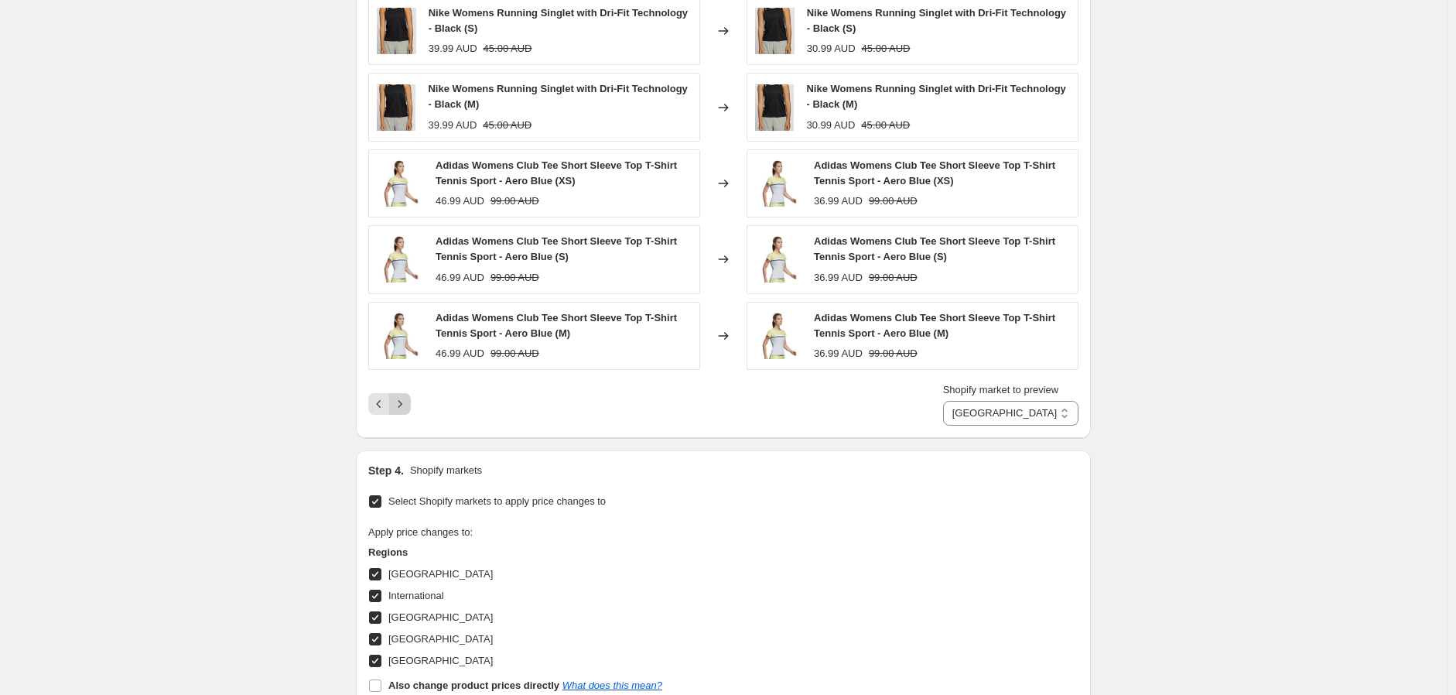
click at [408, 402] on icon "Next" at bounding box center [399, 403] width 15 height 15
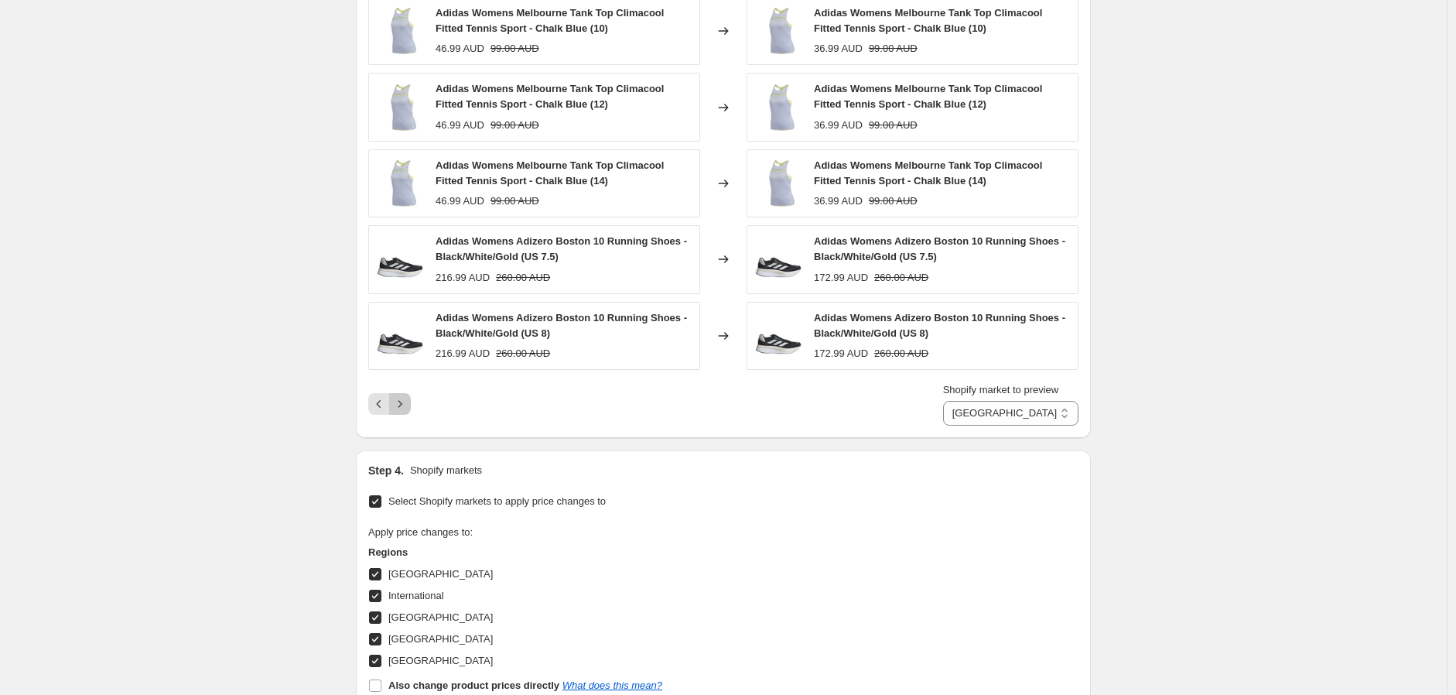
click at [408, 402] on icon "Next" at bounding box center [399, 403] width 15 height 15
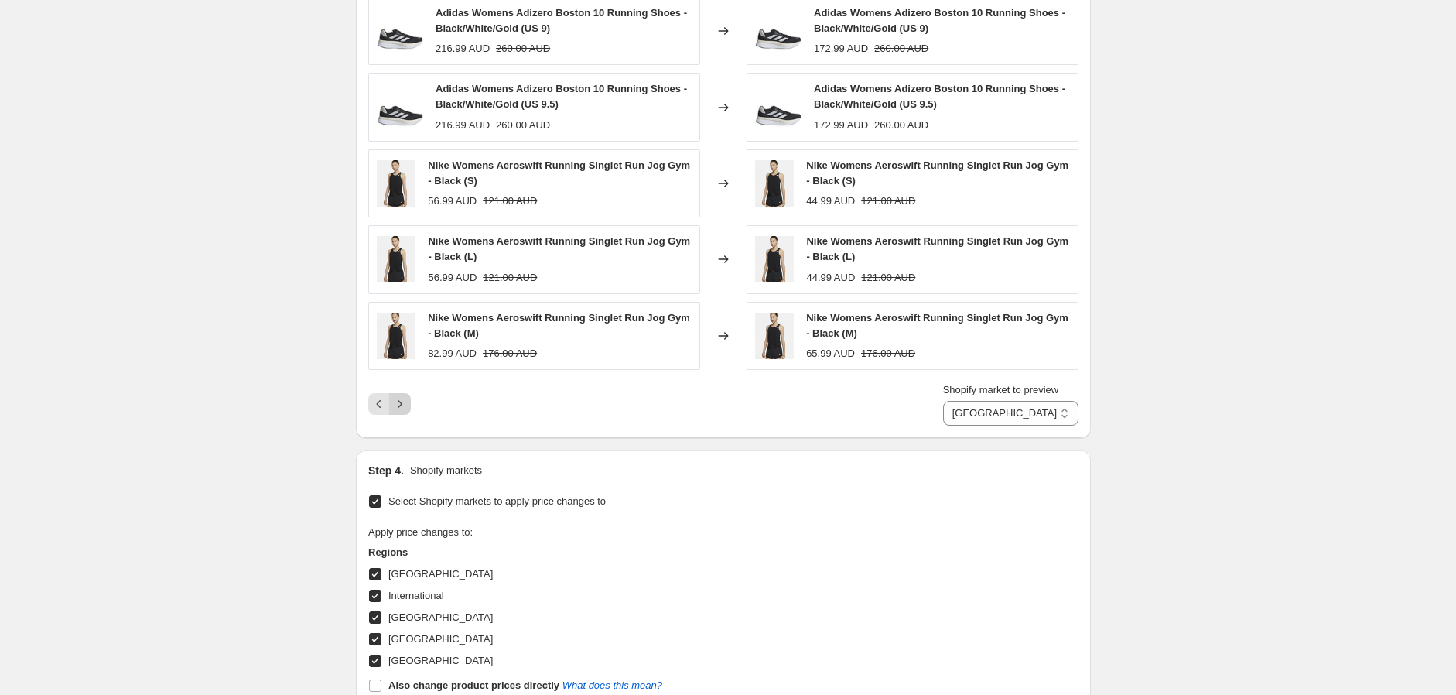
click at [408, 402] on icon "Next" at bounding box center [399, 403] width 15 height 15
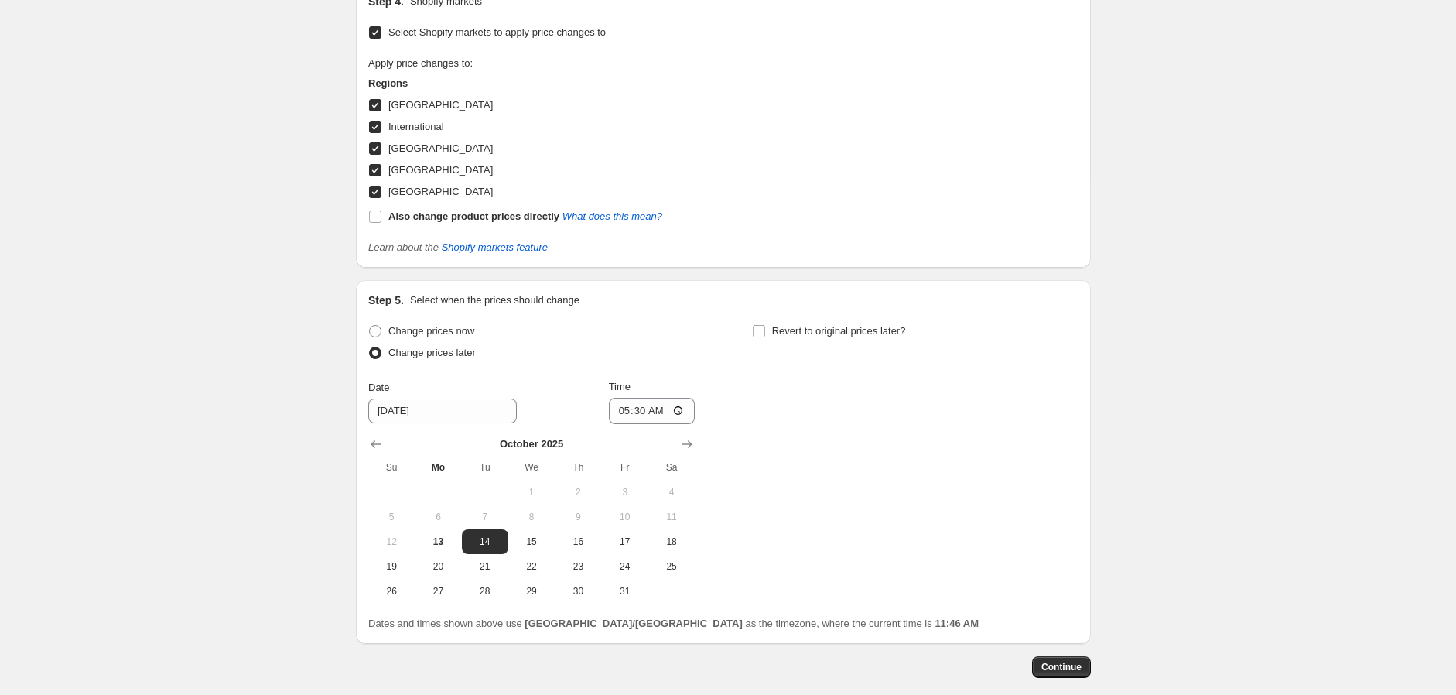
scroll to position [1670, 0]
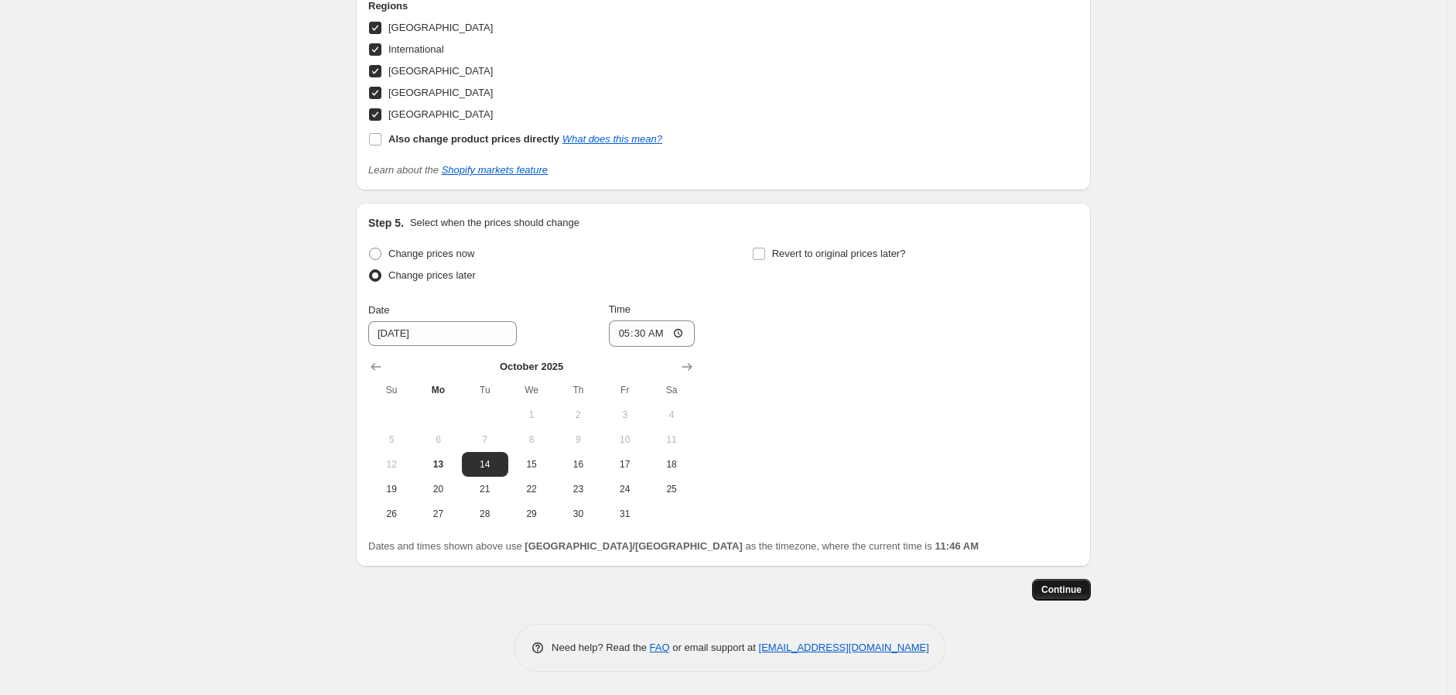
click at [1064, 588] on span "Continue" at bounding box center [1062, 590] width 40 height 12
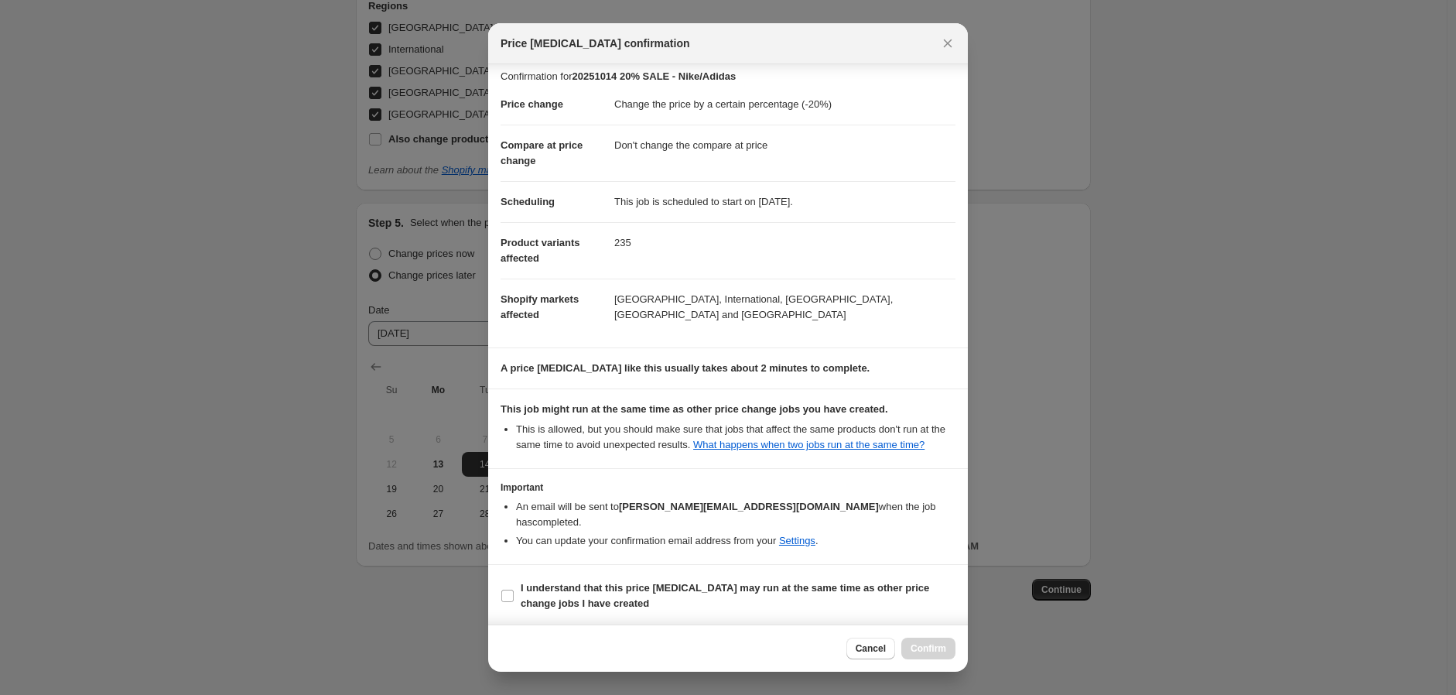
scroll to position [9, 0]
click at [528, 592] on b "I understand that this price [MEDICAL_DATA] may run at the same time as other p…" at bounding box center [725, 593] width 409 height 27
click at [514, 592] on input "I understand that this price [MEDICAL_DATA] may run at the same time as other p…" at bounding box center [507, 594] width 12 height 12
click at [945, 653] on span "Confirm" at bounding box center [929, 648] width 36 height 12
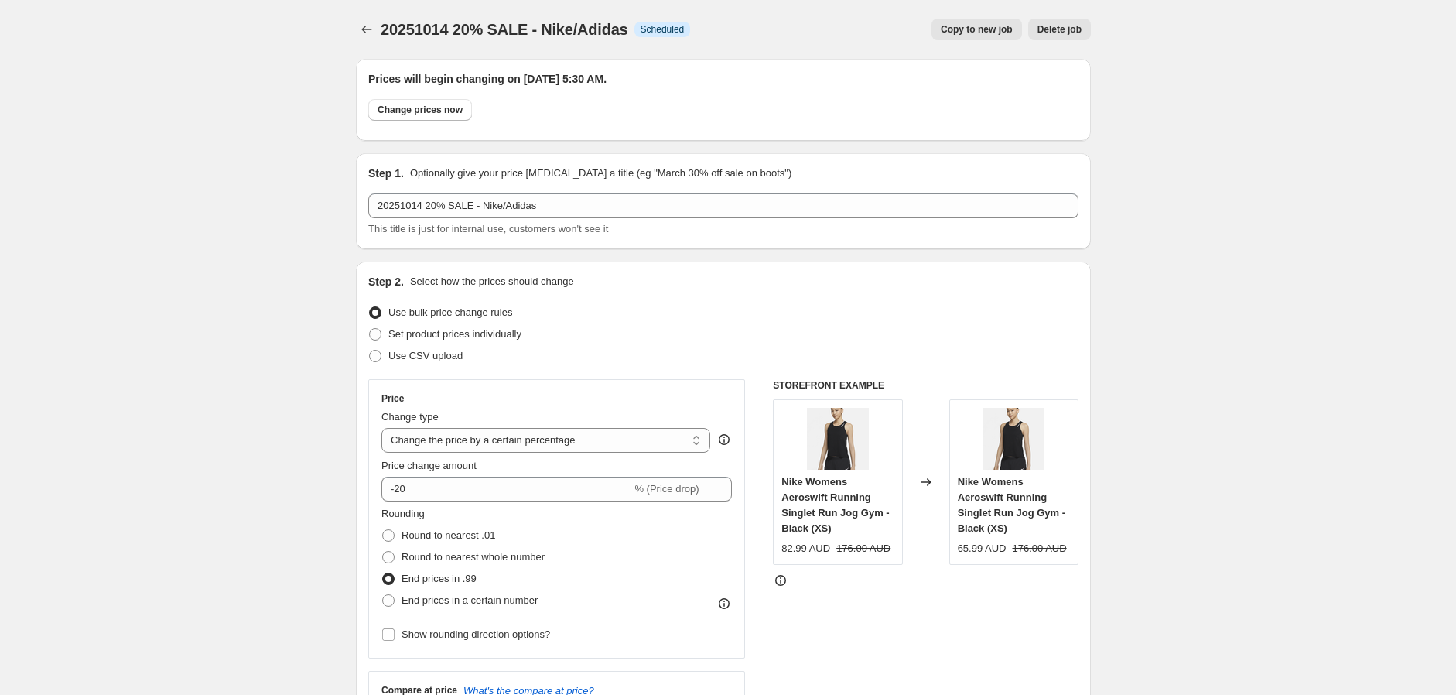
click at [984, 29] on span "Copy to new job" at bounding box center [977, 29] width 72 height 12
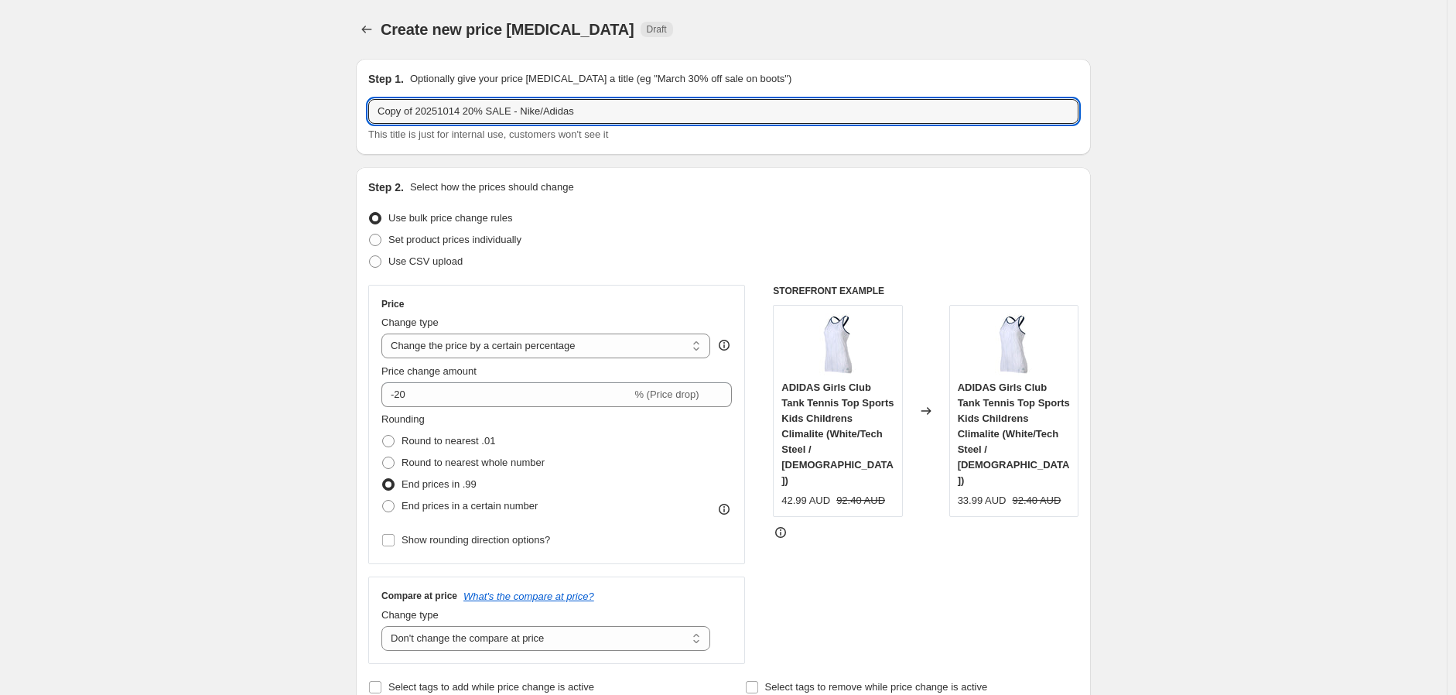
drag, startPoint x: 421, startPoint y: 109, endPoint x: 344, endPoint y: 111, distance: 76.6
click at [436, 117] on input "20251014 20% SALE - Nike/Adidas" at bounding box center [723, 111] width 710 height 25
click at [445, 111] on input "20251014 20% SALE - Nike/Adidas" at bounding box center [723, 111] width 710 height 25
drag, startPoint x: 484, startPoint y: 100, endPoint x: 591, endPoint y: 104, distance: 107.7
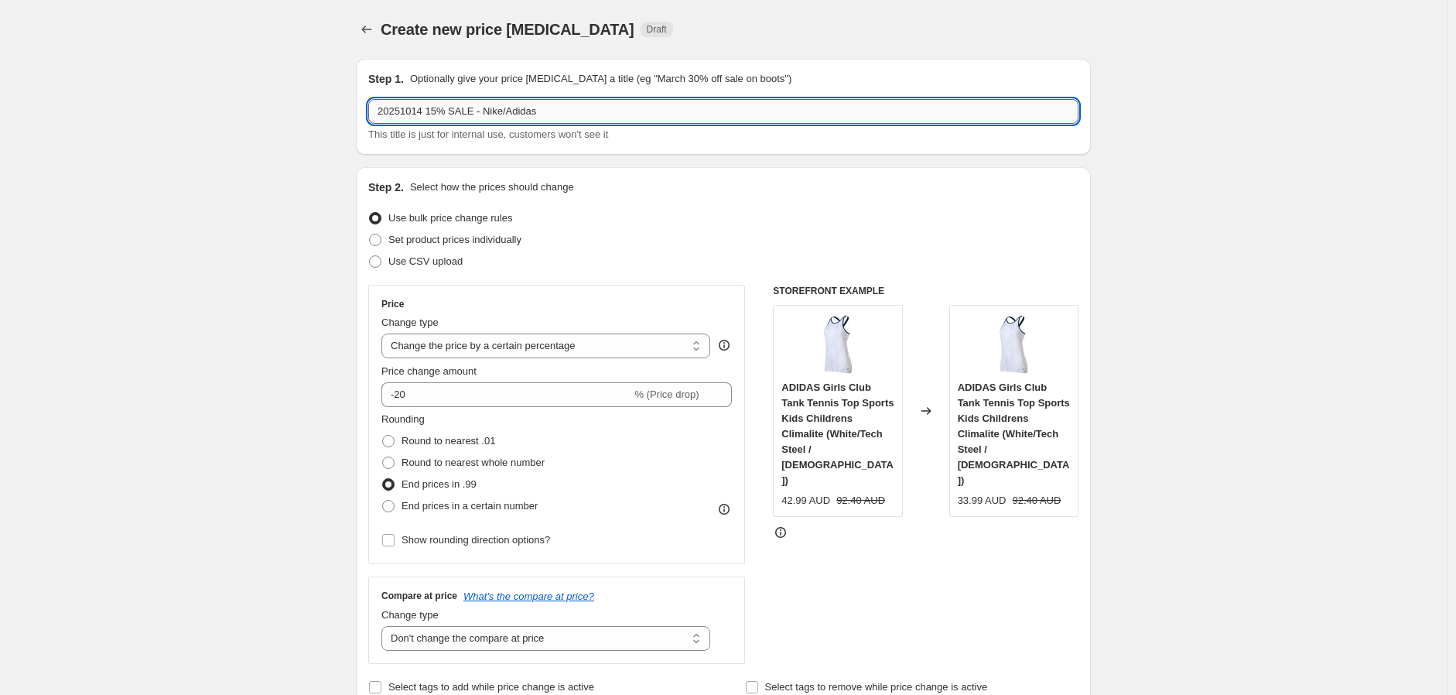
click at [591, 104] on input "20251014 15% SALE - Nike/Adidas" at bounding box center [723, 111] width 710 height 25
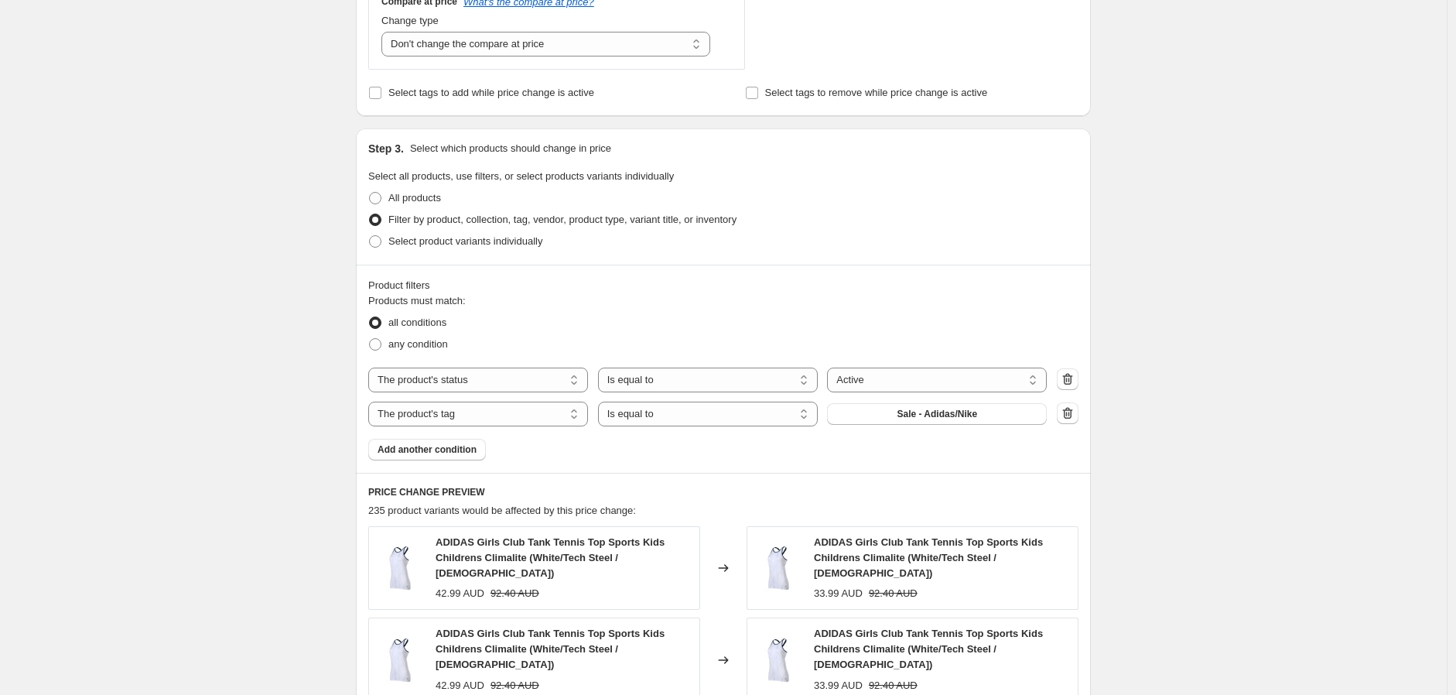
scroll to position [601, 0]
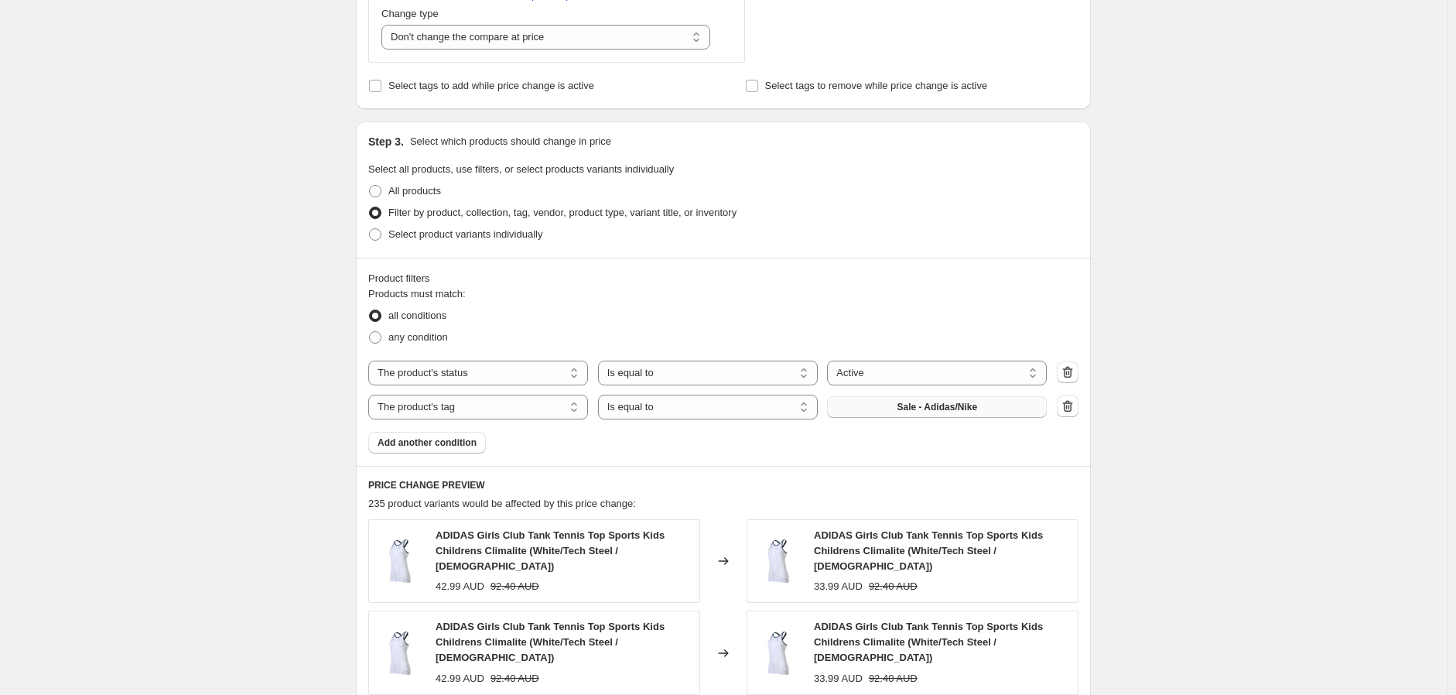
click at [945, 412] on span "Sale - Adidas/Nike" at bounding box center [937, 407] width 80 height 12
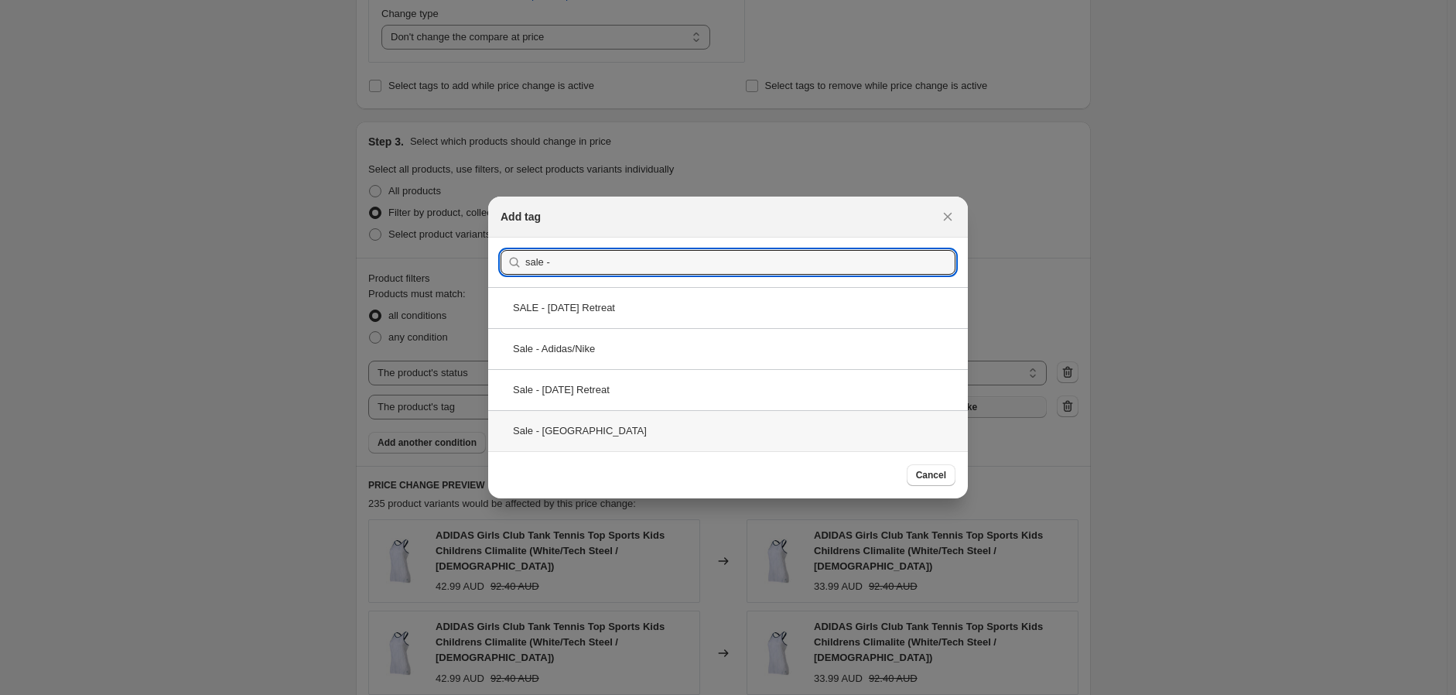
click at [605, 430] on div "Sale - [GEOGRAPHIC_DATA]" at bounding box center [728, 430] width 480 height 41
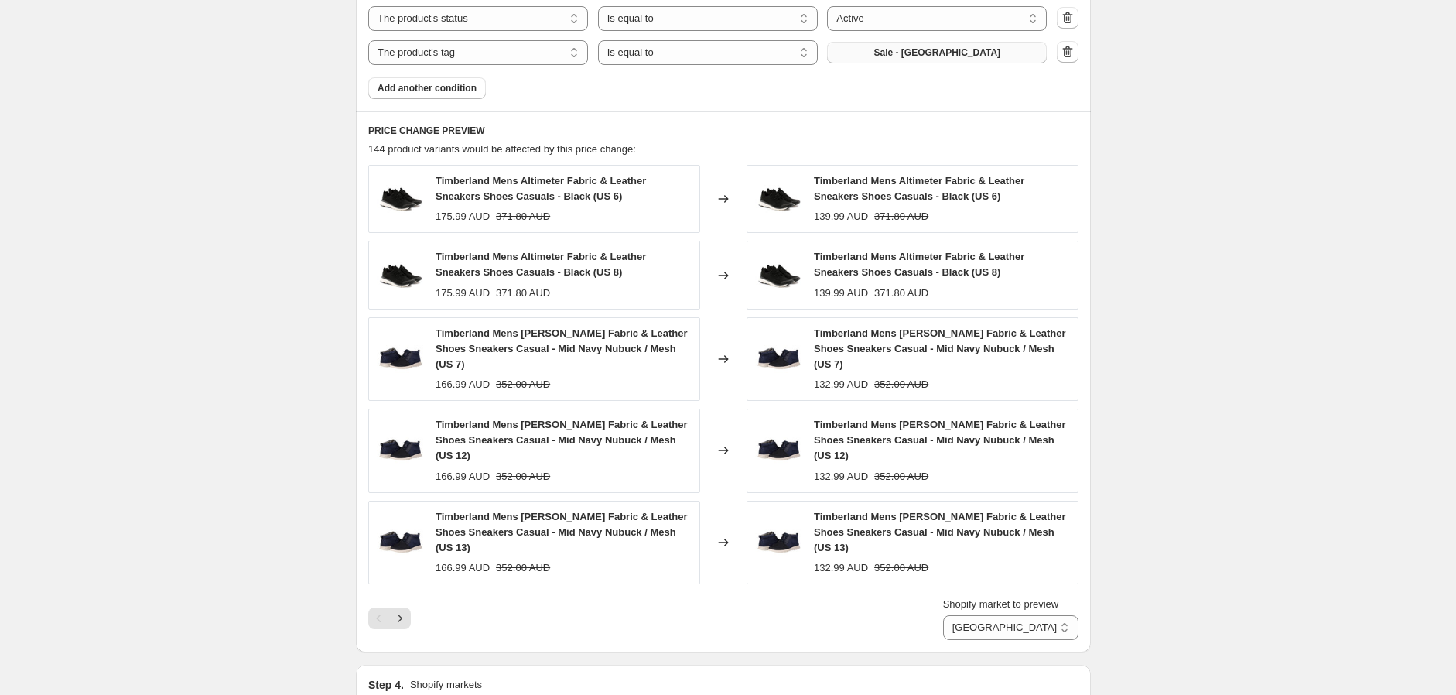
scroll to position [1032, 0]
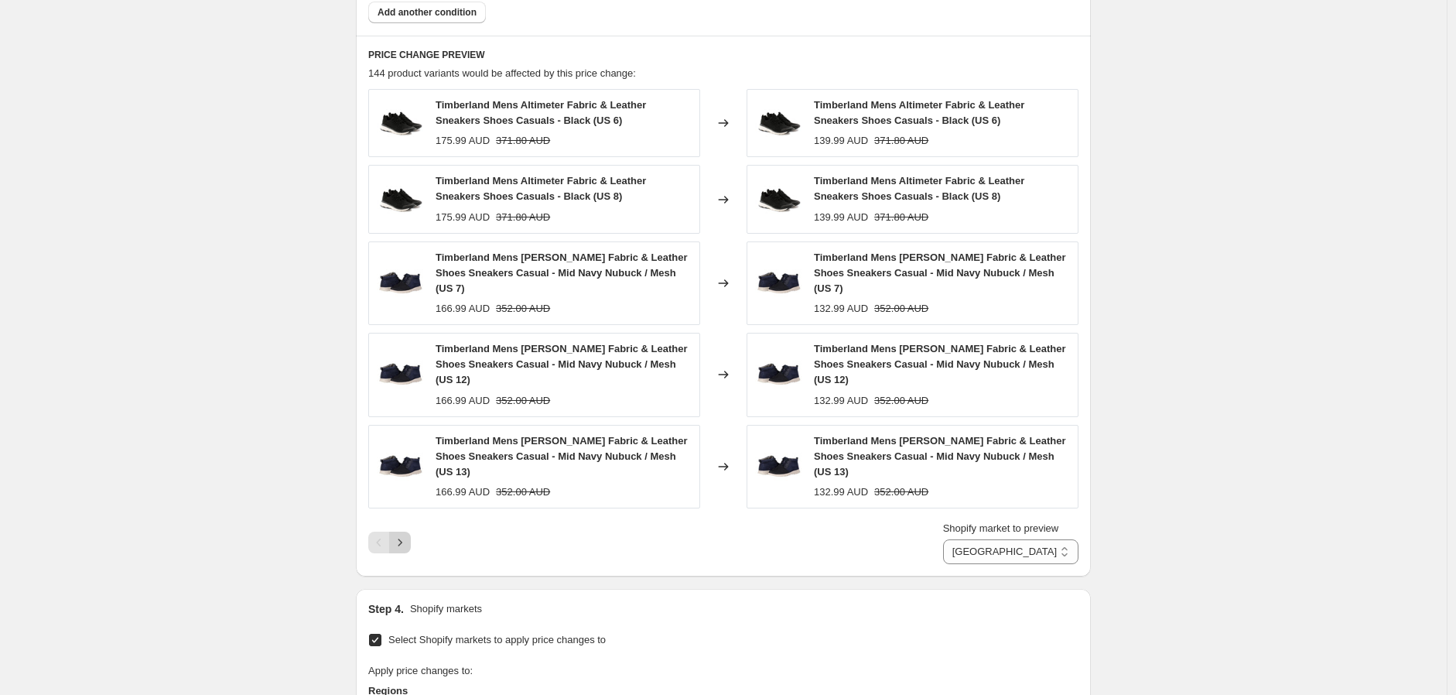
click at [403, 535] on icon "Next" at bounding box center [399, 542] width 15 height 15
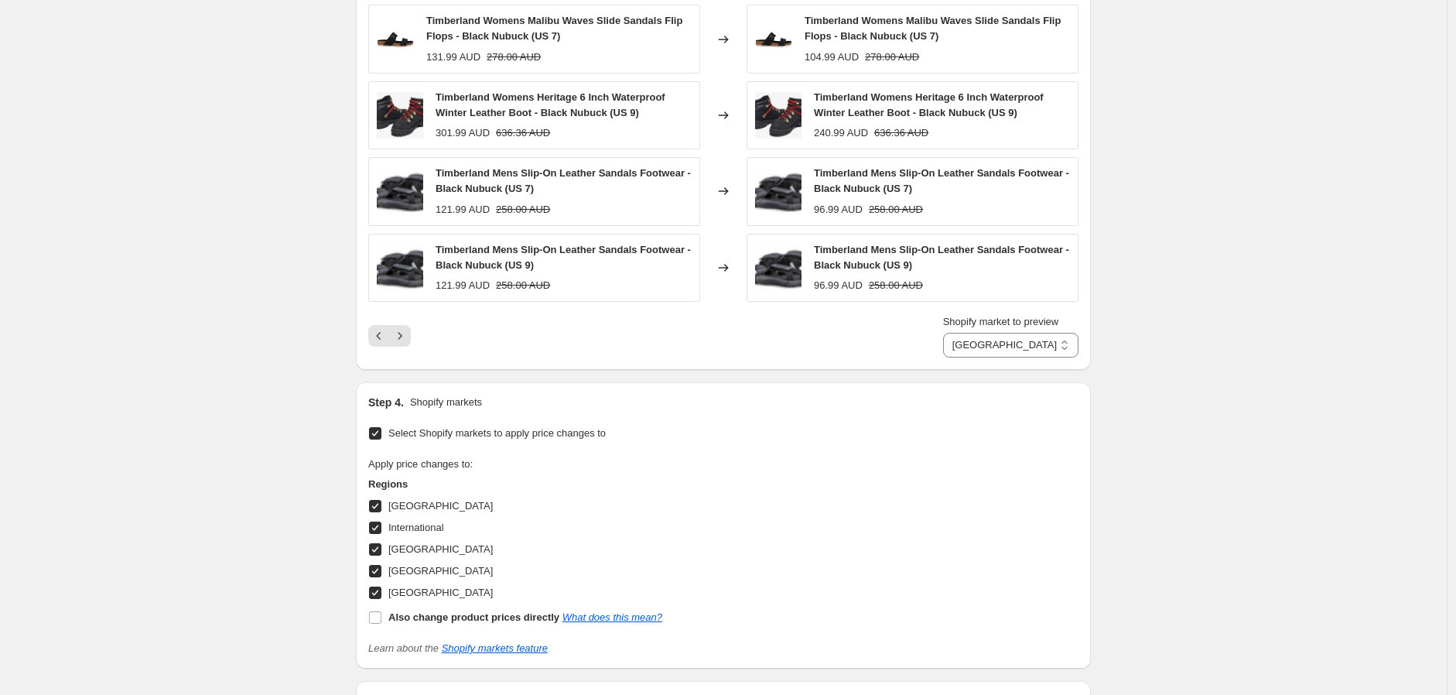
scroll to position [1405, 0]
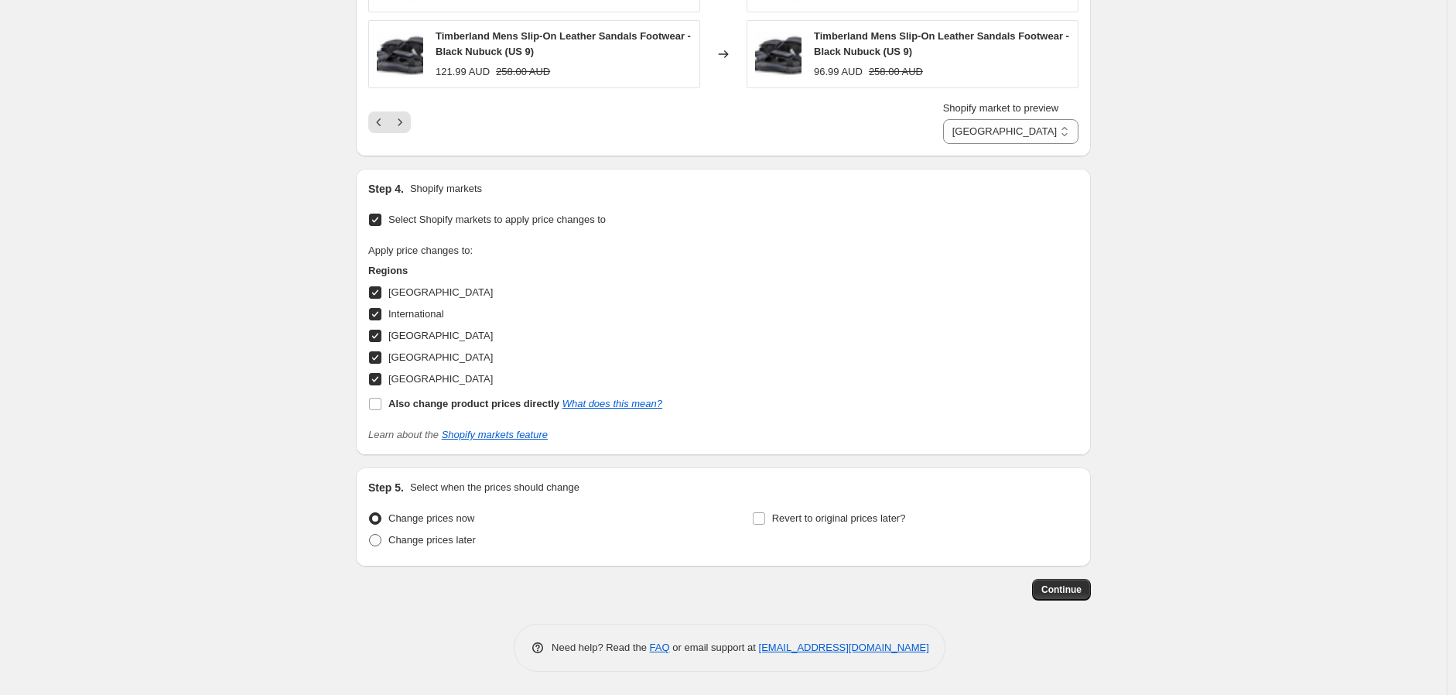
click at [476, 544] on span "Change prices later" at bounding box center [431, 540] width 87 height 12
click at [370, 535] on input "Change prices later" at bounding box center [369, 534] width 1 height 1
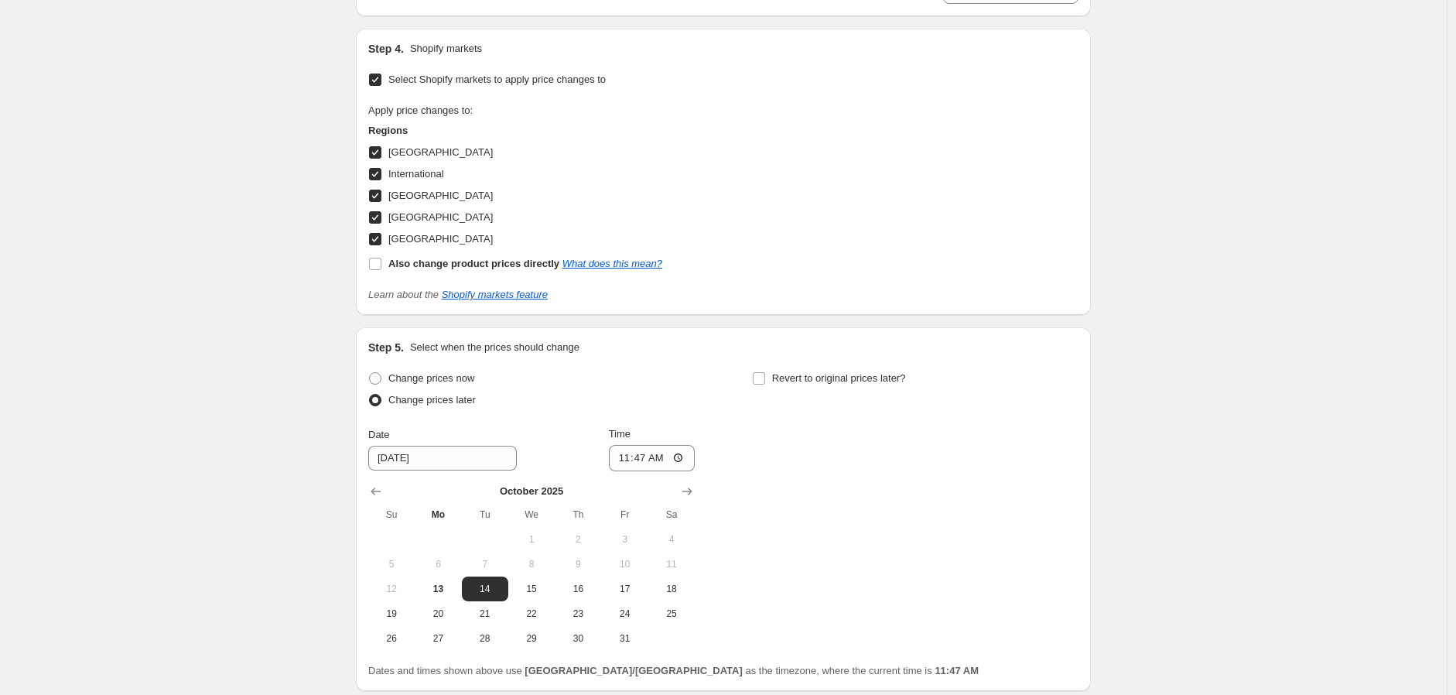
scroll to position [1664, 0]
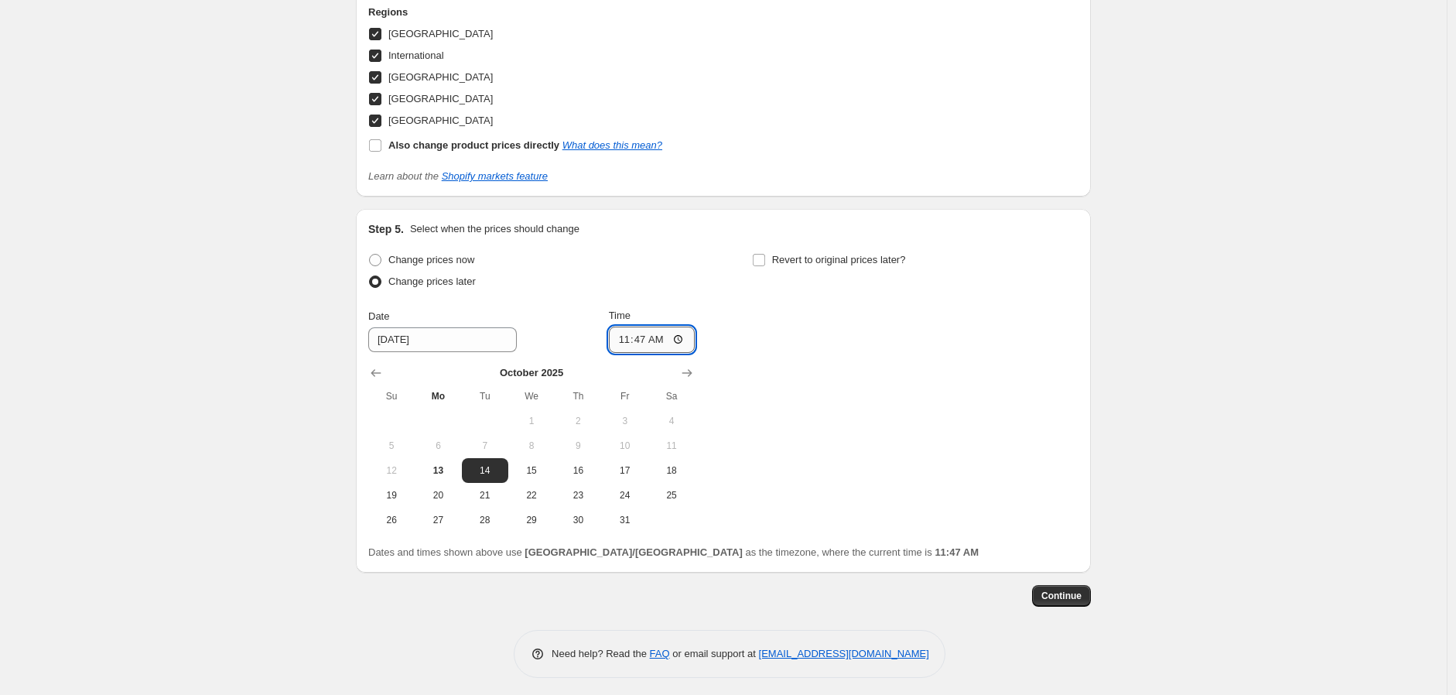
click at [621, 337] on input "11:47" at bounding box center [652, 340] width 87 height 26
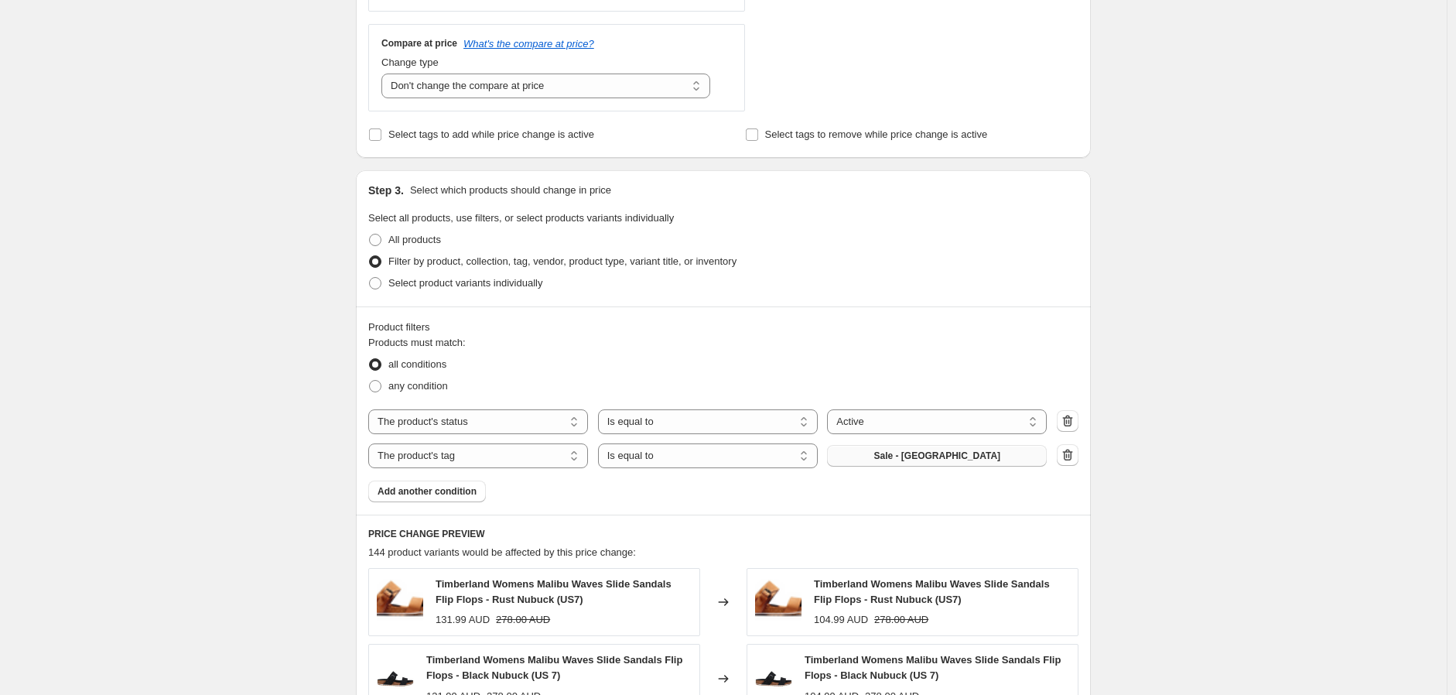
scroll to position [0, 0]
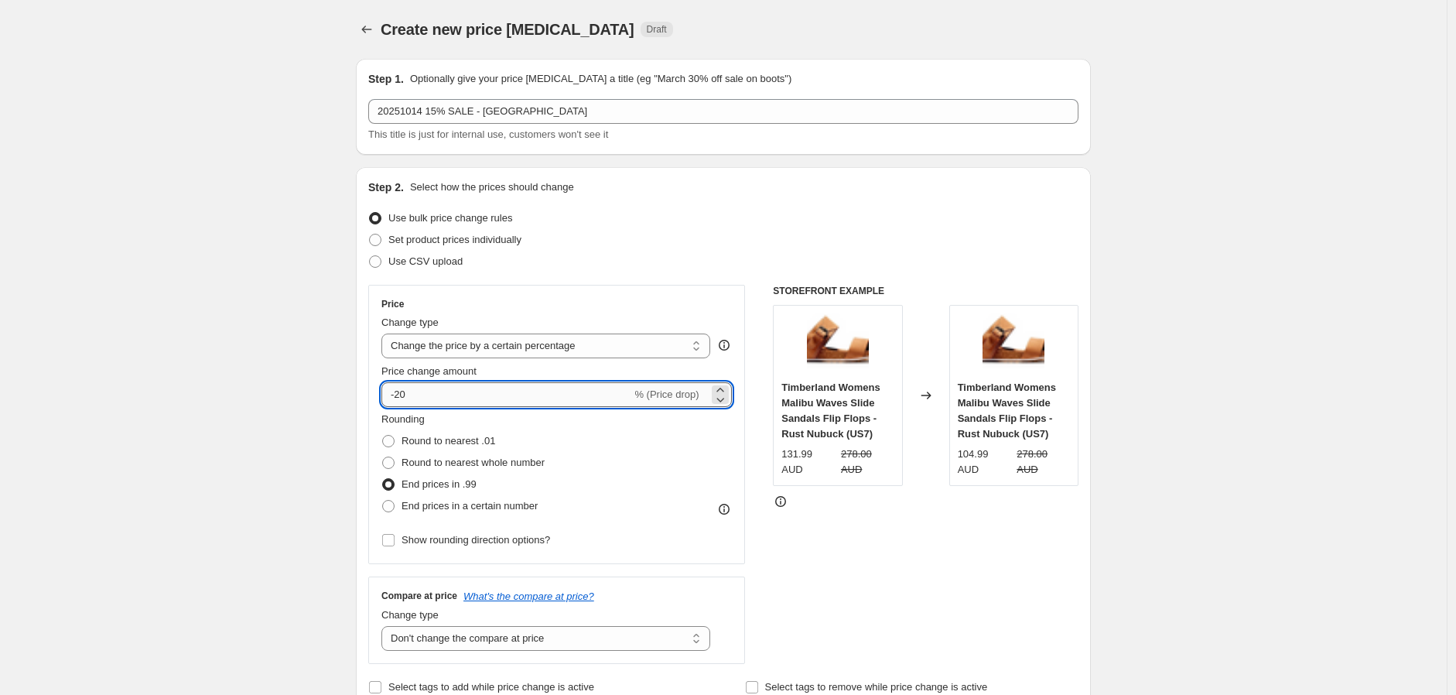
click at [402, 394] on input "-20" at bounding box center [507, 394] width 250 height 25
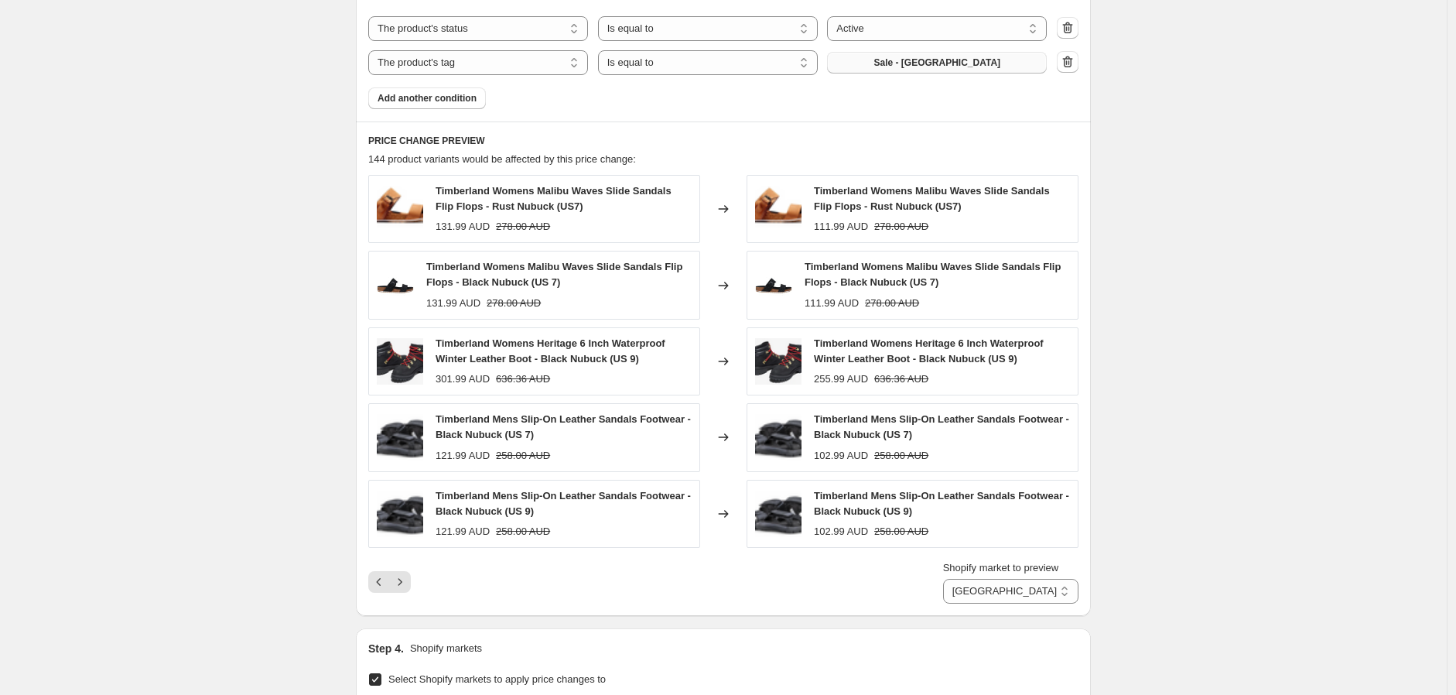
scroll to position [1117, 0]
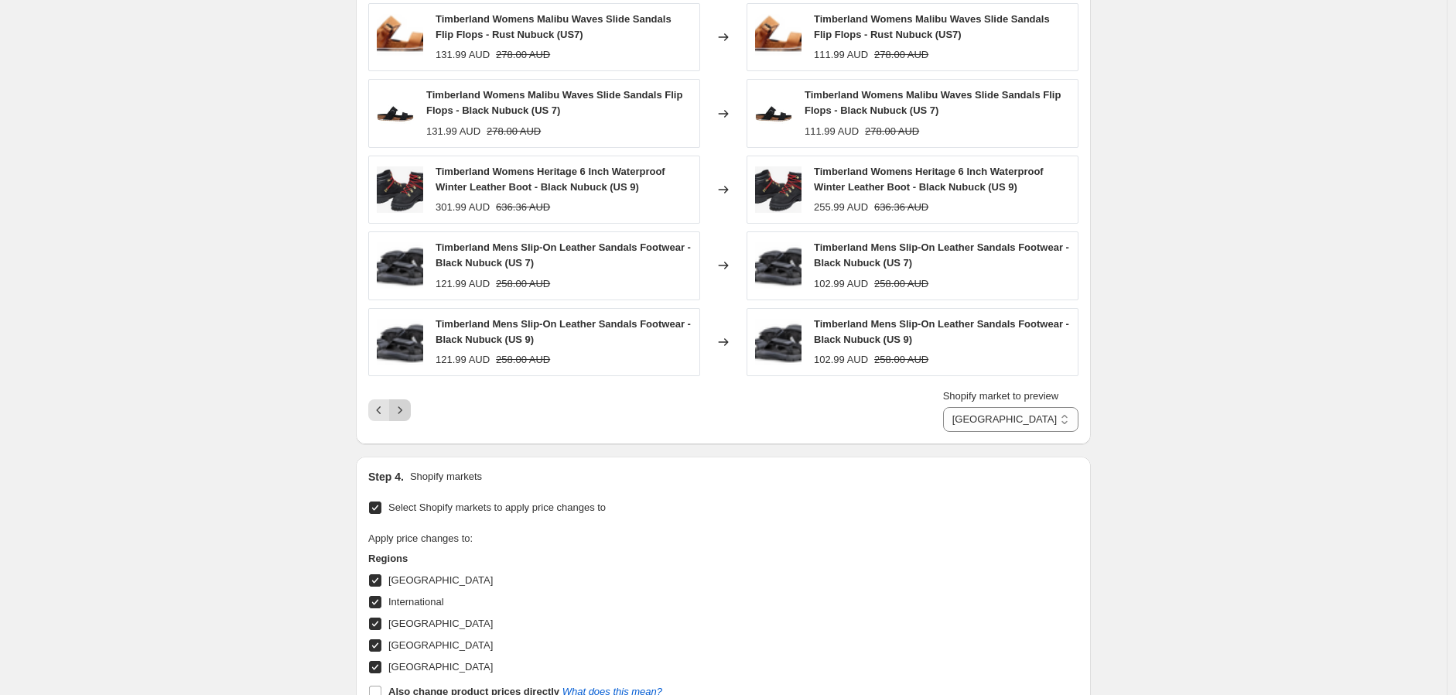
click at [411, 413] on button "Next" at bounding box center [400, 410] width 22 height 22
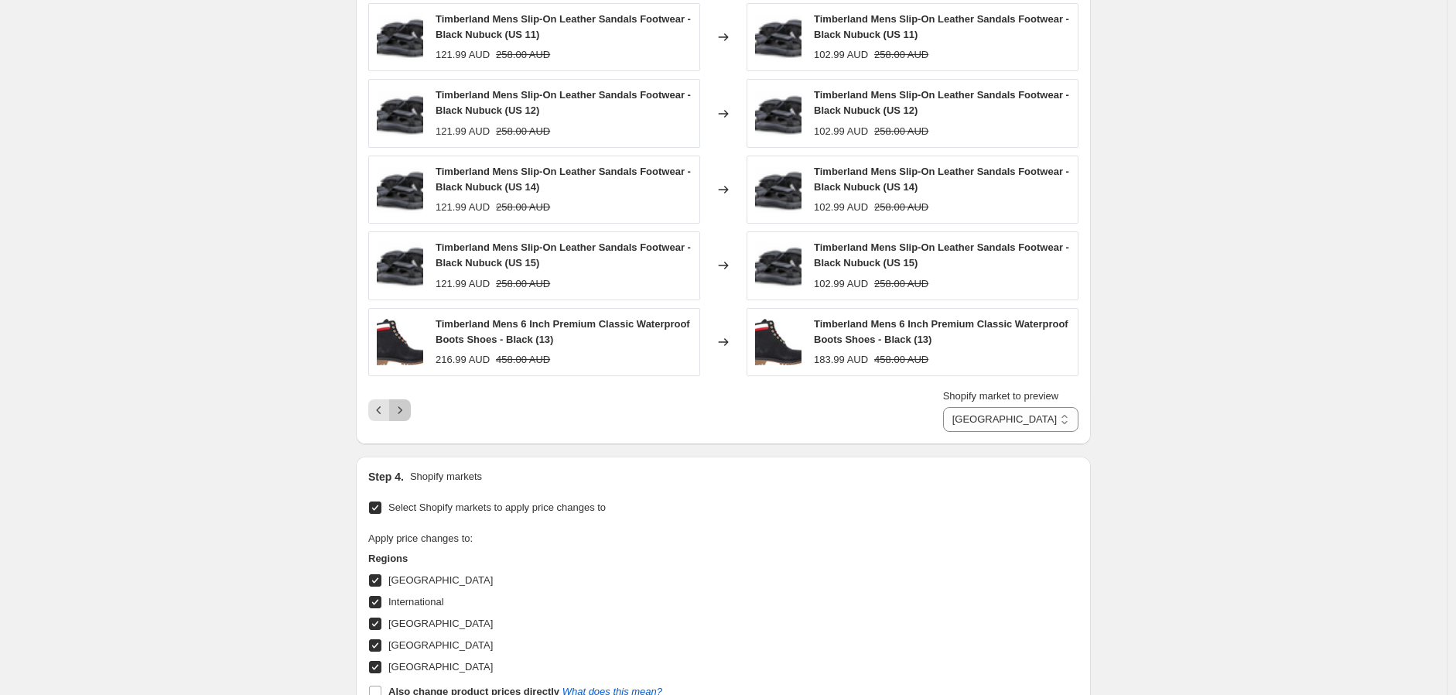
click at [411, 413] on button "Next" at bounding box center [400, 410] width 22 height 22
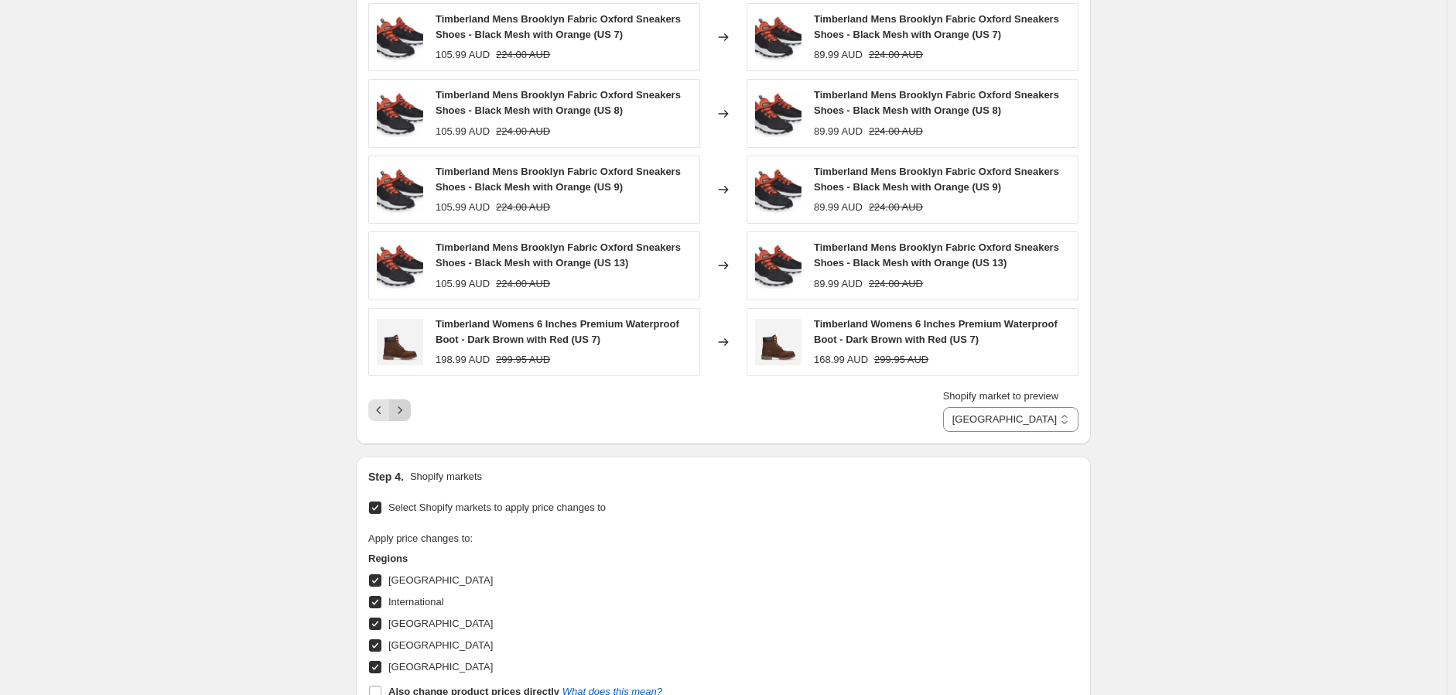
click at [411, 413] on button "Next" at bounding box center [400, 410] width 22 height 22
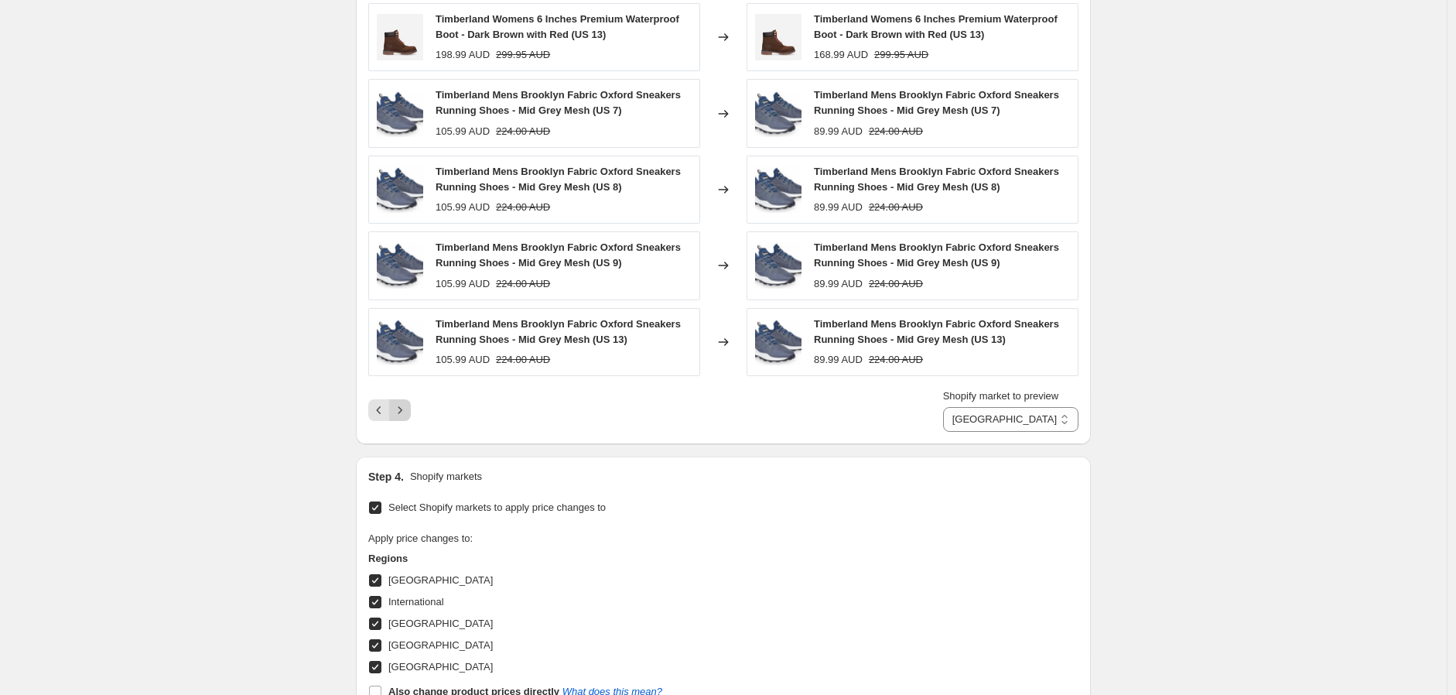
click at [411, 413] on button "Next" at bounding box center [400, 410] width 22 height 22
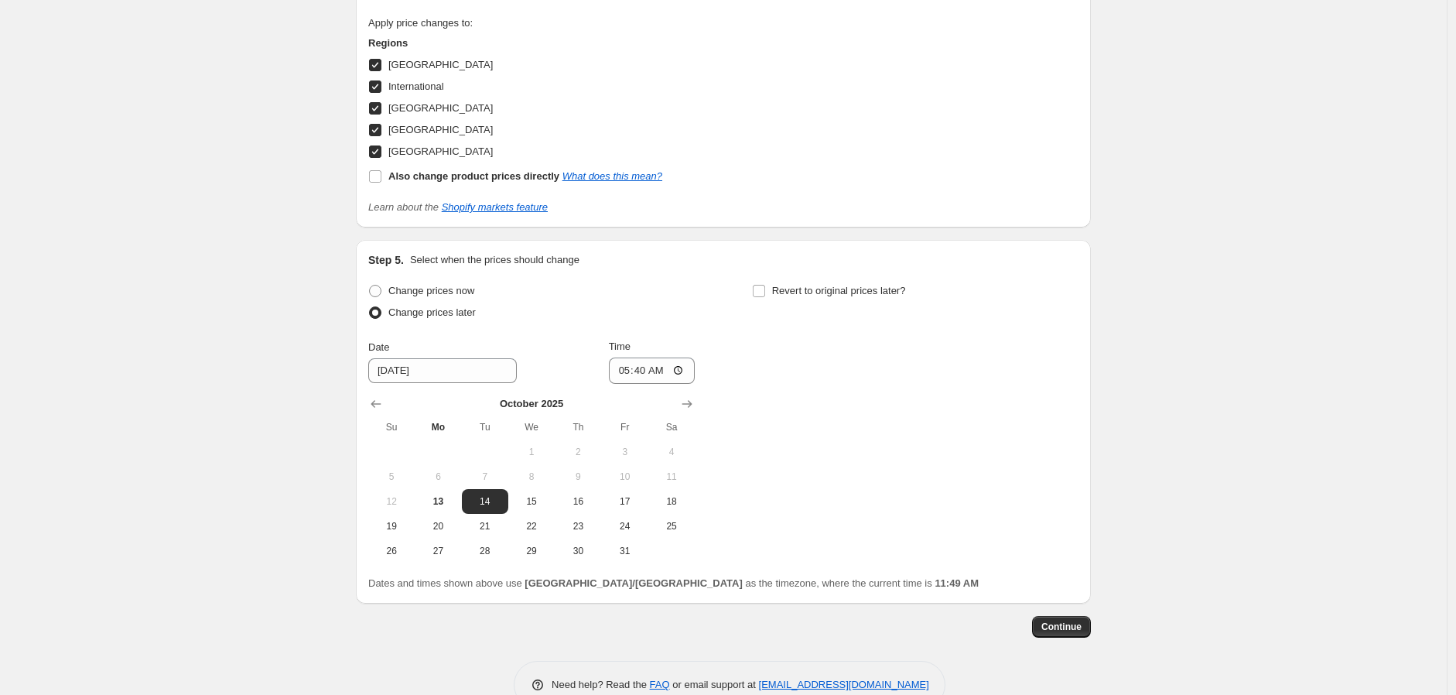
scroll to position [1634, 0]
drag, startPoint x: 1091, startPoint y: 624, endPoint x: 1333, endPoint y: 448, distance: 298.6
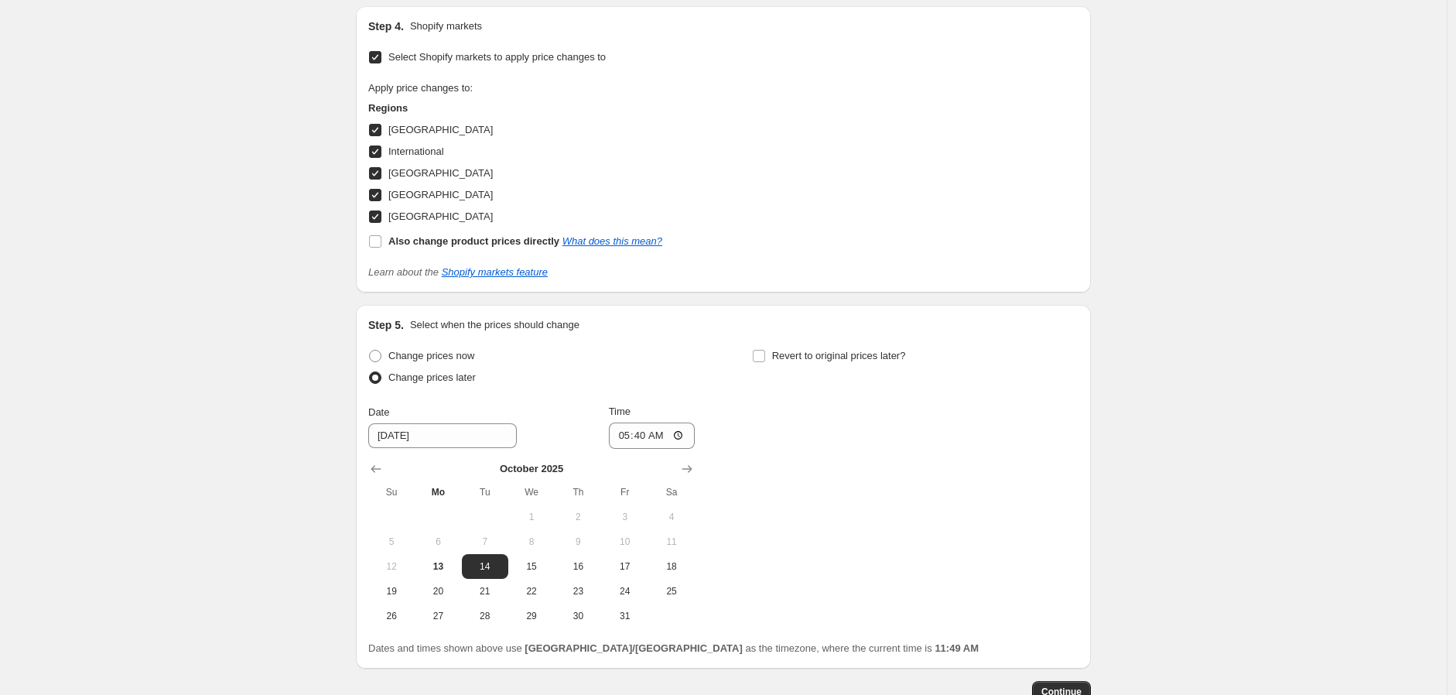
scroll to position [1670, 0]
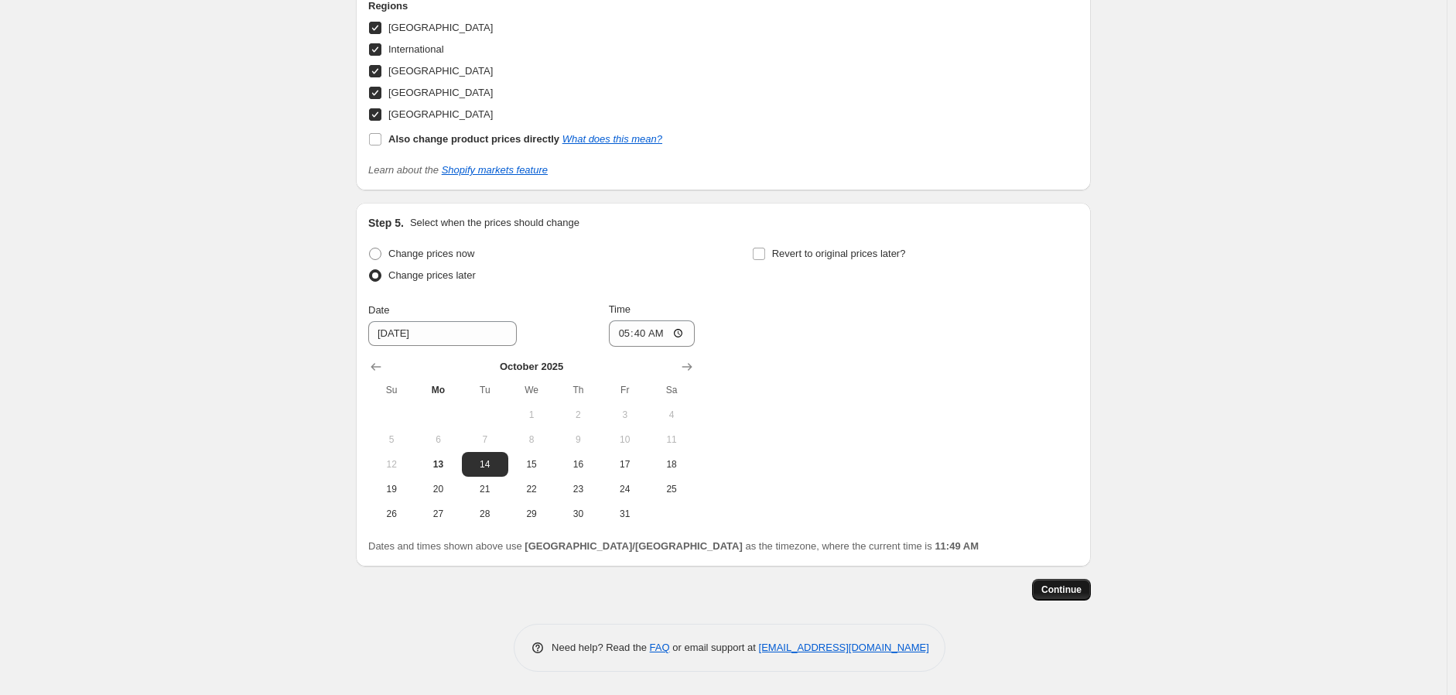
click at [1072, 583] on button "Continue" at bounding box center [1061, 590] width 59 height 22
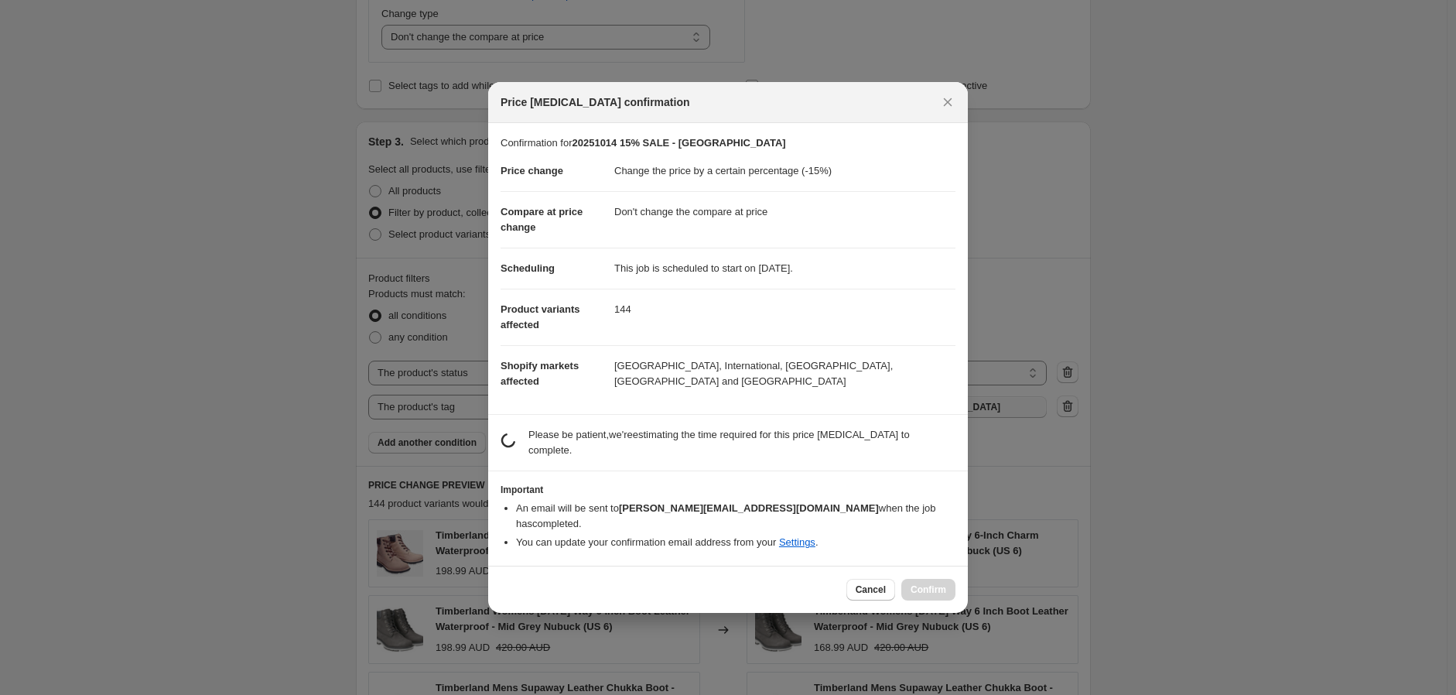
scroll to position [0, 0]
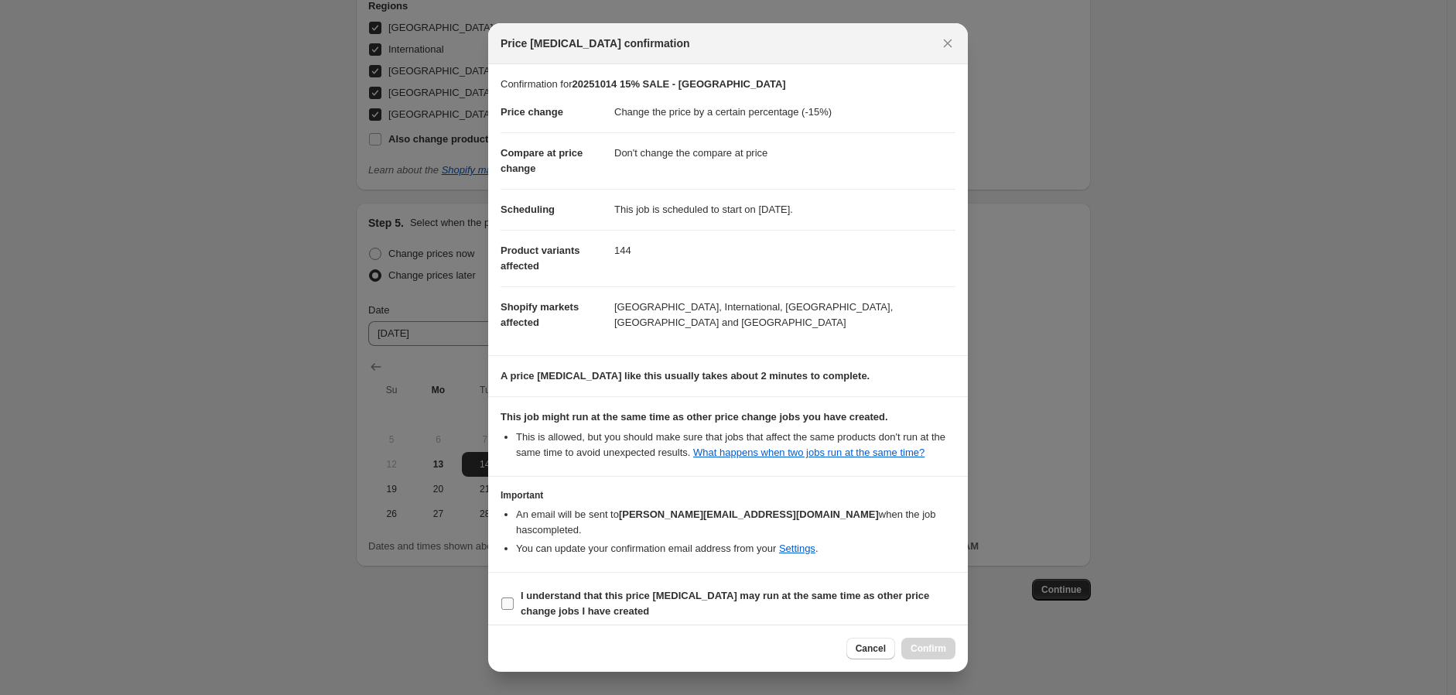
click at [635, 595] on b "I understand that this price [MEDICAL_DATA] may run at the same time as other p…" at bounding box center [725, 603] width 409 height 27
click at [514, 597] on input "I understand that this price [MEDICAL_DATA] may run at the same time as other p…" at bounding box center [507, 603] width 12 height 12
click at [929, 642] on button "Confirm" at bounding box center [929, 649] width 54 height 22
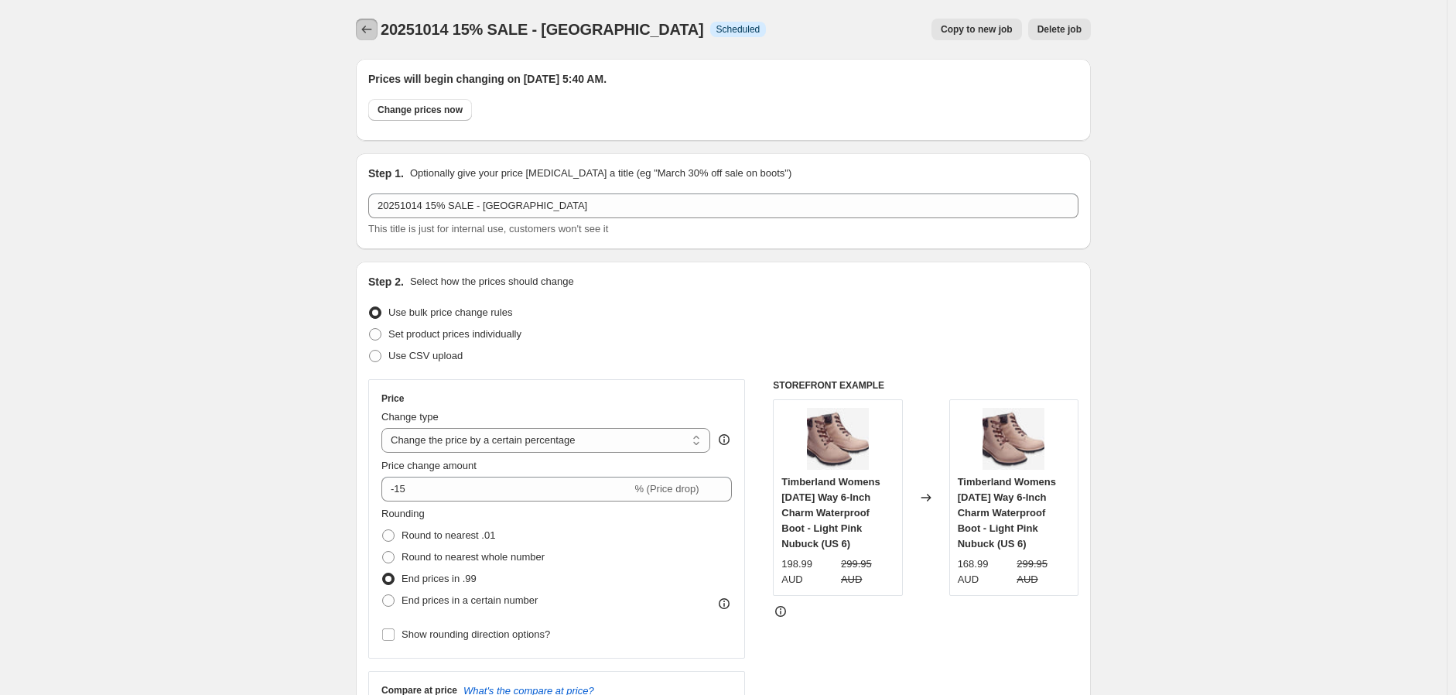
click at [366, 29] on icon "Price change jobs" at bounding box center [366, 29] width 15 height 15
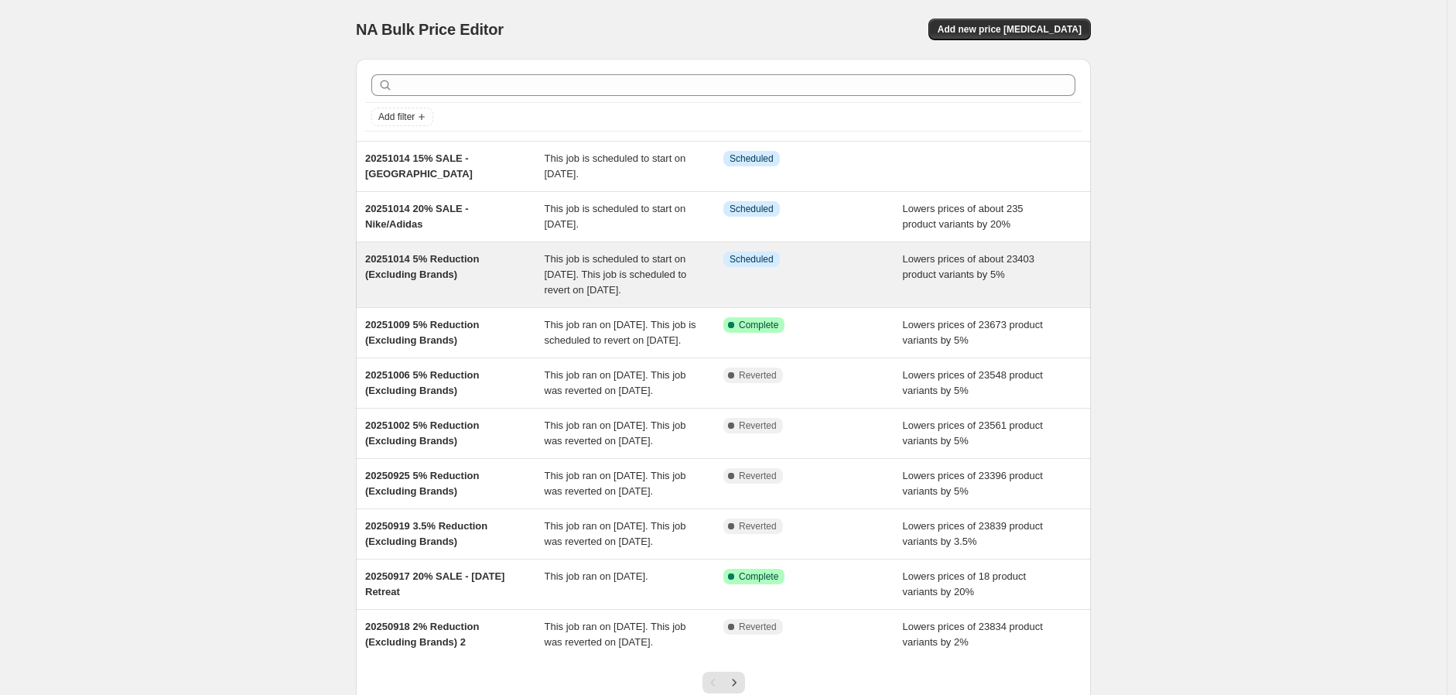
click at [893, 282] on div "Info Scheduled" at bounding box center [814, 275] width 180 height 46
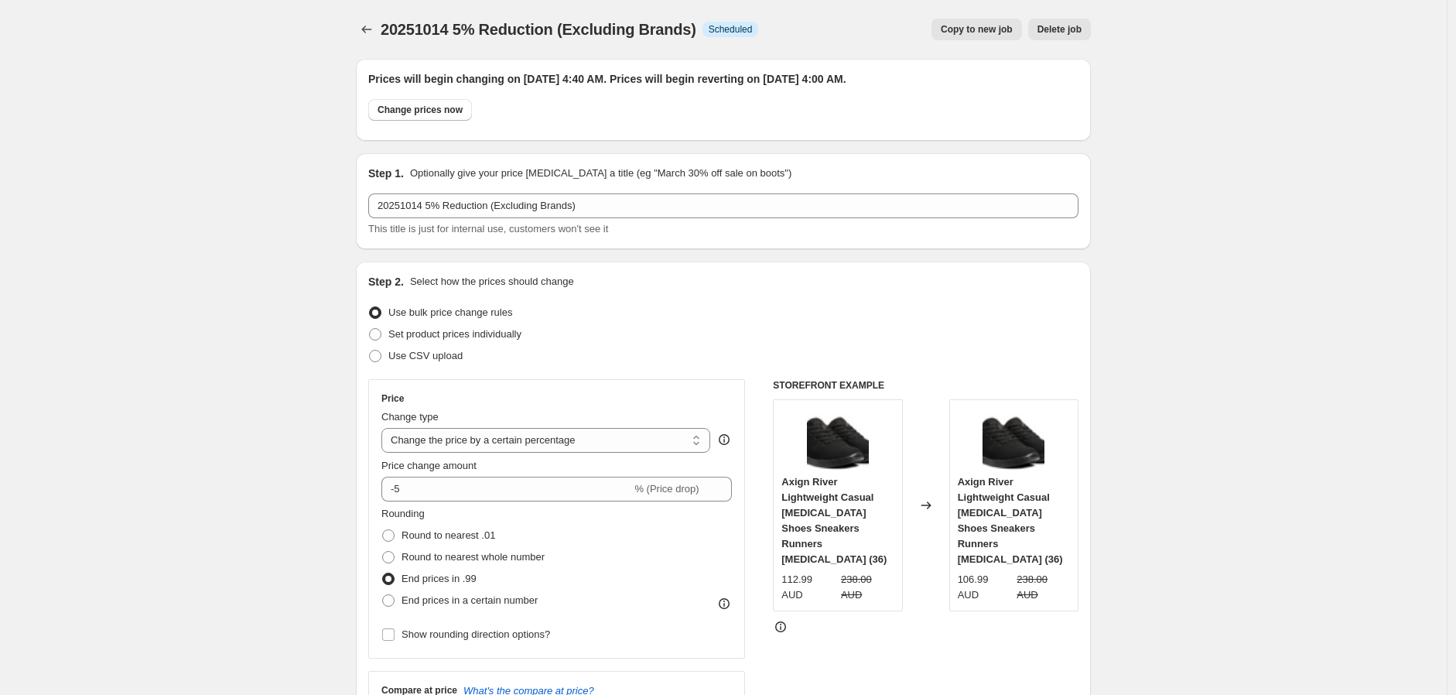
click at [986, 29] on span "Copy to new job" at bounding box center [977, 29] width 72 height 12
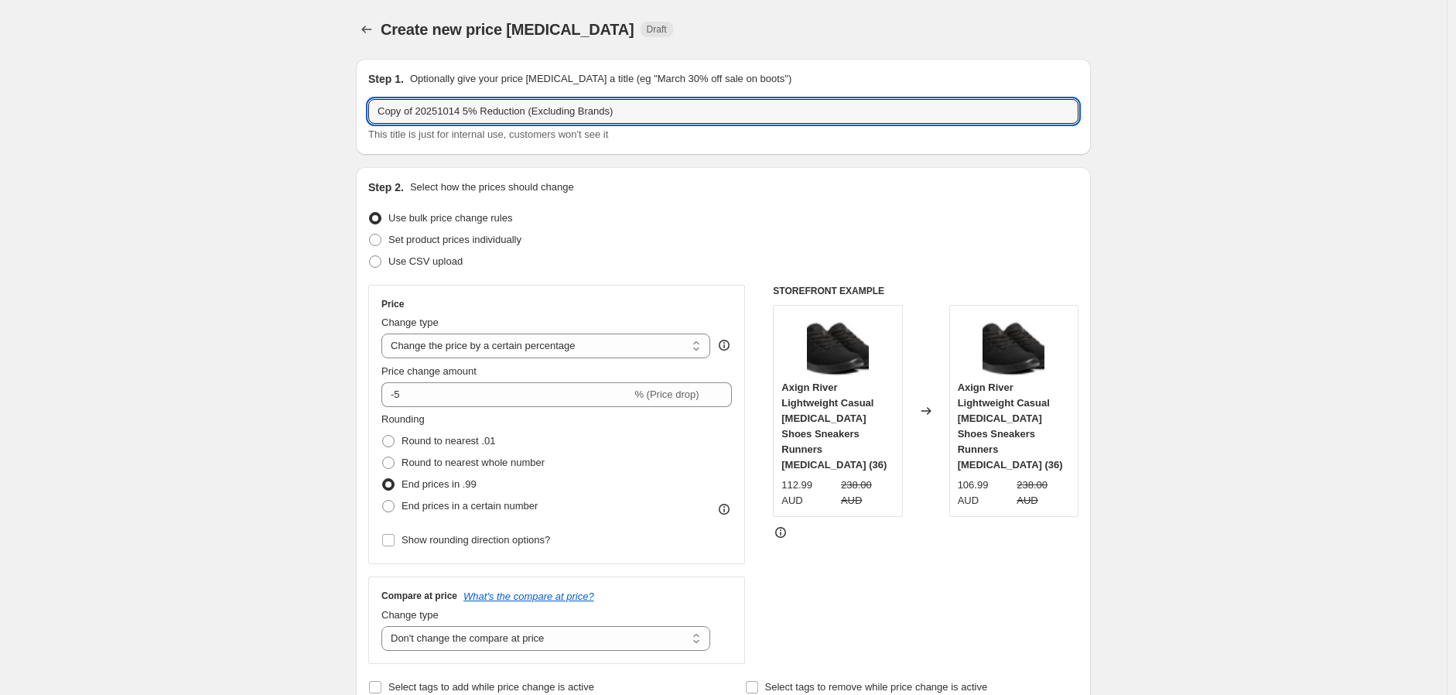
drag, startPoint x: 423, startPoint y: 111, endPoint x: 330, endPoint y: 113, distance: 92.9
click at [429, 105] on input "20251014 5% Reduction (Excluding Brands)" at bounding box center [723, 111] width 710 height 25
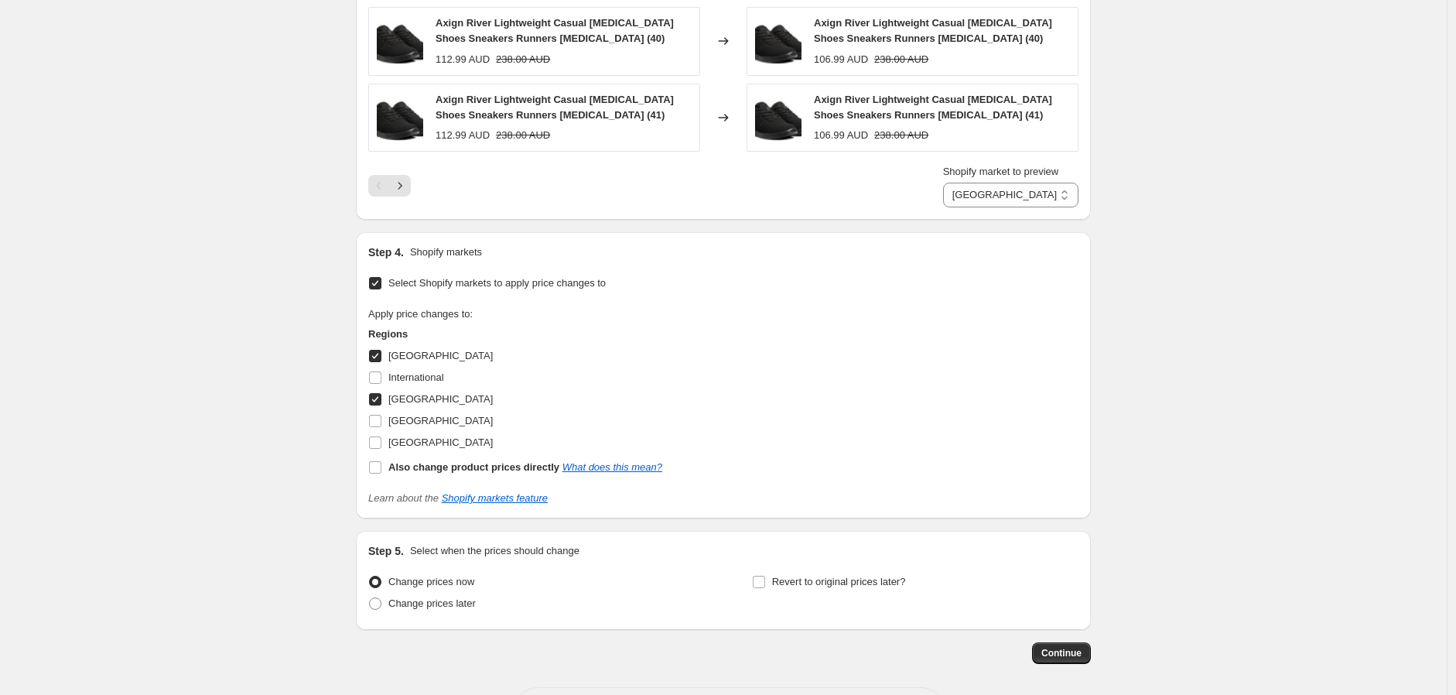
scroll to position [2040, 0]
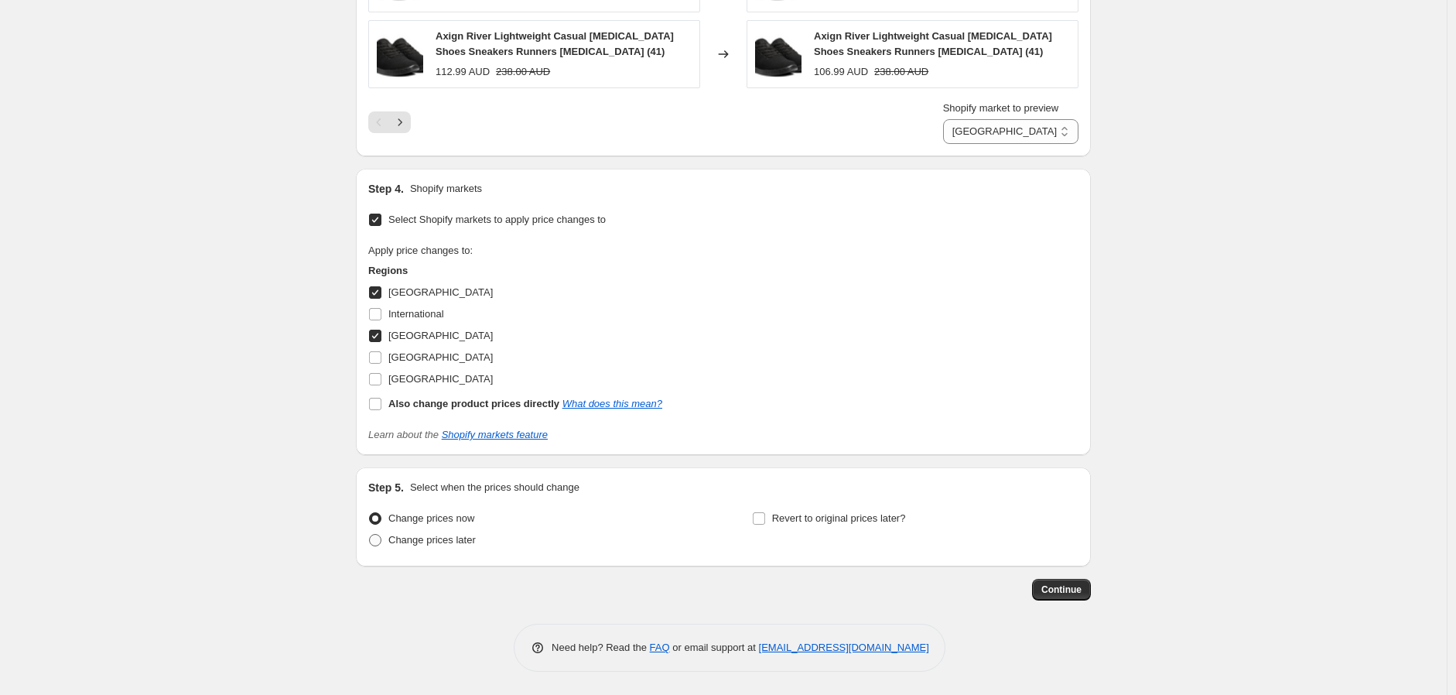
click at [468, 544] on span "Change prices later" at bounding box center [431, 540] width 87 height 12
click at [370, 535] on input "Change prices later" at bounding box center [369, 534] width 1 height 1
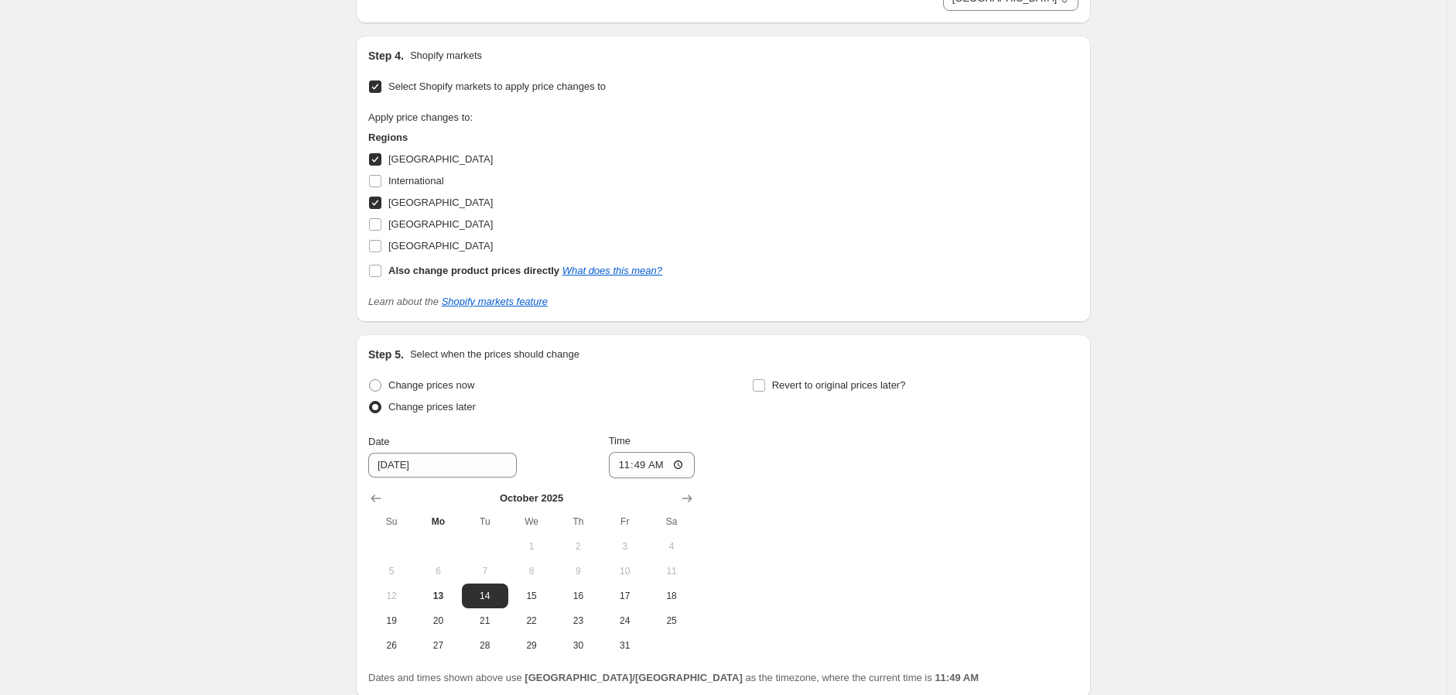
scroll to position [2298, 0]
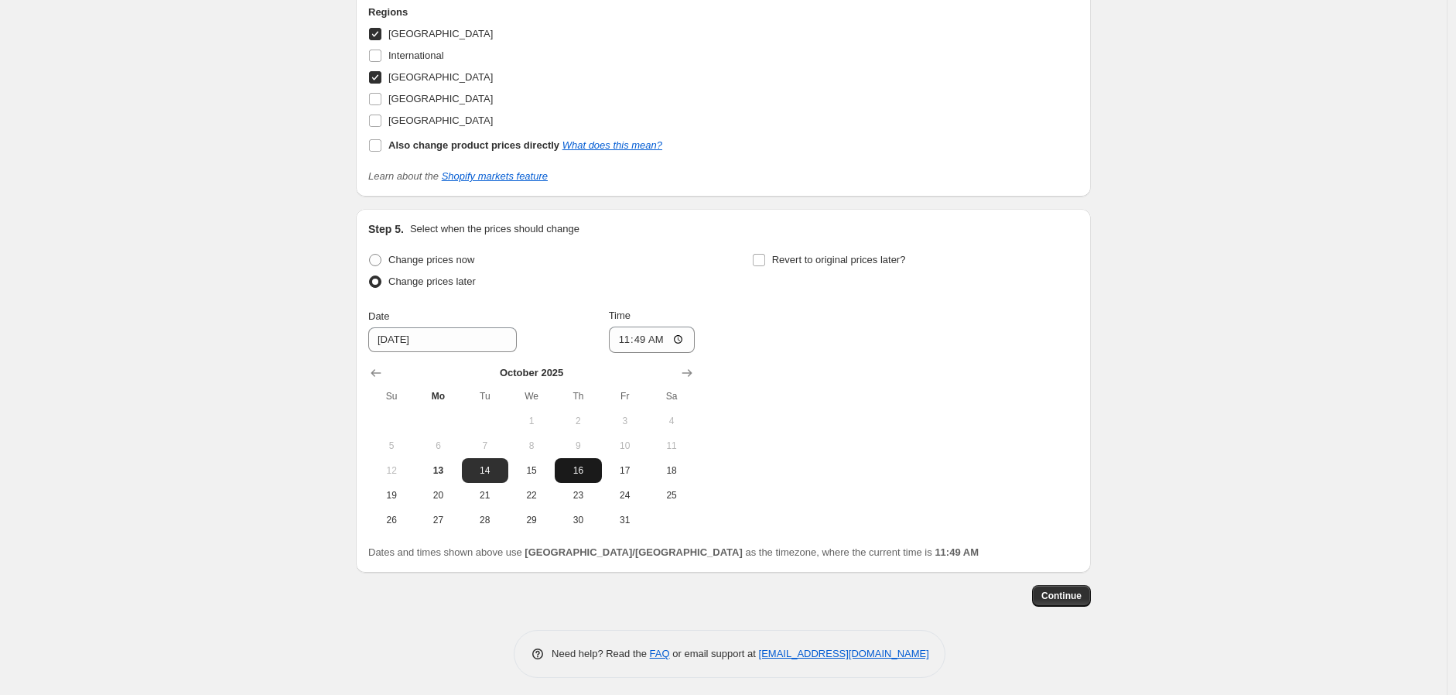
click at [577, 476] on span "16" at bounding box center [578, 470] width 34 height 12
click at [623, 332] on input "11:49" at bounding box center [652, 340] width 87 height 26
click at [844, 260] on span "Revert to original prices later?" at bounding box center [839, 260] width 134 height 12
click at [765, 260] on input "Revert to original prices later?" at bounding box center [759, 260] width 12 height 12
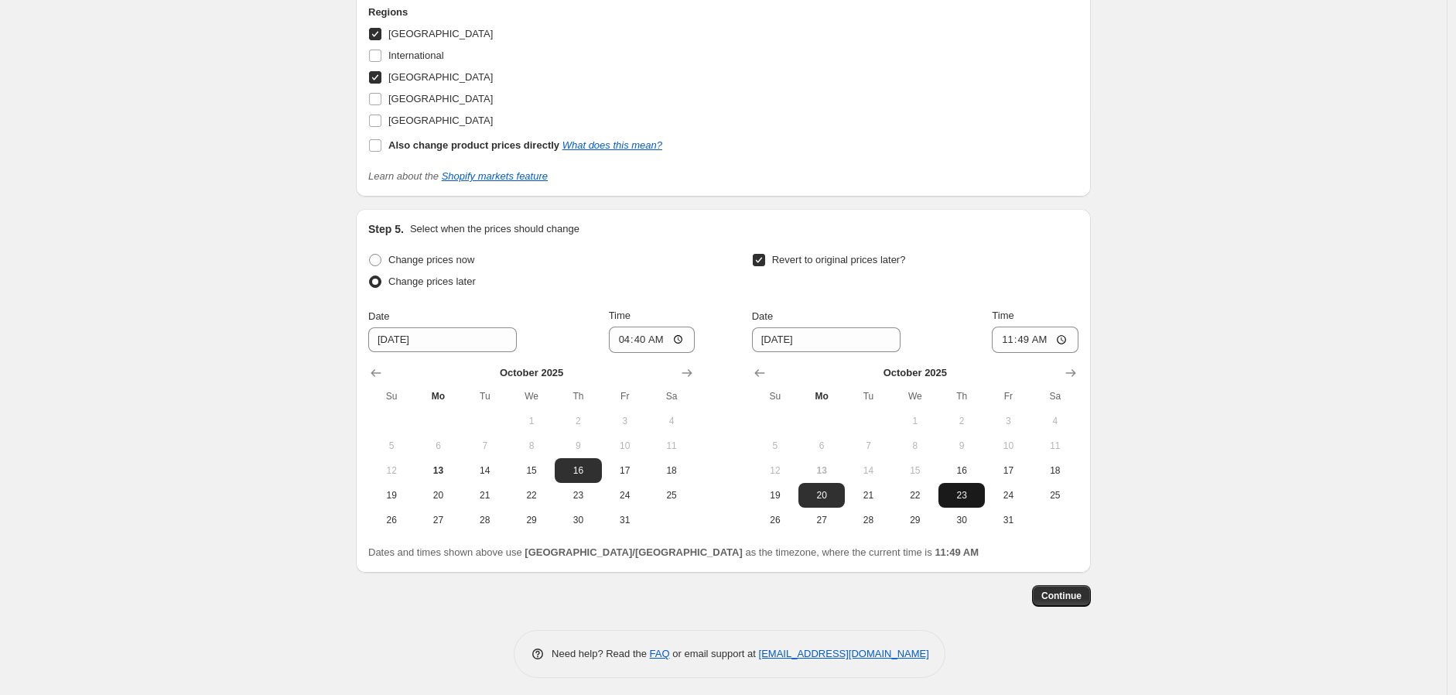
click at [963, 489] on span "23" at bounding box center [962, 495] width 34 height 12
click at [1008, 343] on input "11:49" at bounding box center [1035, 340] width 87 height 26
click at [1089, 591] on button "Continue" at bounding box center [1061, 596] width 59 height 22
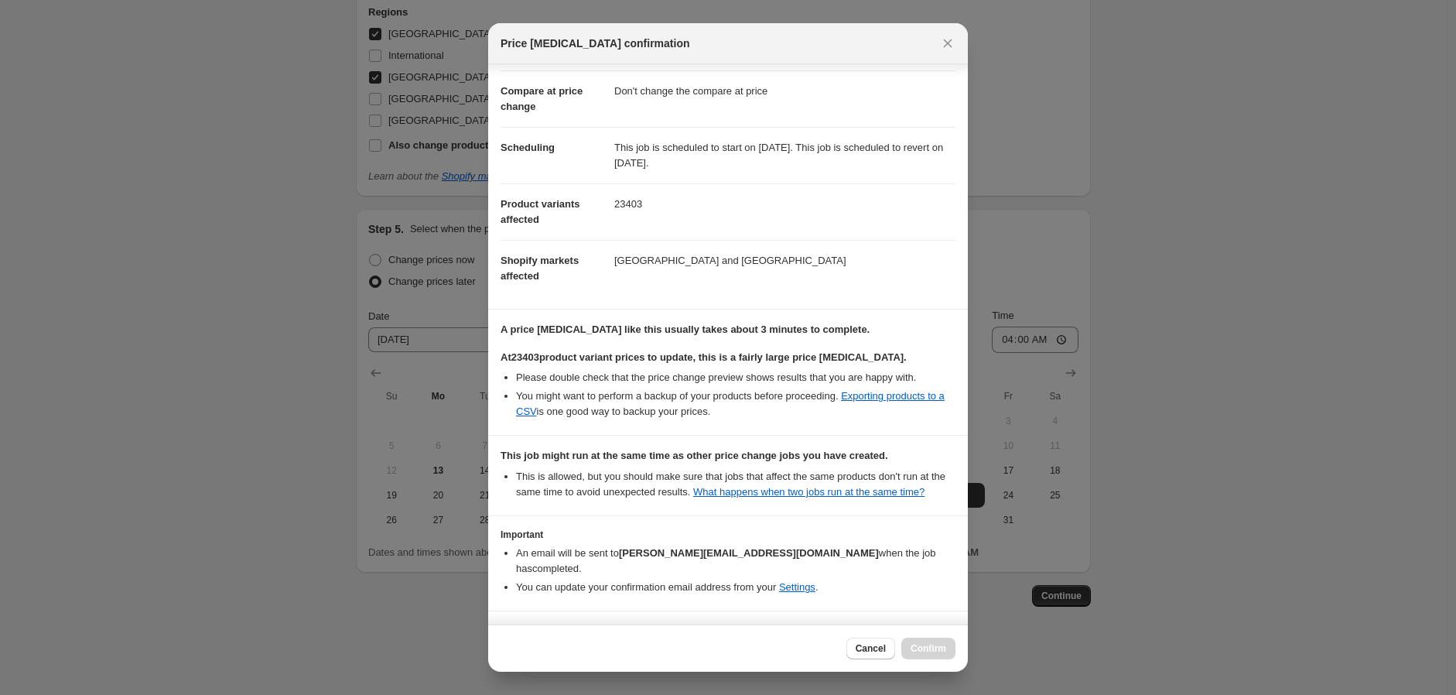
scroll to position [126, 0]
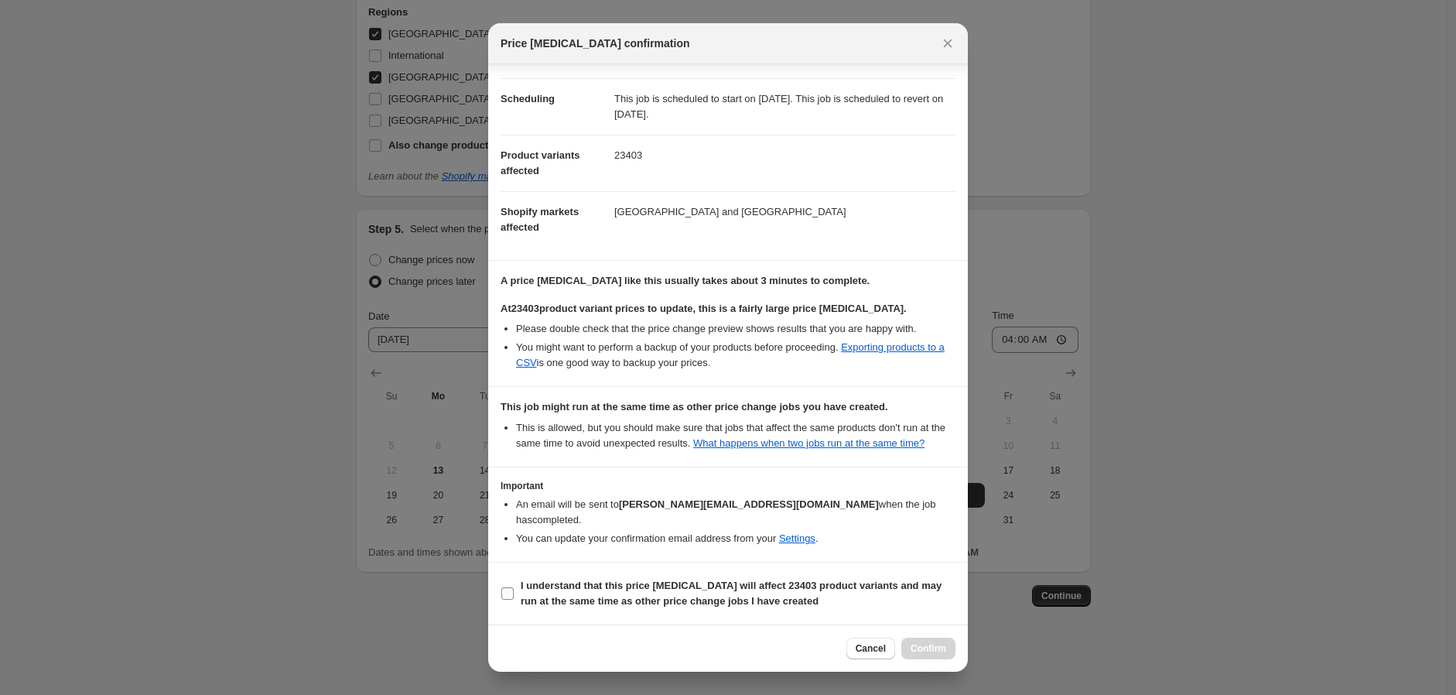
click at [590, 594] on span "I understand that this price [MEDICAL_DATA] will affect 23403 product variants …" at bounding box center [738, 593] width 435 height 31
click at [514, 594] on input "I understand that this price [MEDICAL_DATA] will affect 23403 product variants …" at bounding box center [507, 593] width 12 height 12
click at [930, 639] on button "Confirm" at bounding box center [929, 649] width 54 height 22
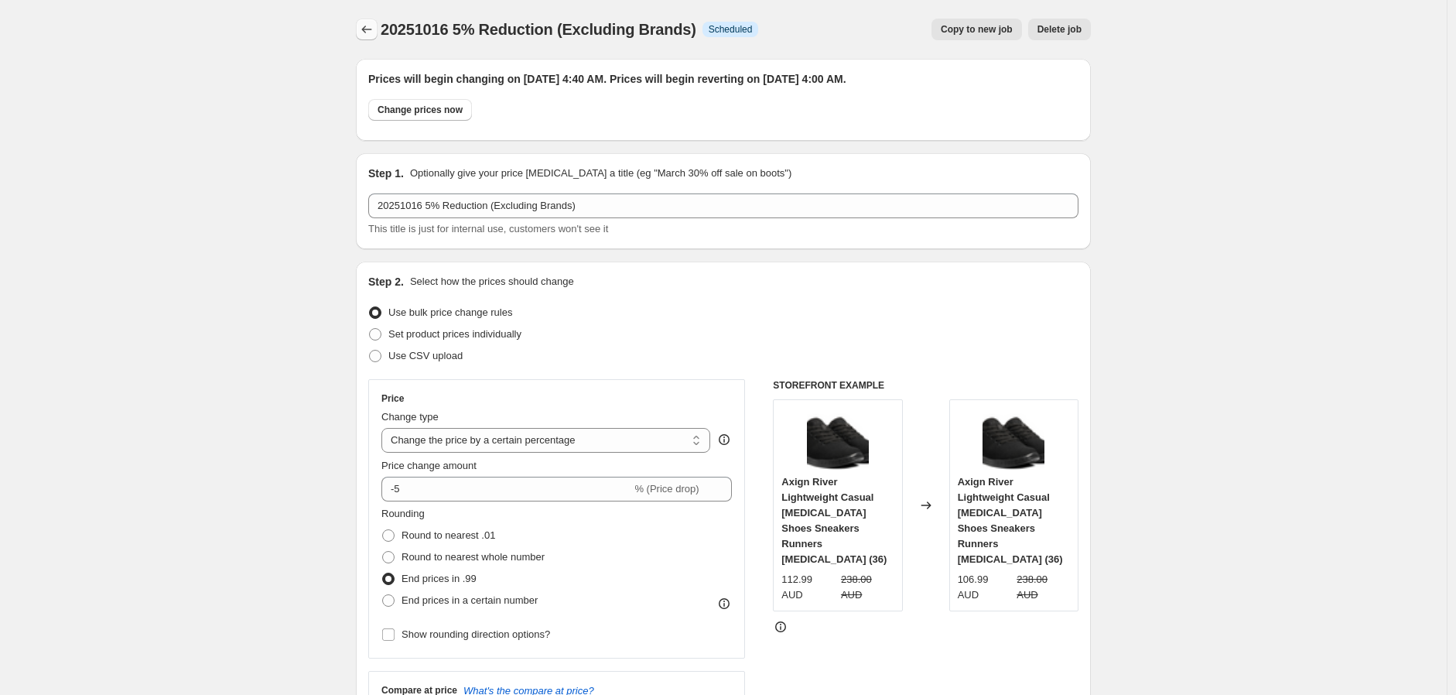
click at [375, 31] on icon "Price change jobs" at bounding box center [366, 29] width 15 height 15
